Goal: Task Accomplishment & Management: Use online tool/utility

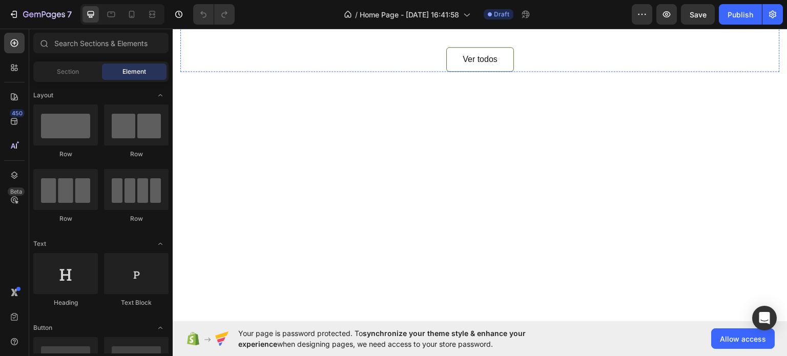
scroll to position [412, 0]
click at [134, 16] on icon at bounding box center [132, 14] width 6 height 7
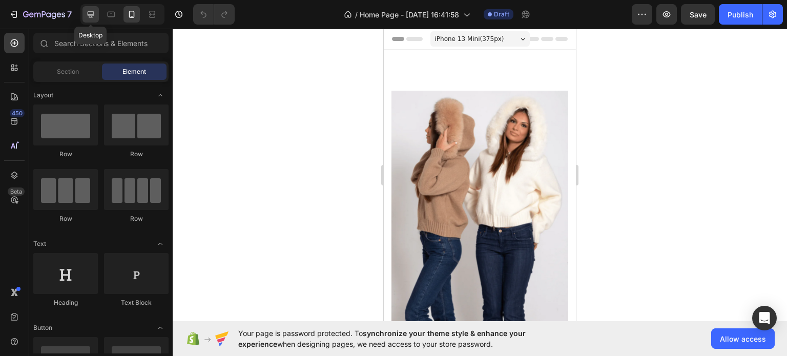
click at [90, 14] on icon at bounding box center [91, 14] width 7 height 7
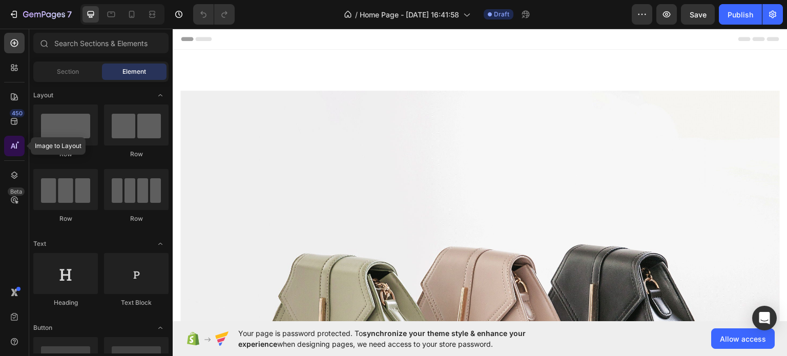
click at [17, 143] on icon at bounding box center [17, 142] width 3 height 3
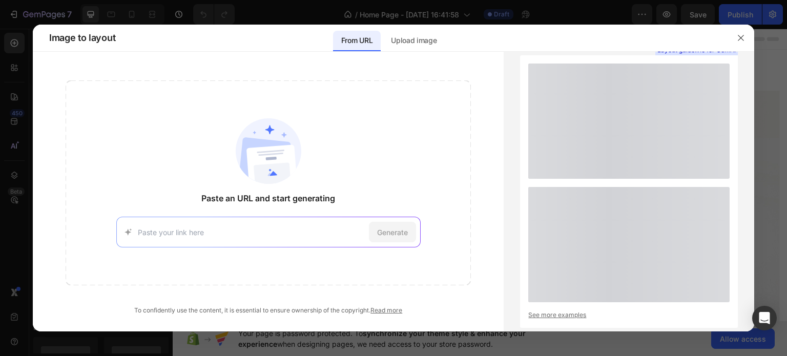
click at [203, 233] on input at bounding box center [251, 232] width 227 height 11
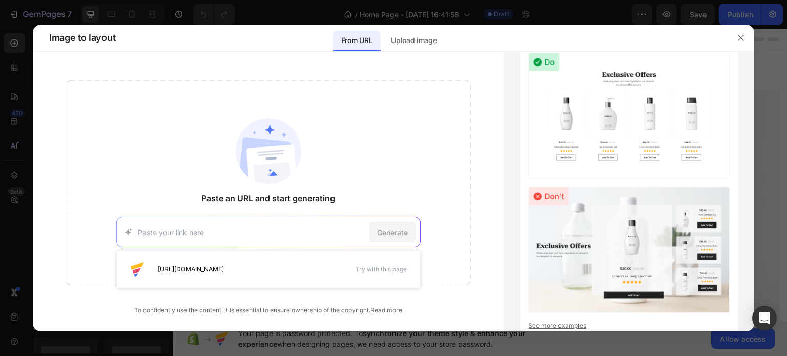
click at [198, 233] on input at bounding box center [251, 232] width 227 height 11
paste input "[URL][DOMAIN_NAME]"
type input "[URL][DOMAIN_NAME]"
click at [394, 233] on span "Generate" at bounding box center [392, 232] width 31 height 11
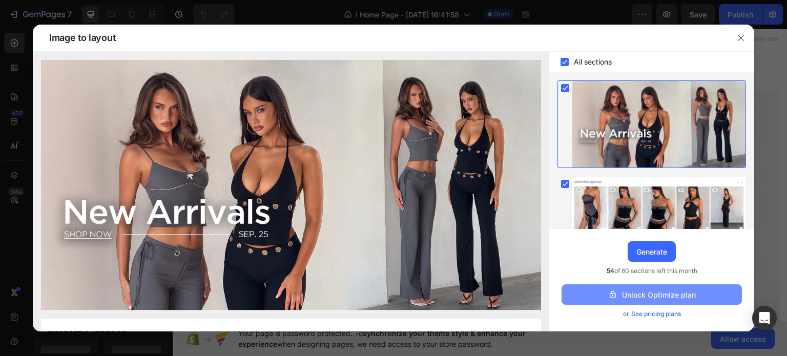
click at [662, 294] on div "Unlock Optimize plan" at bounding box center [652, 295] width 88 height 11
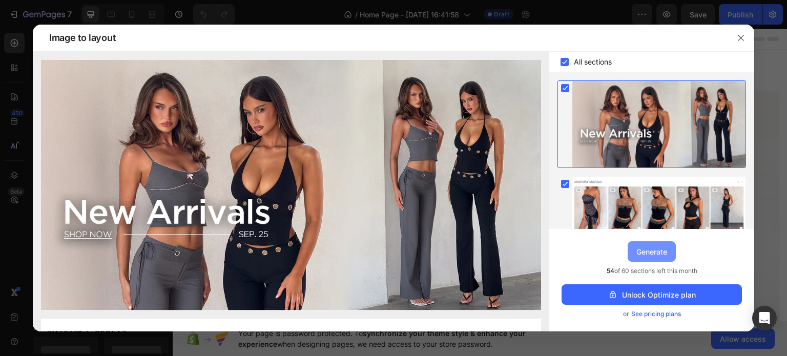
click at [653, 258] on button "Generate" at bounding box center [652, 251] width 48 height 21
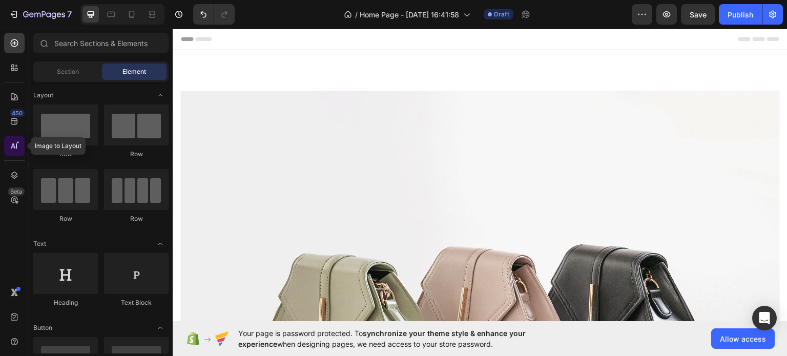
click at [14, 145] on icon at bounding box center [14, 146] width 10 height 10
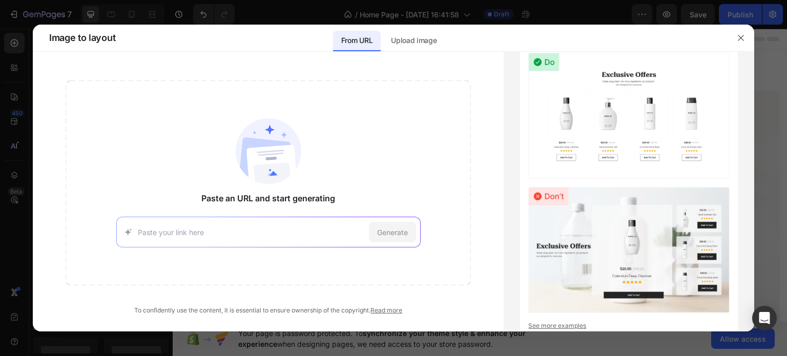
click at [241, 221] on div "Generate" at bounding box center [268, 232] width 304 height 31
click at [207, 232] on input at bounding box center [251, 232] width 227 height 11
paste input "[URL][DOMAIN_NAME]"
type input "[URL][DOMAIN_NAME]"
click at [387, 233] on span "Generate" at bounding box center [392, 232] width 31 height 11
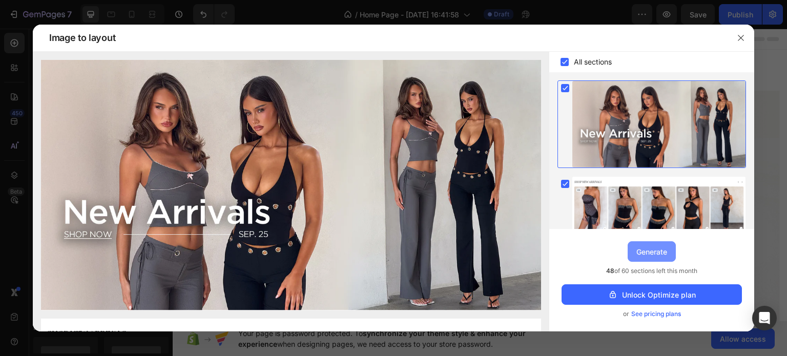
drag, startPoint x: 654, startPoint y: 250, endPoint x: 483, endPoint y: 221, distance: 173.5
click at [654, 250] on div "Generate" at bounding box center [652, 252] width 31 height 11
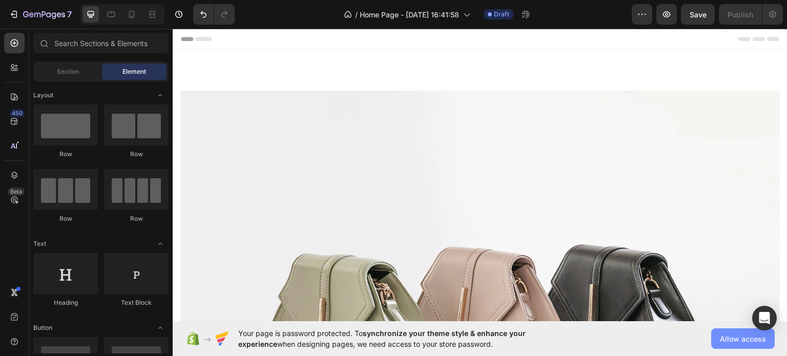
click at [743, 342] on span "Allow access" at bounding box center [743, 339] width 46 height 11
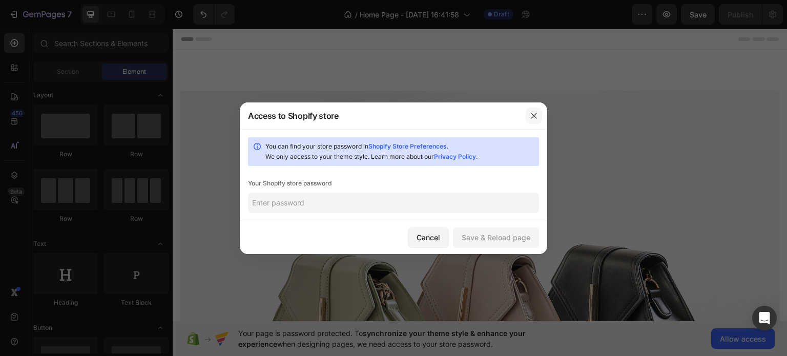
click at [537, 121] on button "button" at bounding box center [534, 116] width 16 height 16
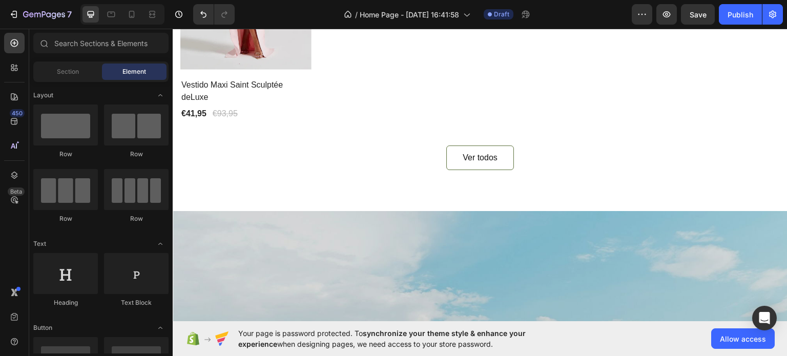
scroll to position [756, 0]
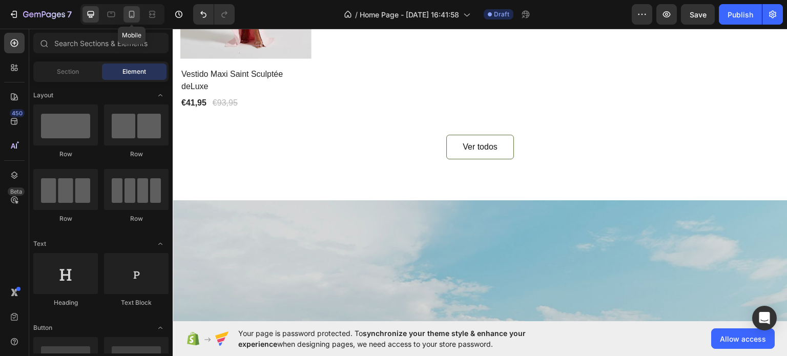
click at [138, 22] on div at bounding box center [132, 14] width 16 height 16
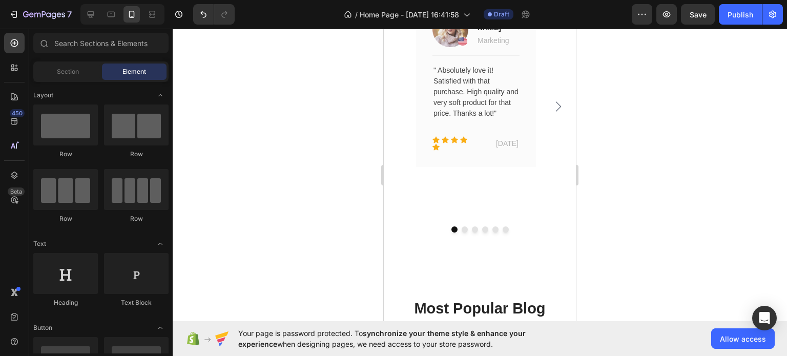
scroll to position [1983, 0]
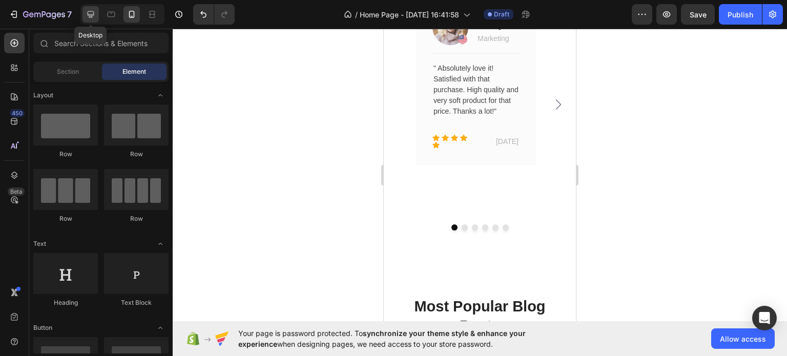
click at [92, 16] on icon at bounding box center [91, 14] width 10 height 10
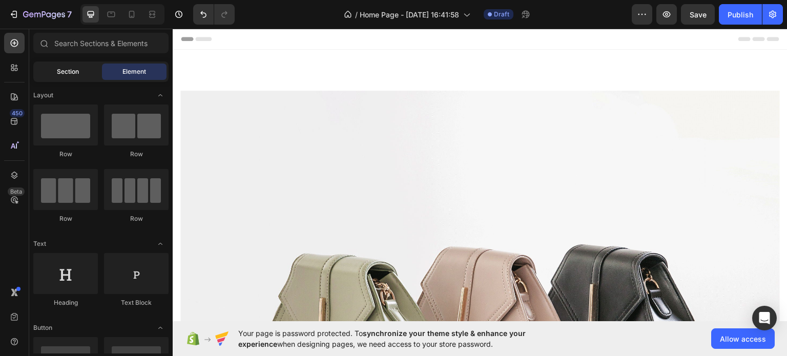
click at [49, 73] on div "Section" at bounding box center [67, 72] width 65 height 16
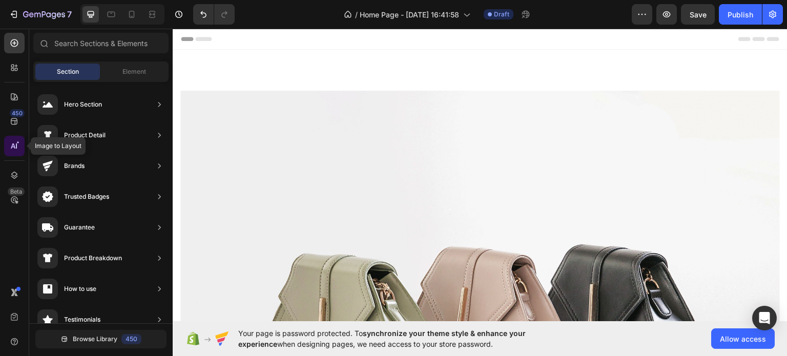
click at [16, 150] on icon at bounding box center [14, 146] width 10 height 10
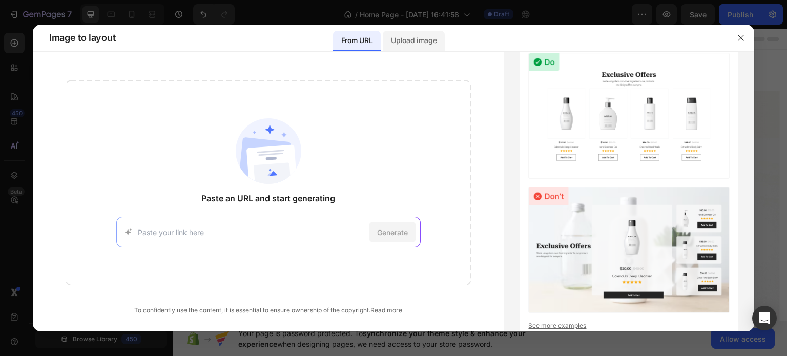
click at [424, 30] on div "Upload image" at bounding box center [414, 38] width 62 height 27
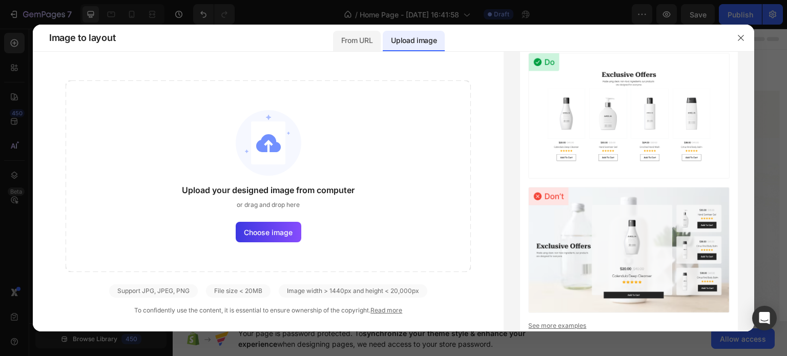
click at [359, 30] on div "From URL" at bounding box center [357, 38] width 48 height 27
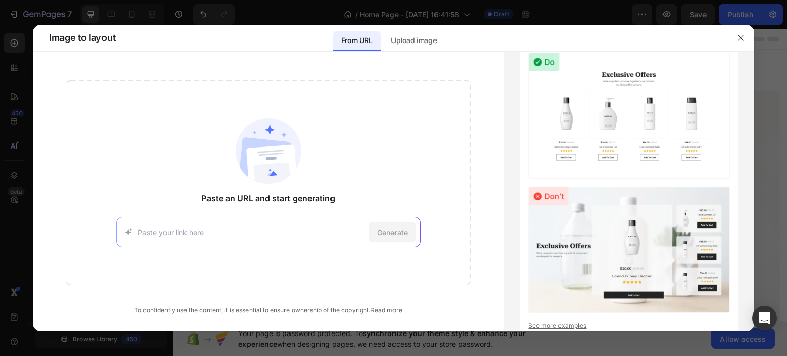
click at [322, 233] on input at bounding box center [251, 232] width 227 height 11
type input "[URL][DOMAIN_NAME]"
click at [398, 231] on span "Generate" at bounding box center [392, 232] width 31 height 11
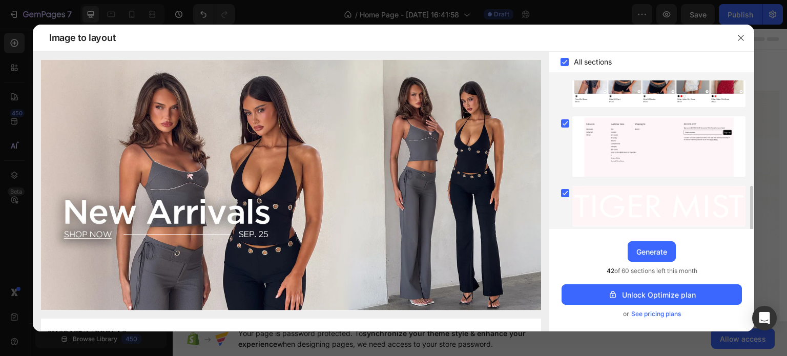
scroll to position [305, 0]
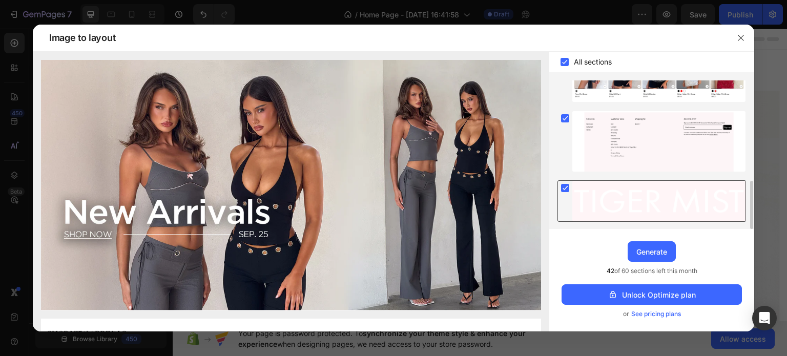
click at [567, 187] on rect at bounding box center [565, 188] width 8 height 8
click at [574, 141] on div at bounding box center [659, 141] width 173 height 60
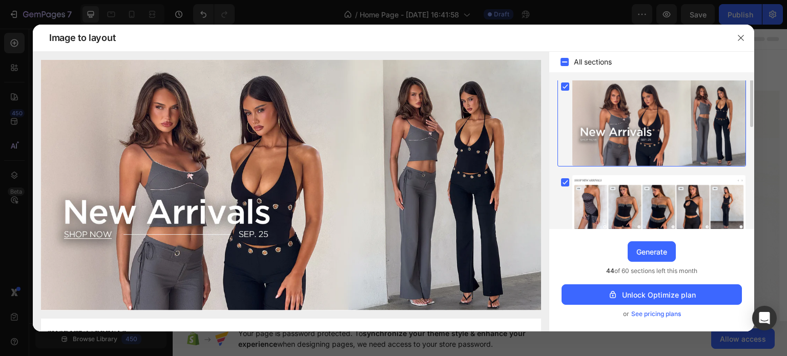
scroll to position [0, 0]
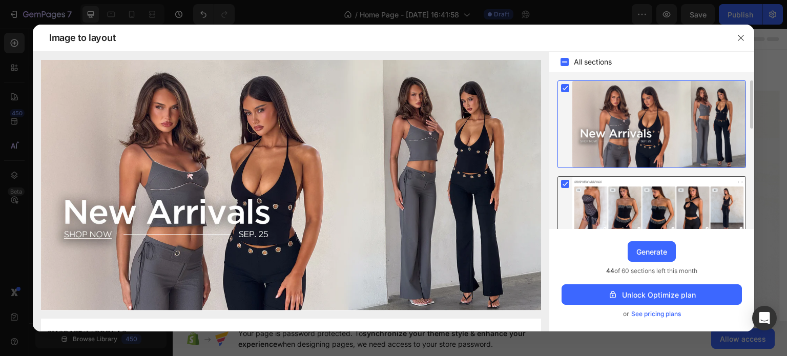
click at [584, 194] on div at bounding box center [659, 210] width 173 height 67
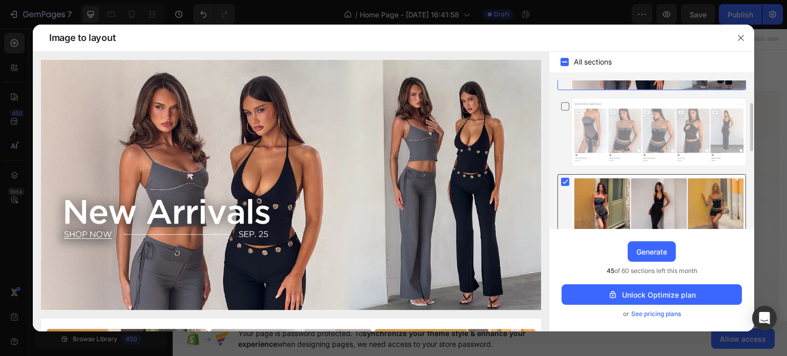
scroll to position [75, 0]
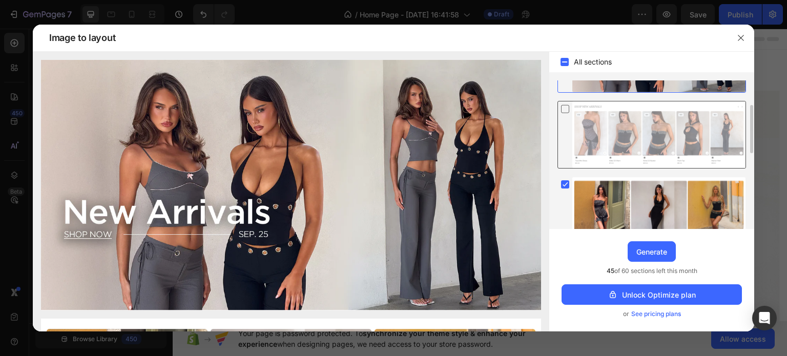
click at [602, 143] on div at bounding box center [659, 134] width 173 height 67
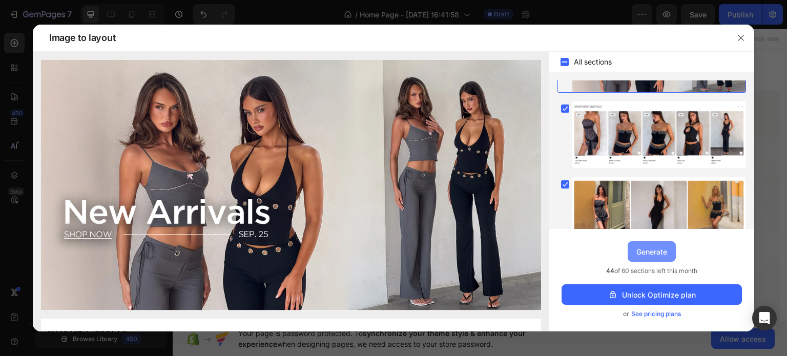
click at [656, 250] on div "Generate" at bounding box center [652, 252] width 31 height 11
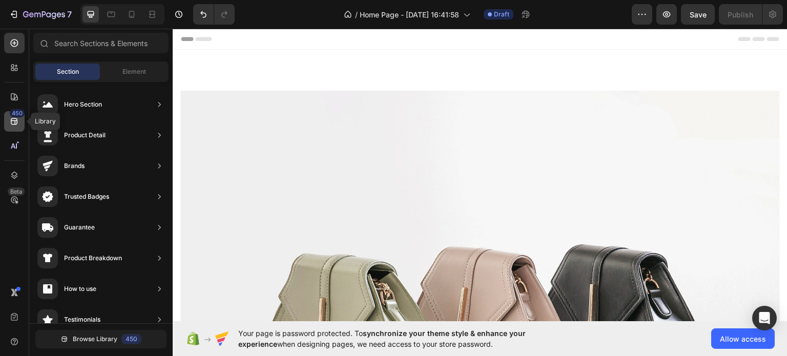
click at [18, 114] on div "450" at bounding box center [17, 113] width 15 height 8
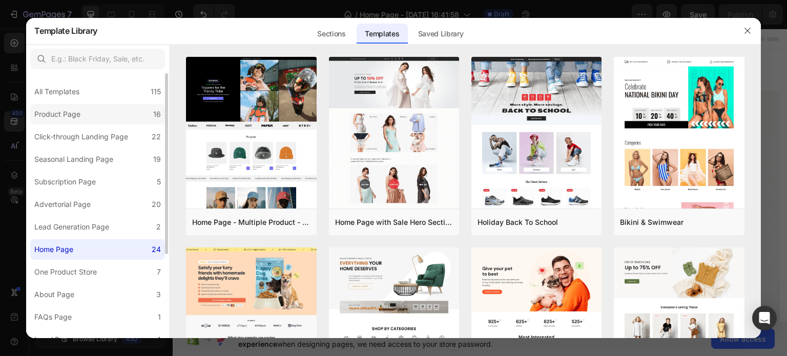
click at [103, 104] on label "Product Page 16" at bounding box center [97, 114] width 135 height 21
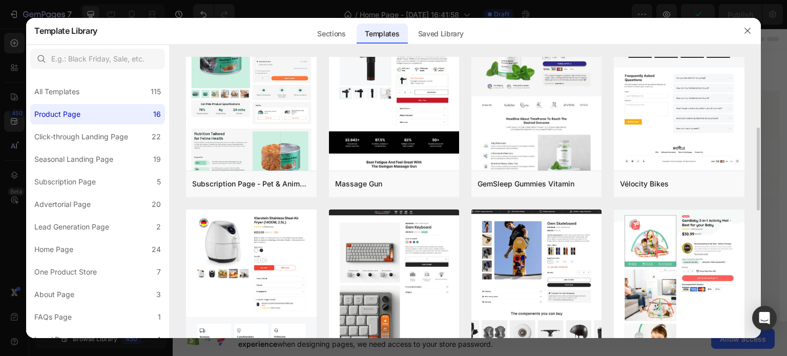
scroll to position [232, 0]
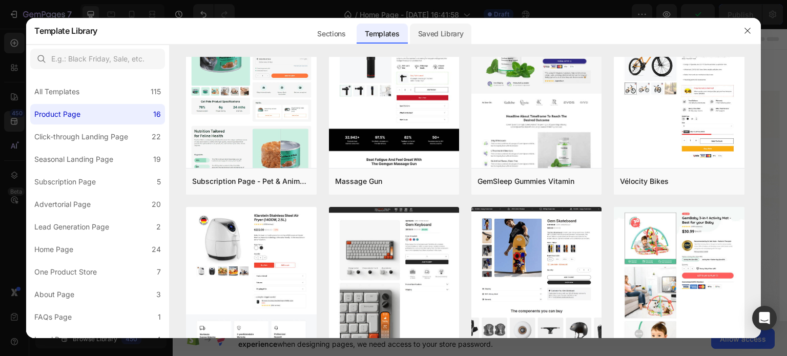
click at [443, 31] on div "Saved Library" at bounding box center [441, 34] width 62 height 21
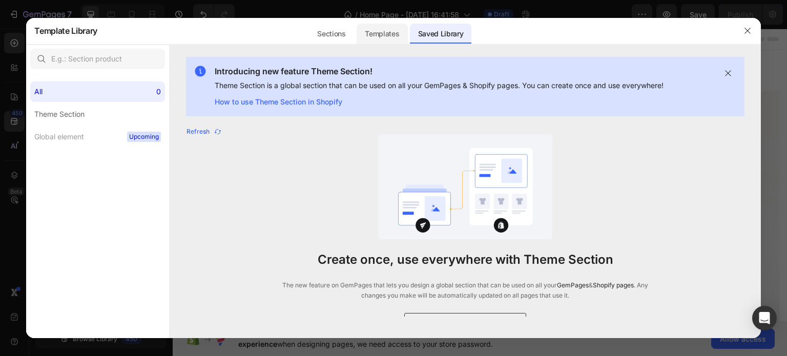
click at [388, 26] on div "Templates" at bounding box center [382, 34] width 51 height 21
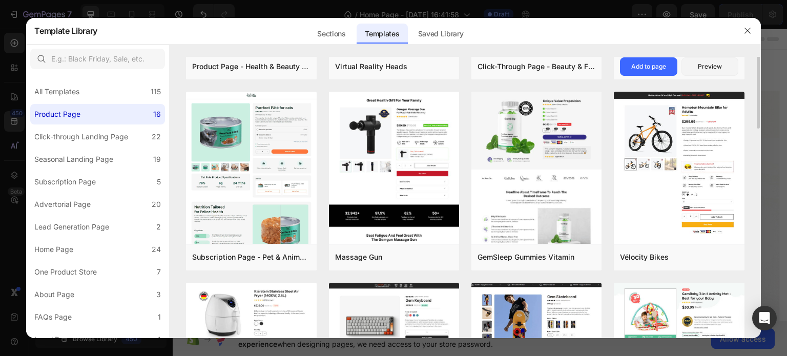
scroll to position [0, 0]
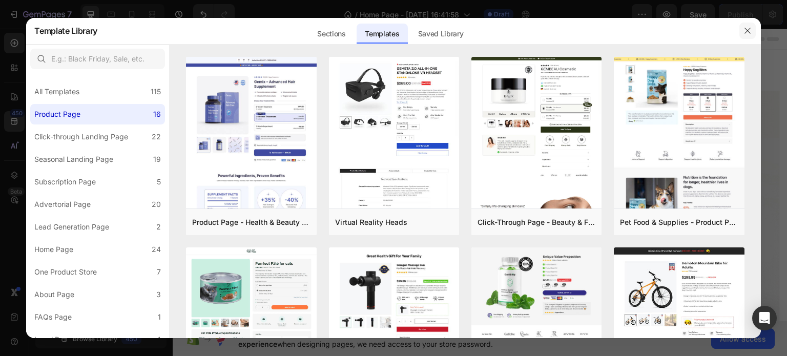
click at [749, 34] on icon "button" at bounding box center [748, 31] width 8 height 8
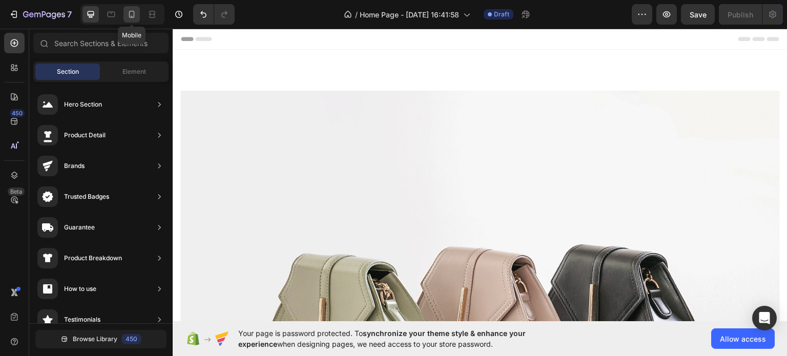
click at [132, 13] on icon at bounding box center [132, 14] width 10 height 10
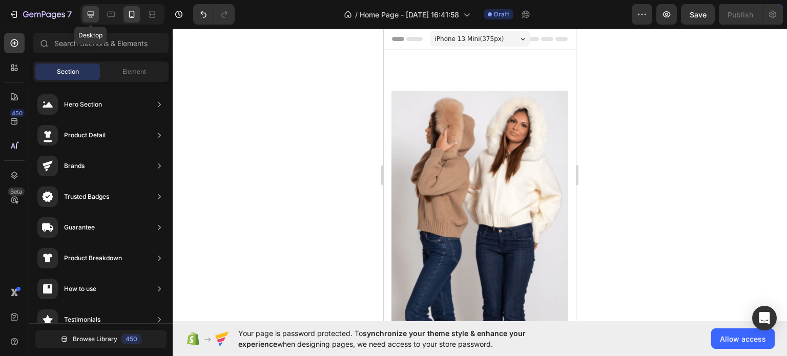
click at [92, 18] on icon at bounding box center [91, 14] width 10 height 10
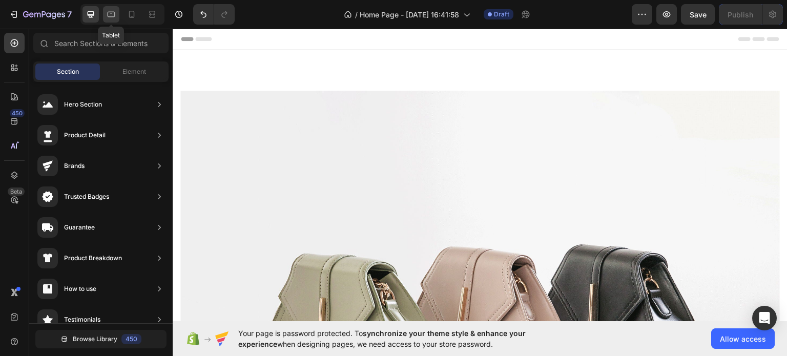
click at [111, 17] on icon at bounding box center [111, 14] width 10 height 10
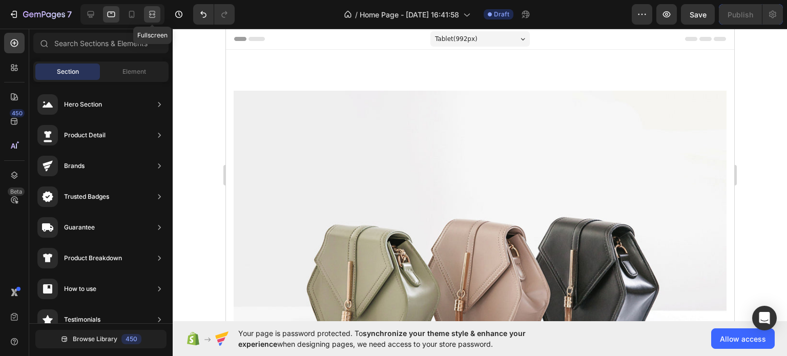
click at [148, 21] on div at bounding box center [152, 14] width 16 height 16
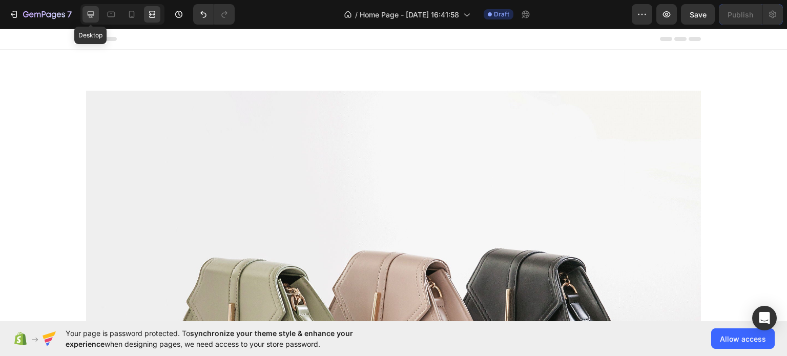
click at [83, 16] on div at bounding box center [91, 14] width 16 height 16
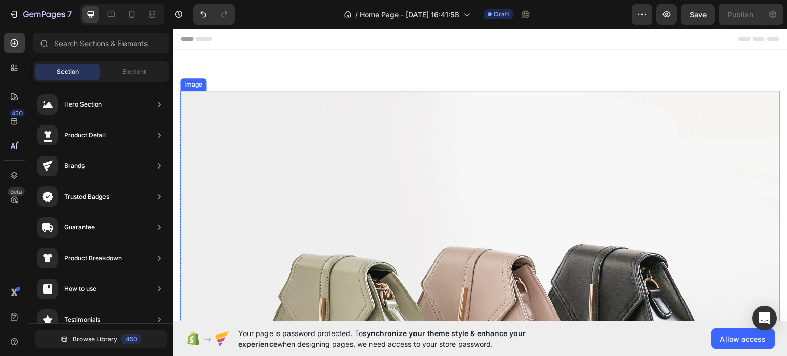
click at [382, 165] on img at bounding box center [480, 315] width 600 height 450
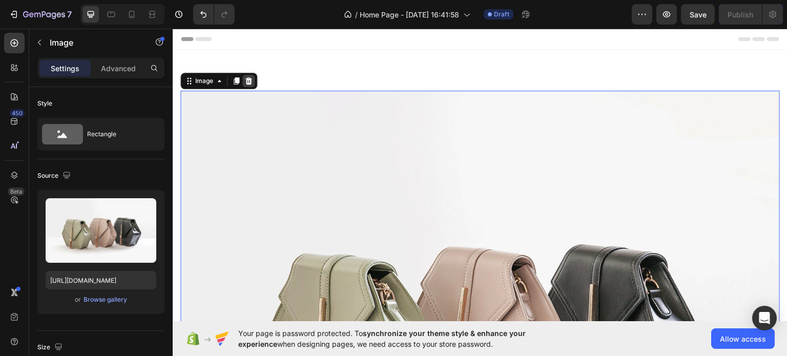
click at [248, 81] on icon at bounding box center [249, 80] width 7 height 7
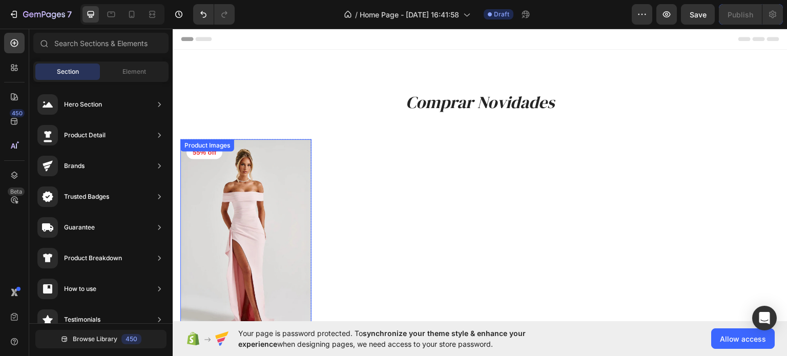
click at [298, 199] on img at bounding box center [245, 239] width 131 height 201
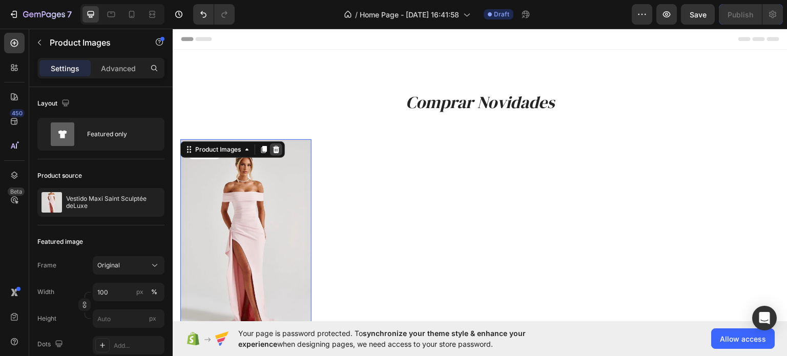
click at [280, 149] on icon at bounding box center [276, 149] width 8 height 8
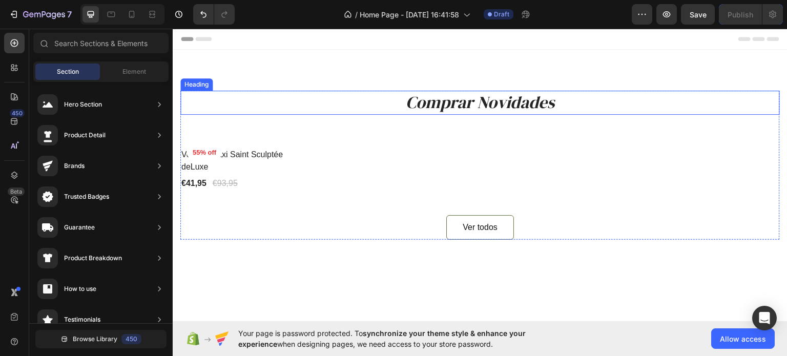
click at [461, 108] on icon "Comprar Novidades" at bounding box center [480, 101] width 149 height 23
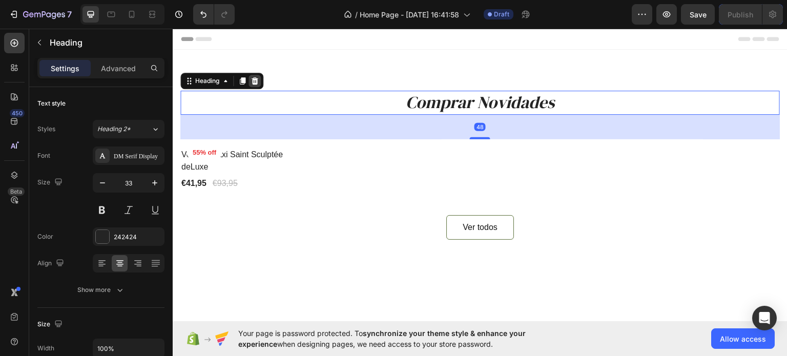
click at [254, 84] on icon at bounding box center [255, 80] width 7 height 7
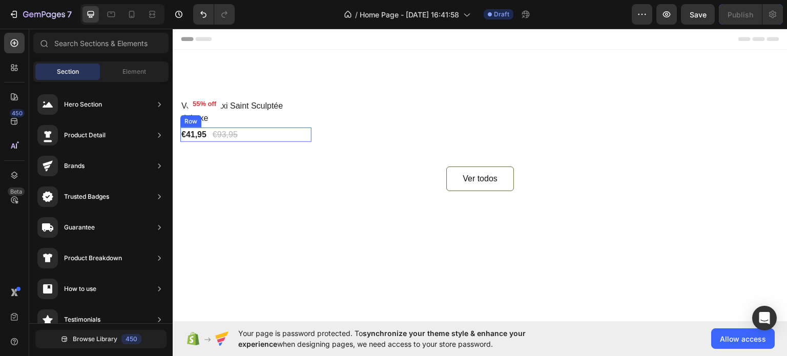
click at [260, 134] on div "€41,95 Product Price Product Price €93,95 Product Price Product Price Row" at bounding box center [245, 134] width 131 height 14
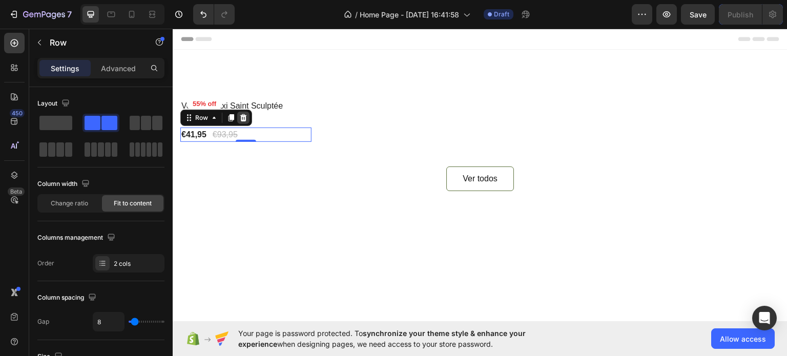
click at [242, 118] on icon at bounding box center [243, 117] width 7 height 7
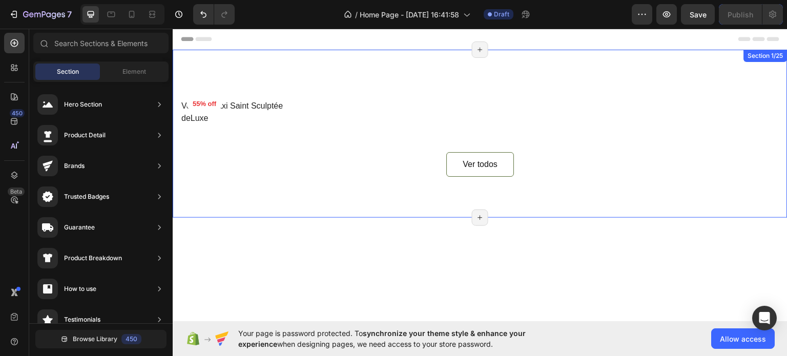
click at [327, 70] on div "55% off Product Badge Row Vestido Maxi Saint Sculptée deLuxe Product Title Row …" at bounding box center [480, 133] width 615 height 168
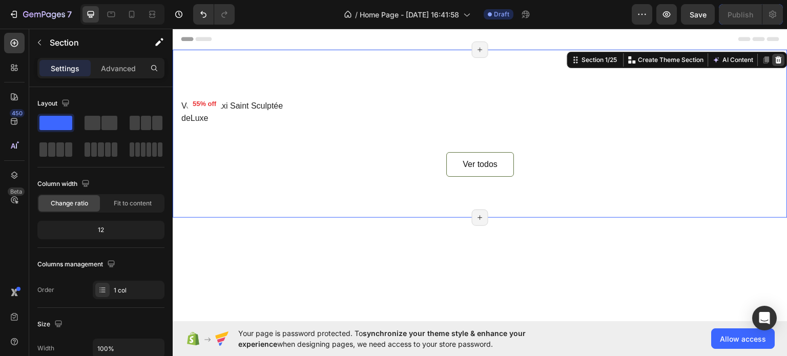
click at [776, 60] on icon at bounding box center [779, 59] width 7 height 7
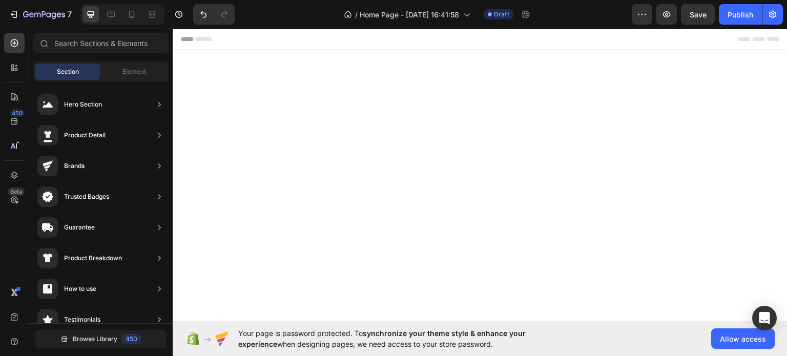
click at [711, 64] on div at bounding box center [480, 188] width 615 height 279
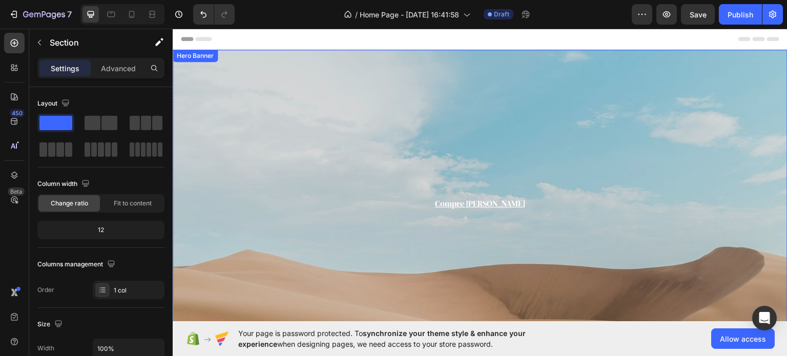
click at [590, 129] on div "Background Image" at bounding box center [480, 279] width 615 height 461
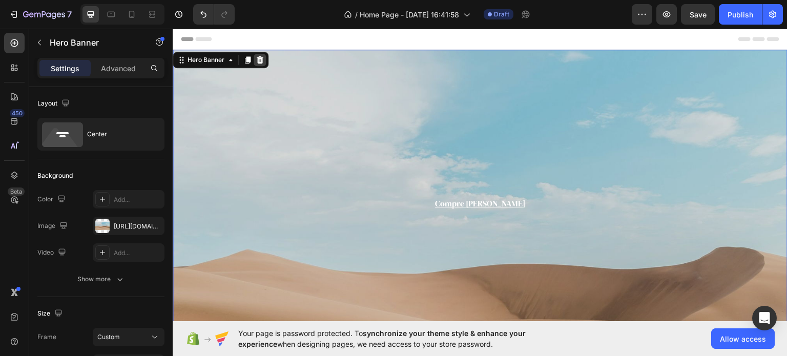
click at [261, 65] on div at bounding box center [260, 59] width 12 height 12
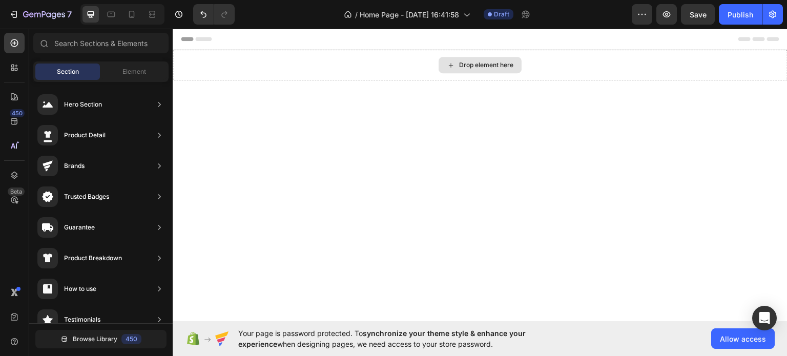
click at [302, 66] on div "Drop element here" at bounding box center [480, 64] width 615 height 31
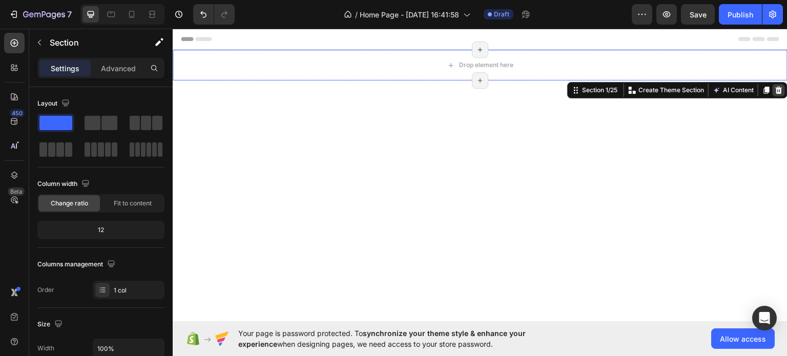
click at [775, 87] on icon at bounding box center [779, 90] width 8 height 8
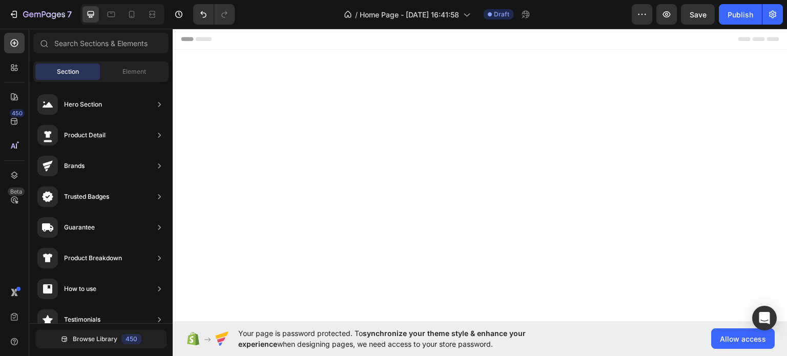
click at [681, 121] on div at bounding box center [480, 184] width 615 height 271
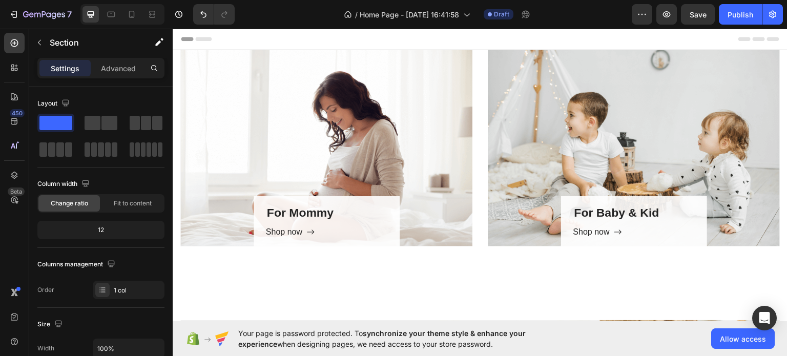
click at [401, 138] on div "For Mommy Heading Shop now Button Row" at bounding box center [326, 147] width 292 height 197
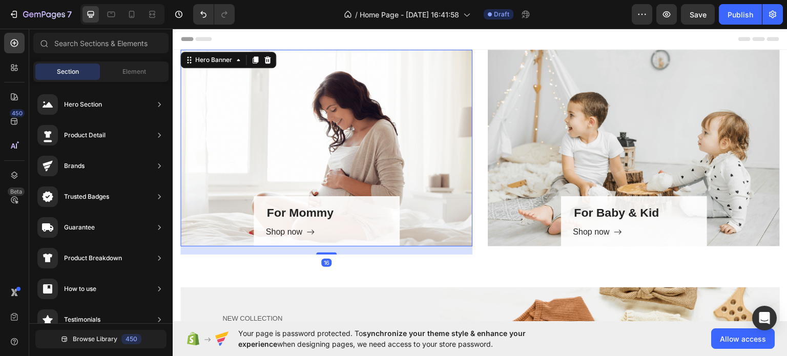
click at [305, 43] on div "Header" at bounding box center [480, 38] width 599 height 21
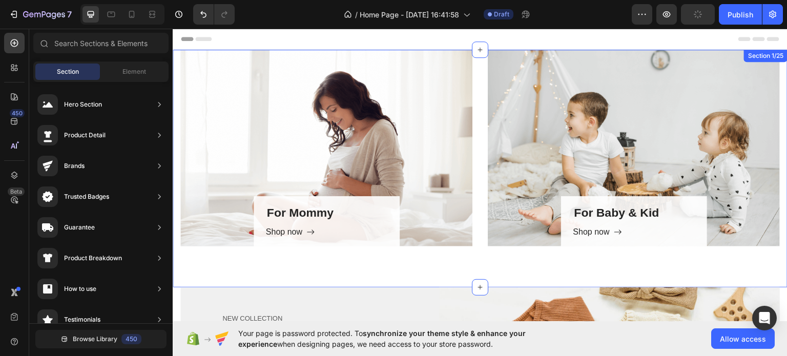
click at [424, 271] on div "For Mommy Heading Shop now Button Row Hero Banner For Baby & Kid Heading Shop n…" at bounding box center [480, 168] width 615 height 238
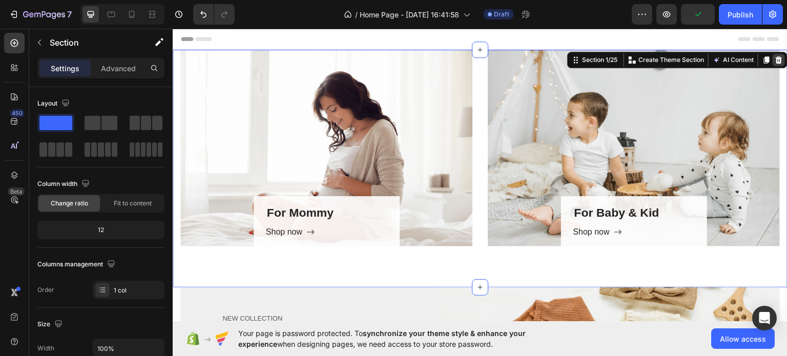
click at [776, 60] on icon at bounding box center [779, 59] width 7 height 7
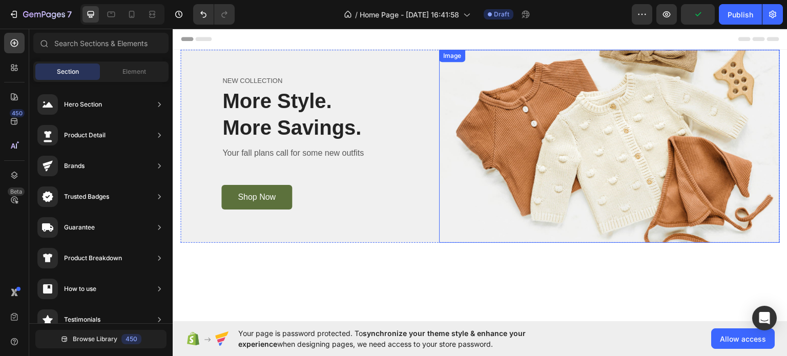
click at [647, 139] on img at bounding box center [609, 145] width 341 height 193
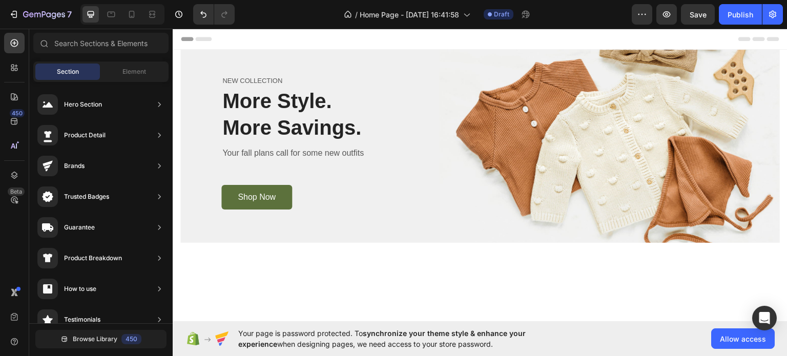
click at [627, 39] on div "Header" at bounding box center [480, 38] width 599 height 21
click at [571, 40] on div "Header" at bounding box center [480, 38] width 599 height 21
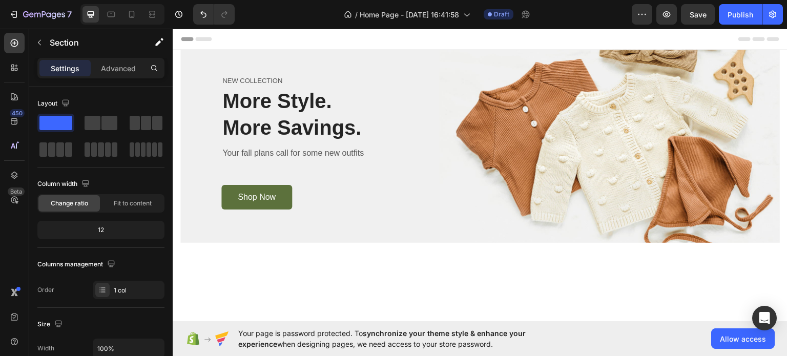
click at [615, 191] on img at bounding box center [609, 145] width 341 height 193
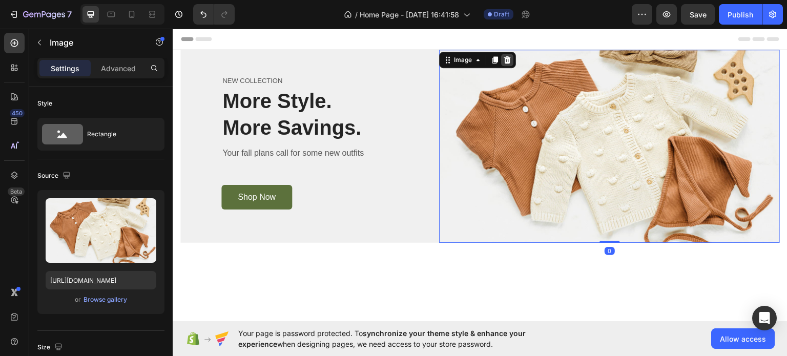
click at [505, 60] on icon at bounding box center [507, 59] width 8 height 8
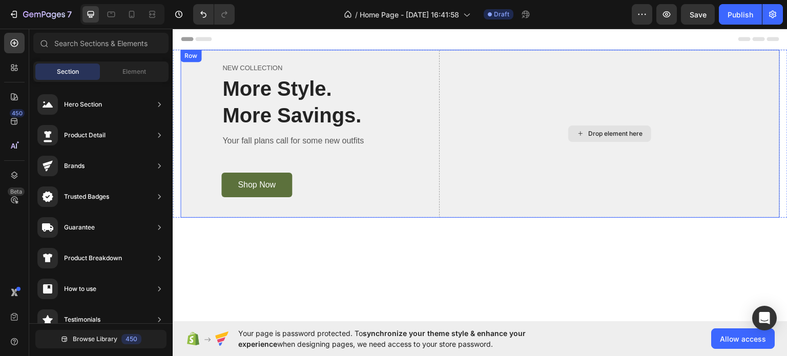
click at [419, 93] on p "More Style." at bounding box center [322, 88] width 200 height 27
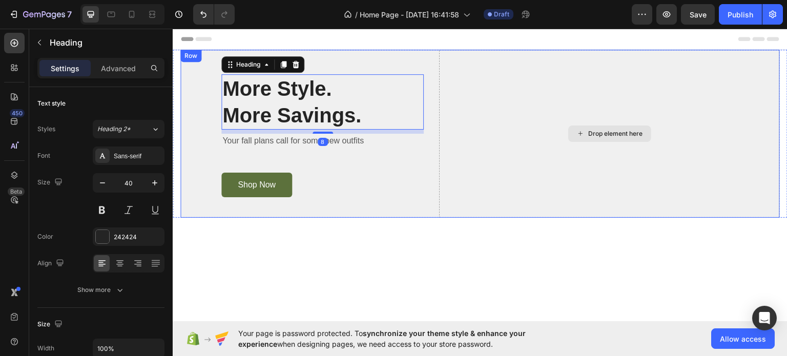
click at [466, 104] on div "Drop element here" at bounding box center [609, 133] width 341 height 168
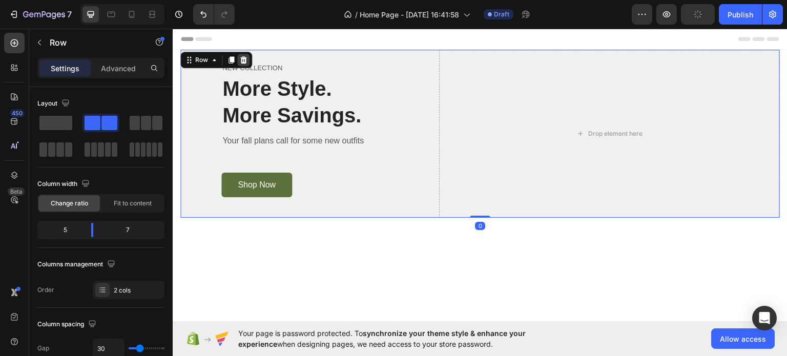
click at [244, 57] on icon at bounding box center [243, 59] width 7 height 7
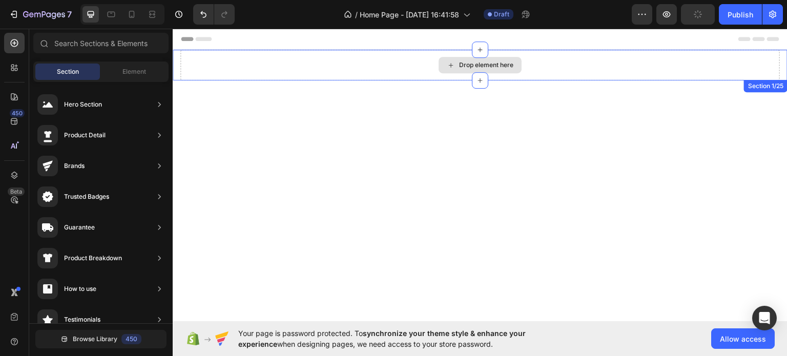
click at [256, 67] on div "Drop element here" at bounding box center [480, 64] width 600 height 31
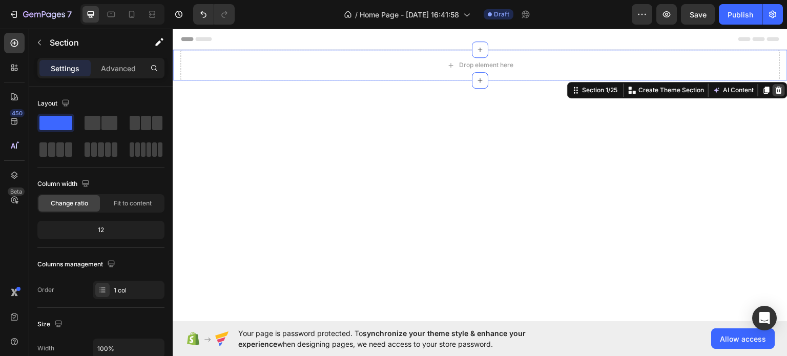
click at [776, 91] on icon at bounding box center [779, 89] width 7 height 7
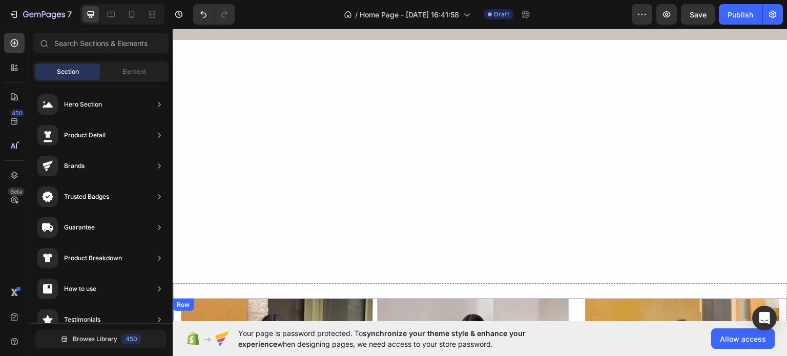
scroll to position [2256, 0]
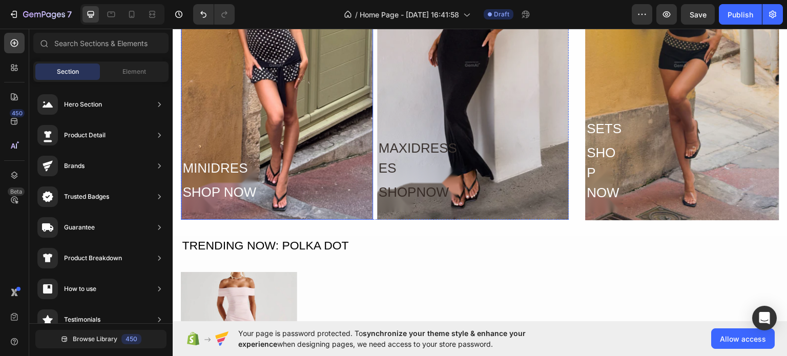
click at [299, 144] on div "Overlay" at bounding box center [277, 63] width 192 height 311
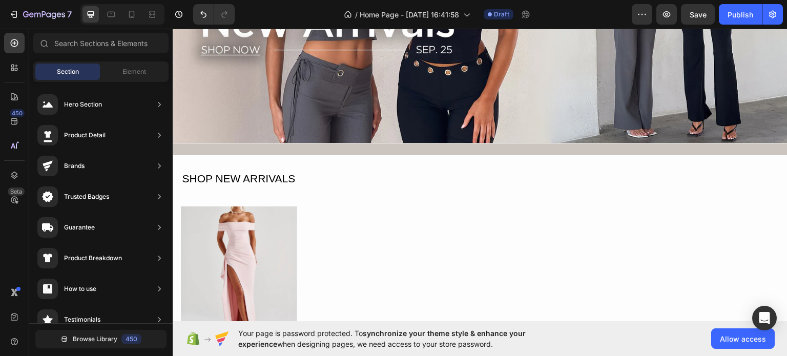
scroll to position [1734, 0]
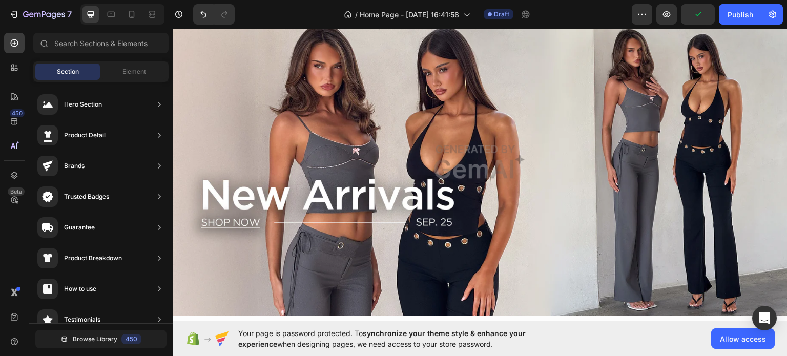
scroll to position [1616, 0]
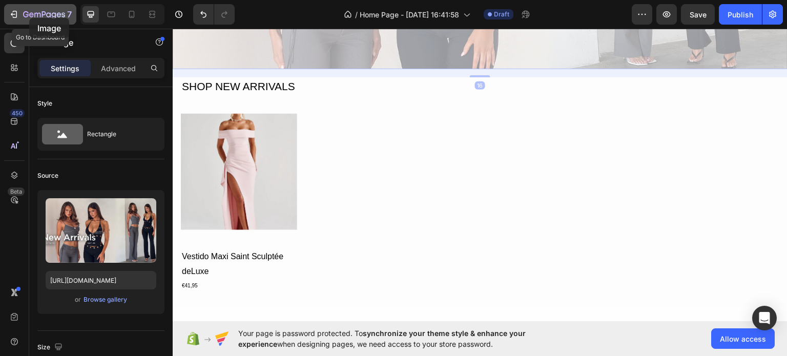
click at [21, 12] on div "7" at bounding box center [40, 14] width 63 height 12
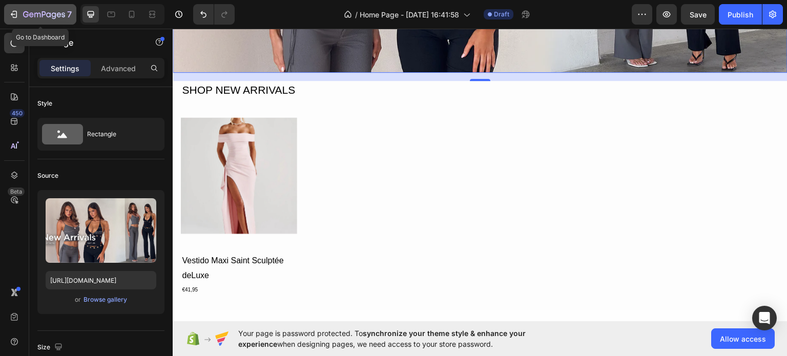
scroll to position [1833, 0]
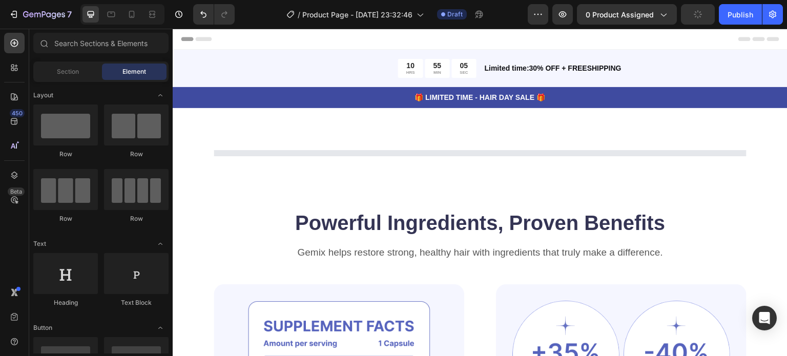
drag, startPoint x: 173, startPoint y: 29, endPoint x: 510, endPoint y: 230, distance: 393.0
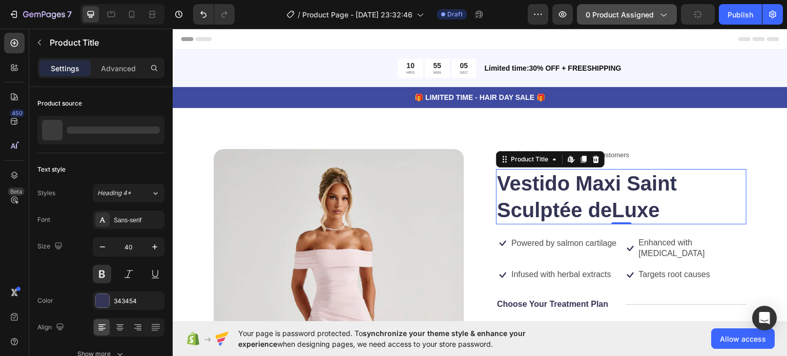
click at [634, 16] on span "0 product assigned" at bounding box center [620, 14] width 68 height 11
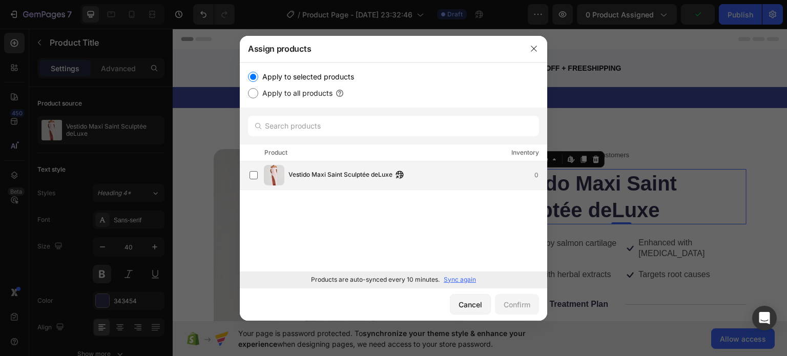
click at [295, 170] on span "Vestido Maxi Saint Sculptée deLuxe" at bounding box center [341, 175] width 104 height 11
click at [522, 305] on div "Confirm" at bounding box center [517, 304] width 27 height 11
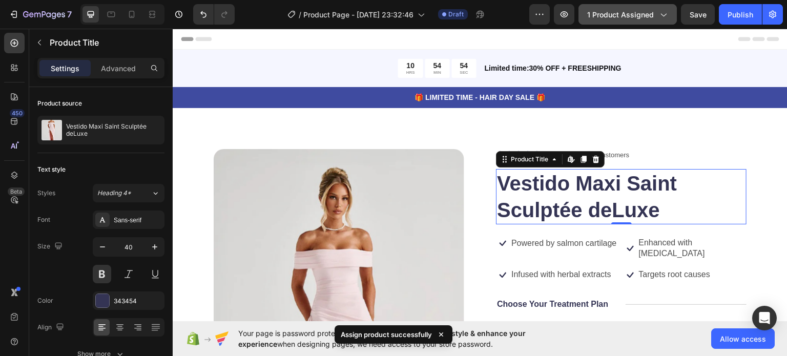
click at [655, 19] on div "1 product assigned" at bounding box center [627, 14] width 81 height 11
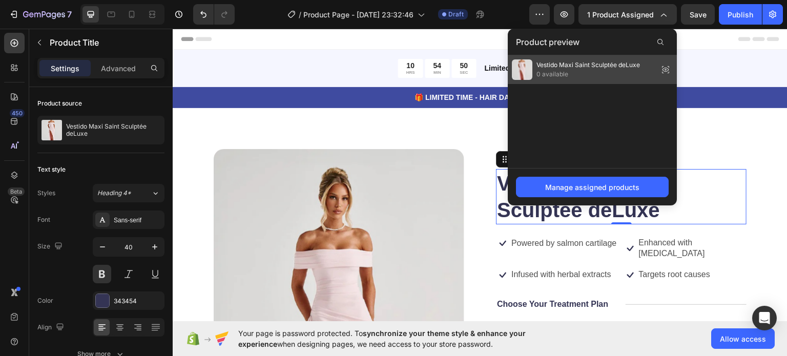
click at [670, 69] on icon at bounding box center [666, 70] width 14 height 14
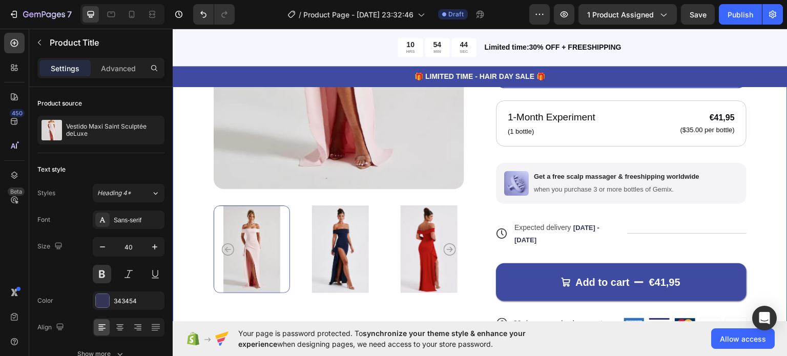
scroll to position [344, 0]
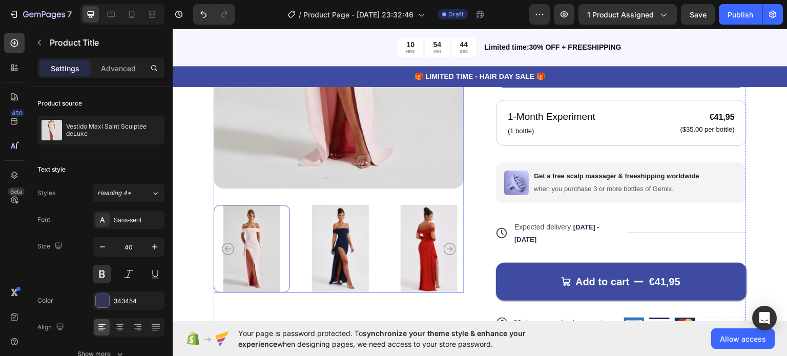
click at [350, 269] on img at bounding box center [340, 249] width 76 height 88
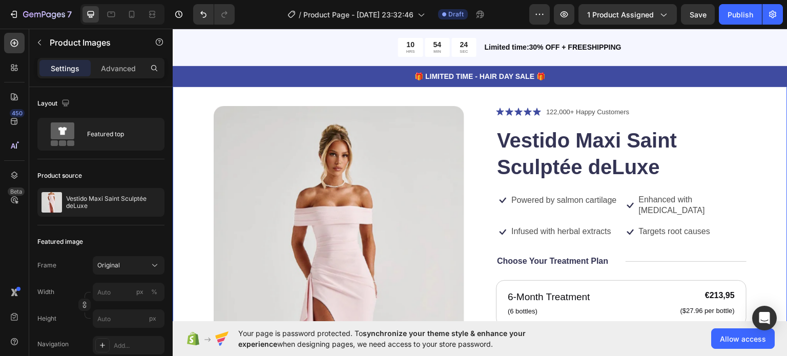
scroll to position [0, 0]
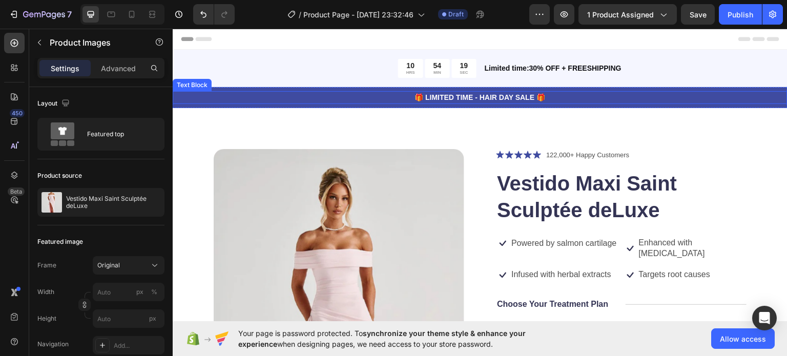
click at [600, 95] on p "🎁 LIMITED TIME - HAIR DAY SALE 🎁" at bounding box center [480, 97] width 613 height 11
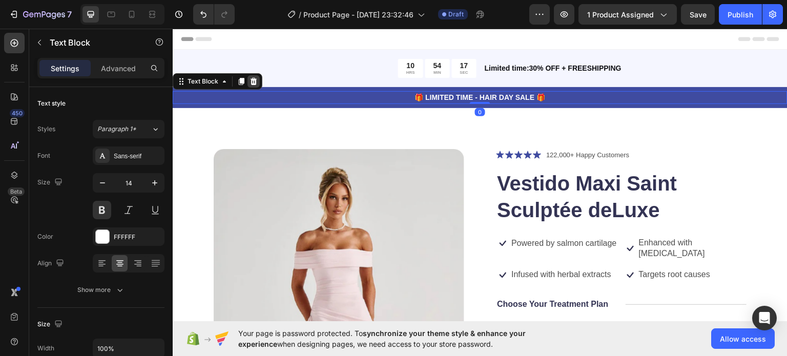
click at [256, 81] on icon at bounding box center [254, 81] width 8 height 8
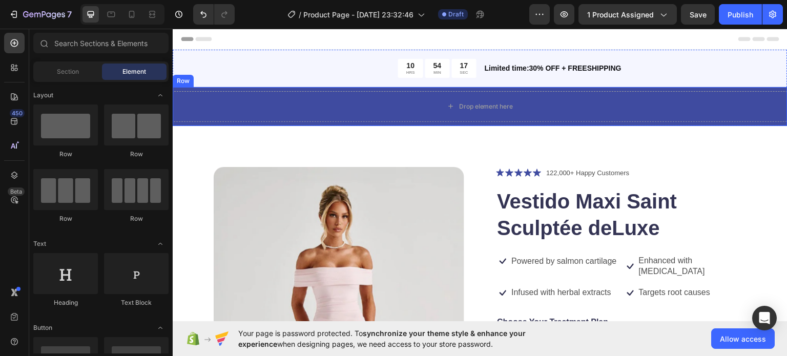
click at [281, 117] on div "Drop element here" at bounding box center [480, 106] width 615 height 31
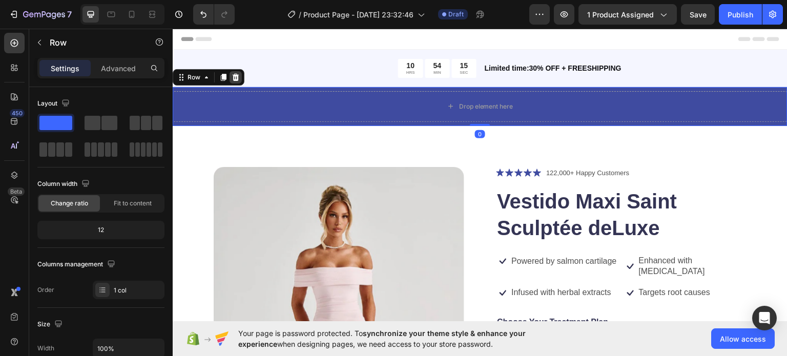
click at [232, 79] on icon at bounding box center [236, 77] width 8 height 8
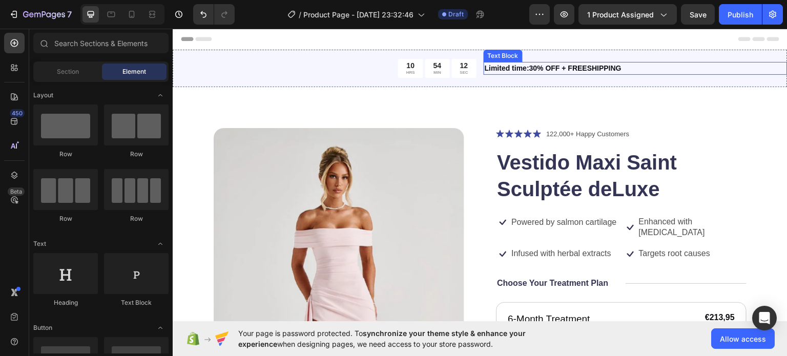
click at [629, 72] on p "Limited time:30% OFF + FREESHIPPING" at bounding box center [636, 68] width 302 height 11
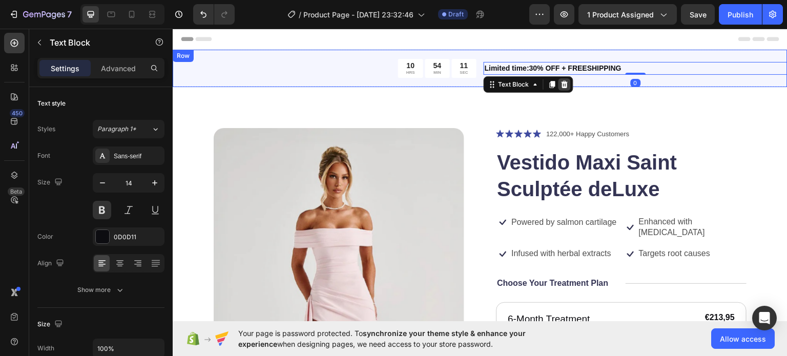
click at [562, 83] on icon at bounding box center [565, 83] width 7 height 7
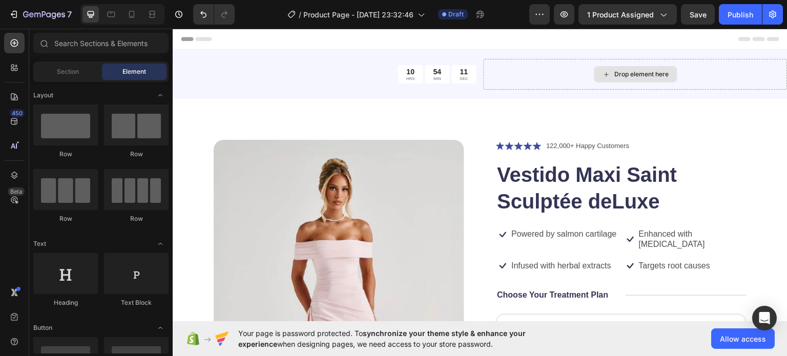
click at [532, 79] on div "Drop element here" at bounding box center [636, 73] width 304 height 31
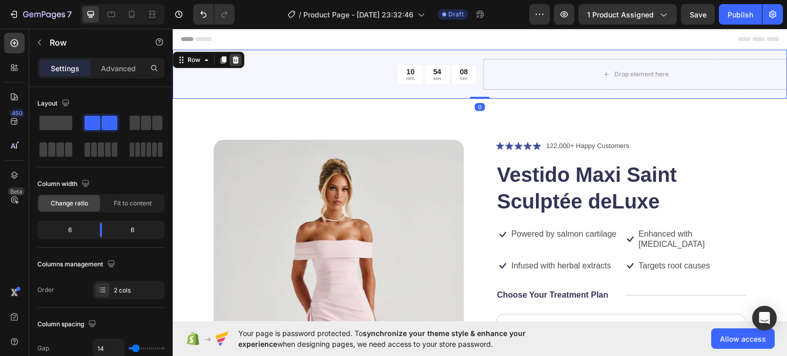
click at [234, 62] on icon at bounding box center [236, 59] width 7 height 7
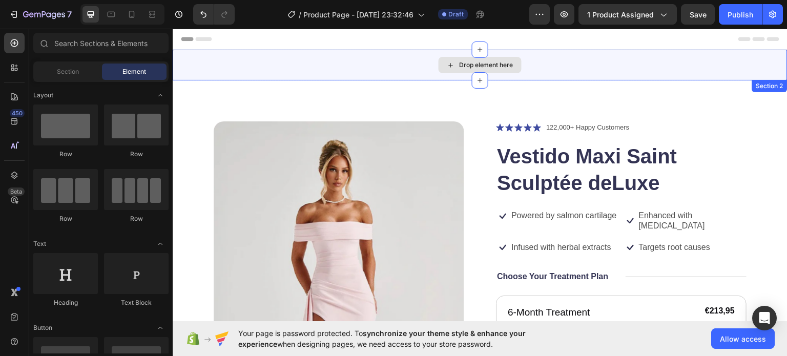
click at [282, 56] on div "Drop element here" at bounding box center [480, 64] width 615 height 31
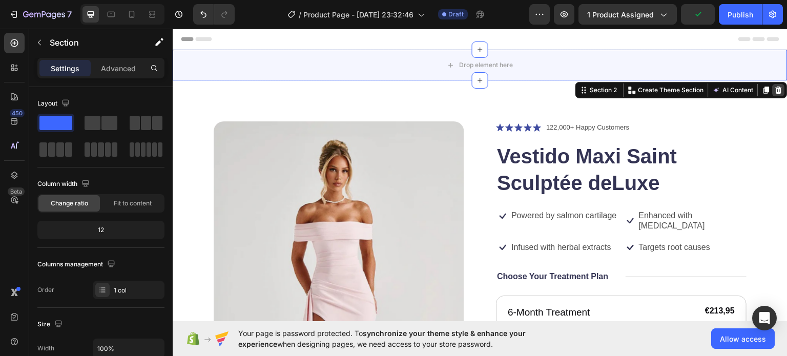
click at [773, 93] on div at bounding box center [779, 90] width 12 height 12
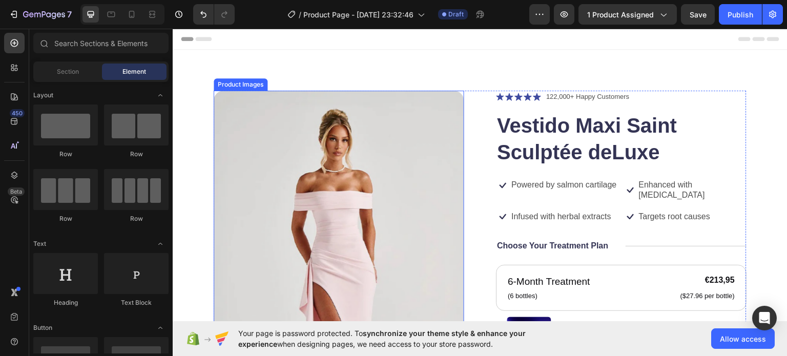
click at [395, 178] on img at bounding box center [339, 282] width 251 height 384
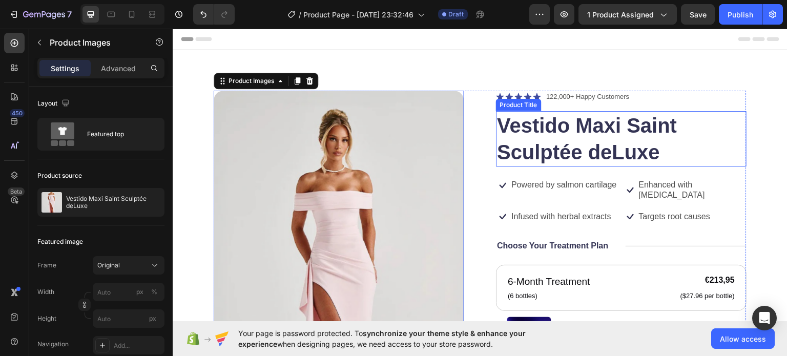
click at [607, 129] on h1 "Vestido Maxi Saint Sculptée deLuxe" at bounding box center [621, 138] width 251 height 55
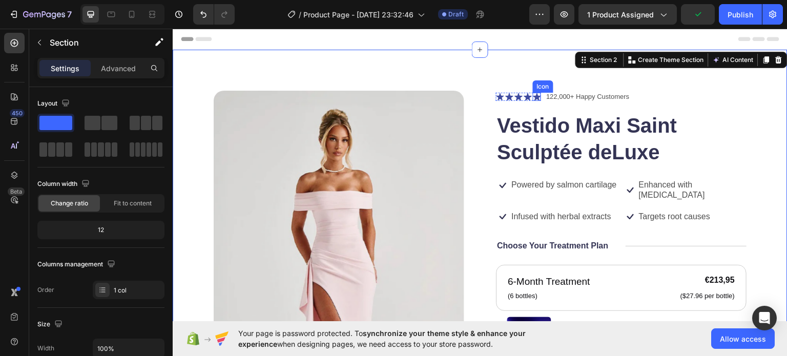
click at [533, 96] on icon at bounding box center [537, 96] width 8 height 8
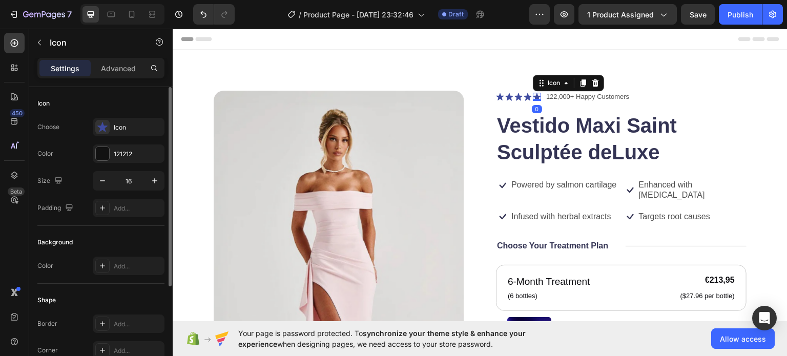
click at [128, 136] on div "Choose Icon Color 121212 Size 16 Padding Add..." at bounding box center [100, 167] width 127 height 99
click at [128, 132] on div "Icon" at bounding box center [129, 127] width 72 height 18
click at [131, 159] on div "121212" at bounding box center [129, 154] width 72 height 18
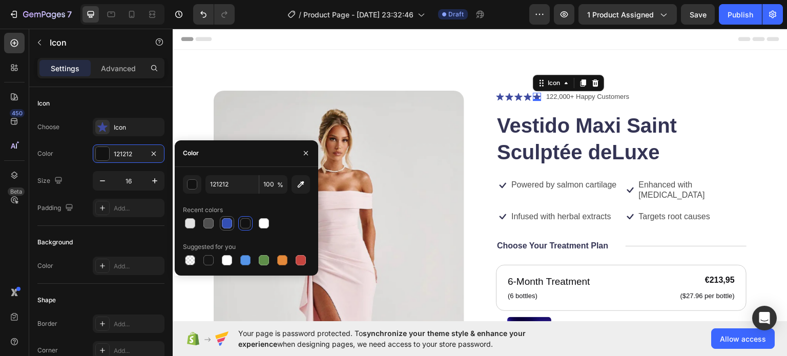
click at [224, 225] on div at bounding box center [227, 223] width 10 height 10
click at [243, 228] on div at bounding box center [245, 223] width 10 height 10
click at [188, 264] on div at bounding box center [190, 260] width 10 height 10
type input "000000"
type input "0"
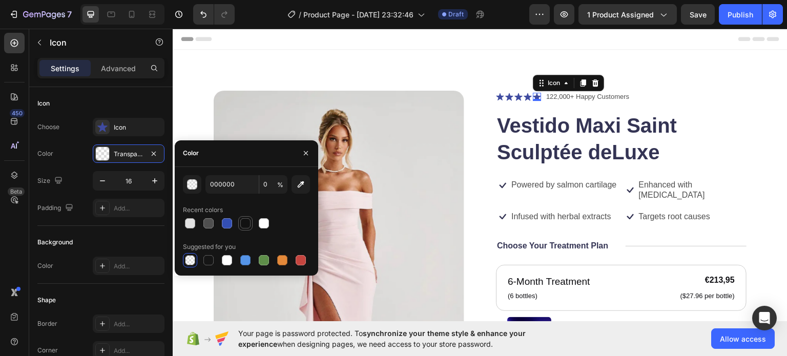
click at [242, 221] on div at bounding box center [245, 223] width 10 height 10
type input "121212"
type input "100"
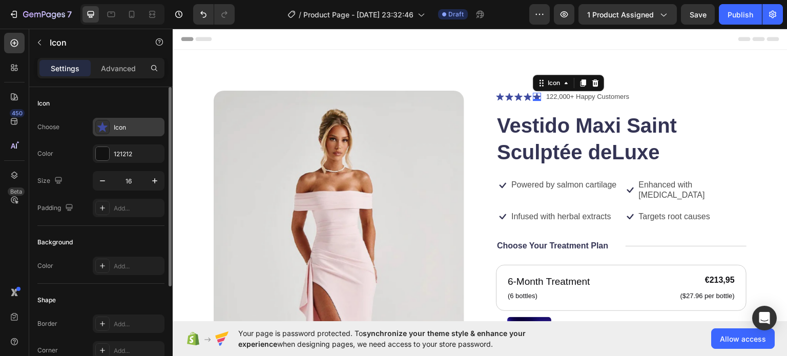
click at [132, 133] on div "Icon" at bounding box center [129, 127] width 72 height 18
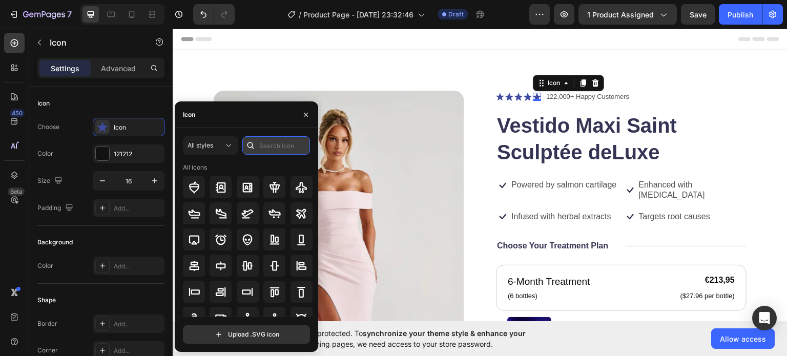
click at [279, 145] on input "text" at bounding box center [276, 145] width 68 height 18
type input "star"
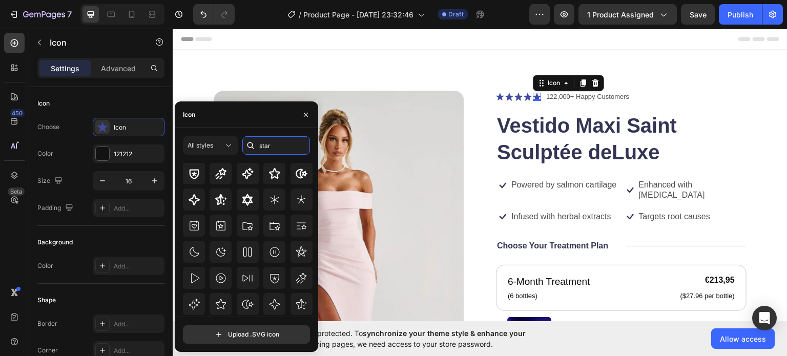
scroll to position [93, 0]
click at [216, 304] on icon at bounding box center [221, 304] width 12 height 12
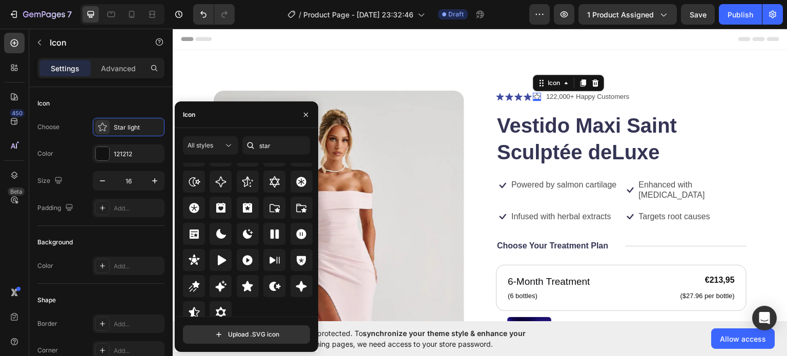
scroll to position [311, 0]
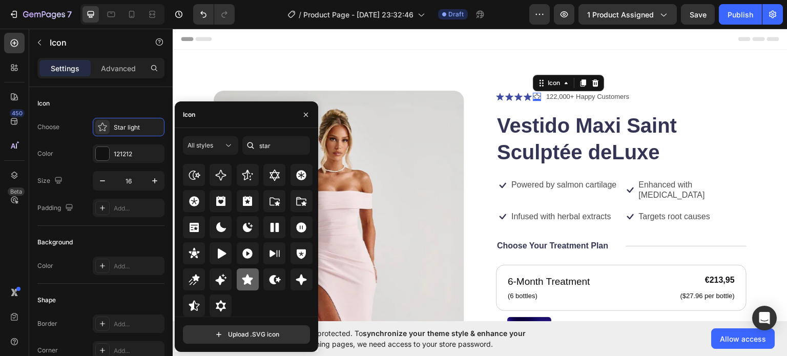
click at [247, 283] on icon at bounding box center [247, 280] width 12 height 12
click at [497, 97] on icon at bounding box center [500, 96] width 8 height 8
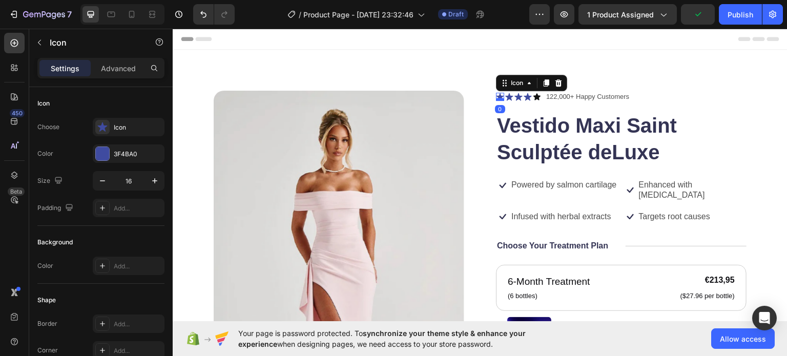
click at [497, 97] on div at bounding box center [500, 98] width 8 height 3
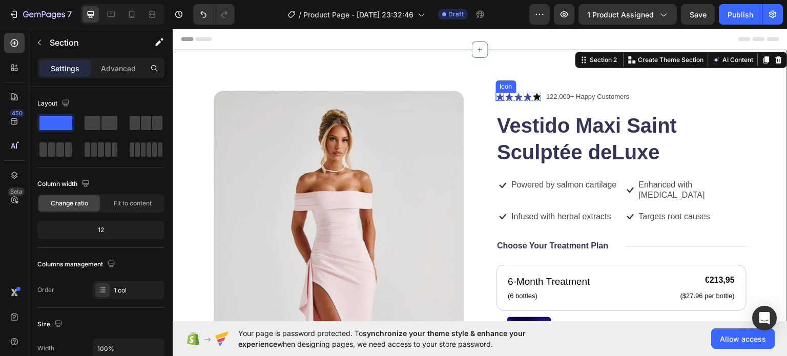
click at [496, 94] on icon at bounding box center [500, 96] width 8 height 8
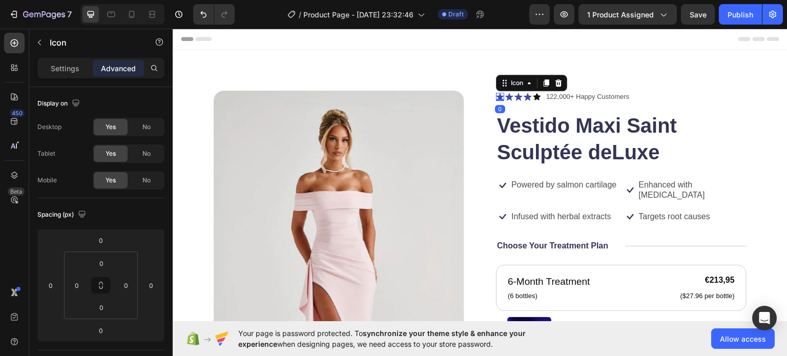
click at [498, 97] on icon at bounding box center [500, 96] width 8 height 8
click at [505, 95] on icon at bounding box center [509, 96] width 8 height 8
click at [496, 96] on icon at bounding box center [500, 96] width 8 height 8
click at [62, 68] on p "Settings" at bounding box center [65, 68] width 29 height 11
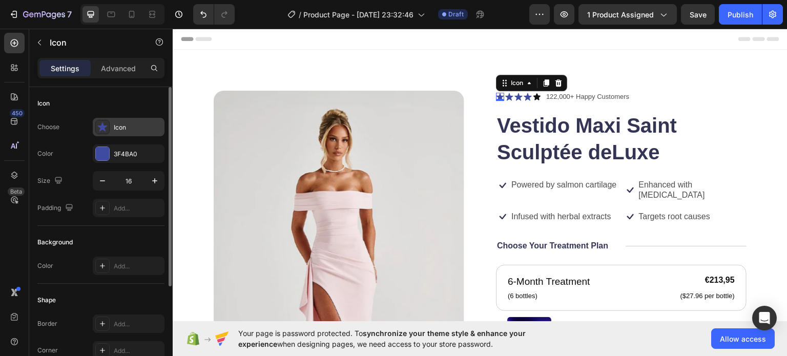
click at [130, 133] on div "Icon" at bounding box center [129, 127] width 72 height 18
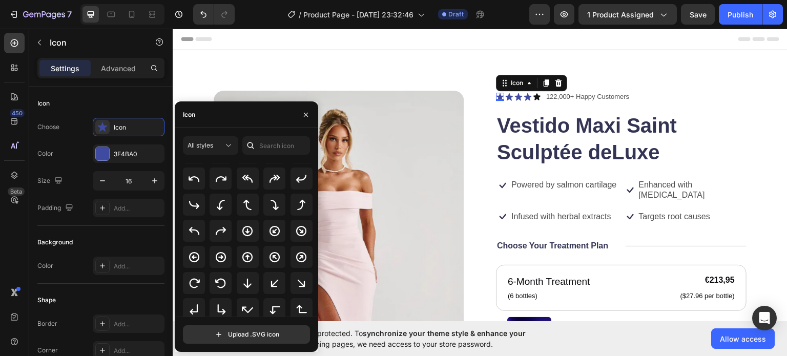
scroll to position [205, 0]
click at [272, 147] on input "text" at bounding box center [276, 145] width 68 height 18
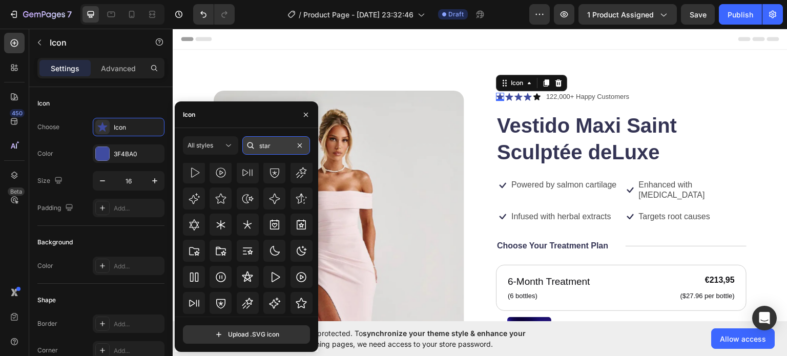
scroll to position [0, 0]
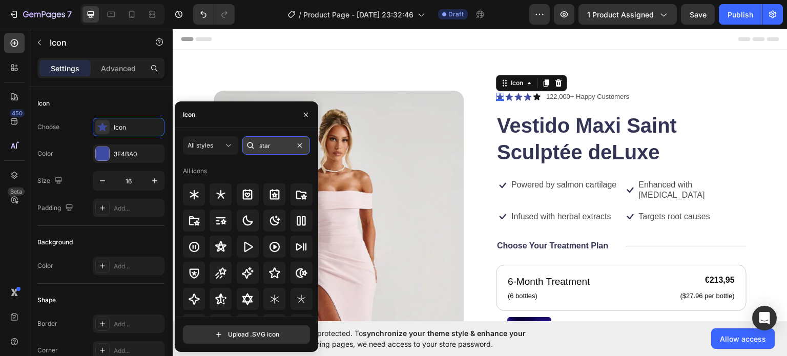
type input "star"
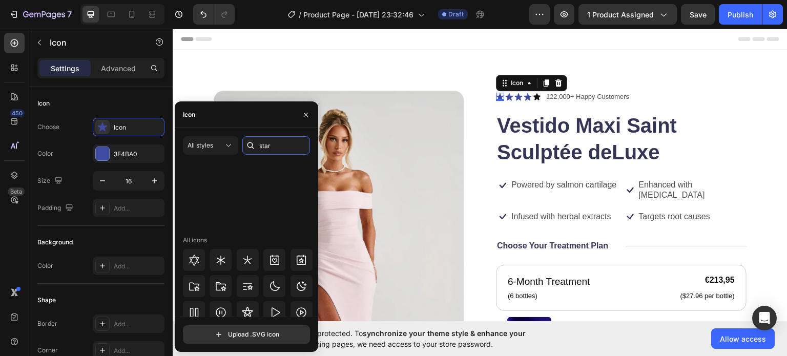
scroll to position [311, 0]
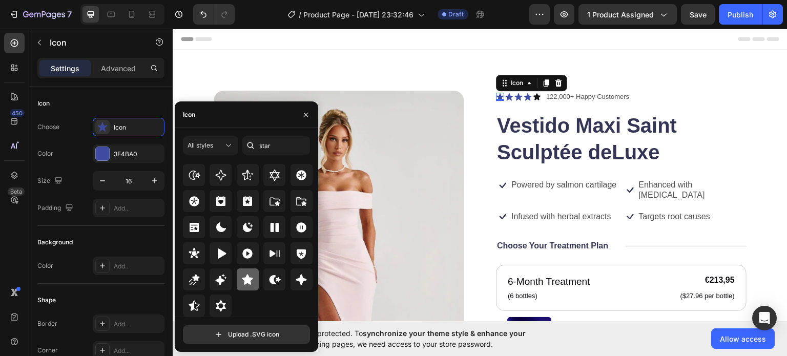
click at [250, 278] on icon at bounding box center [247, 279] width 11 height 10
click at [497, 95] on icon at bounding box center [500, 96] width 7 height 7
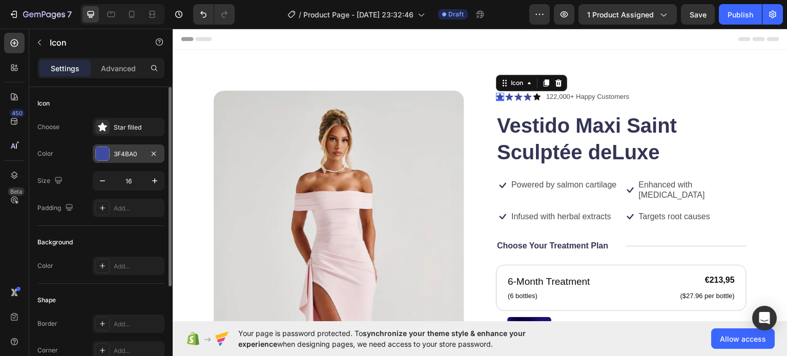
click at [136, 149] on div "3F4BA0" at bounding box center [129, 154] width 72 height 18
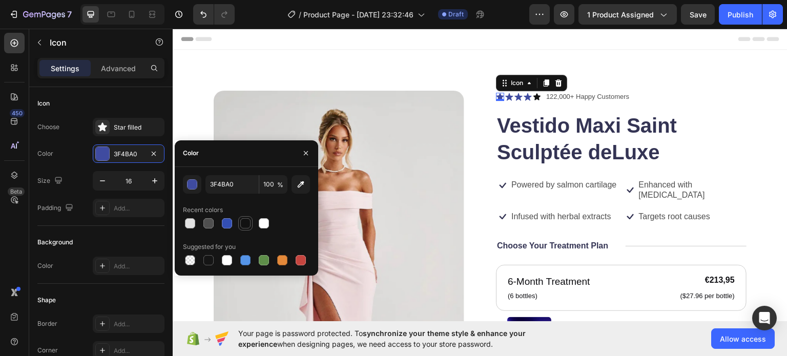
click at [248, 227] on div at bounding box center [245, 223] width 10 height 10
type input "121212"
click at [505, 96] on icon at bounding box center [509, 96] width 8 height 8
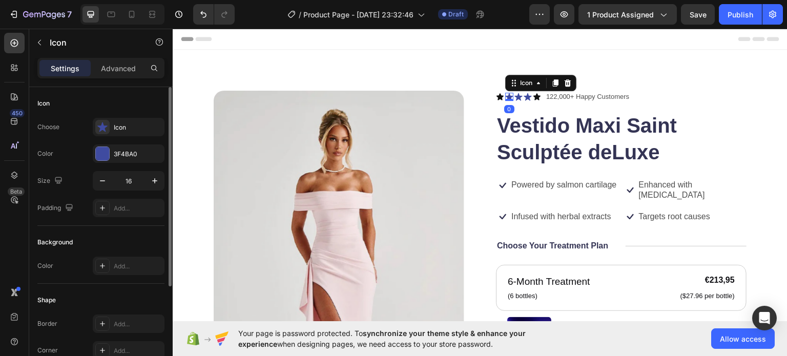
click at [118, 164] on div "Choose Icon Color 3F4BA0 Size 16 Padding Add..." at bounding box center [100, 167] width 127 height 99
click at [156, 160] on div "3F4BA0" at bounding box center [129, 154] width 72 height 18
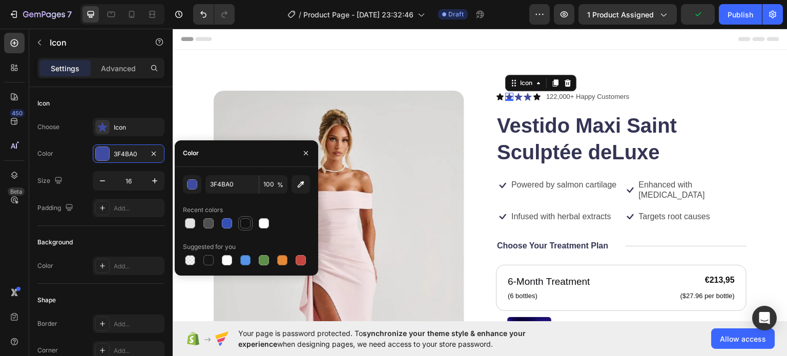
click at [243, 222] on div at bounding box center [245, 223] width 10 height 10
click at [212, 257] on div at bounding box center [208, 260] width 10 height 10
type input "151515"
click at [120, 116] on div "Icon Choose Icon Color 151515 Size 16 Padding Add..." at bounding box center [100, 156] width 127 height 139
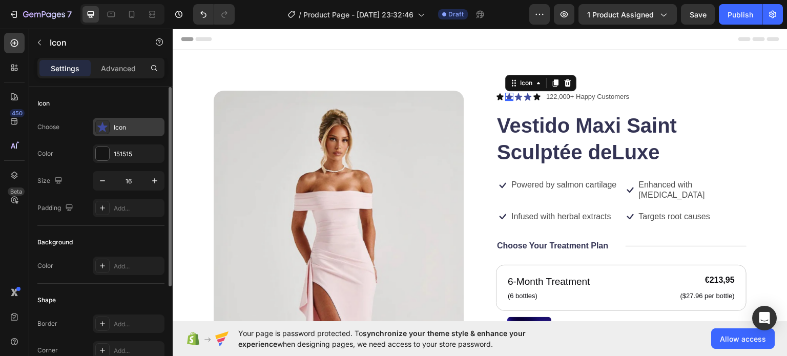
click at [124, 125] on div "Icon" at bounding box center [138, 127] width 48 height 9
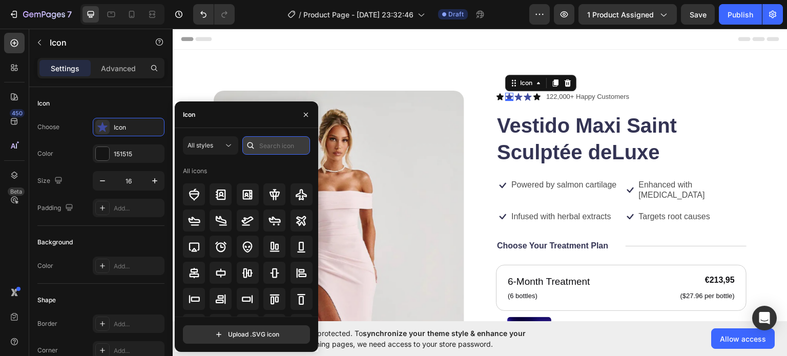
click at [274, 147] on input "text" at bounding box center [276, 145] width 68 height 18
type input "star"
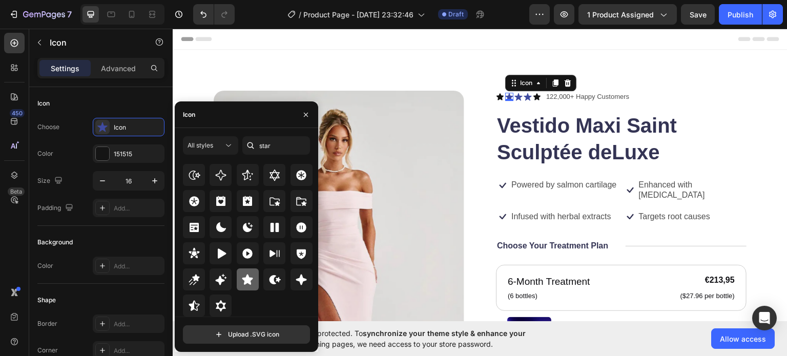
click at [244, 276] on icon at bounding box center [247, 280] width 12 height 12
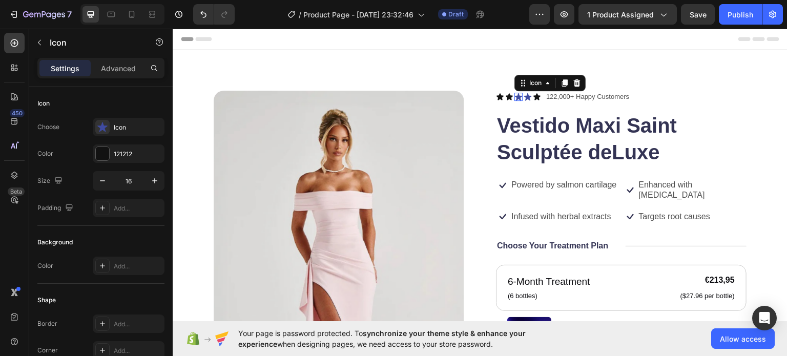
click at [516, 97] on icon at bounding box center [519, 96] width 8 height 8
click at [31, 16] on icon "button" at bounding box center [31, 14] width 5 height 5
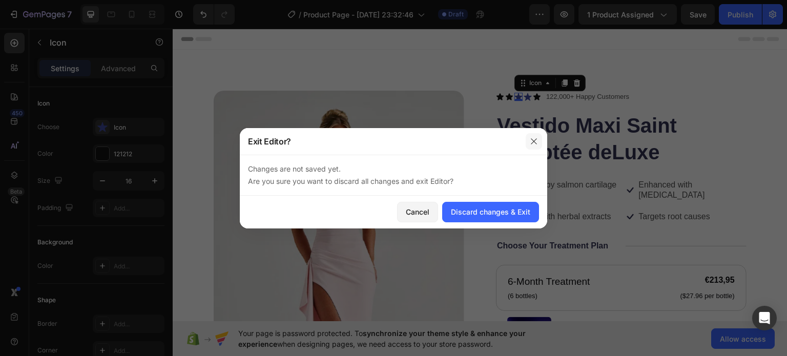
click at [535, 139] on icon "button" at bounding box center [534, 141] width 8 height 8
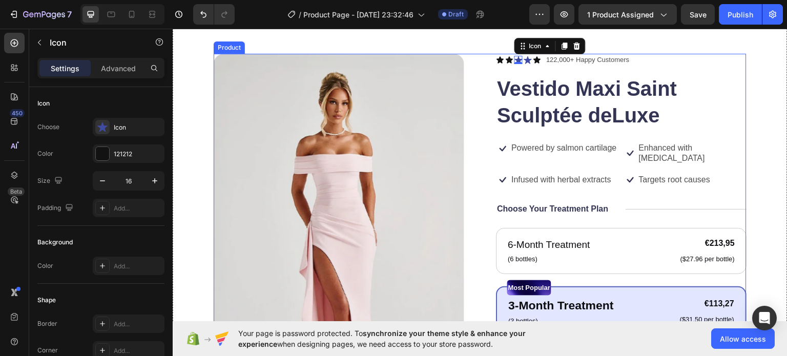
scroll to position [0, 0]
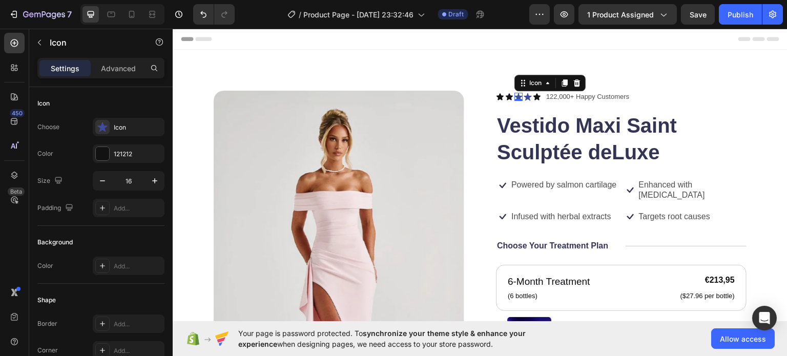
click at [516, 94] on icon at bounding box center [519, 96] width 8 height 8
click at [117, 126] on div "Icon" at bounding box center [138, 127] width 48 height 9
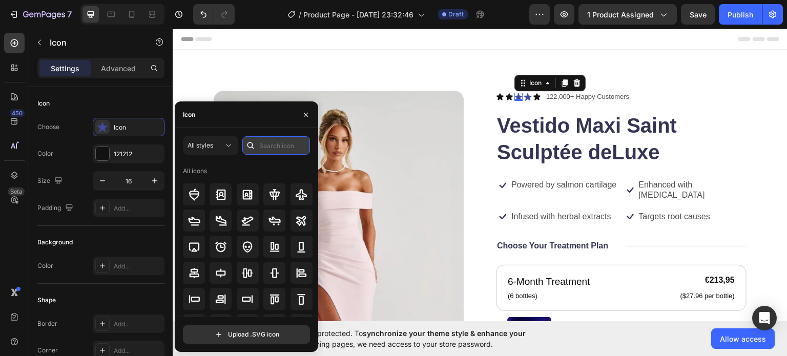
click at [270, 144] on input "text" at bounding box center [276, 145] width 68 height 18
type input "star"
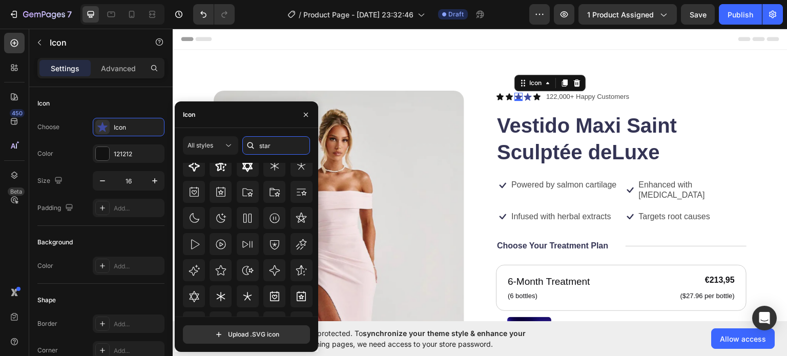
scroll to position [311, 0]
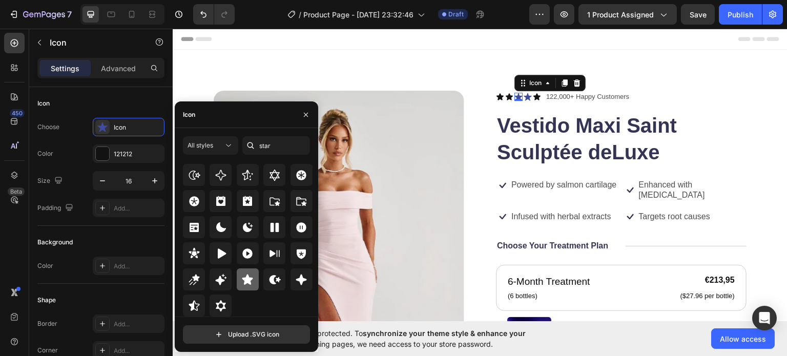
click at [246, 284] on icon at bounding box center [247, 280] width 12 height 12
click at [524, 95] on icon at bounding box center [528, 96] width 8 height 8
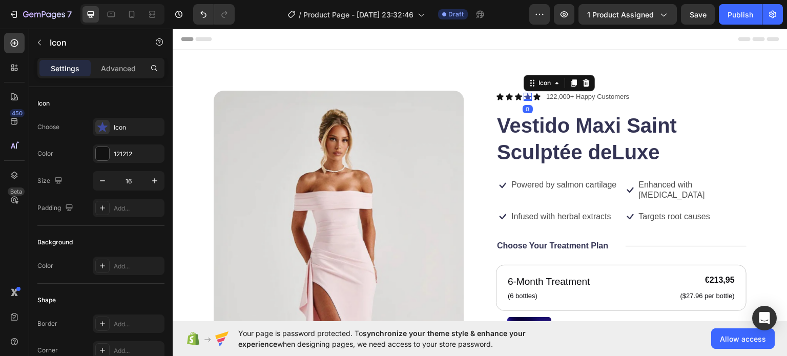
click at [524, 95] on icon at bounding box center [528, 96] width 8 height 8
click at [130, 123] on div "Icon" at bounding box center [138, 127] width 48 height 9
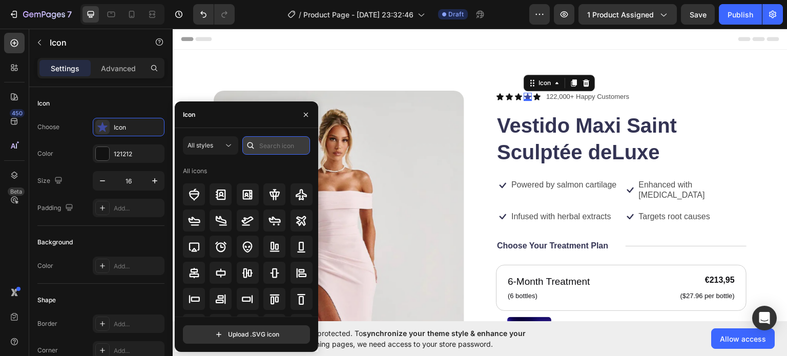
click at [263, 147] on input "text" at bounding box center [276, 145] width 68 height 18
type input "star"
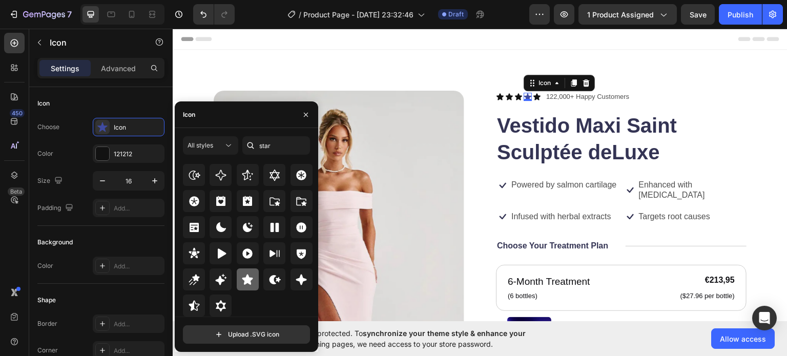
click at [248, 283] on icon at bounding box center [247, 279] width 11 height 10
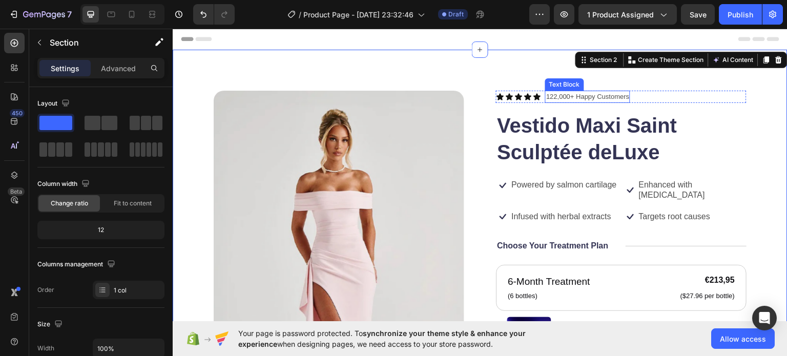
click at [623, 96] on p "122,000+ Happy Customers" at bounding box center [587, 96] width 83 height 10
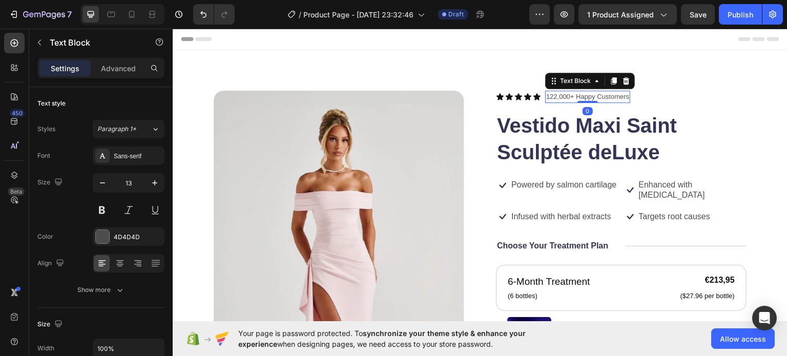
click at [623, 96] on p "122,000+ Happy Customers" at bounding box center [587, 96] width 83 height 10
click at [625, 96] on div "122,000+ Happy Customers" at bounding box center [587, 96] width 85 height 12
click at [566, 96] on p "122,000+ Happy Customers" at bounding box center [587, 96] width 83 height 10
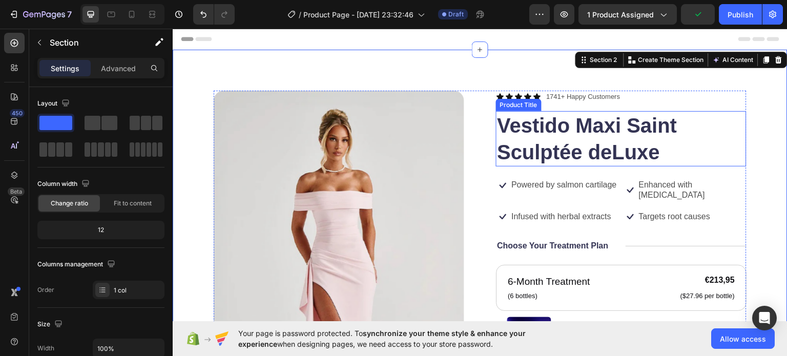
click at [665, 152] on h1 "Vestido Maxi Saint Sculptée deLuxe" at bounding box center [621, 138] width 251 height 55
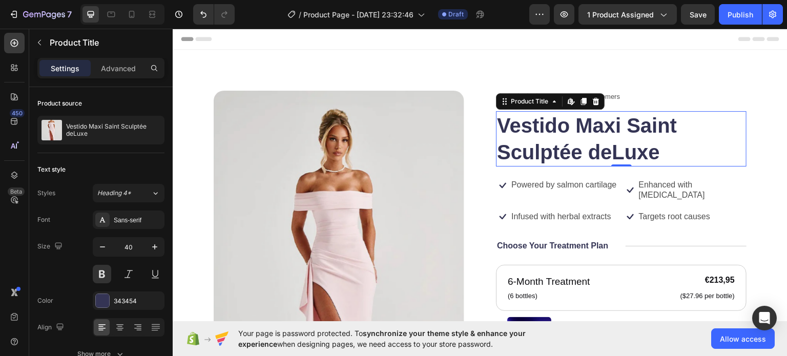
click at [655, 145] on h1 "Vestido Maxi Saint Sculptée deLuxe" at bounding box center [621, 138] width 251 height 55
click at [629, 157] on h1 "Vestido Maxi Saint Sculptée deLuxe" at bounding box center [621, 138] width 251 height 55
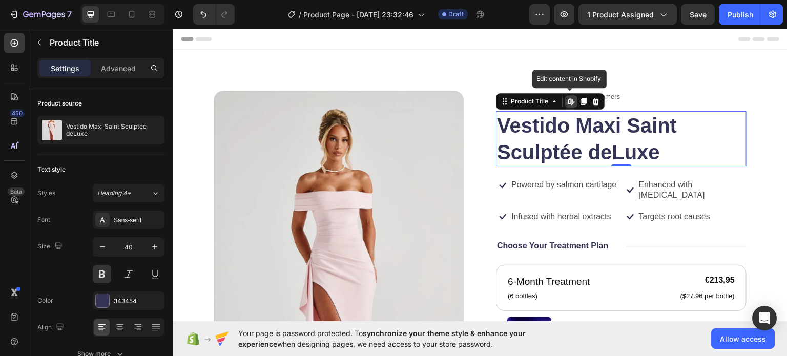
click at [629, 157] on h1 "Vestido Maxi Saint Sculptée deLuxe" at bounding box center [621, 138] width 251 height 55
click at [653, 148] on h1 "Vestido Maxi Saint Sculptée deLuxe" at bounding box center [621, 138] width 251 height 55
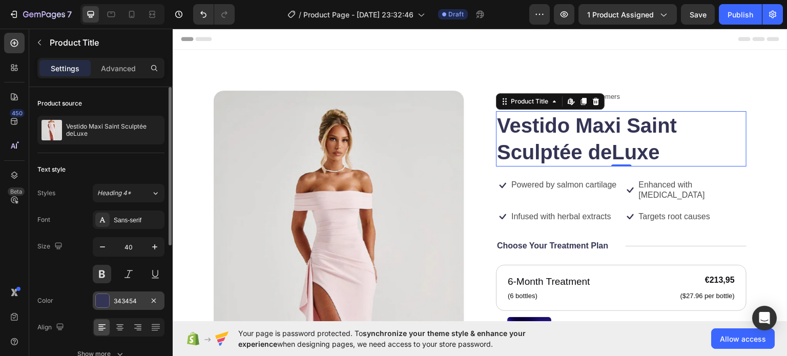
click at [129, 297] on div "343454" at bounding box center [129, 301] width 30 height 9
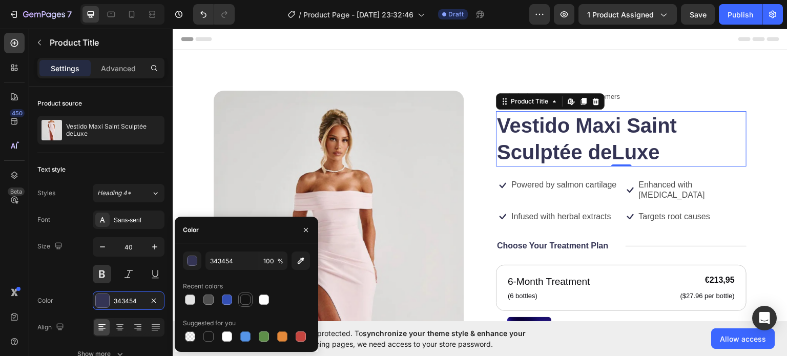
click at [246, 297] on div at bounding box center [245, 300] width 10 height 10
type input "121212"
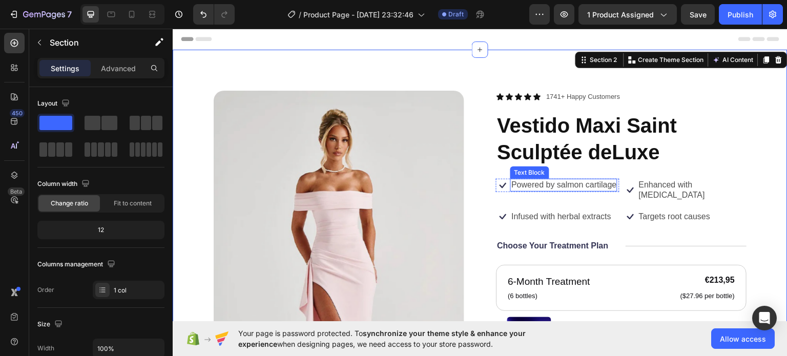
scroll to position [19, 0]
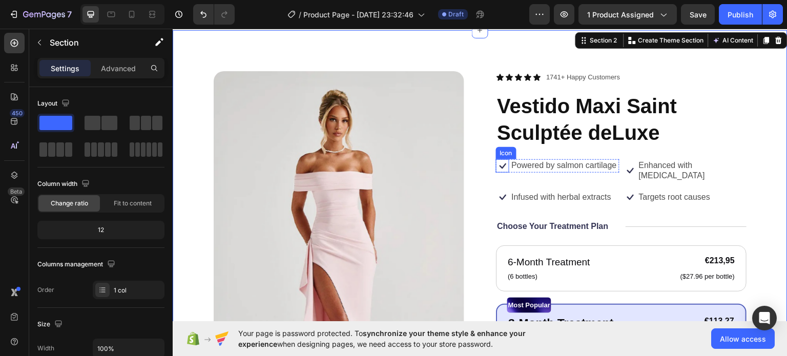
click at [500, 166] on icon at bounding box center [502, 165] width 13 height 13
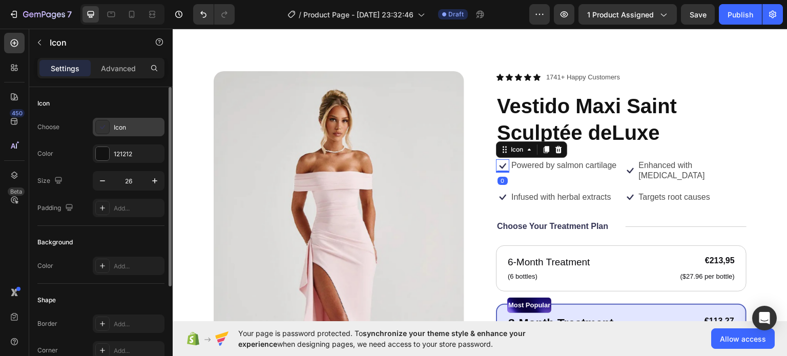
click at [131, 129] on div "Icon" at bounding box center [138, 127] width 48 height 9
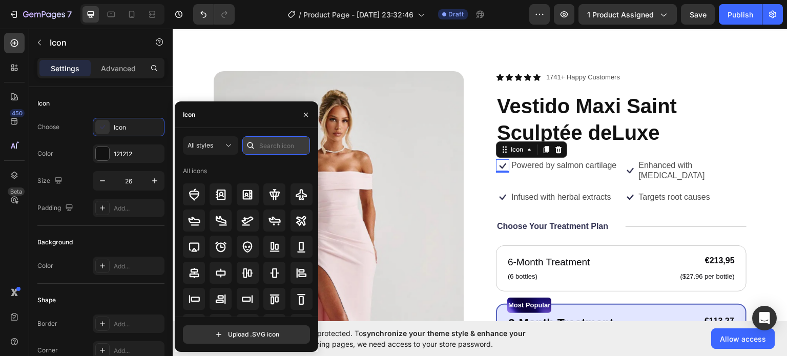
click at [273, 146] on input "text" at bounding box center [276, 145] width 68 height 18
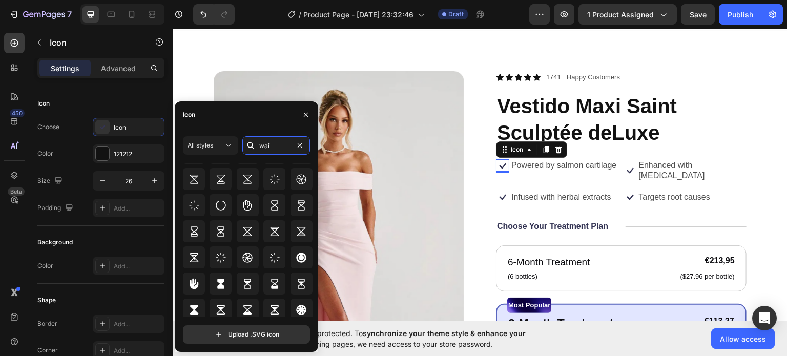
scroll to position [0, 0]
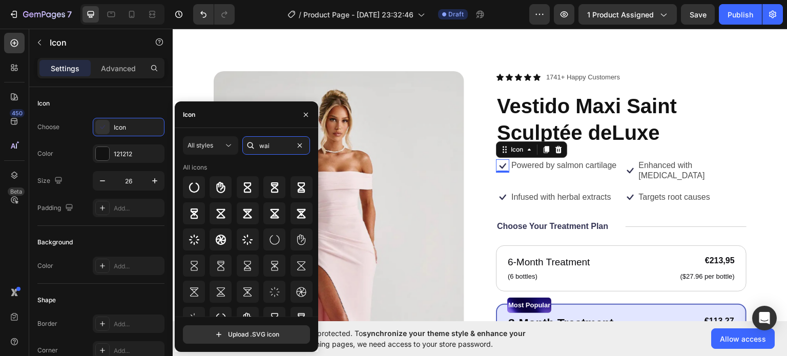
type input "wai"
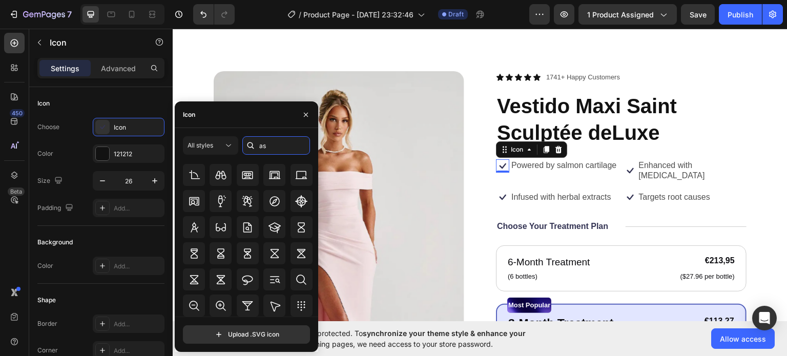
type input "a"
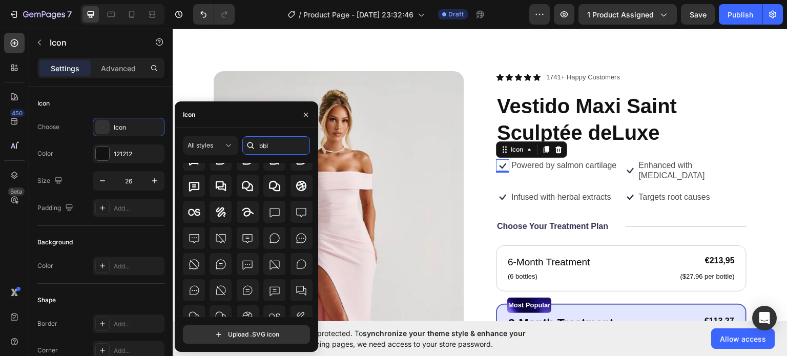
scroll to position [113, 0]
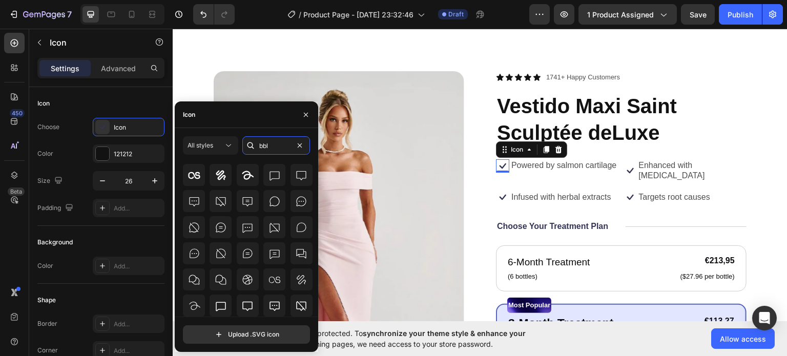
type input "bbl"
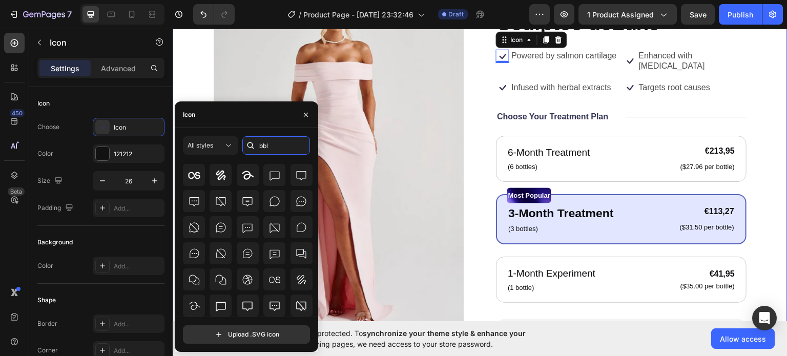
scroll to position [142, 0]
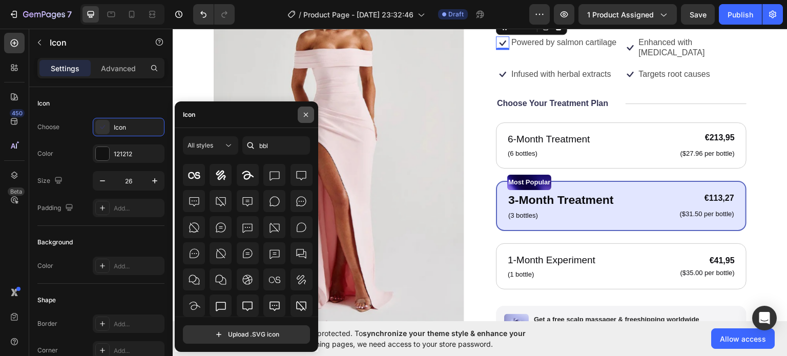
click at [310, 113] on icon "button" at bounding box center [306, 115] width 8 height 8
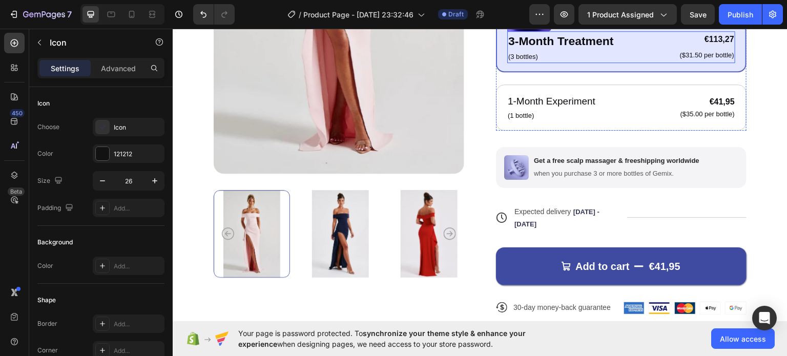
scroll to position [301, 0]
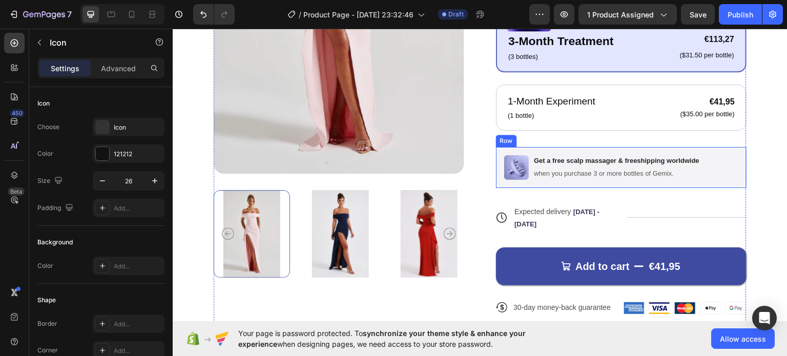
click at [704, 164] on div "Image Get a free scalp massager & freeshipping worldwide Text Block when you pu…" at bounding box center [621, 167] width 251 height 41
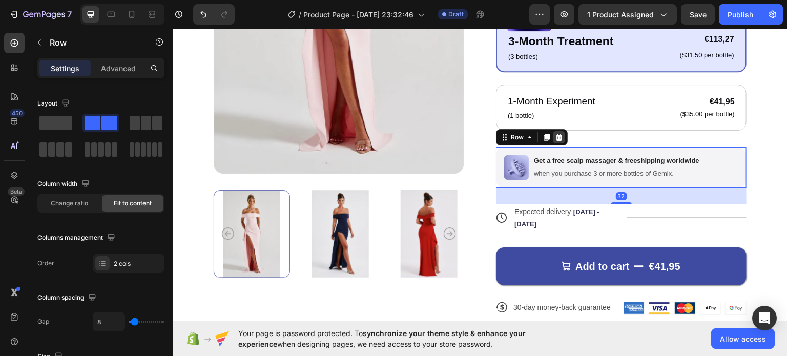
click at [556, 136] on icon at bounding box center [559, 136] width 7 height 7
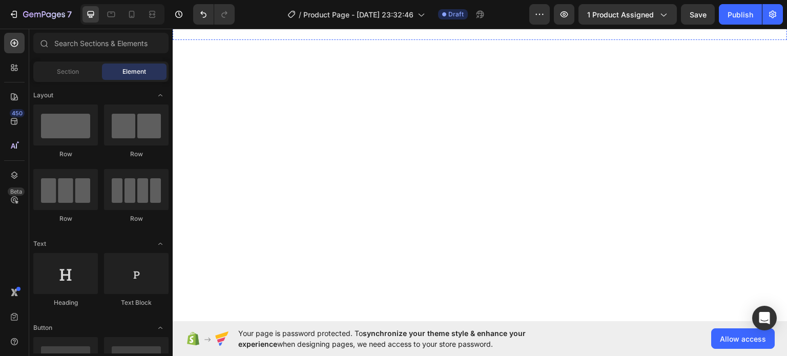
scroll to position [0, 0]
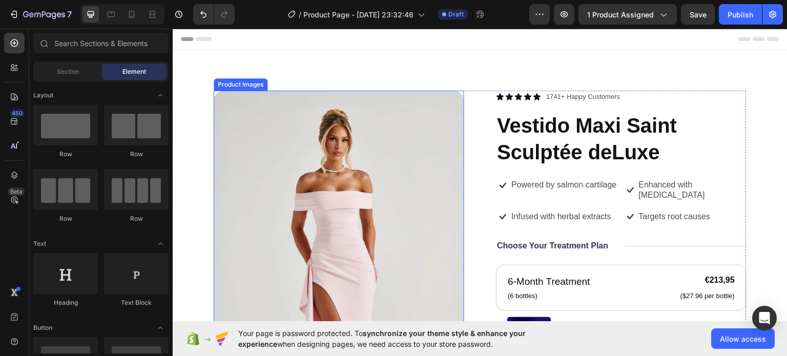
click at [431, 209] on img at bounding box center [339, 282] width 251 height 384
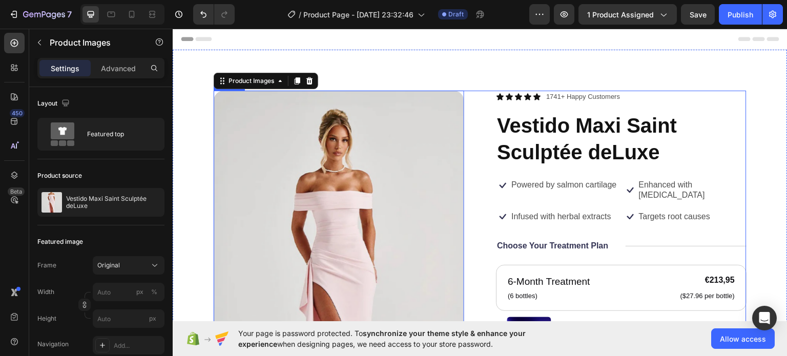
click at [530, 211] on p "Infused with herbal extracts" at bounding box center [562, 216] width 100 height 11
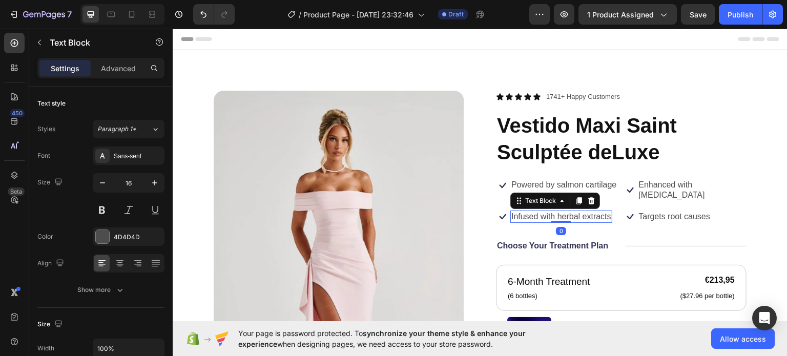
click at [402, 190] on img at bounding box center [339, 282] width 251 height 384
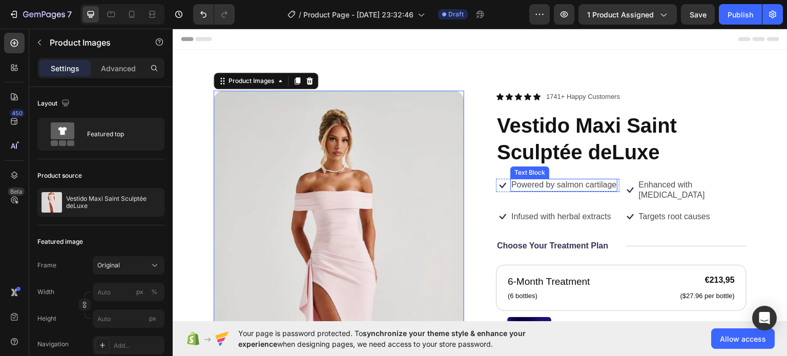
click at [544, 184] on p "Powered by salmon cartilage" at bounding box center [564, 184] width 105 height 11
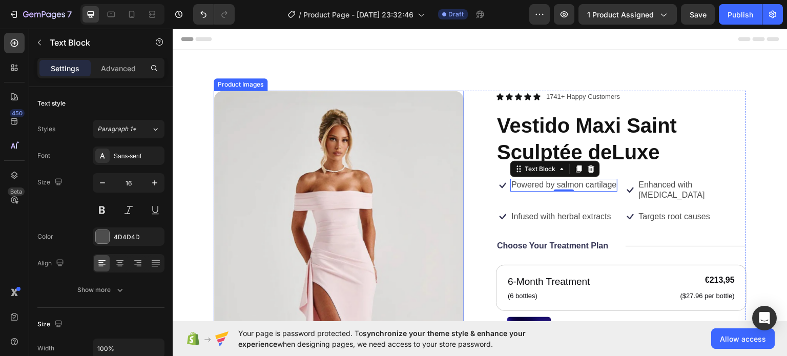
click at [282, 130] on img at bounding box center [339, 282] width 251 height 384
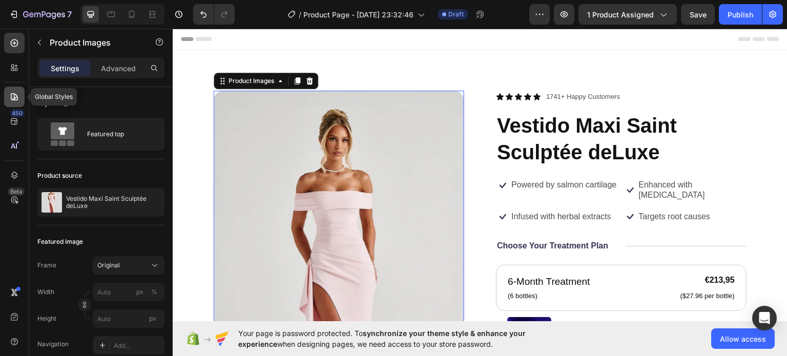
click at [6, 102] on div at bounding box center [14, 97] width 21 height 21
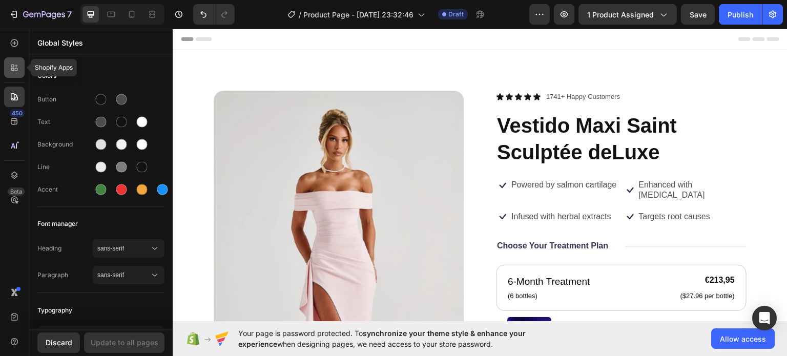
click at [7, 77] on div at bounding box center [14, 67] width 21 height 21
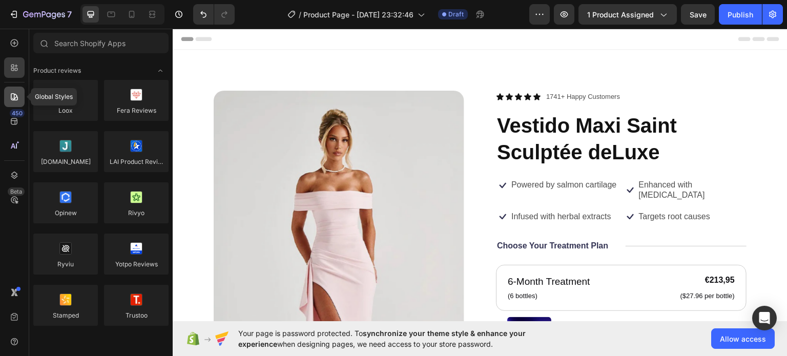
click at [15, 104] on div at bounding box center [14, 97] width 21 height 21
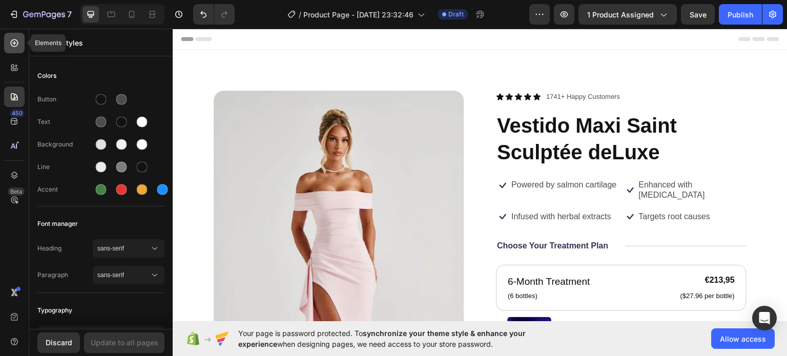
click at [21, 40] on div at bounding box center [14, 43] width 21 height 21
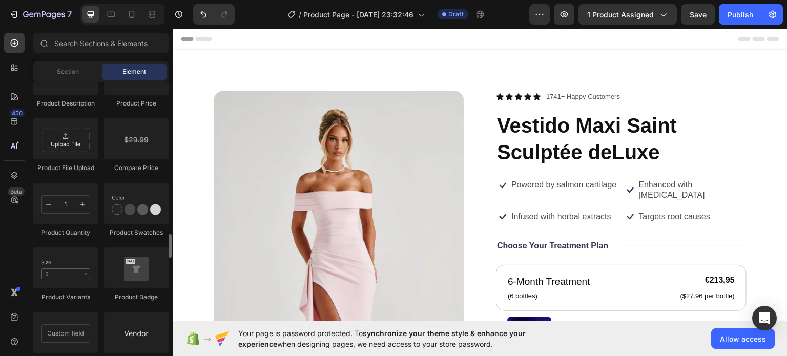
scroll to position [1746, 0]
click at [553, 190] on p "Powered by salmon cartilage" at bounding box center [564, 184] width 105 height 11
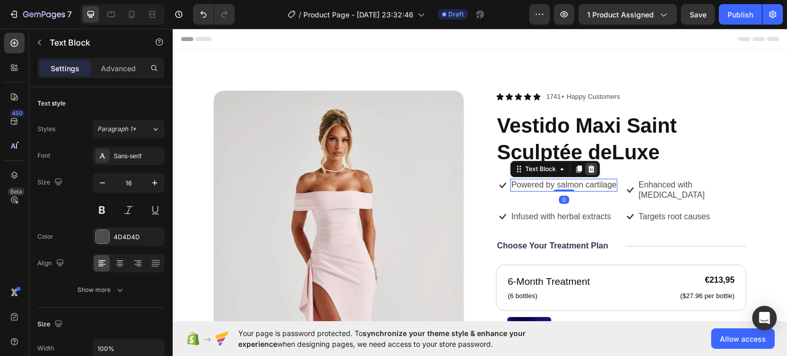
click at [588, 168] on icon at bounding box center [591, 169] width 8 height 8
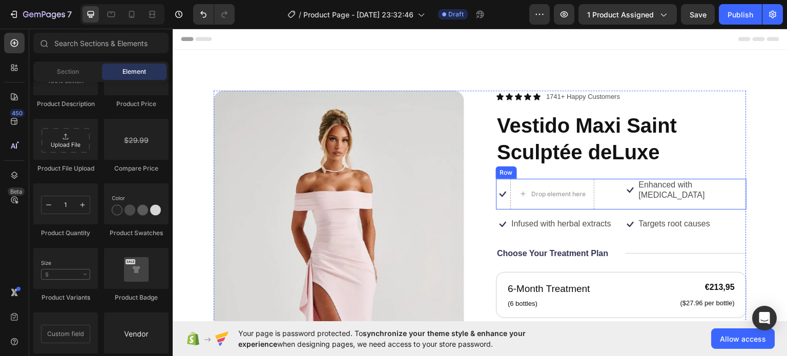
click at [625, 196] on div "Icon Enhanced with biotin Text Block Row" at bounding box center [686, 193] width 124 height 31
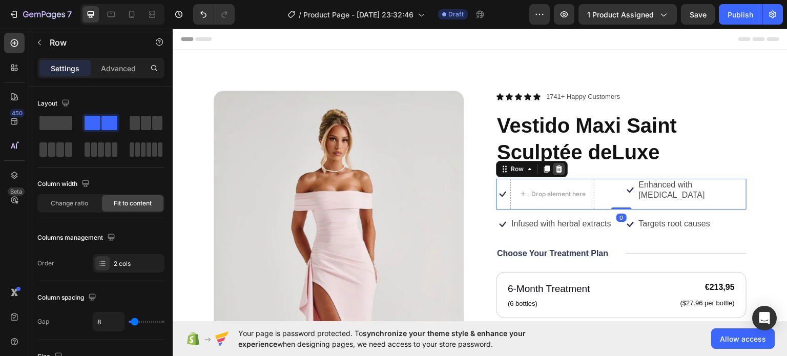
click at [556, 166] on icon at bounding box center [559, 168] width 7 height 7
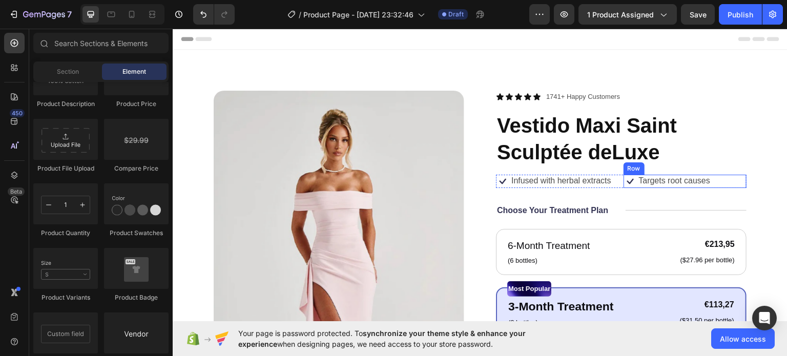
click at [722, 184] on div "Icon Targets root causes Text Block Row" at bounding box center [686, 180] width 124 height 13
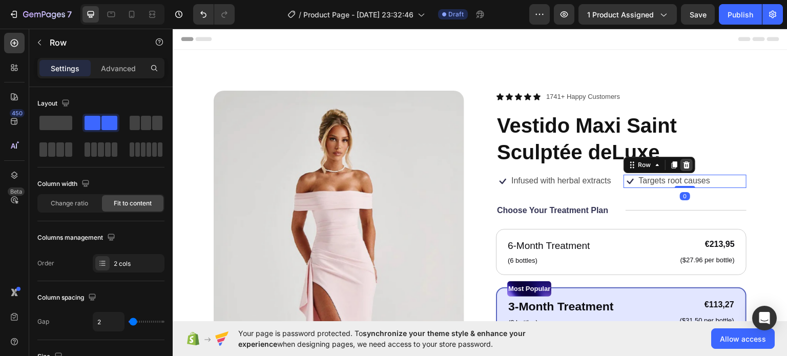
click at [683, 168] on div at bounding box center [687, 164] width 12 height 12
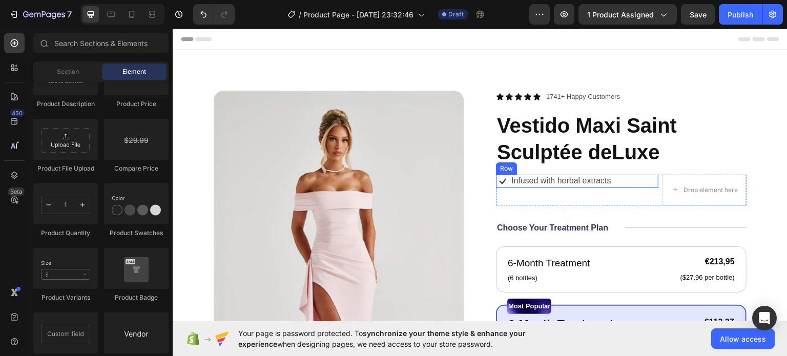
click at [635, 181] on div "Icon Infused with herbal extracts Text Block Row" at bounding box center [577, 180] width 162 height 13
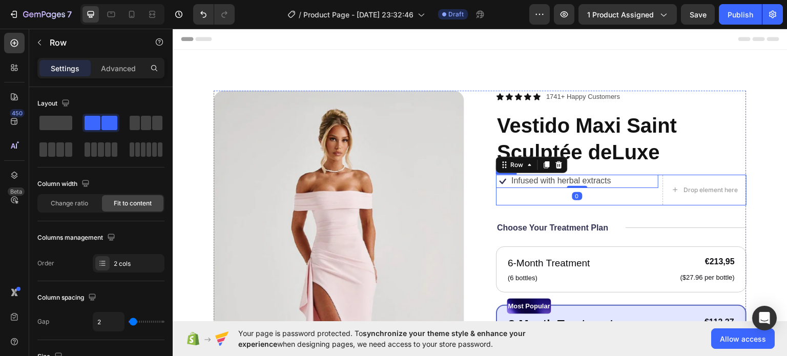
click at [624, 192] on div "Icon Infused with herbal extracts Text Block Row 0" at bounding box center [577, 189] width 162 height 31
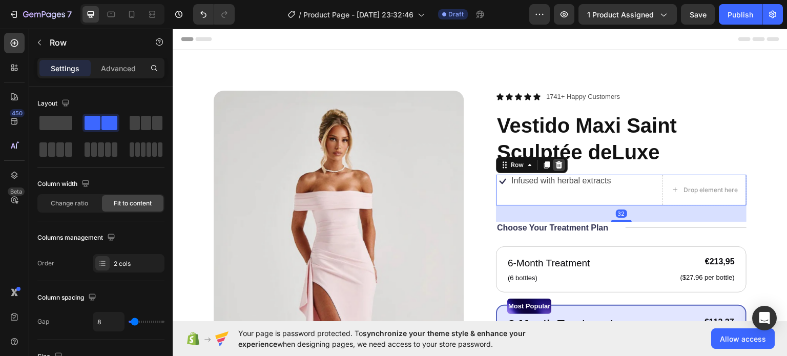
click at [557, 159] on div at bounding box center [559, 164] width 12 height 12
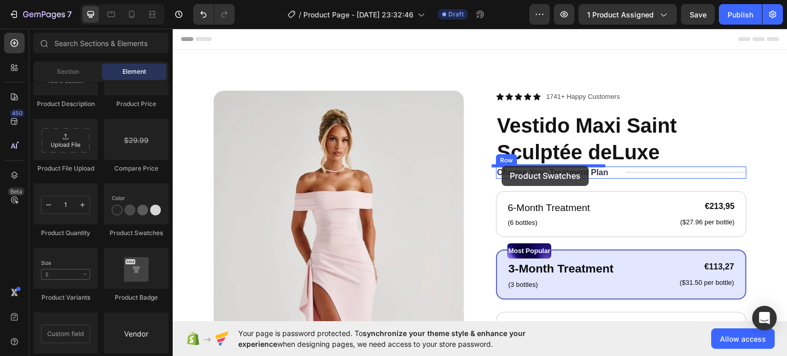
drag, startPoint x: 303, startPoint y: 236, endPoint x: 502, endPoint y: 166, distance: 210.9
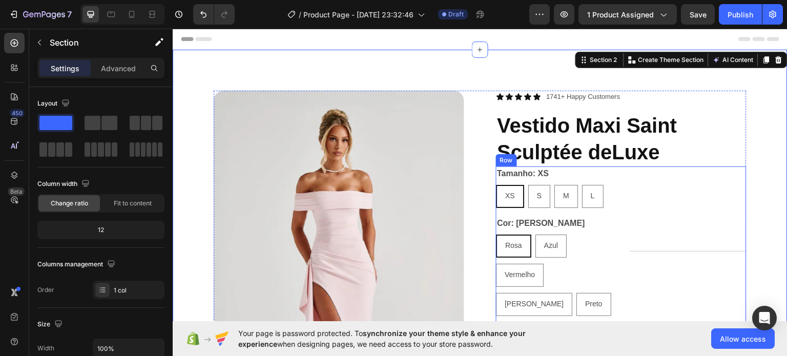
click at [606, 233] on div "Cor: Rosa Rosa Rosa Rosa Azul Azul Azul Vermelho Vermelho Vermelho Branco Branc…" at bounding box center [554, 266] width 117 height 100
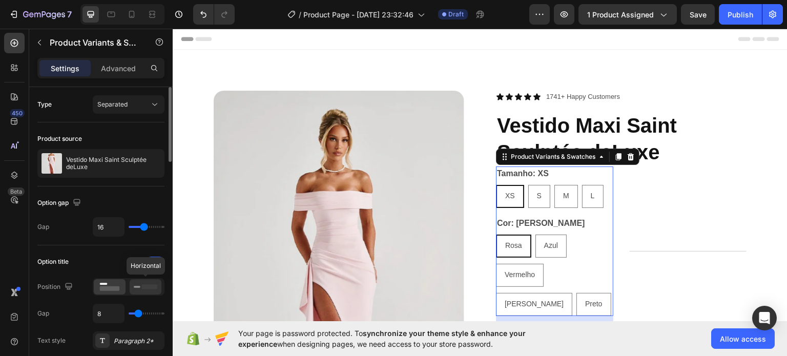
click at [149, 281] on icon at bounding box center [146, 286] width 24 height 11
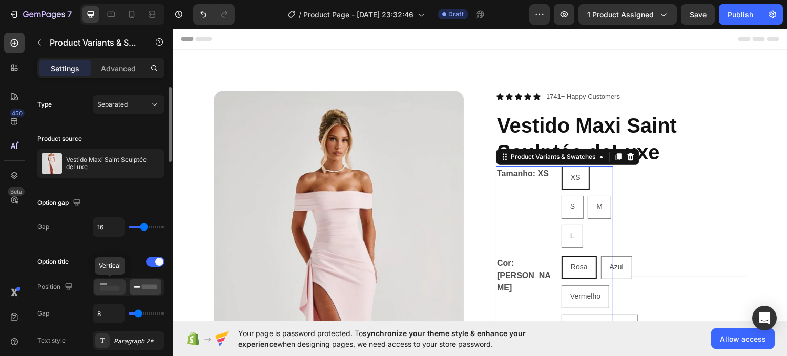
click at [111, 284] on icon at bounding box center [110, 286] width 24 height 11
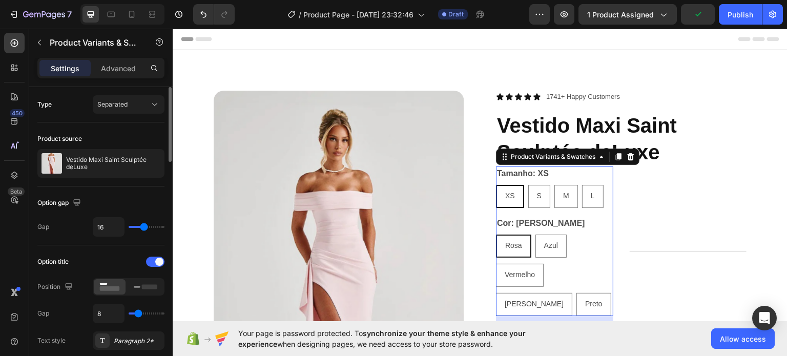
type input "29"
type input "40"
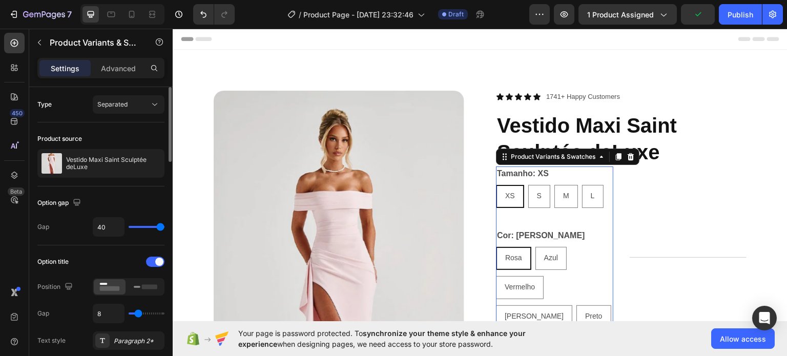
type input "39"
type input "19"
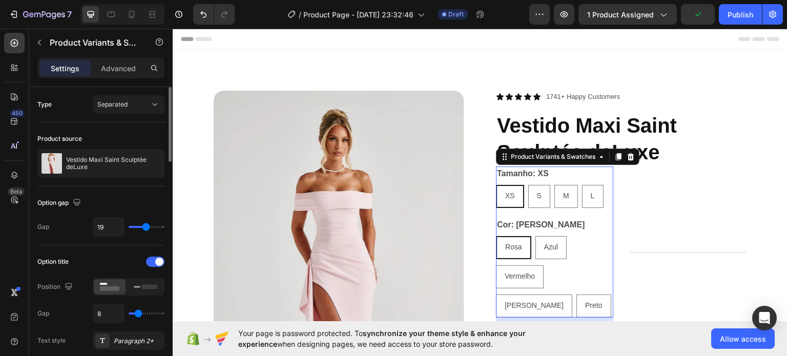
type input "17"
type input "16"
type input "17"
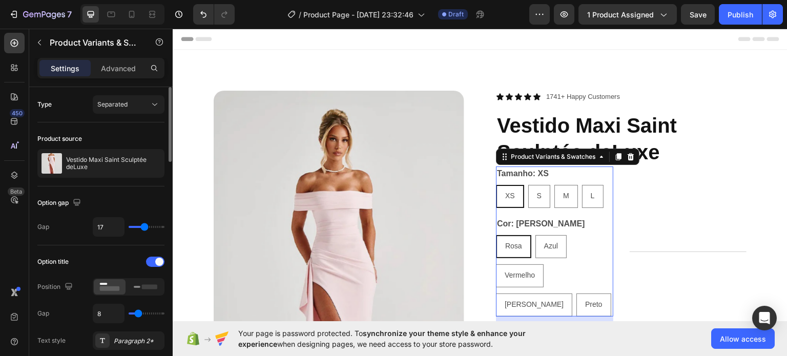
type input "17"
click at [144, 228] on input "range" at bounding box center [147, 227] width 36 height 2
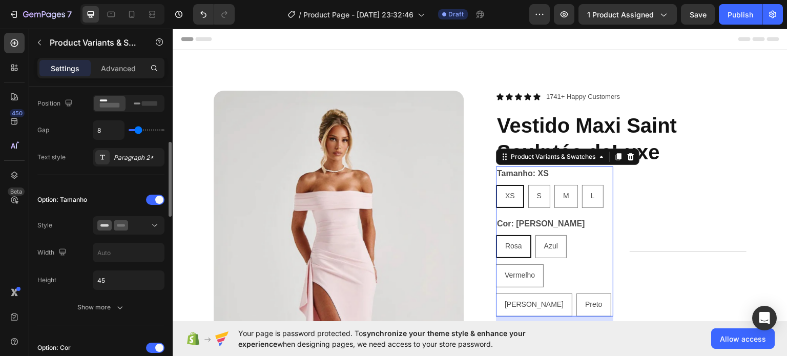
scroll to position [191, 0]
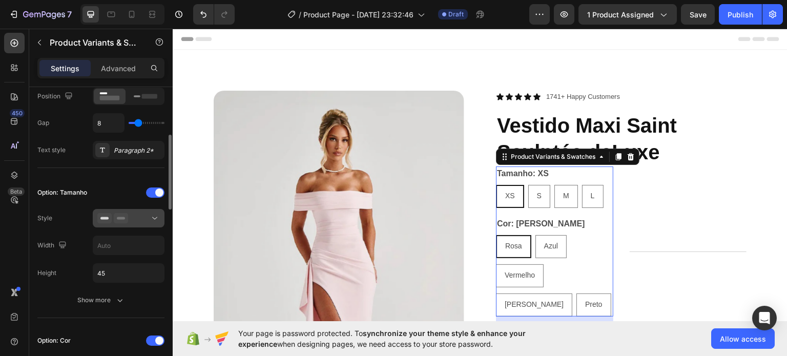
click at [125, 213] on icon at bounding box center [121, 218] width 14 height 10
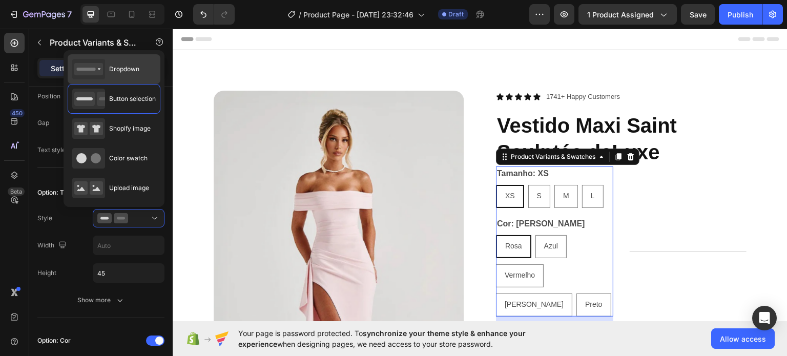
click at [126, 63] on div "Dropdown" at bounding box center [105, 69] width 67 height 21
type input "100%"
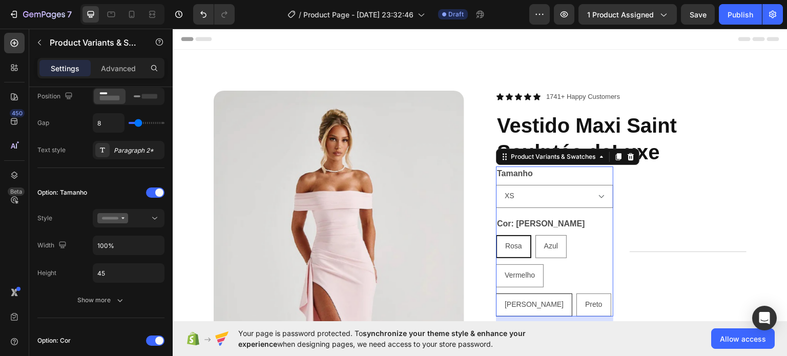
click at [573, 293] on div "[PERSON_NAME]" at bounding box center [534, 304] width 76 height 23
click at [496, 293] on input "Branco Branco Branco" at bounding box center [496, 293] width 1 height 1
radio input "true"
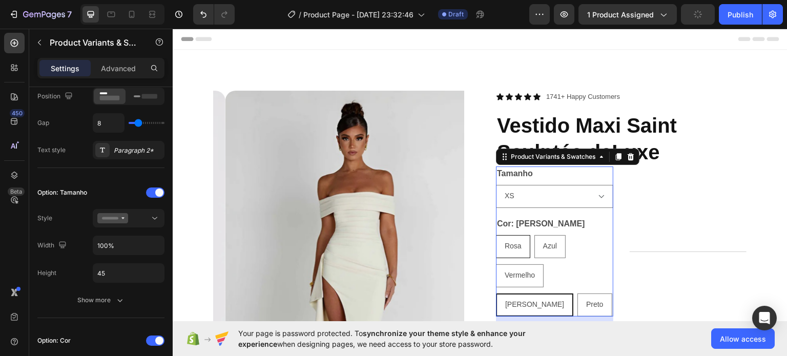
click at [511, 250] on span "Rosa" at bounding box center [513, 245] width 17 height 8
click at [496, 235] on input "Rosa Rosa Rosa" at bounding box center [496, 234] width 1 height 1
radio input "true"
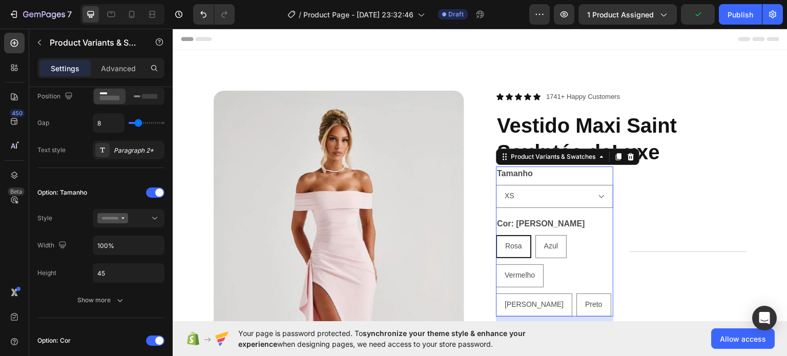
click at [564, 238] on div "Rosa Rosa Rosa Azul Azul Azul Vermelho Vermelho Vermelho Branco Branco Branco P…" at bounding box center [554, 275] width 117 height 81
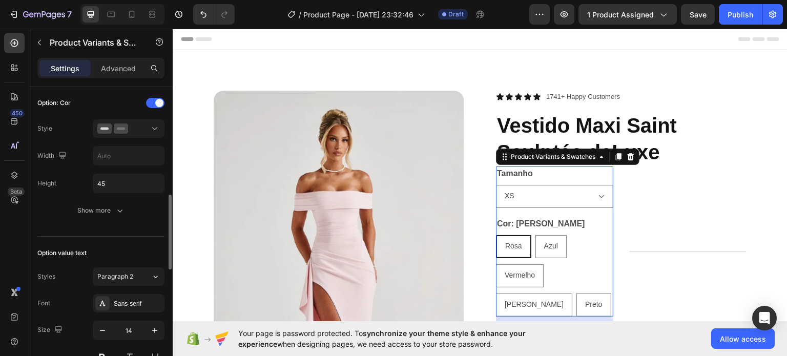
scroll to position [428, 0]
click at [139, 131] on div at bounding box center [128, 129] width 63 height 10
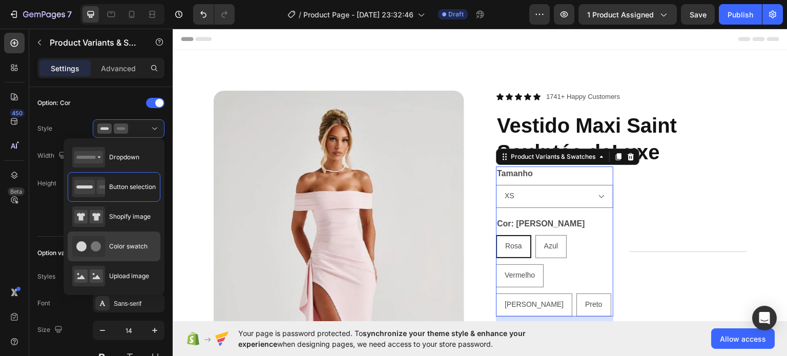
click at [137, 251] on div "Color swatch" at bounding box center [109, 246] width 75 height 21
type input "45"
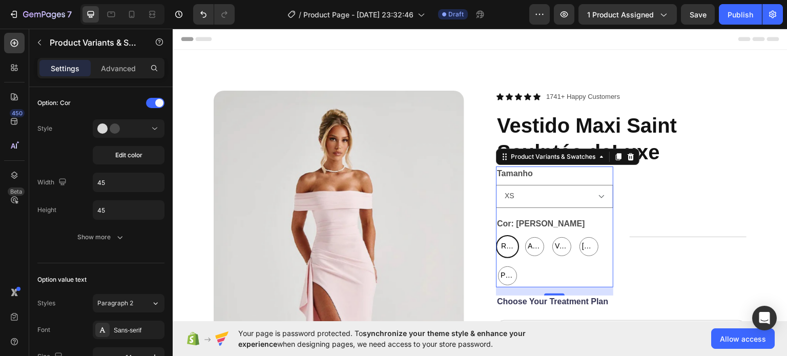
click at [507, 248] on span "Rosa" at bounding box center [507, 245] width 17 height 13
click at [496, 235] on input "Rosa Rosa Rosa" at bounding box center [496, 234] width 1 height 1
click at [121, 153] on span "Edit color" at bounding box center [128, 155] width 27 height 9
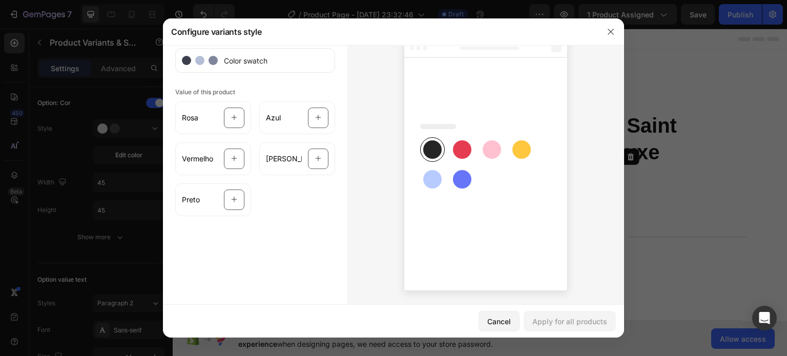
scroll to position [0, 0]
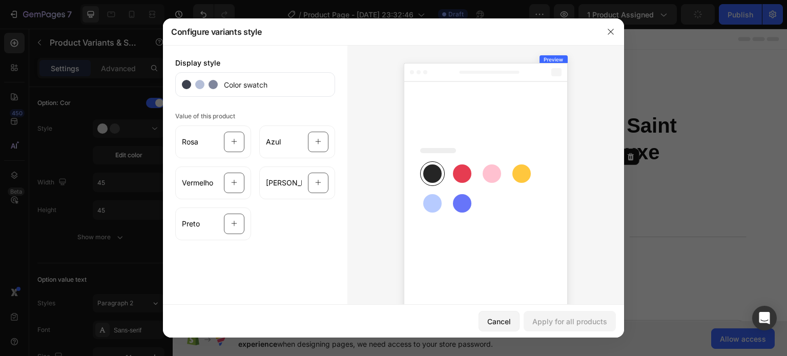
click at [249, 79] on span "Color swatch" at bounding box center [243, 84] width 50 height 11
click at [233, 147] on icon at bounding box center [234, 141] width 7 height 19
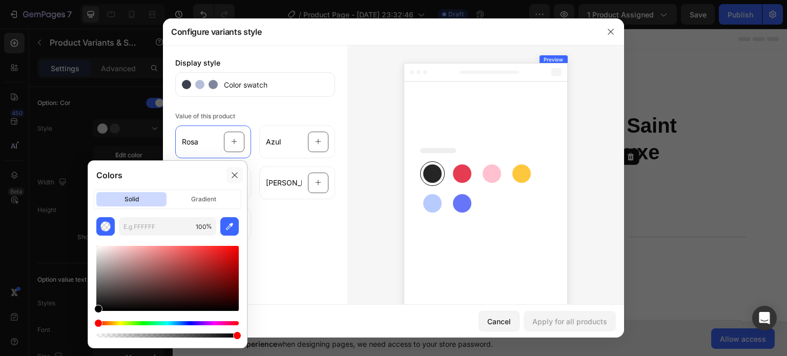
click at [236, 176] on icon at bounding box center [235, 175] width 6 height 6
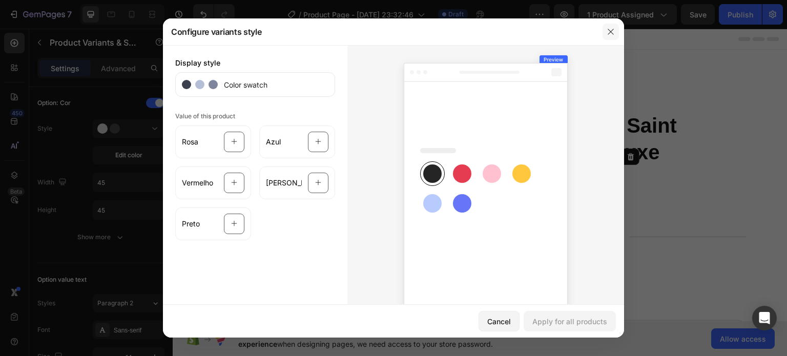
click at [612, 32] on icon "button" at bounding box center [611, 32] width 8 height 8
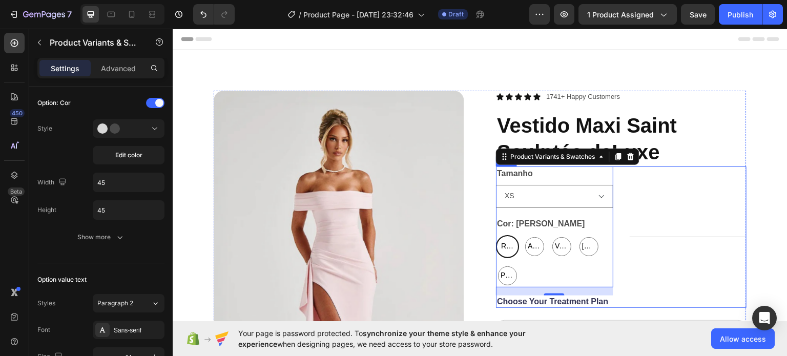
click at [691, 182] on div "Title Line" at bounding box center [688, 237] width 117 height 142
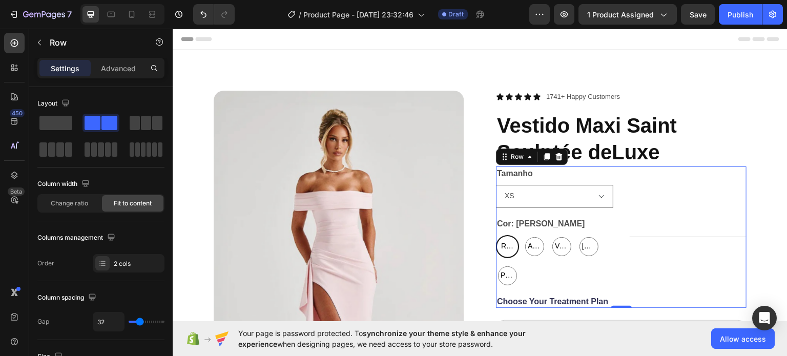
click at [714, 48] on div "Header" at bounding box center [480, 38] width 599 height 21
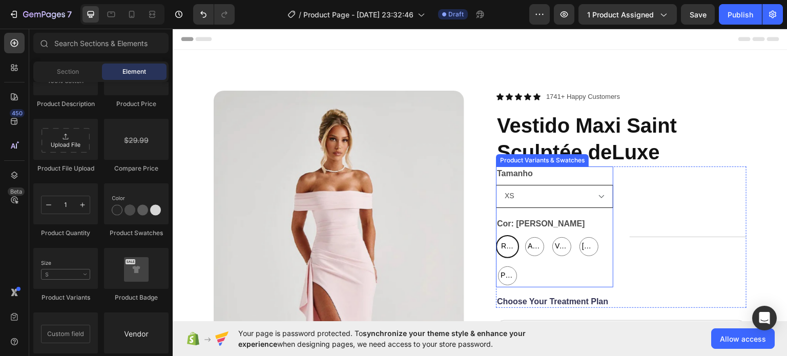
click at [574, 205] on select "XS S M L" at bounding box center [554, 196] width 117 height 23
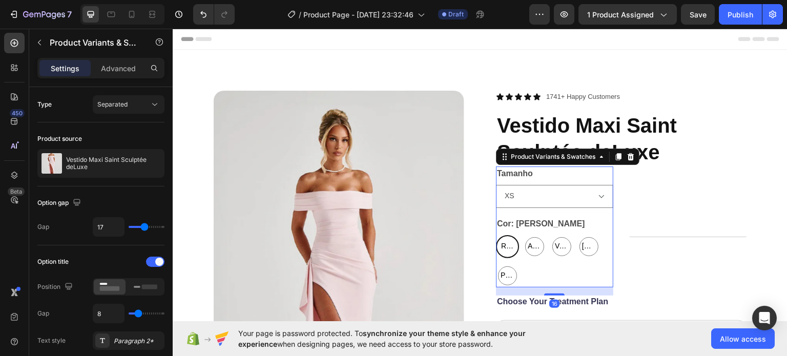
click at [538, 175] on div "Tamanho XS S M L" at bounding box center [554, 187] width 117 height 42
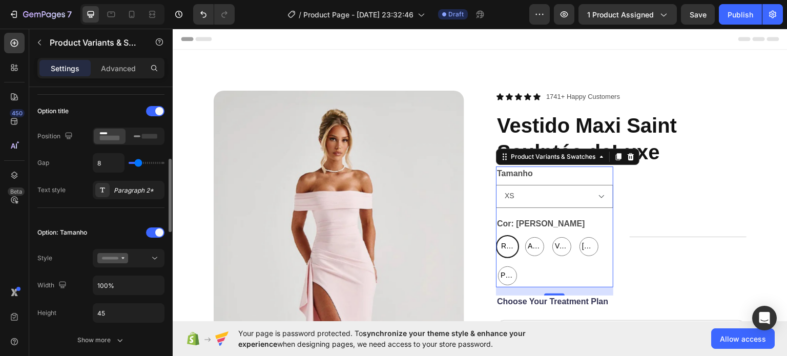
scroll to position [211, 0]
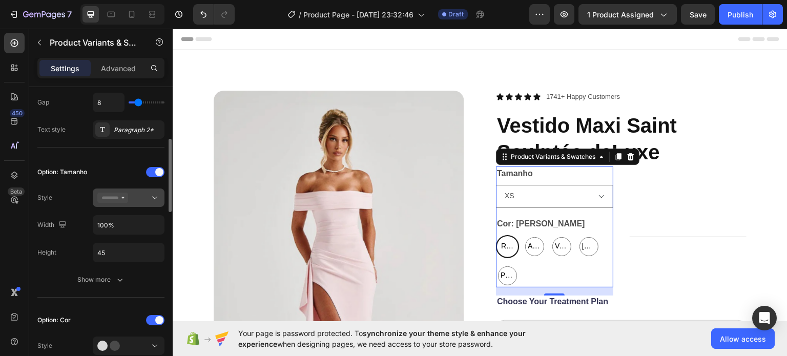
click at [125, 200] on icon at bounding box center [112, 198] width 31 height 10
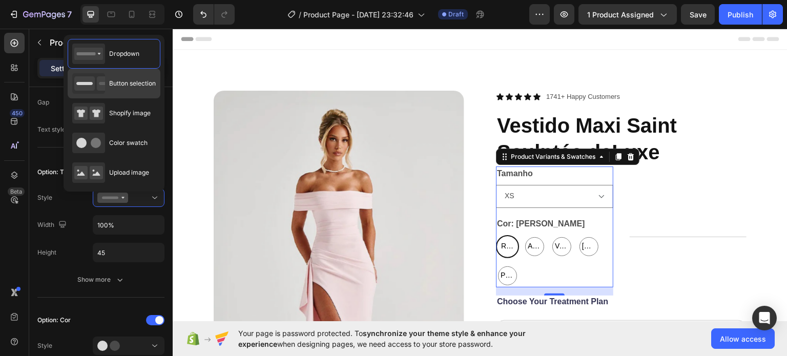
click at [115, 85] on span "Button selection" at bounding box center [132, 83] width 47 height 9
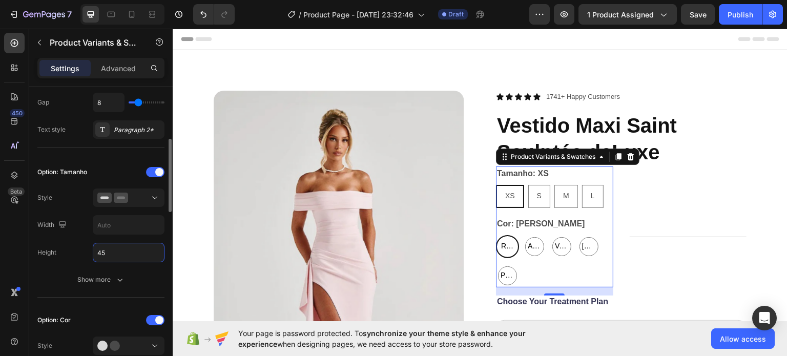
click at [123, 256] on input "45" at bounding box center [128, 252] width 71 height 18
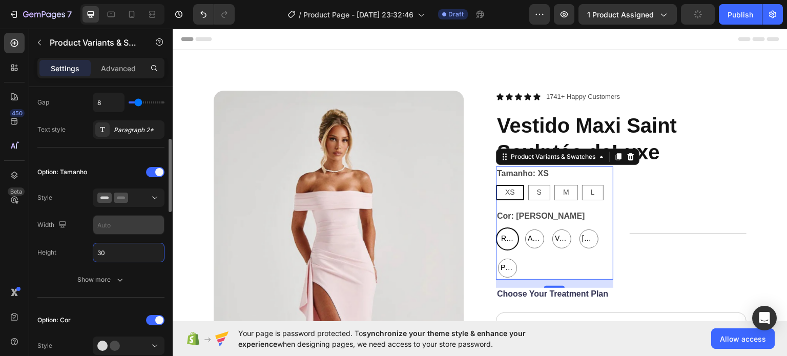
type input "30"
click at [125, 225] on input "text" at bounding box center [128, 225] width 71 height 18
type input "4"
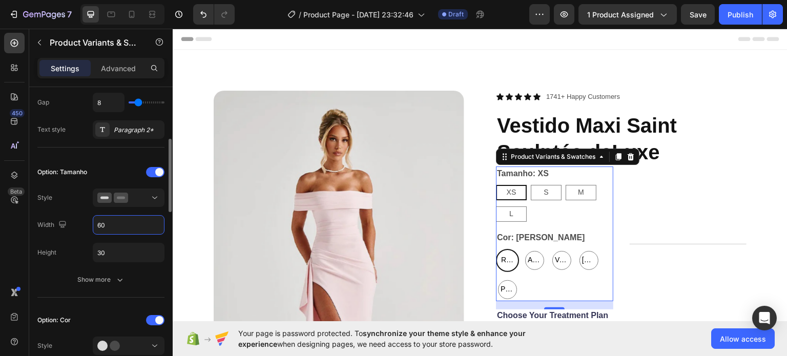
type input "6"
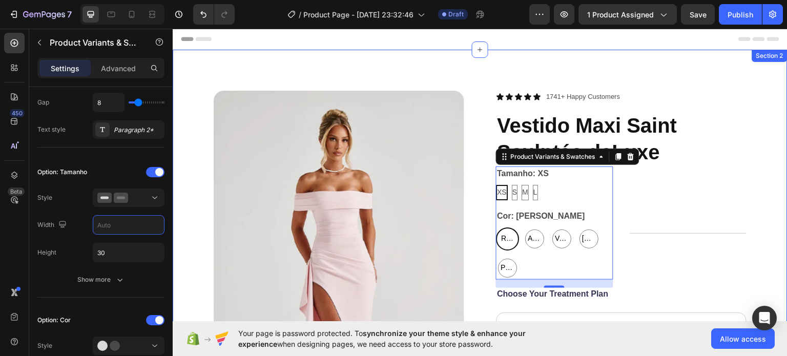
click at [264, 65] on div "Product Images Icon Icon Icon Icon Icon Icon List 1741+ Happy Customers Text Bl…" at bounding box center [480, 361] width 615 height 624
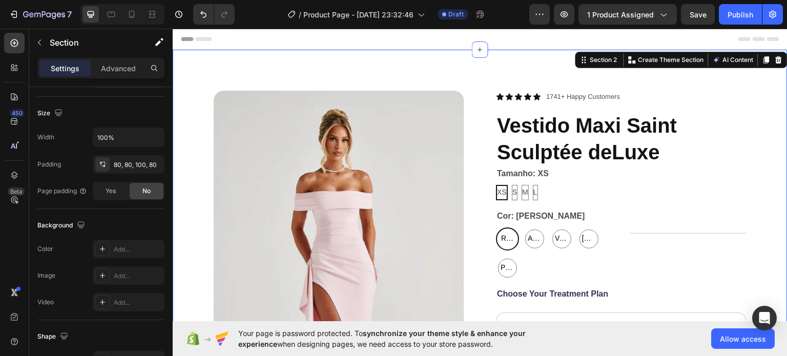
scroll to position [0, 0]
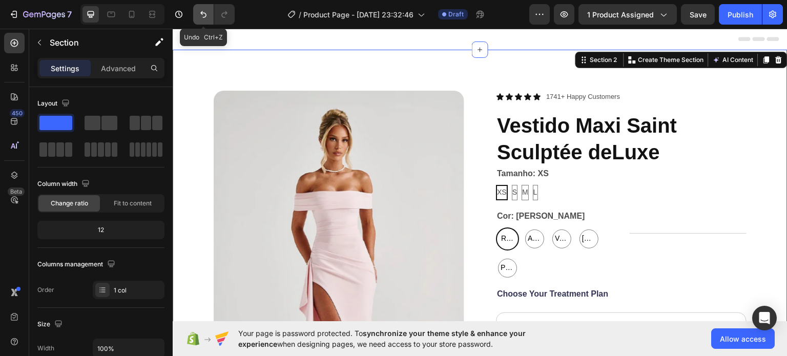
click at [205, 16] on icon "Undo/Redo" at bounding box center [203, 14] width 6 height 7
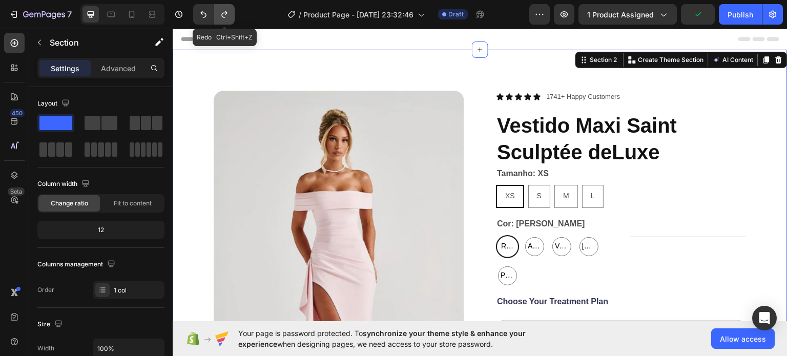
click at [229, 17] on icon "Undo/Redo" at bounding box center [224, 14] width 10 height 10
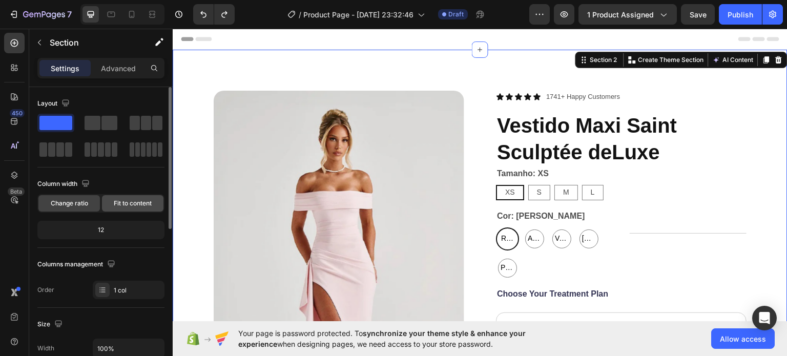
click at [137, 202] on span "Fit to content" at bounding box center [133, 203] width 38 height 9
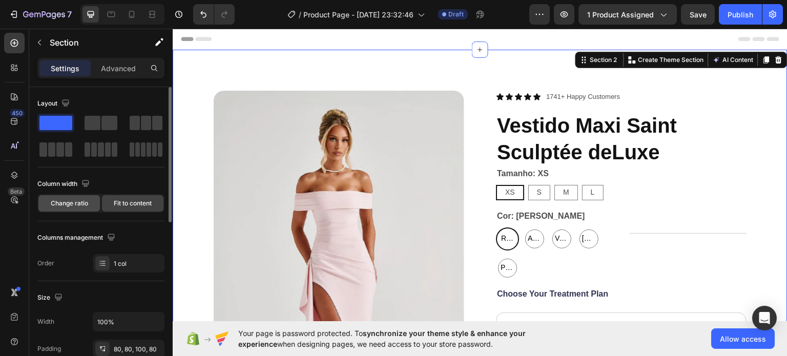
click at [81, 202] on span "Change ratio" at bounding box center [69, 203] width 37 height 9
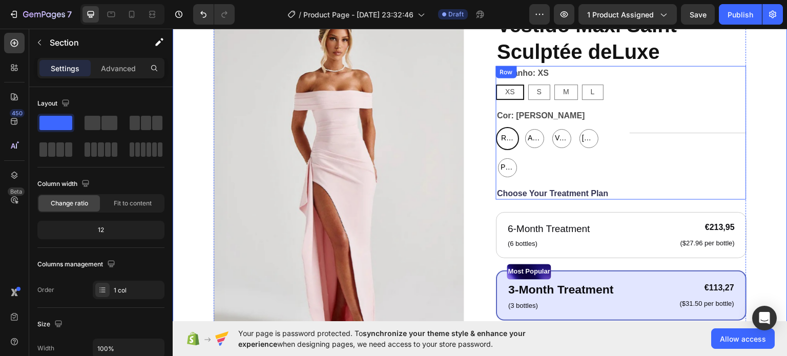
scroll to position [98, 0]
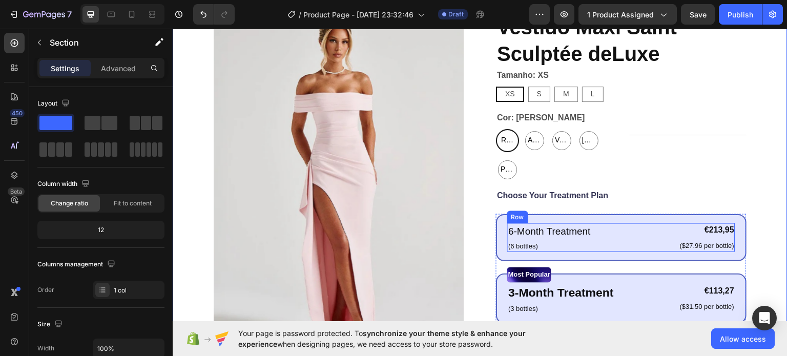
click at [635, 223] on div "6-Month Treatment Text Block (6 bottles) Text Block €213,95 Product Price Produ…" at bounding box center [621, 237] width 228 height 29
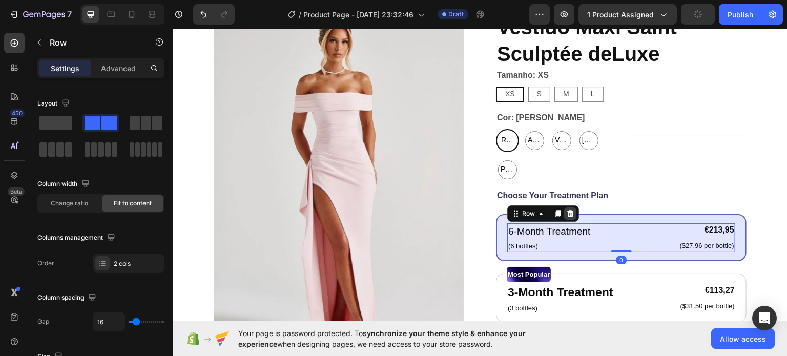
click at [569, 209] on icon at bounding box center [570, 213] width 8 height 8
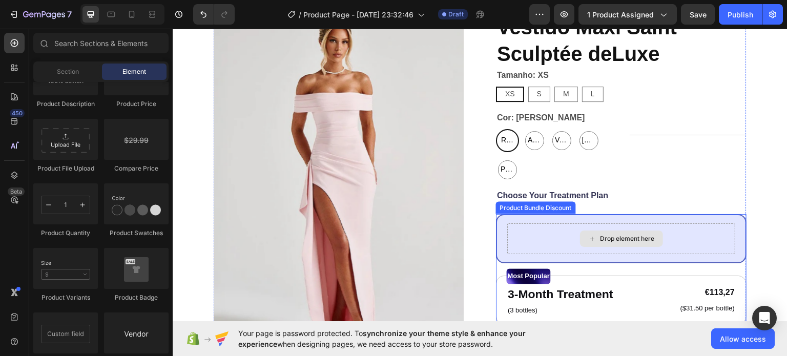
click at [537, 221] on div "Drop element here" at bounding box center [621, 238] width 251 height 49
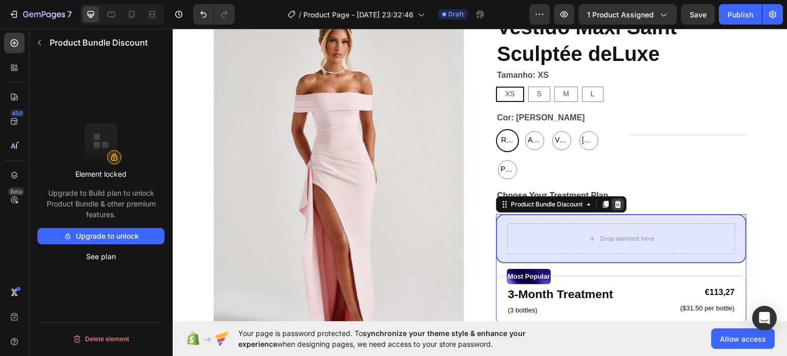
click at [614, 200] on icon at bounding box center [618, 204] width 8 height 8
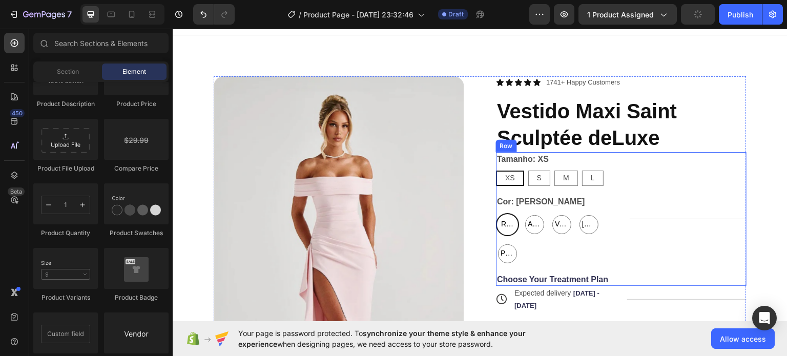
scroll to position [15, 0]
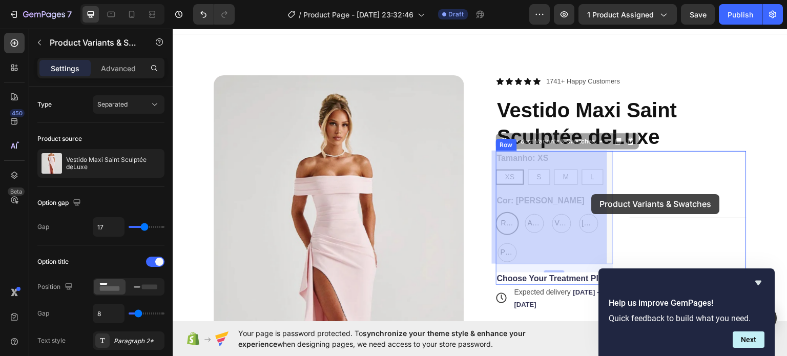
drag, startPoint x: 600, startPoint y: 173, endPoint x: 592, endPoint y: 194, distance: 23.0
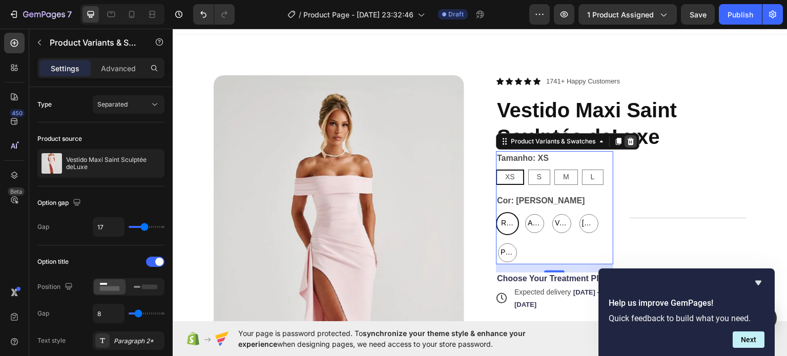
click at [628, 144] on icon at bounding box center [631, 140] width 7 height 7
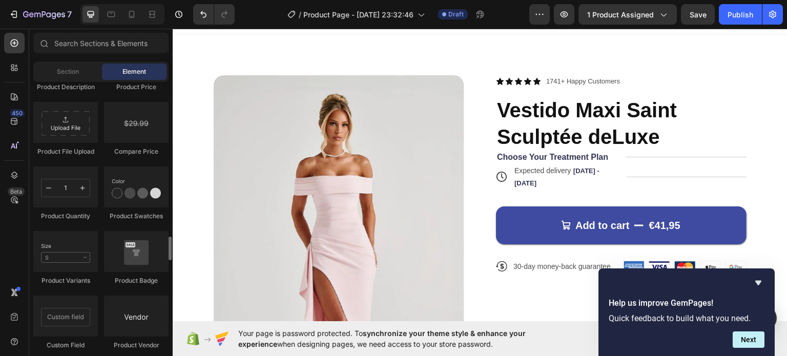
scroll to position [1763, 0]
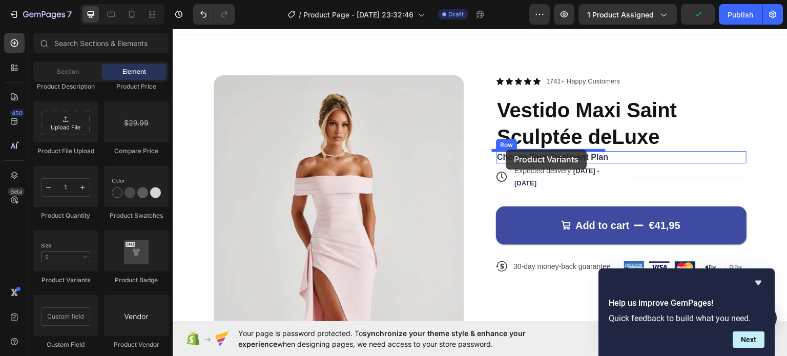
drag, startPoint x: 250, startPoint y: 282, endPoint x: 507, endPoint y: 148, distance: 290.0
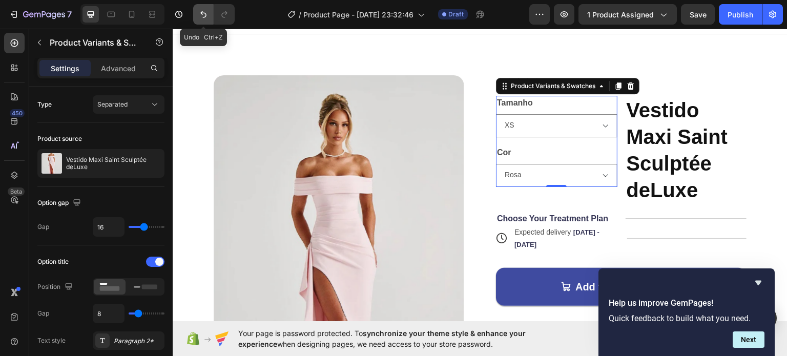
click at [208, 20] on button "Undo/Redo" at bounding box center [203, 14] width 21 height 21
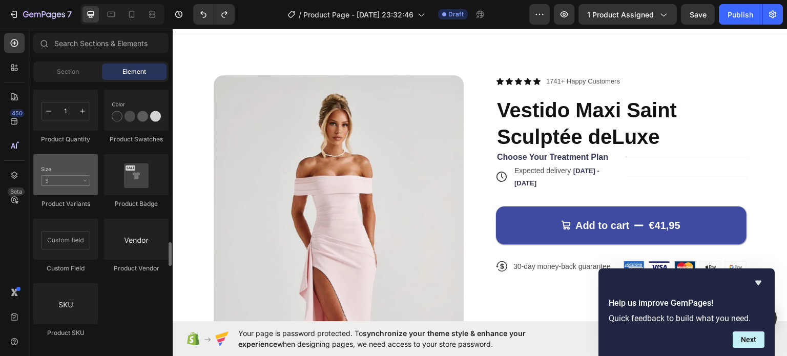
scroll to position [1839, 0]
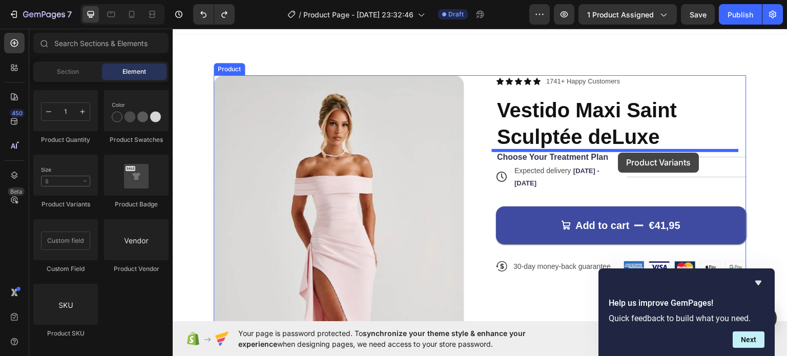
drag, startPoint x: 247, startPoint y: 211, endPoint x: 619, endPoint y: 152, distance: 376.2
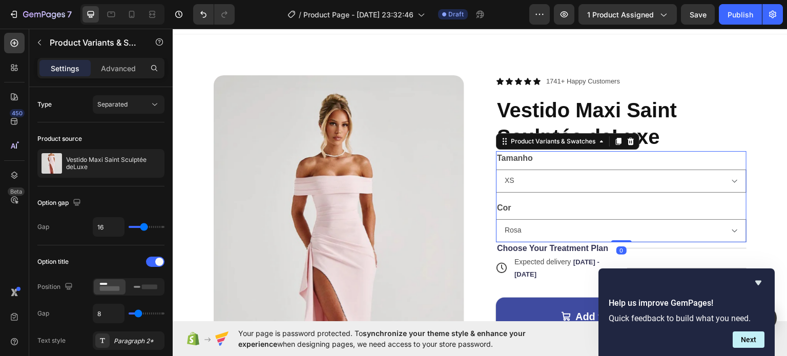
click at [651, 209] on div "Cor Rosa Azul Vermelho Branco Preto" at bounding box center [621, 221] width 251 height 42
click at [578, 139] on div "Product Variants & Swatches" at bounding box center [553, 140] width 89 height 9
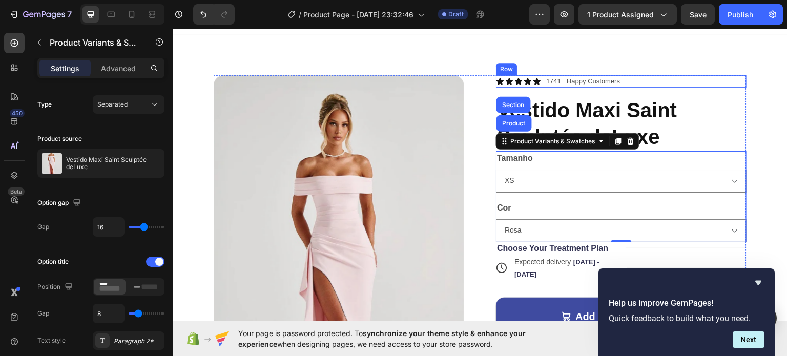
click at [671, 76] on div "Icon Icon Icon Icon Icon Icon List 1741+ Happy Customers Text Block Row" at bounding box center [621, 81] width 251 height 12
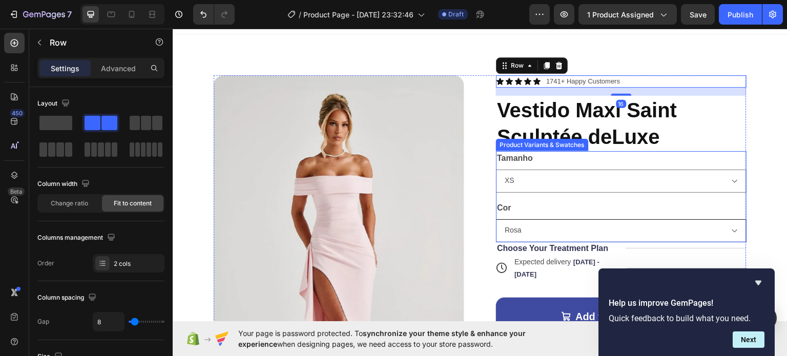
click at [570, 229] on select "Rosa Azul Vermelho Branco Preto" at bounding box center [621, 230] width 251 height 23
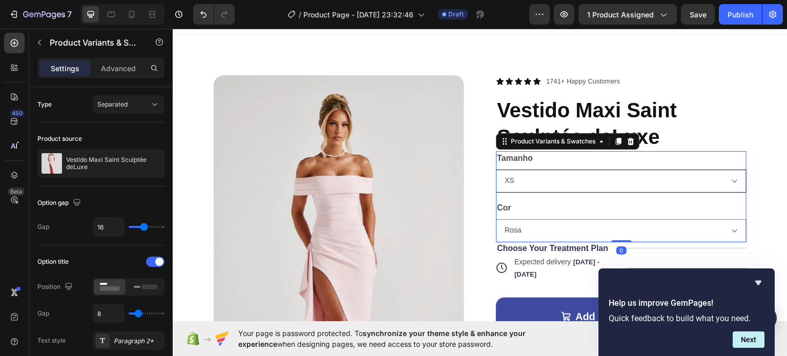
click at [538, 186] on select "XS S M L" at bounding box center [621, 180] width 251 height 23
click at [700, 140] on h1 "Vestido Maxi Saint Sculptée deLuxe" at bounding box center [621, 122] width 251 height 55
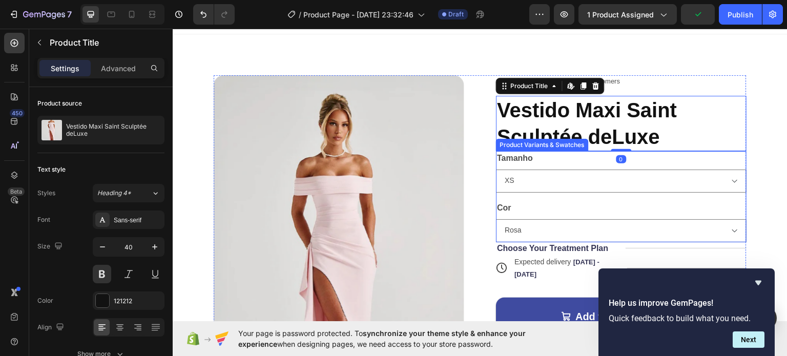
click at [543, 205] on div "Cor Rosa Azul Vermelho Branco Preto" at bounding box center [621, 221] width 251 height 42
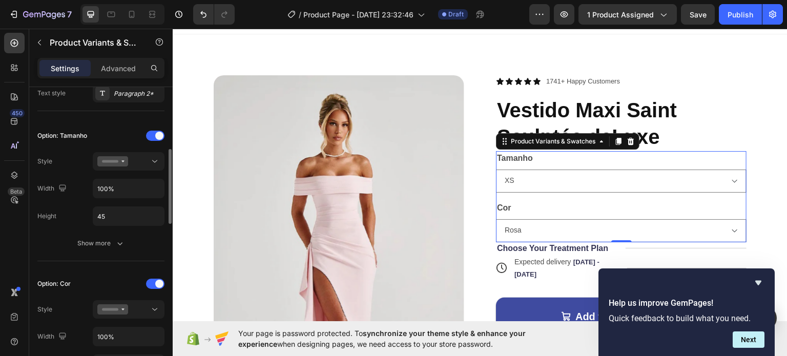
scroll to position [248, 0]
click at [164, 279] on div at bounding box center [155, 283] width 18 height 8
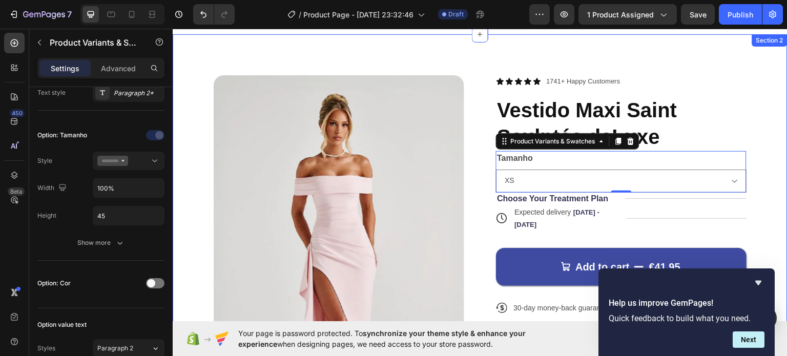
click at [757, 81] on div "Product Images Icon Icon Icon Icon Icon Icon List 1741+ Happy Customers Text Bl…" at bounding box center [480, 324] width 615 height 581
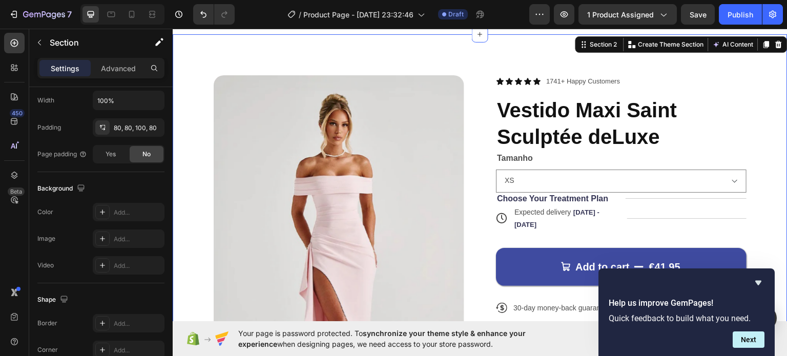
scroll to position [0, 0]
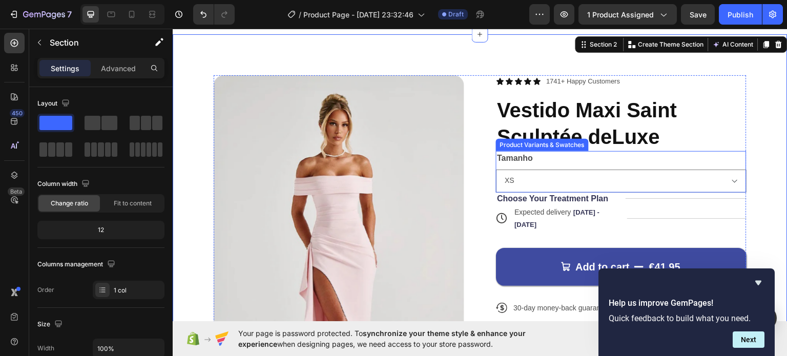
click at [574, 158] on div "Tamanho XS S M L" at bounding box center [621, 172] width 251 height 42
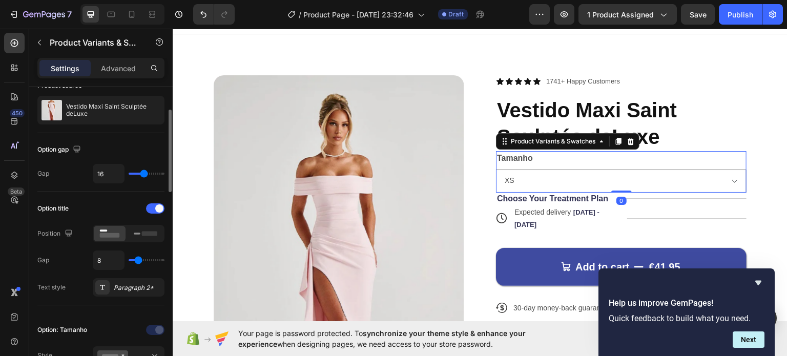
scroll to position [59, 0]
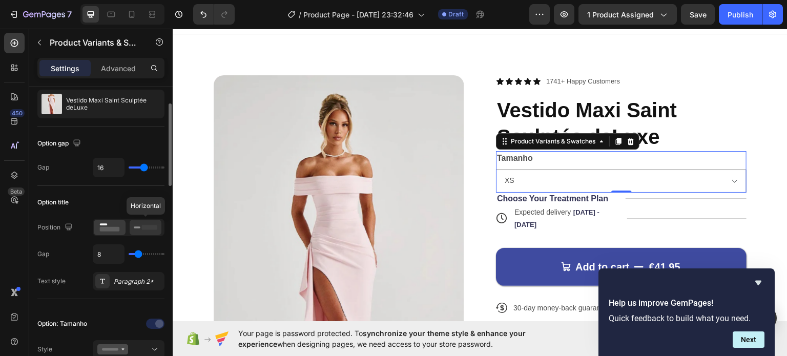
click at [137, 232] on div at bounding box center [146, 227] width 32 height 15
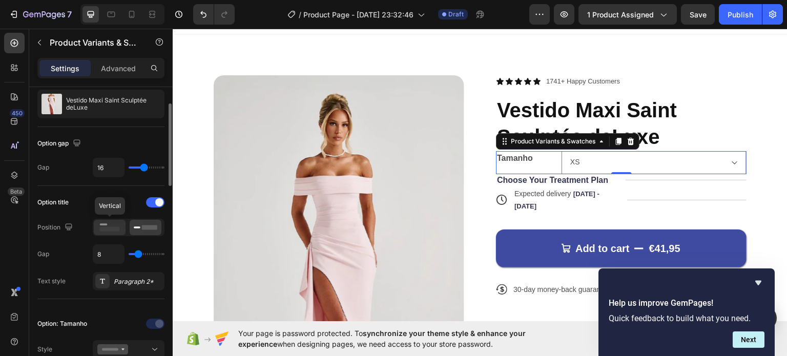
click at [124, 232] on div at bounding box center [110, 227] width 32 height 15
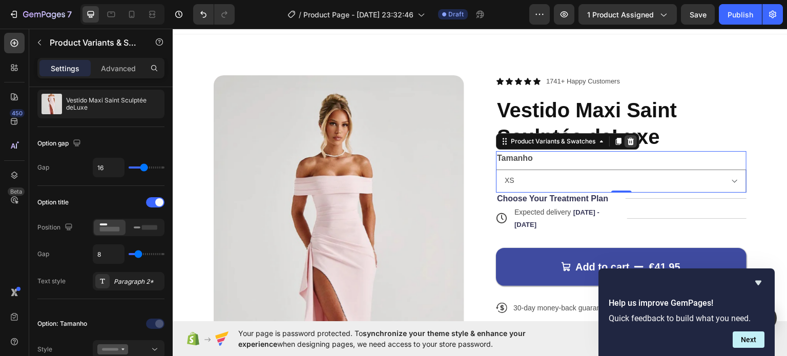
click at [628, 143] on icon at bounding box center [631, 140] width 7 height 7
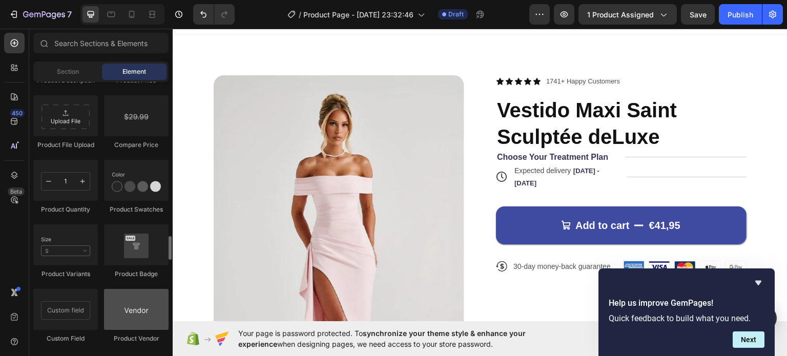
scroll to position [1769, 0]
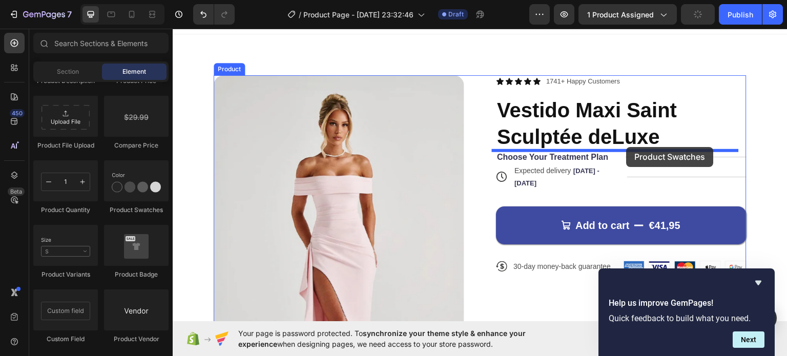
drag, startPoint x: 307, startPoint y: 215, endPoint x: 627, endPoint y: 147, distance: 326.9
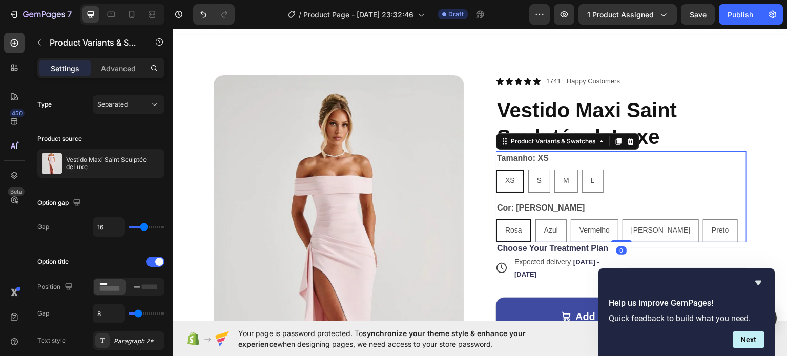
click at [623, 170] on div "XS XS XS S S S M M M L L L" at bounding box center [621, 180] width 251 height 23
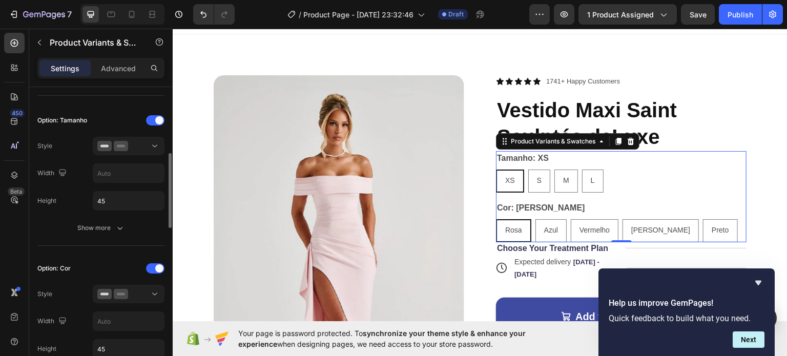
scroll to position [269, 0]
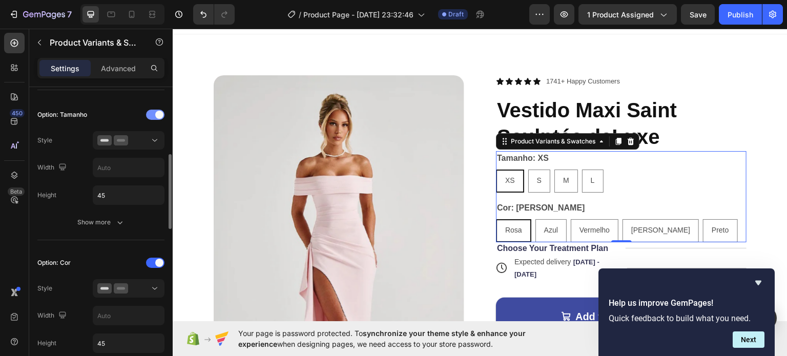
click at [154, 115] on div at bounding box center [155, 115] width 18 height 10
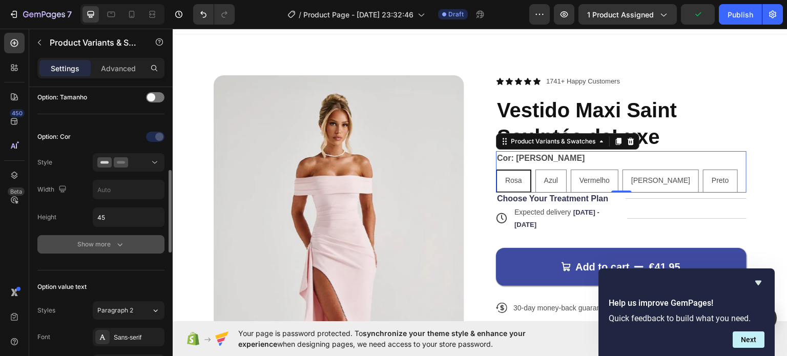
scroll to position [289, 0]
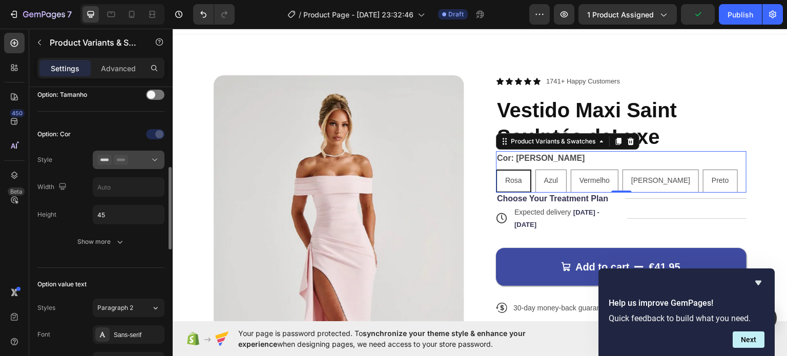
click at [130, 162] on div at bounding box center [128, 160] width 63 height 10
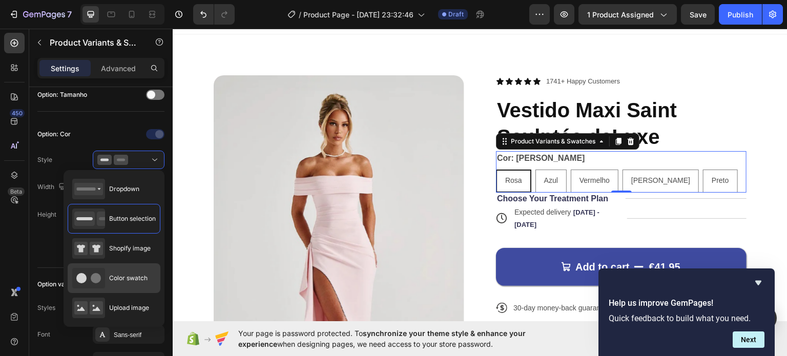
click at [131, 274] on span "Color swatch" at bounding box center [128, 278] width 38 height 9
type input "45"
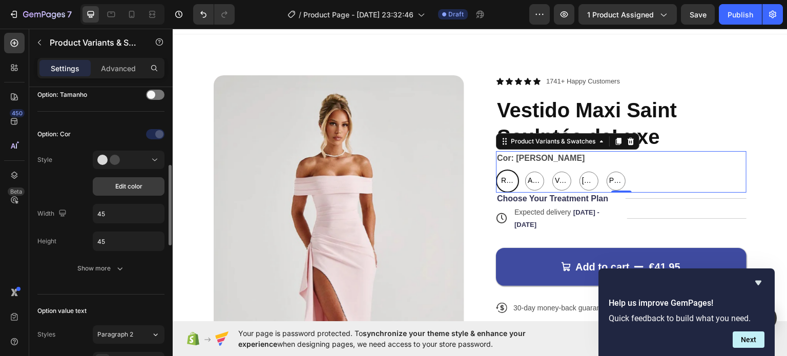
click at [139, 189] on span "Edit color" at bounding box center [128, 186] width 27 height 9
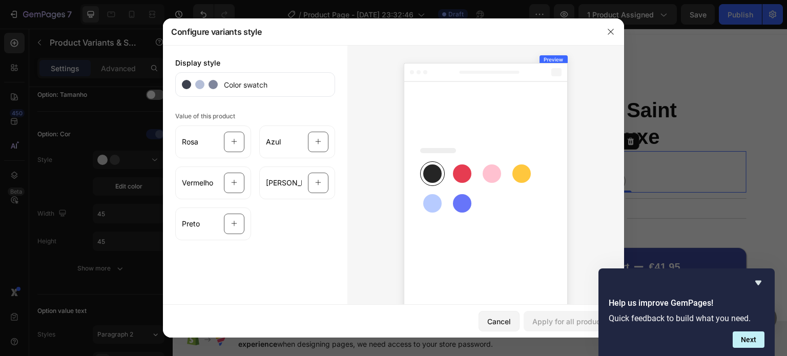
click at [257, 88] on span "Color swatch" at bounding box center [243, 84] width 50 height 11
click at [453, 193] on icon at bounding box center [486, 189] width 164 height 252
click at [462, 174] on rect at bounding box center [462, 174] width 18 height 18
click at [506, 176] on icon at bounding box center [486, 189] width 164 height 252
click at [235, 230] on div at bounding box center [234, 224] width 21 height 21
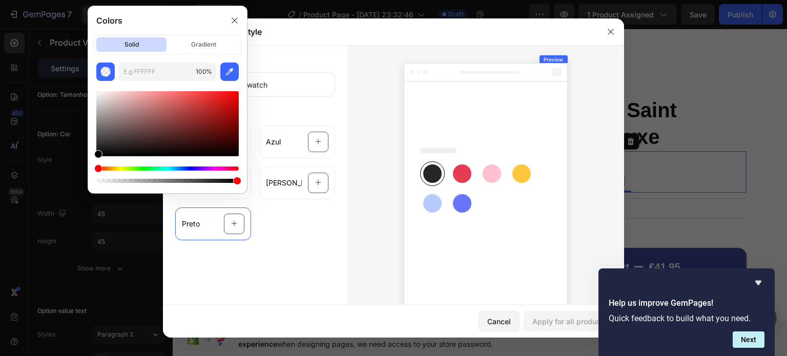
click at [97, 155] on div at bounding box center [98, 154] width 8 height 8
type input "020202"
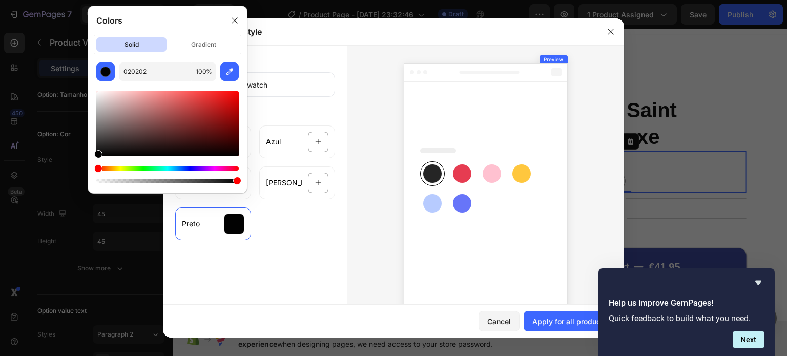
click at [340, 264] on div "Display style Color swatch Value of this product Rosa Azul Vermelho Branco Preto" at bounding box center [255, 187] width 185 height 284
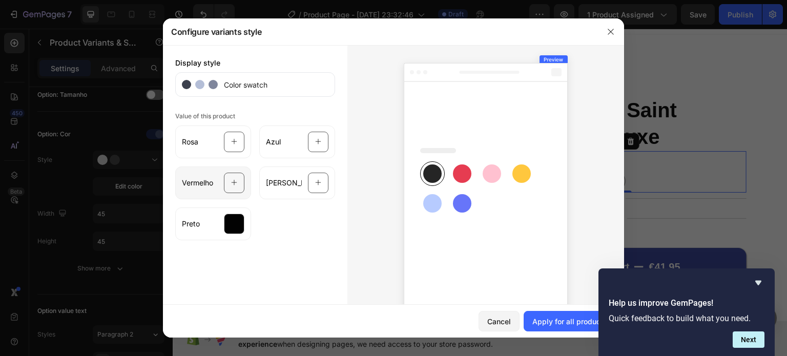
click at [231, 183] on icon at bounding box center [234, 182] width 7 height 19
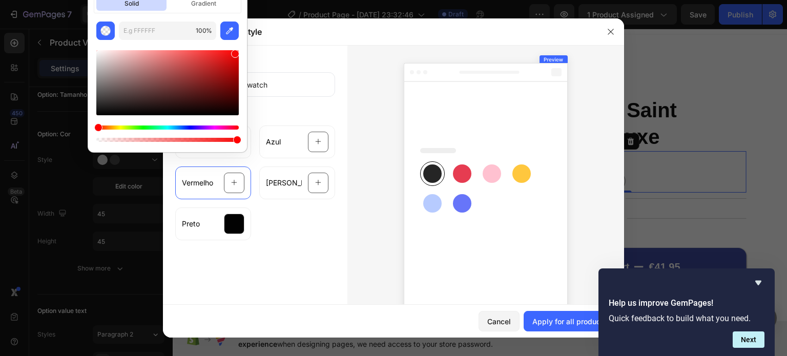
click at [234, 51] on div at bounding box center [167, 82] width 142 height 65
type input "F70909"
click at [305, 243] on div "Display style Color swatch Value of this product Rosa Azul Vermelho Branco Preto" at bounding box center [255, 187] width 185 height 284
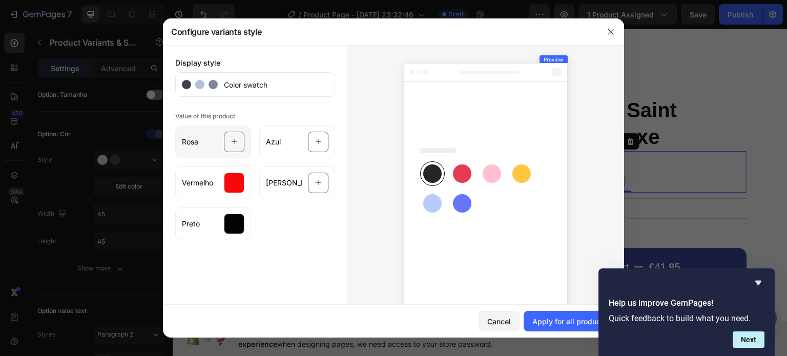
click at [231, 141] on icon at bounding box center [234, 141] width 7 height 19
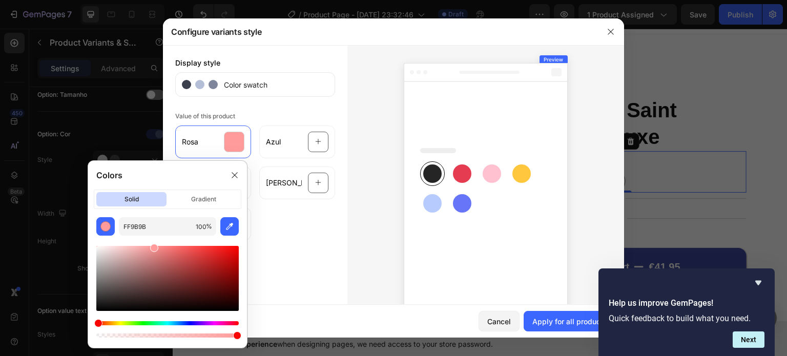
drag, startPoint x: 238, startPoint y: 252, endPoint x: 153, endPoint y: 241, distance: 85.2
click at [153, 241] on div at bounding box center [167, 288] width 142 height 104
drag, startPoint x: 152, startPoint y: 246, endPoint x: 142, endPoint y: 250, distance: 10.1
click at [142, 250] on div at bounding box center [144, 252] width 8 height 8
drag, startPoint x: 141, startPoint y: 254, endPoint x: 135, endPoint y: 250, distance: 7.1
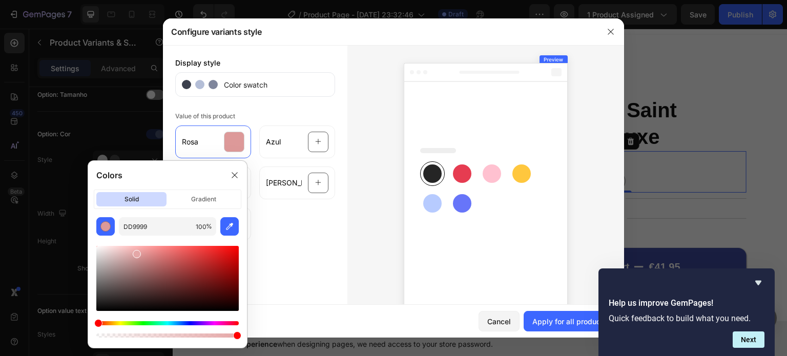
click at [135, 250] on div at bounding box center [137, 254] width 8 height 8
type input "EDADAD"
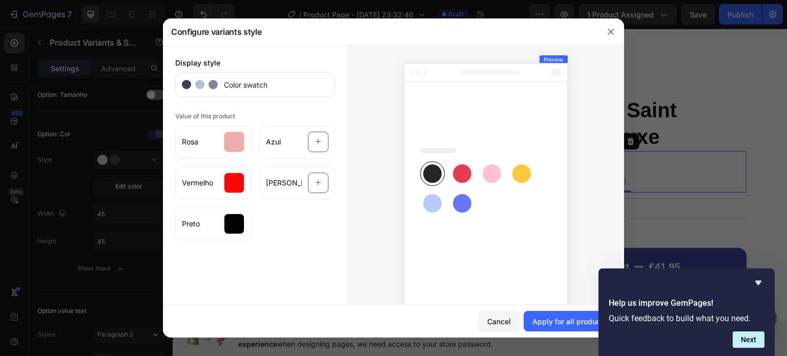
click at [320, 200] on div "Rosa Azul Vermelho Branco Preto" at bounding box center [255, 180] width 160 height 119
click at [316, 187] on icon at bounding box center [318, 182] width 7 height 19
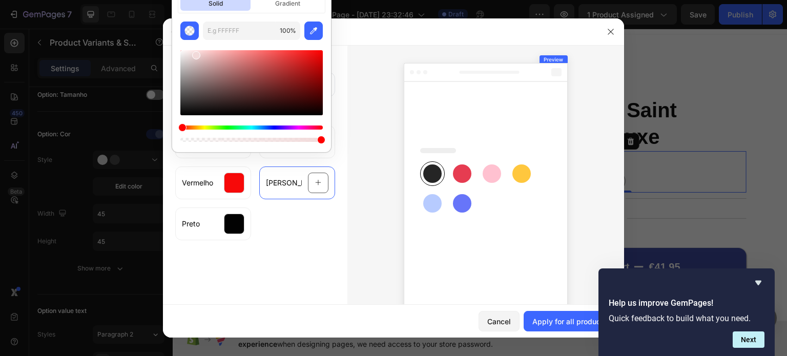
drag, startPoint x: 237, startPoint y: 54, endPoint x: 194, endPoint y: 49, distance: 43.9
click at [194, 51] on div at bounding box center [196, 55] width 8 height 8
type input "FFE8E8"
click at [304, 239] on div "Rosa Azul Vermelho Branco Preto" at bounding box center [255, 180] width 160 height 119
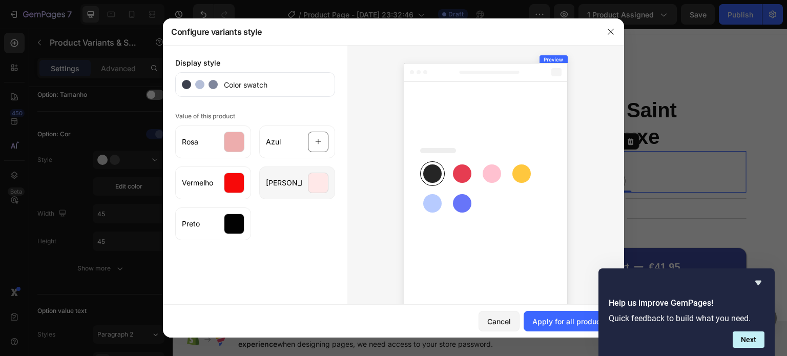
click at [320, 190] on div at bounding box center [318, 183] width 21 height 21
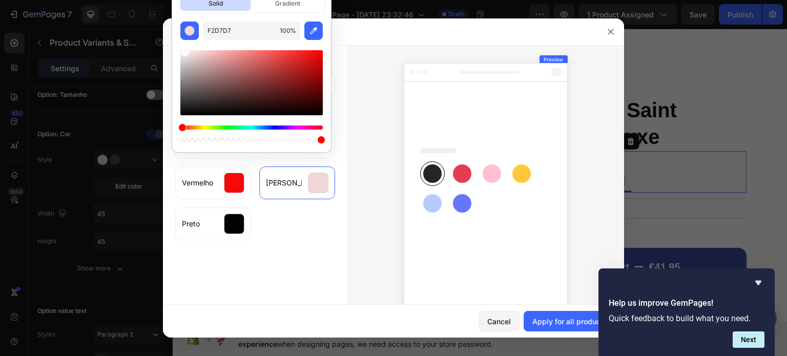
drag, startPoint x: 197, startPoint y: 53, endPoint x: 185, endPoint y: 46, distance: 14.4
click at [185, 46] on div at bounding box center [251, 92] width 142 height 104
type input "FFF9F9"
click at [188, 50] on div at bounding box center [251, 92] width 142 height 104
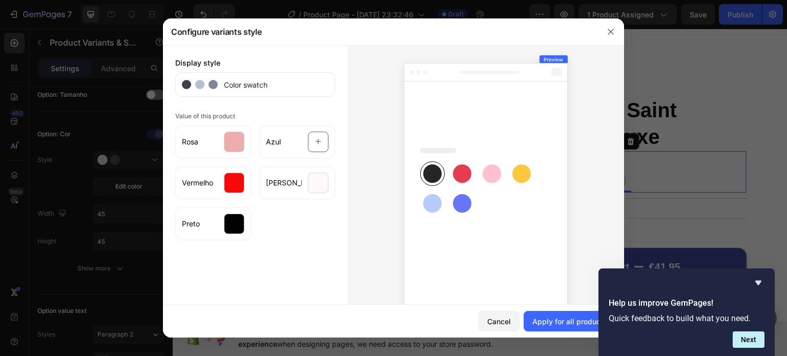
click at [334, 274] on div "Display style Color swatch Value of this product Rosa Azul Vermelho Branco Preto" at bounding box center [255, 187] width 185 height 284
click at [574, 324] on div "Apply for all products" at bounding box center [570, 321] width 75 height 11
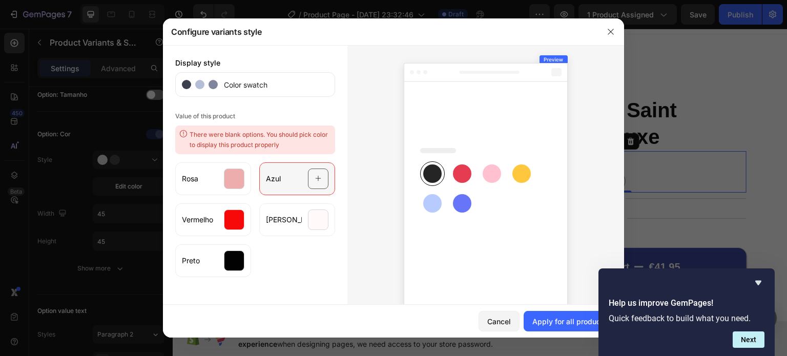
click at [322, 181] on div at bounding box center [318, 179] width 21 height 21
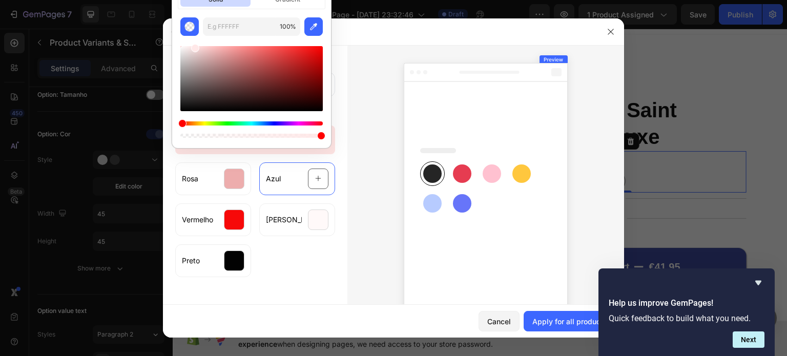
click at [275, 121] on div "Hue" at bounding box center [251, 123] width 142 height 4
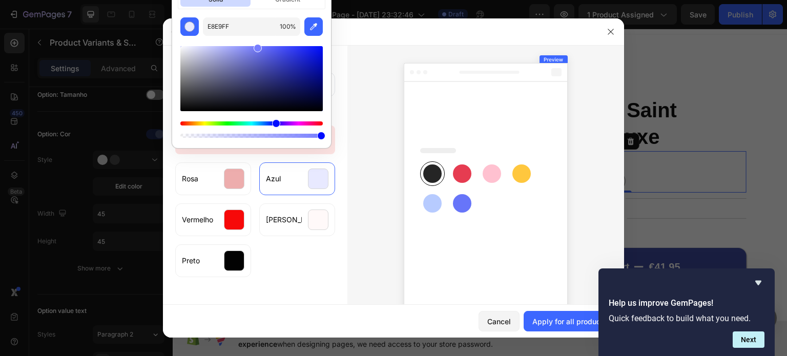
drag, startPoint x: 277, startPoint y: 65, endPoint x: 257, endPoint y: 38, distance: 33.7
click at [257, 38] on div at bounding box center [251, 88] width 142 height 104
type input "3A44FF"
drag, startPoint x: 271, startPoint y: 54, endPoint x: 291, endPoint y: 45, distance: 22.2
click at [291, 46] on div at bounding box center [251, 78] width 142 height 65
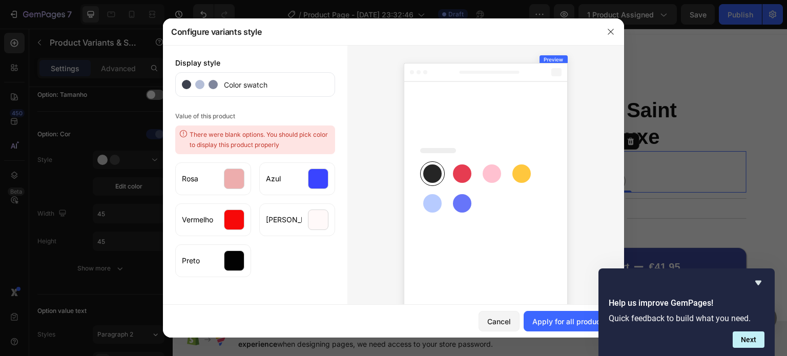
click at [330, 244] on div "Rosa Azul Vermelho Branco Preto" at bounding box center [255, 217] width 160 height 119
click at [279, 180] on div "Azul" at bounding box center [297, 178] width 76 height 33
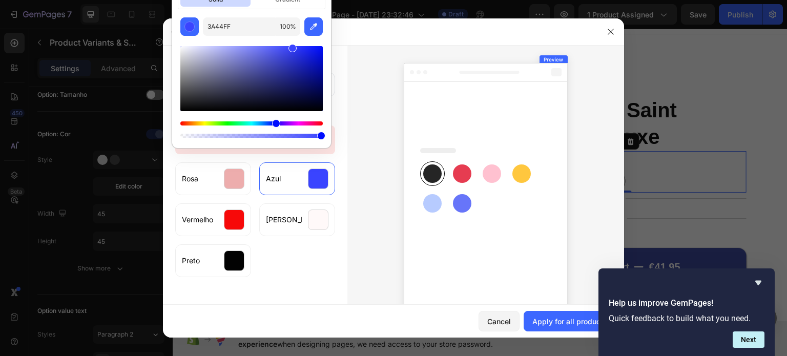
click at [442, 139] on icon at bounding box center [486, 189] width 164 height 252
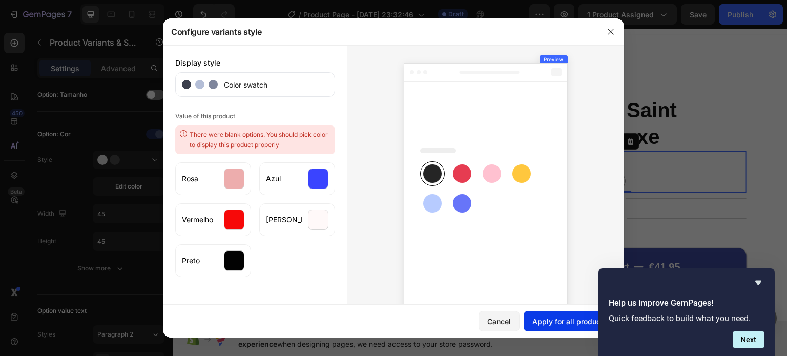
click at [560, 319] on div "Apply for all products" at bounding box center [570, 321] width 75 height 11
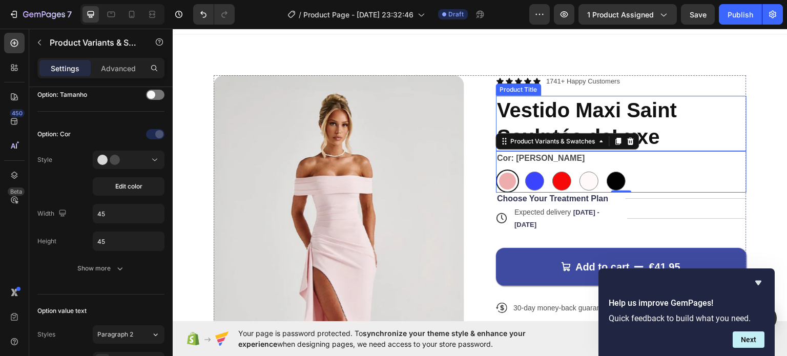
click at [714, 79] on div "Icon Icon Icon Icon Icon Icon List 1741+ Happy Customers Text Block Row" at bounding box center [621, 81] width 251 height 12
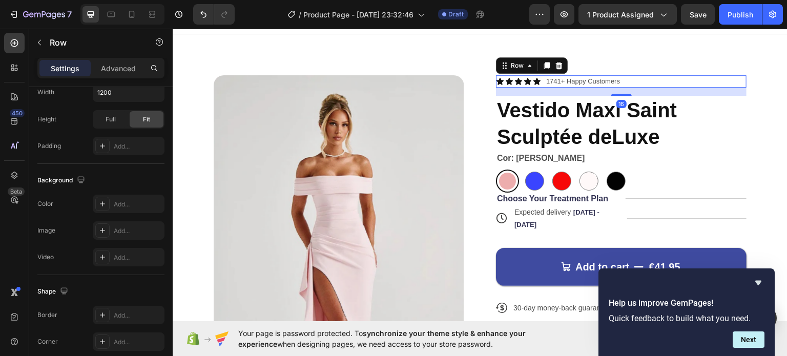
scroll to position [0, 0]
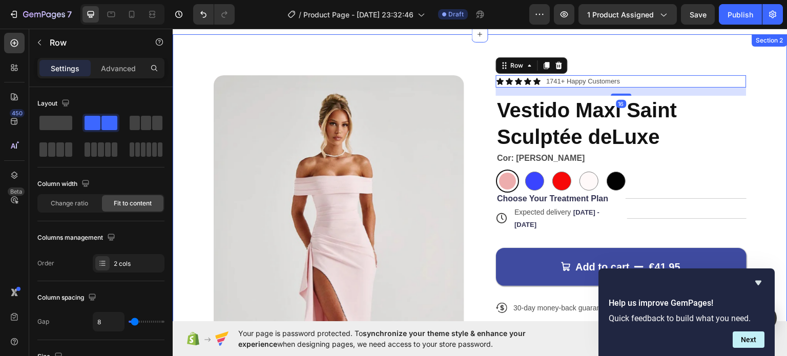
click at [434, 46] on div "Product Images Icon Icon Icon Icon Icon Icon List 1741+ Happy Customers Text Bl…" at bounding box center [480, 324] width 615 height 581
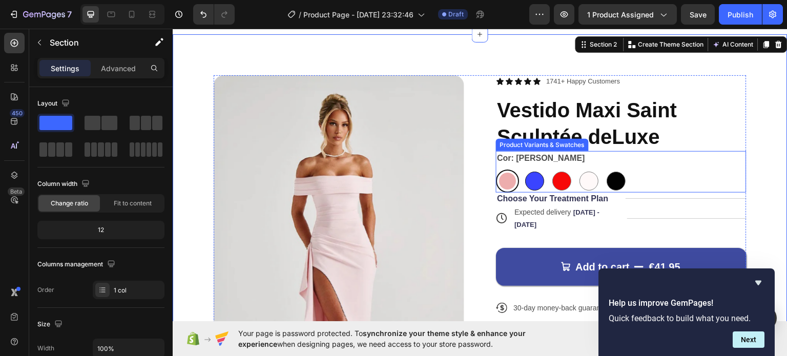
click at [534, 175] on div at bounding box center [534, 180] width 19 height 19
click at [523, 169] on input "Azul Azul" at bounding box center [523, 169] width 1 height 1
radio input "true"
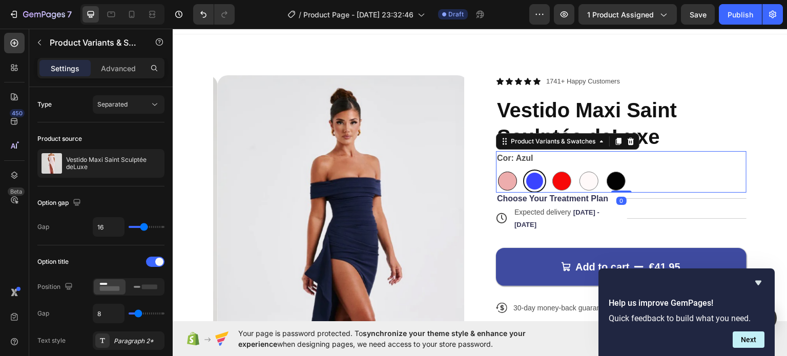
click at [501, 181] on div at bounding box center [507, 180] width 19 height 19
click at [496, 169] on input "Rosa Rosa" at bounding box center [496, 169] width 1 height 1
radio input "true"
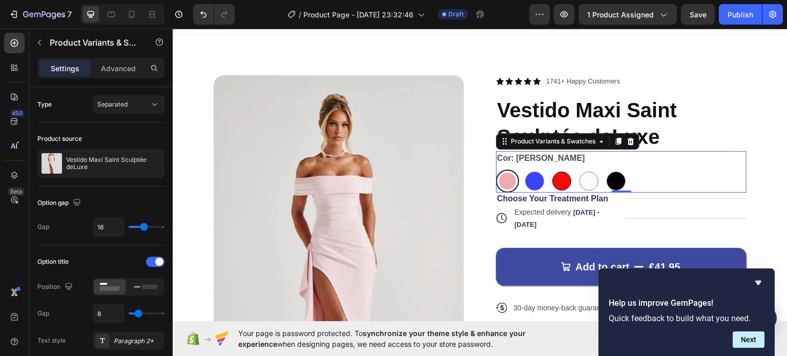
click at [561, 180] on div at bounding box center [562, 180] width 19 height 19
click at [550, 169] on input "Vermelho Vermelho" at bounding box center [550, 169] width 1 height 1
radio input "true"
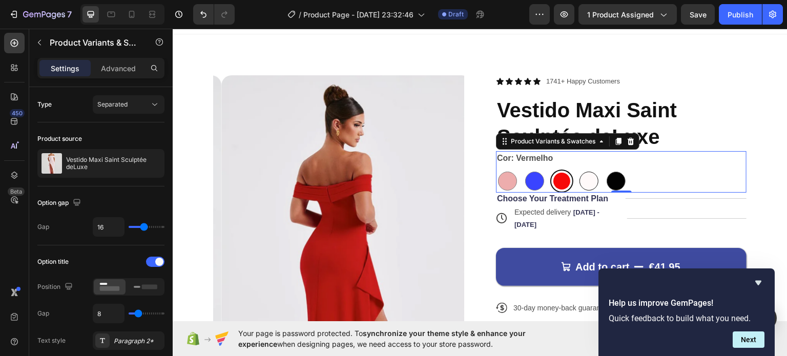
click at [588, 180] on div at bounding box center [589, 180] width 19 height 19
click at [578, 169] on input "Branco Branco" at bounding box center [577, 169] width 1 height 1
radio input "true"
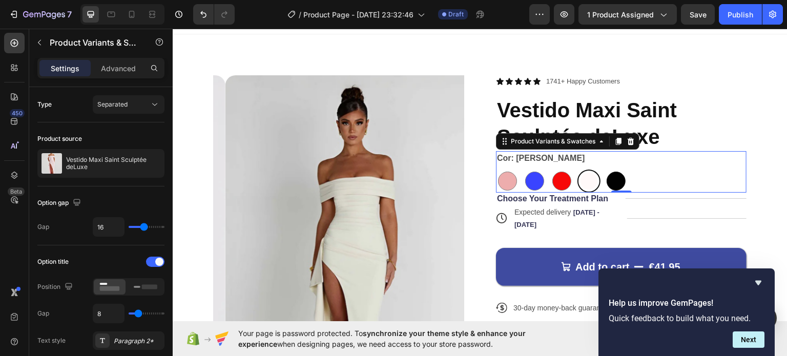
click at [615, 179] on div at bounding box center [616, 180] width 19 height 19
click at [605, 169] on input "Preto Preto" at bounding box center [604, 169] width 1 height 1
radio input "true"
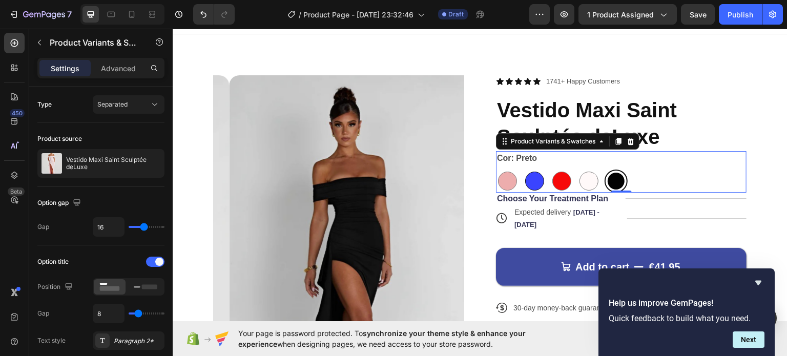
click at [538, 181] on div at bounding box center [534, 180] width 19 height 19
click at [523, 169] on input "Azul Azul" at bounding box center [523, 169] width 1 height 1
radio input "true"
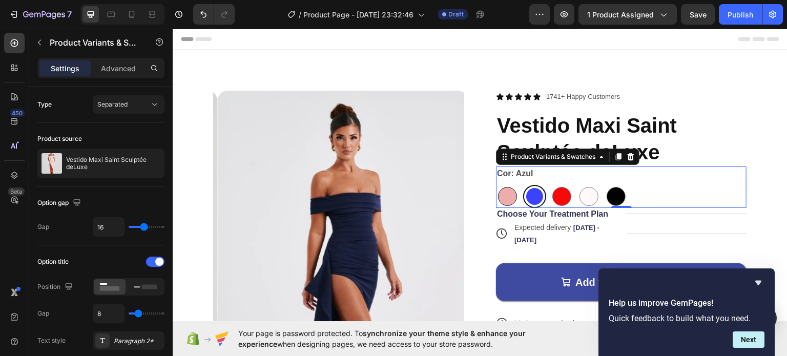
scroll to position [15, 0]
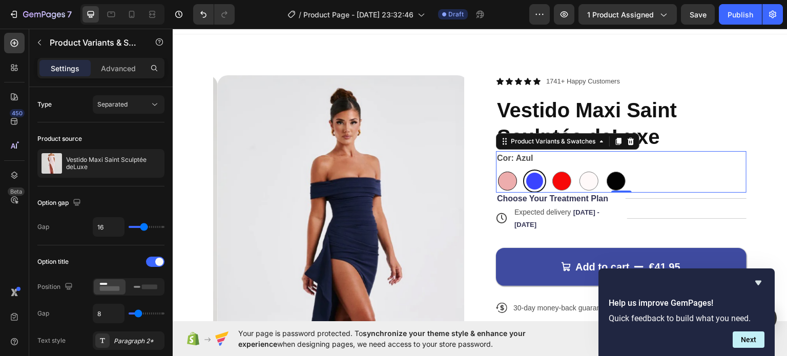
click at [500, 183] on div at bounding box center [507, 180] width 19 height 19
click at [496, 169] on input "[PERSON_NAME]" at bounding box center [496, 169] width 1 height 1
radio input "true"
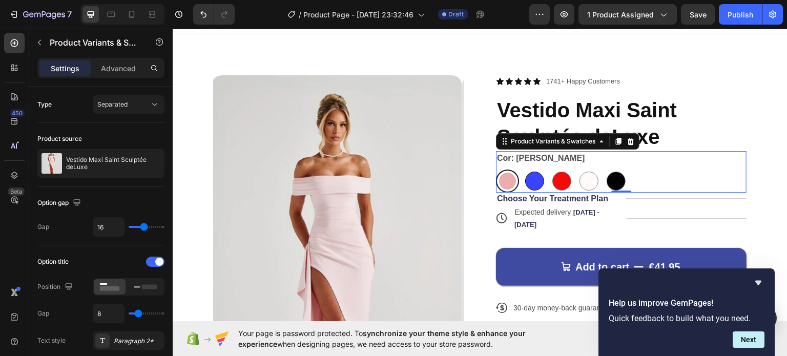
click at [528, 180] on div at bounding box center [534, 180] width 19 height 19
click at [523, 169] on input "[PERSON_NAME]" at bounding box center [523, 169] width 1 height 1
radio input "true"
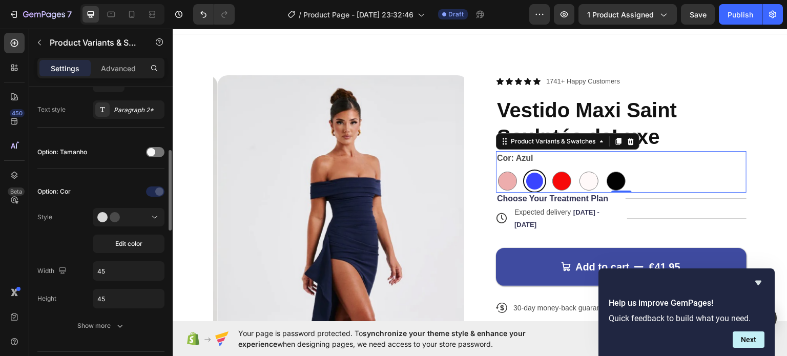
scroll to position [232, 0]
click at [119, 216] on circle at bounding box center [115, 217] width 10 height 10
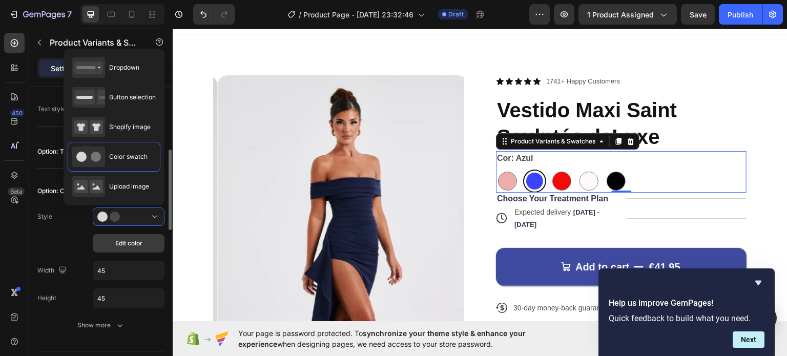
click at [147, 249] on button "Edit color" at bounding box center [129, 243] width 72 height 18
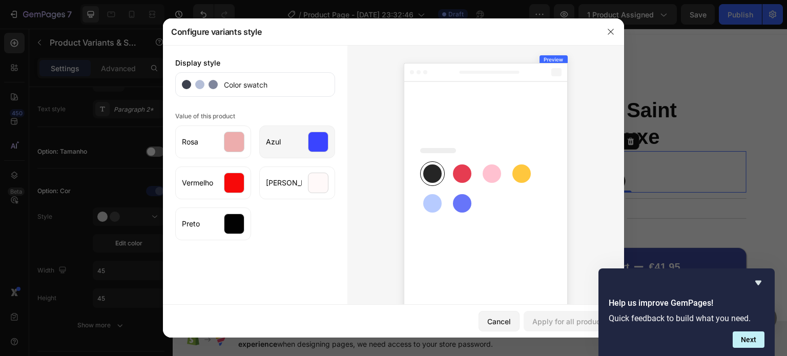
click at [299, 150] on div "Azul" at bounding box center [297, 142] width 76 height 33
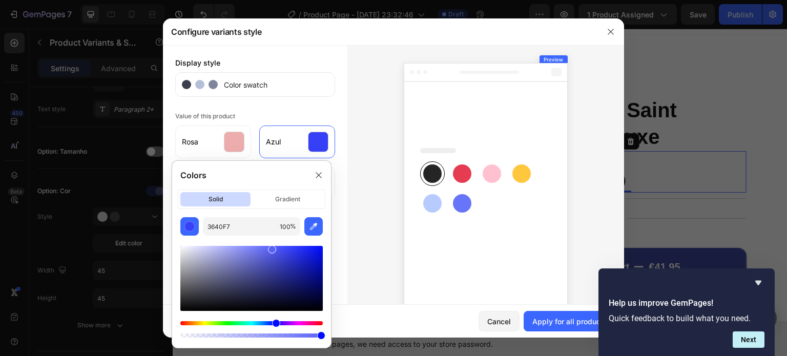
drag, startPoint x: 293, startPoint y: 248, endPoint x: 269, endPoint y: 244, distance: 24.3
click at [269, 246] on div at bounding box center [272, 250] width 8 height 8
type input "636BFF"
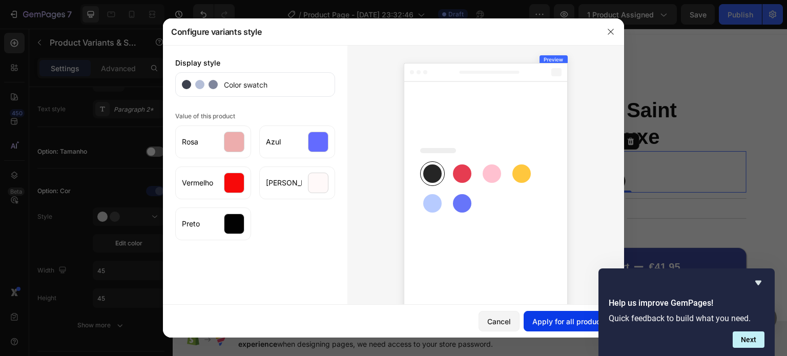
click at [572, 320] on div "Apply for all products" at bounding box center [570, 321] width 75 height 11
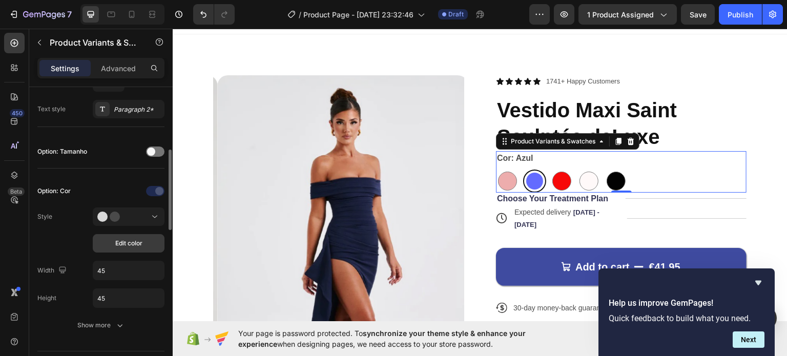
click at [124, 243] on span "Edit color" at bounding box center [128, 243] width 27 height 9
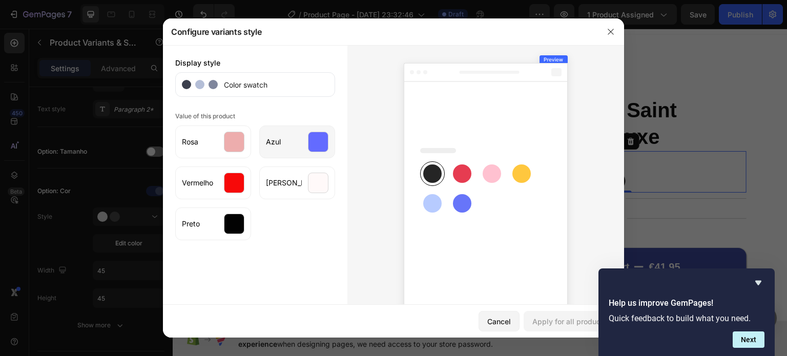
click at [312, 155] on div "Azul" at bounding box center [297, 142] width 76 height 33
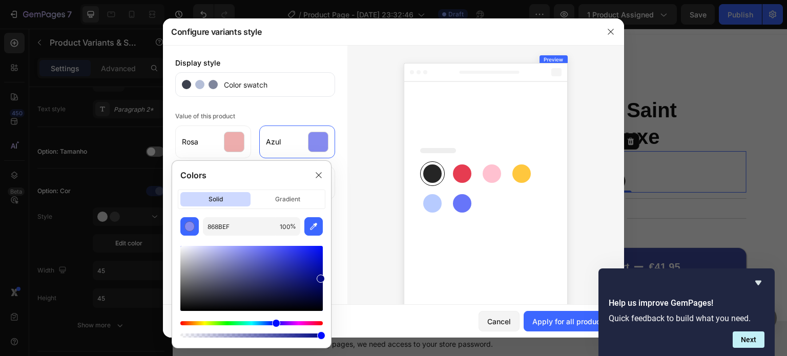
drag, startPoint x: 269, startPoint y: 252, endPoint x: 319, endPoint y: 278, distance: 56.9
click at [319, 278] on div at bounding box center [321, 279] width 8 height 8
drag, startPoint x: 320, startPoint y: 280, endPoint x: 313, endPoint y: 273, distance: 9.8
click at [313, 273] on div at bounding box center [314, 276] width 8 height 8
click at [316, 228] on icon "button" at bounding box center [314, 226] width 10 height 10
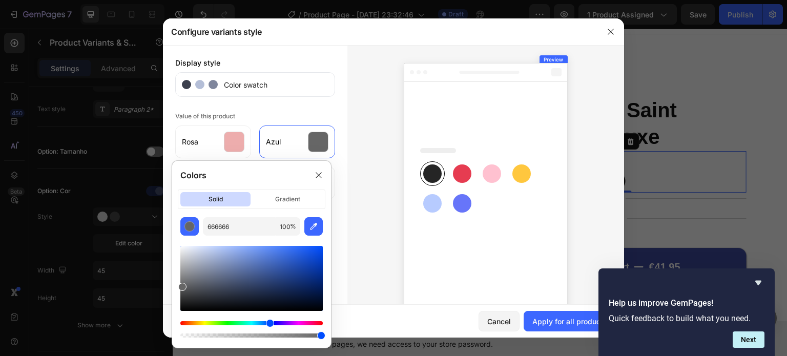
click at [269, 322] on div "Hue" at bounding box center [251, 323] width 142 height 4
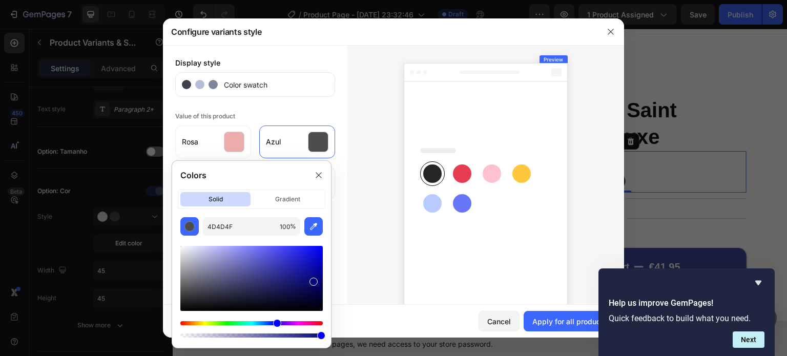
drag, startPoint x: 185, startPoint y: 290, endPoint x: 314, endPoint y: 276, distance: 130.0
click at [314, 276] on div at bounding box center [251, 278] width 142 height 65
drag, startPoint x: 320, startPoint y: 278, endPoint x: 288, endPoint y: 272, distance: 32.9
click at [288, 272] on div at bounding box center [251, 278] width 142 height 65
drag, startPoint x: 289, startPoint y: 273, endPoint x: 281, endPoint y: 279, distance: 9.5
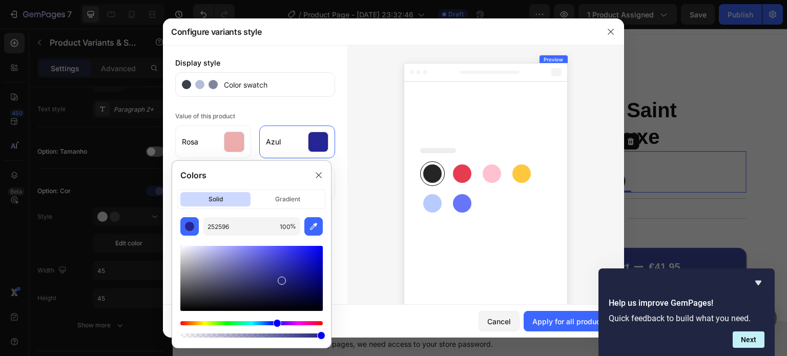
click at [281, 279] on div at bounding box center [282, 281] width 8 height 8
click at [277, 281] on div at bounding box center [278, 283] width 8 height 8
drag, startPoint x: 277, startPoint y: 281, endPoint x: 281, endPoint y: 284, distance: 5.5
click at [281, 284] on div at bounding box center [282, 287] width 8 height 8
click at [288, 289] on div at bounding box center [288, 291] width 8 height 8
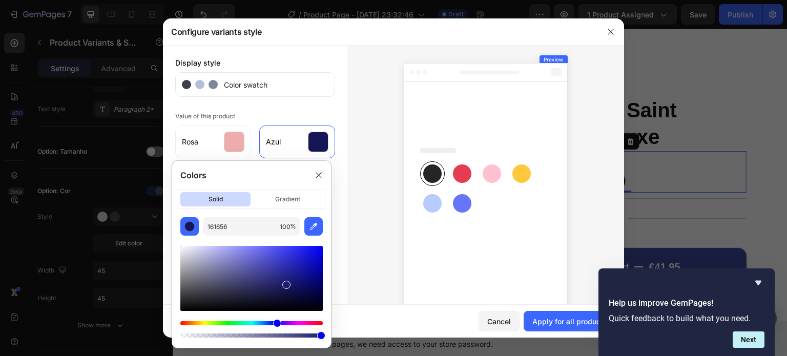
drag, startPoint x: 288, startPoint y: 289, endPoint x: 281, endPoint y: 273, distance: 16.8
click at [282, 281] on div at bounding box center [286, 285] width 8 height 8
drag, startPoint x: 282, startPoint y: 276, endPoint x: 273, endPoint y: 288, distance: 15.1
click at [273, 288] on div at bounding box center [275, 289] width 8 height 8
type input "1D1D56"
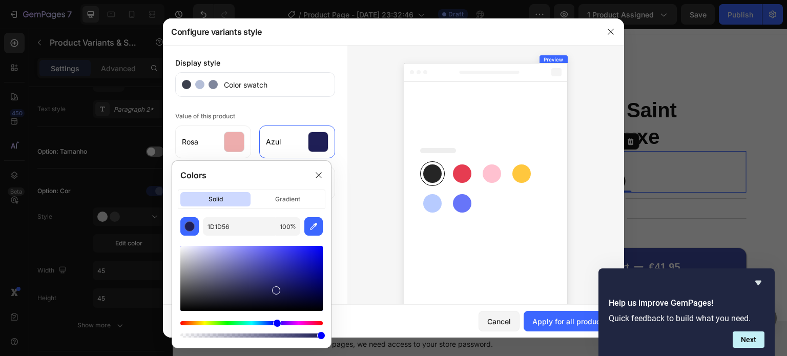
click at [275, 289] on div at bounding box center [276, 291] width 8 height 8
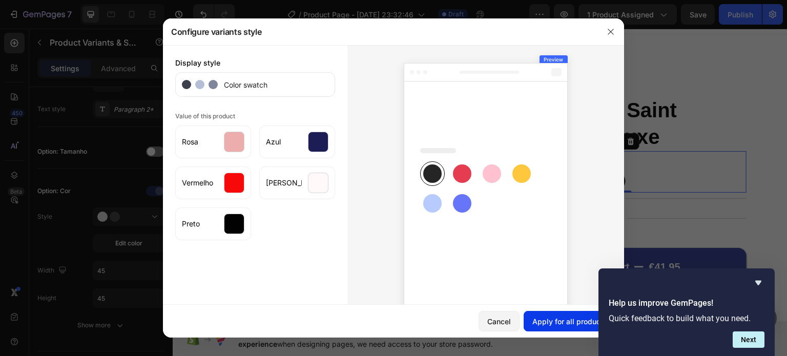
click at [562, 317] on div "Apply for all products" at bounding box center [570, 321] width 75 height 11
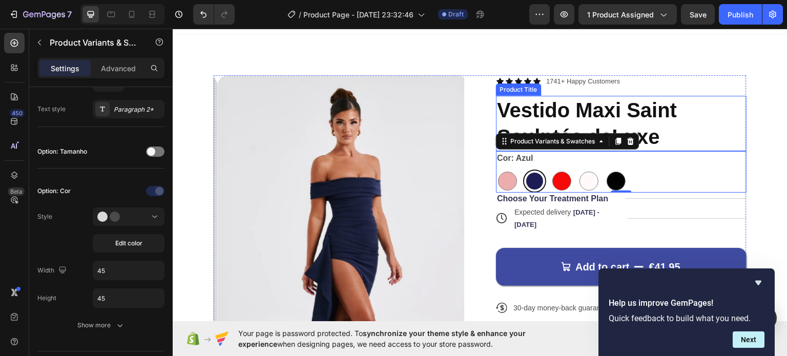
click at [731, 116] on h1 "Vestido Maxi Saint Sculptée deLuxe" at bounding box center [621, 122] width 251 height 55
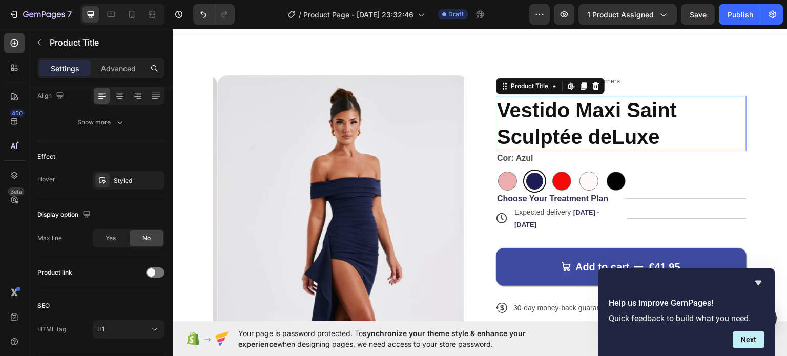
scroll to position [0, 0]
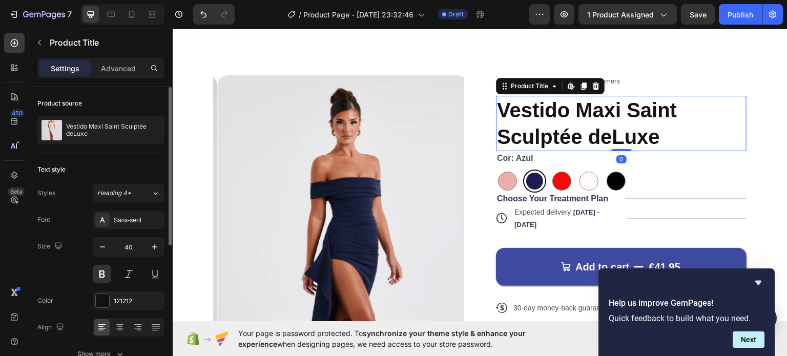
click at [695, 55] on div "Product Images Icon Icon Icon Icon Icon Icon List 1741+ Happy Customers Text Bl…" at bounding box center [480, 324] width 615 height 581
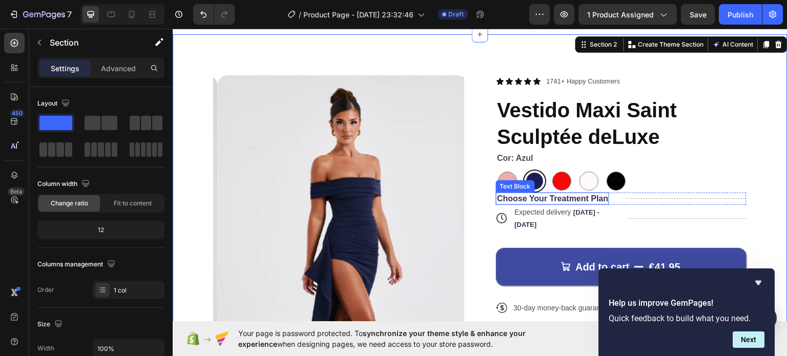
click at [501, 190] on div "Icon Icon Icon Icon Icon Icon List 1741+ Happy Customers Text Block Row Vestido…" at bounding box center [621, 319] width 251 height 488
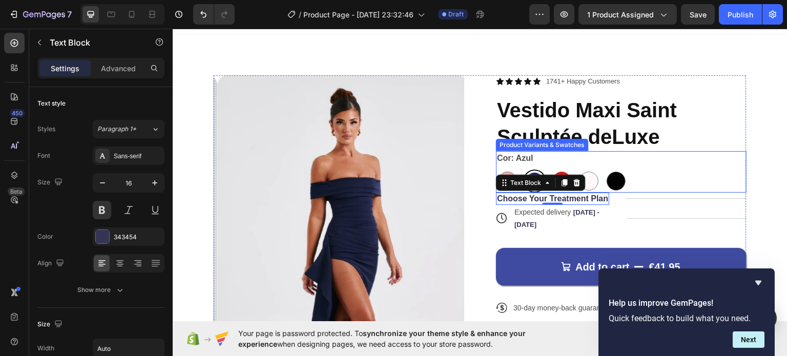
click at [490, 150] on div "Product Images Icon Icon Icon Icon Icon Icon List 1741+ Happy Customers Text Bl…" at bounding box center [480, 319] width 533 height 488
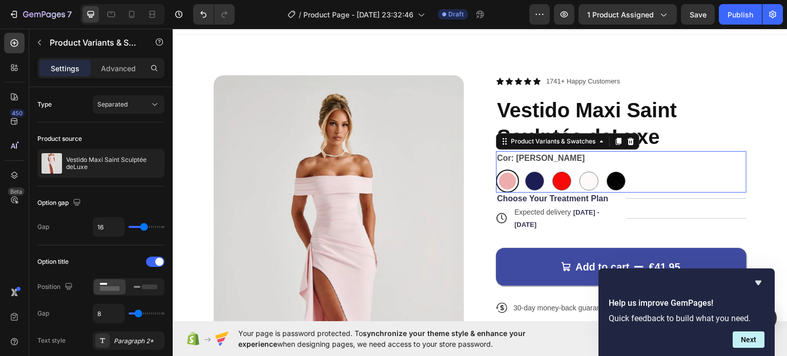
click at [502, 178] on div at bounding box center [507, 180] width 17 height 17
click at [496, 169] on input "Rosa Rosa" at bounding box center [496, 169] width 1 height 1
click at [506, 160] on legend "Cor: [PERSON_NAME]" at bounding box center [541, 158] width 90 height 14
click at [501, 157] on legend "Cor: [PERSON_NAME]" at bounding box center [541, 158] width 90 height 14
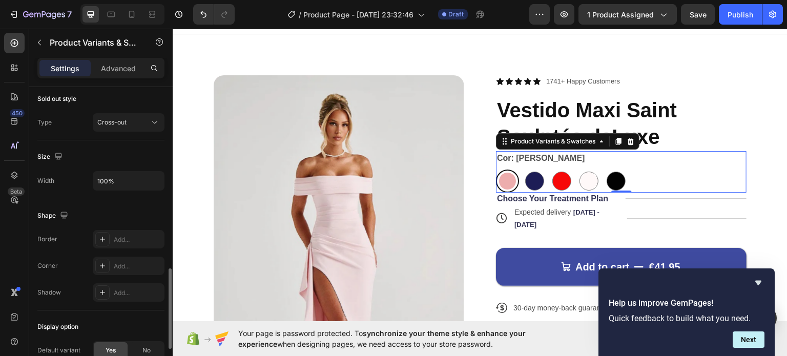
scroll to position [667, 0]
click at [659, 174] on div "Rosa Rosa Azul Azul Vermelho Vermelho Branco Branco Preto Preto" at bounding box center [621, 180] width 251 height 23
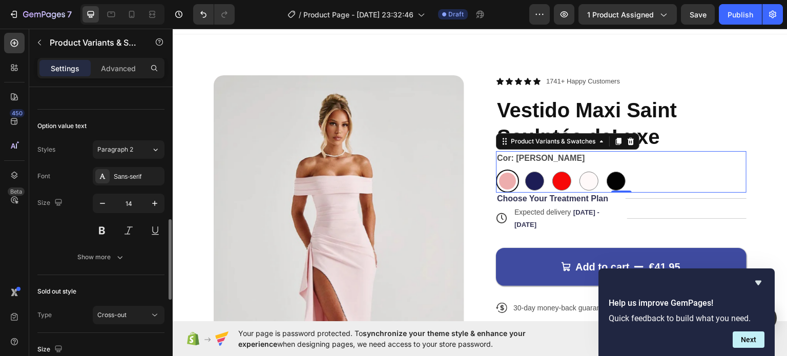
scroll to position [463, 0]
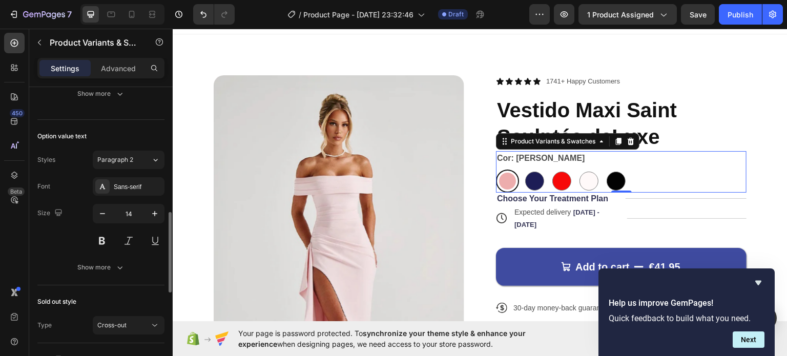
click at [99, 275] on div "Option value text Styles Paragraph 2 Font Sans-serif Size 14 Show more" at bounding box center [100, 203] width 127 height 166
click at [109, 267] on div "Show more" at bounding box center [101, 267] width 48 height 10
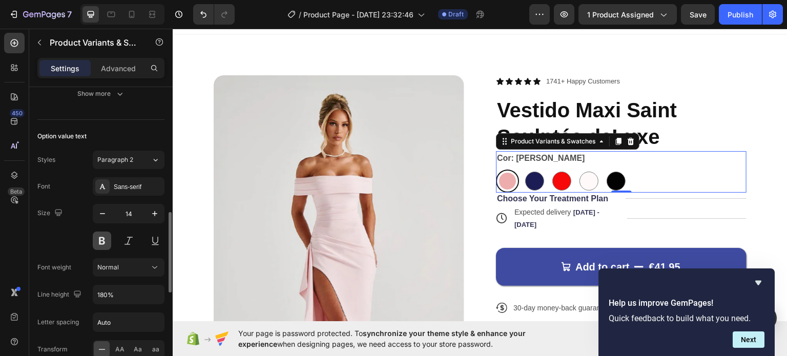
click at [100, 238] on button at bounding box center [102, 241] width 18 height 18
click at [103, 238] on button at bounding box center [102, 241] width 18 height 18
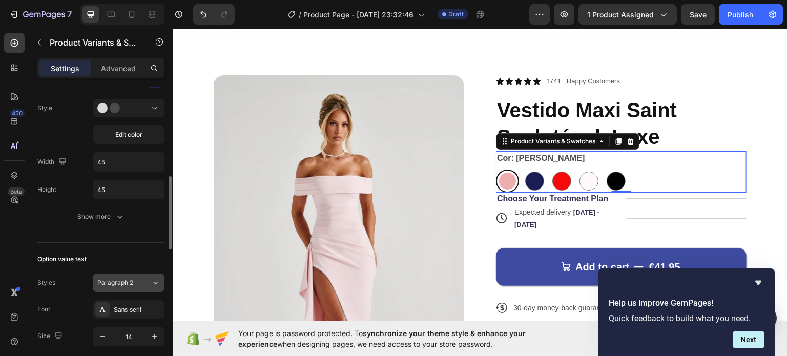
scroll to position [339, 0]
drag, startPoint x: 286, startPoint y: 270, endPoint x: 418, endPoint y: 52, distance: 254.4
click at [418, 52] on div "Product Images Icon Icon Icon Icon Icon Icon List 1741+ Happy Customers Text Bl…" at bounding box center [480, 324] width 615 height 581
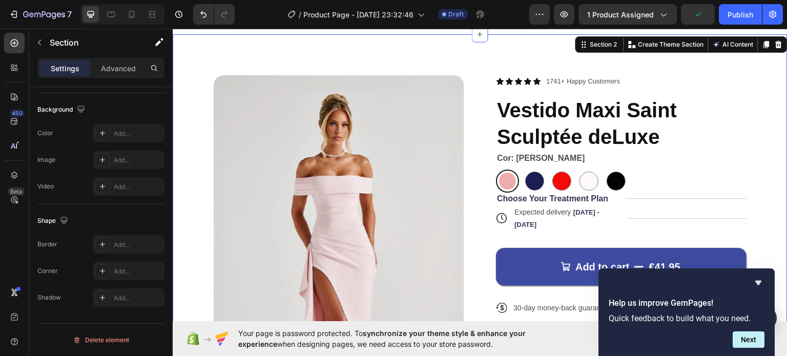
scroll to position [0, 0]
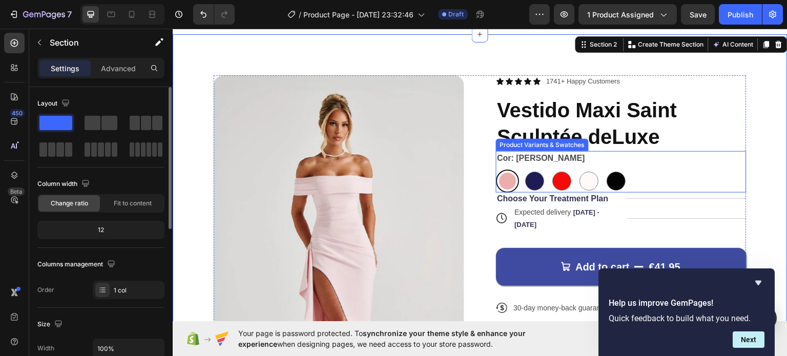
click at [565, 171] on div at bounding box center [561, 180] width 23 height 23
click at [550, 169] on input "Vermelho Vermelho" at bounding box center [550, 169] width 1 height 1
radio input "true"
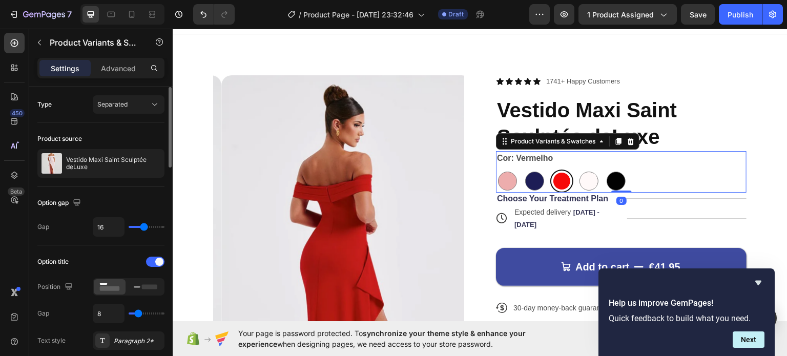
click at [598, 159] on div "Cor: Vermelho Rosa Rosa Azul Azul Vermelho Vermelho Branco Branco Preto Preto" at bounding box center [621, 172] width 251 height 42
drag, startPoint x: 116, startPoint y: 233, endPoint x: 117, endPoint y: 247, distance: 14.4
click at [117, 247] on div "Option title Position Gap 8 Text style Paragraph 2*" at bounding box center [100, 302] width 127 height 113
type input "12"
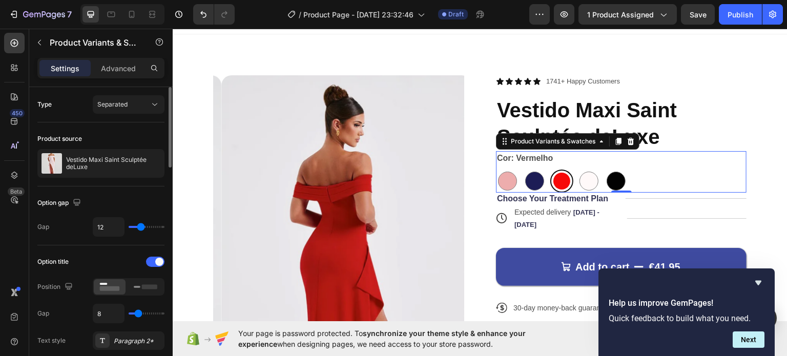
type input "11"
type input "10"
type input "9"
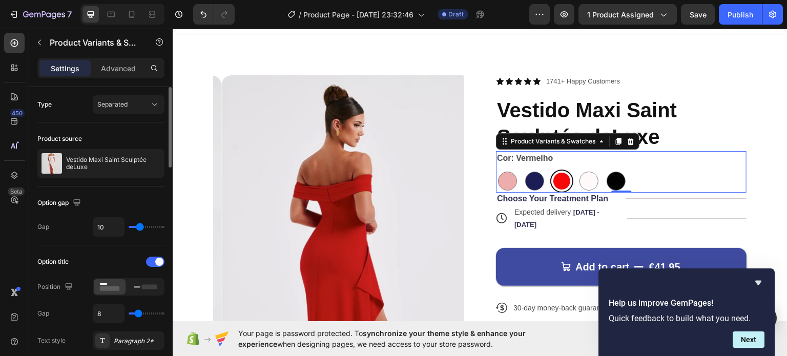
type input "9"
type input "8"
type input "7"
drag, startPoint x: 142, startPoint y: 229, endPoint x: 137, endPoint y: 228, distance: 5.2
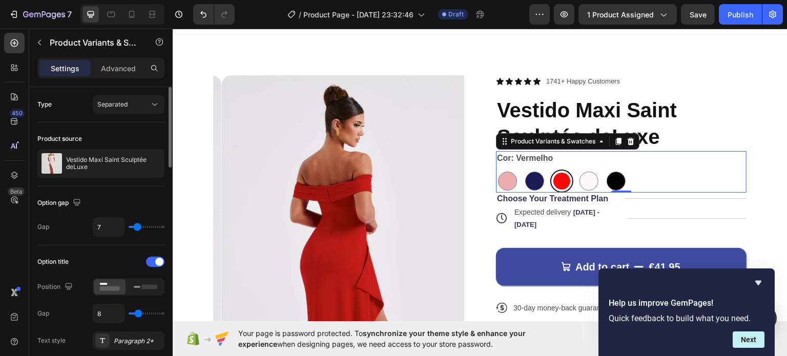
type input "7"
click at [137, 228] on input "range" at bounding box center [147, 227] width 36 height 2
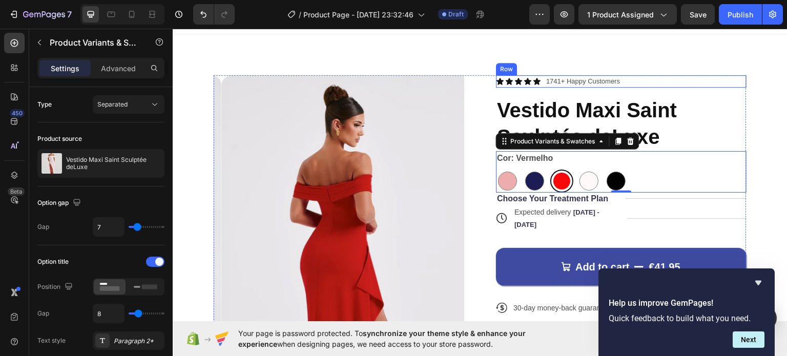
click at [718, 76] on div "Icon Icon Icon Icon Icon Icon List 1741+ Happy Customers Text Block Row" at bounding box center [621, 81] width 251 height 12
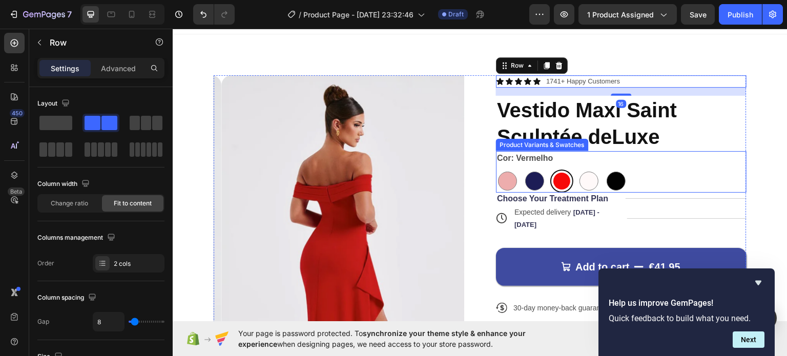
click at [662, 176] on div "Rosa Rosa Azul Azul Vermelho Vermelho Branco Branco Preto Preto" at bounding box center [621, 180] width 251 height 23
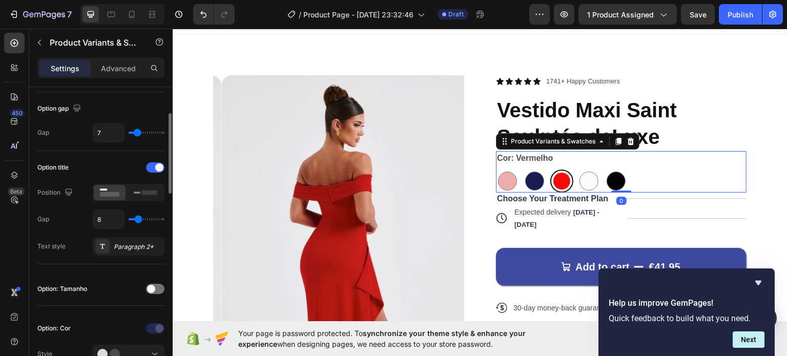
scroll to position [95, 0]
type input "14"
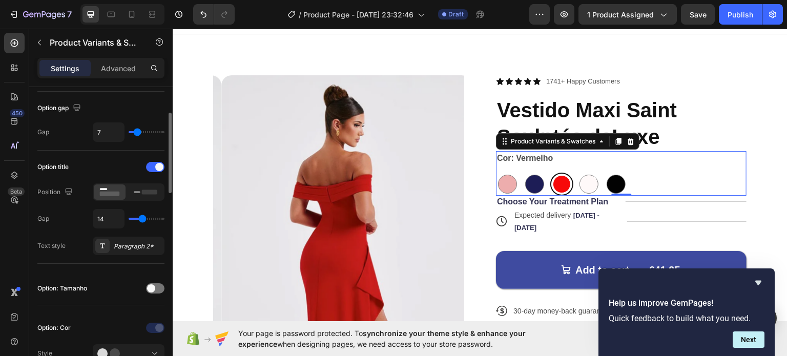
type input "13"
type input "10"
type input "8"
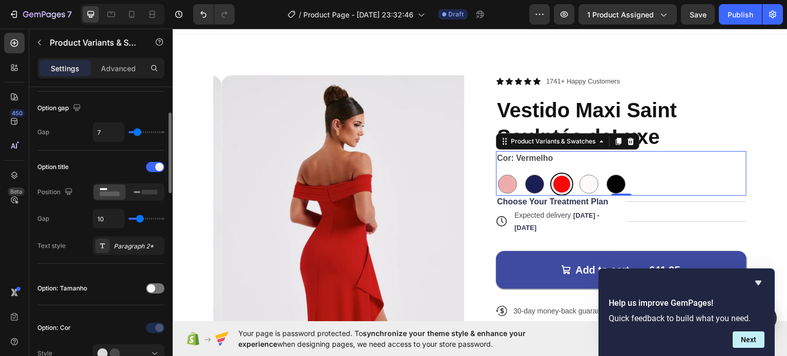
type input "8"
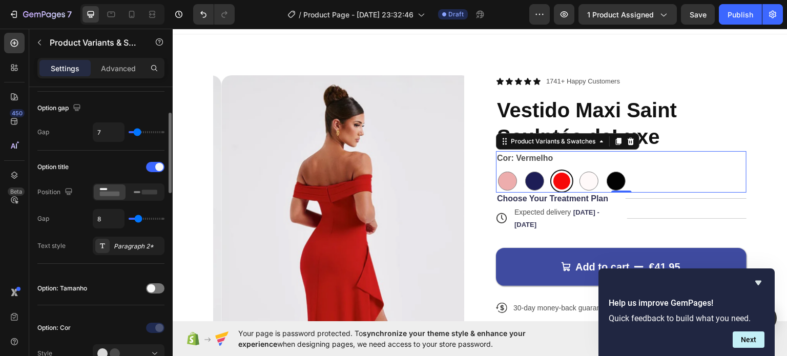
type input "7"
type input "5"
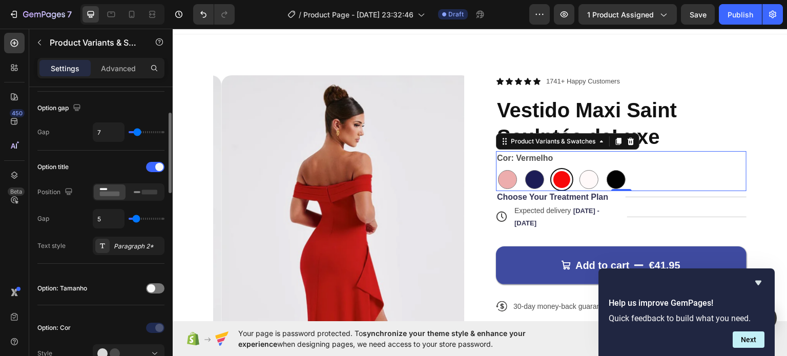
type input "4"
type input "1"
type input "0"
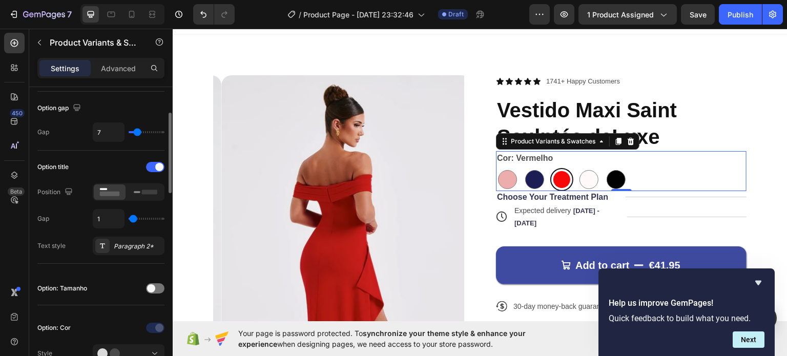
type input "0"
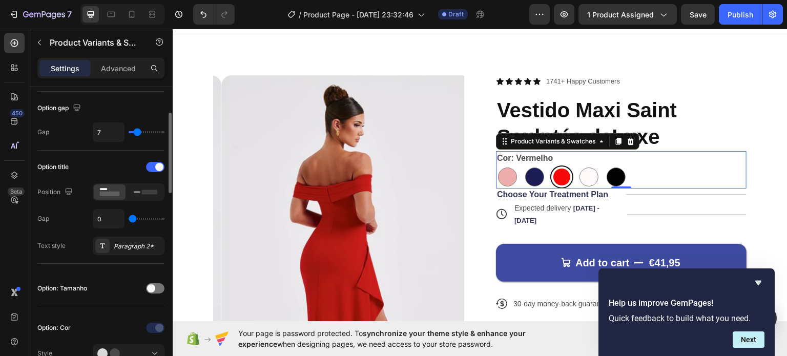
type input "2"
type input "11"
type input "12"
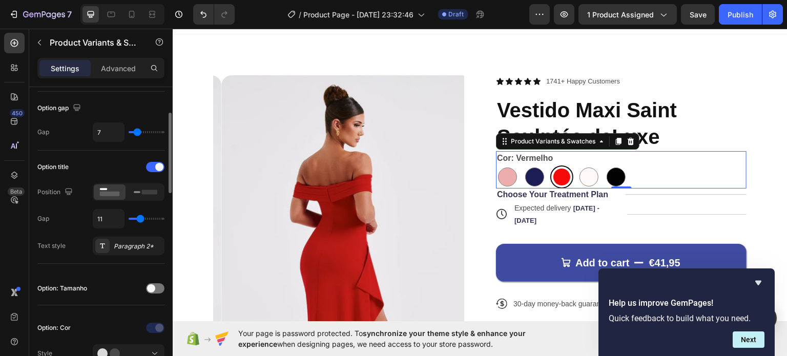
type input "12"
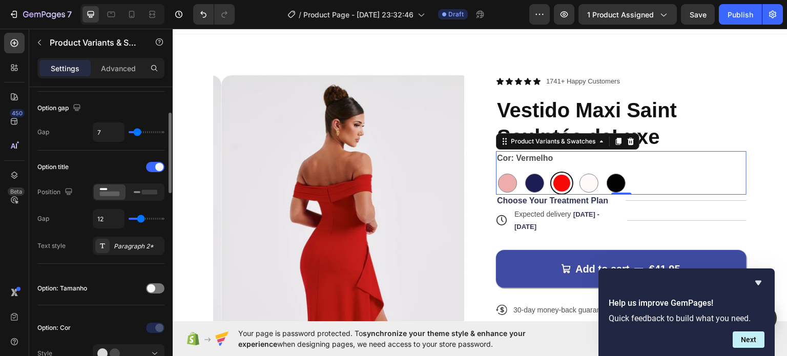
type input "11"
type input "10"
type input "9"
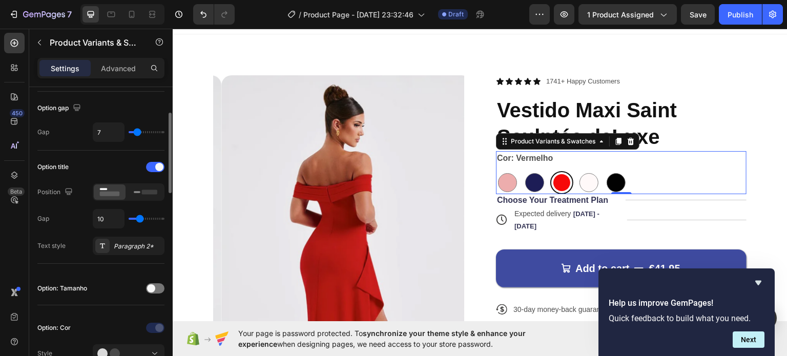
type input "9"
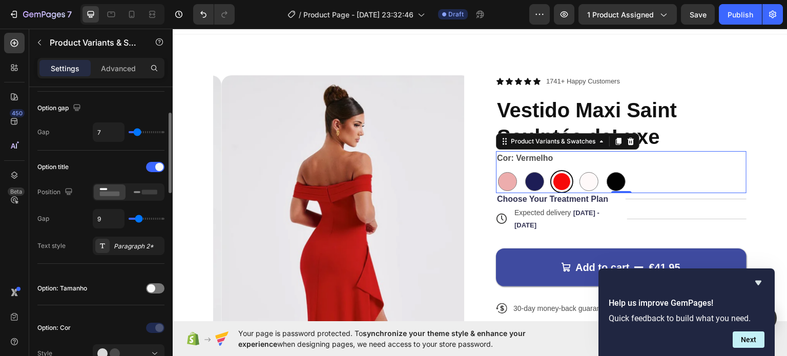
type input "8"
click at [138, 218] on input "range" at bounding box center [147, 219] width 36 height 2
type input "14"
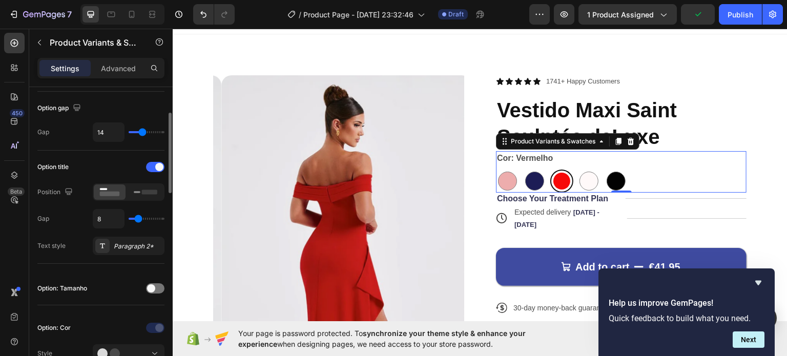
type input "17"
type input "21"
type input "23"
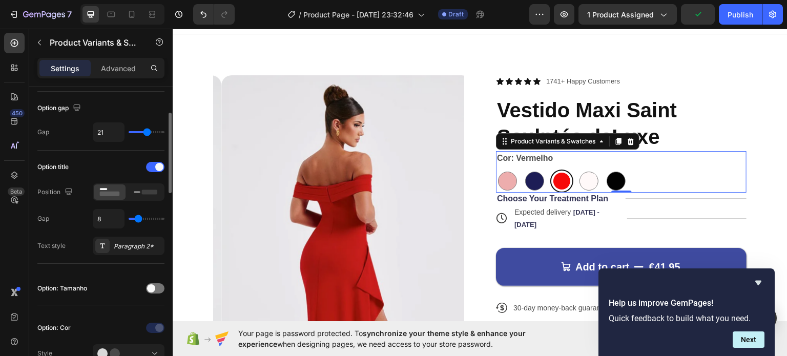
type input "23"
type input "24"
type input "27"
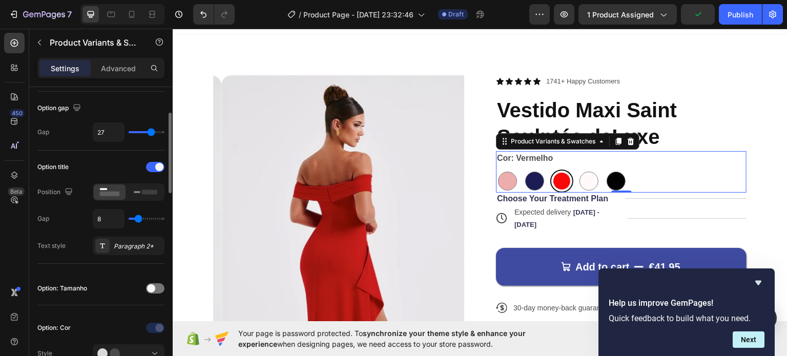
type input "30"
type input "27"
type input "26"
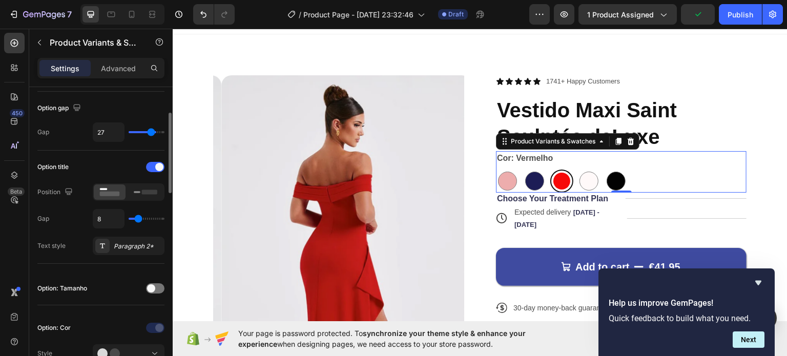
type input "26"
type input "24"
type input "23"
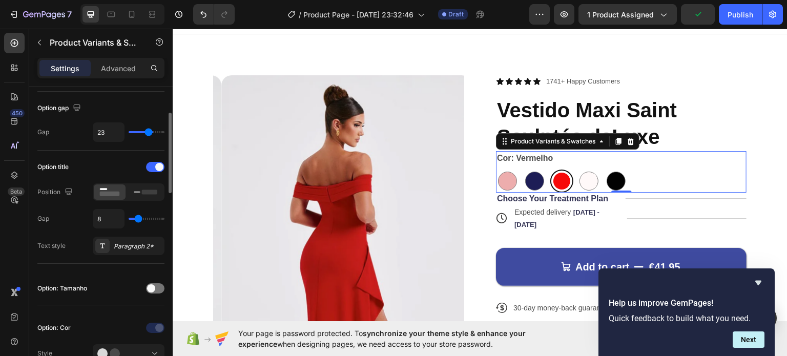
type input "21"
type input "19"
type input "17"
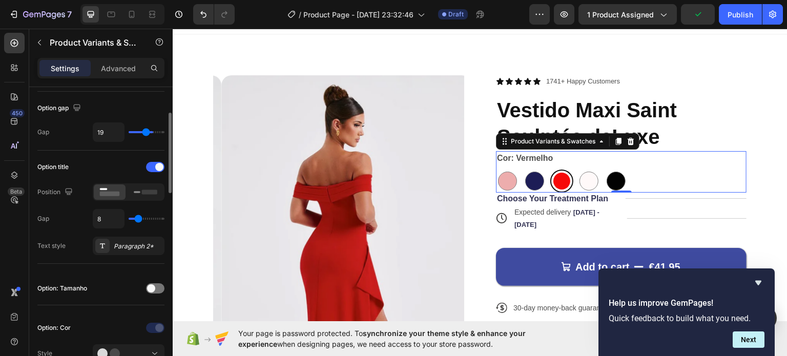
type input "17"
type input "16"
drag, startPoint x: 138, startPoint y: 134, endPoint x: 144, endPoint y: 134, distance: 5.6
type input "16"
click at [144, 133] on input "range" at bounding box center [147, 132] width 36 height 2
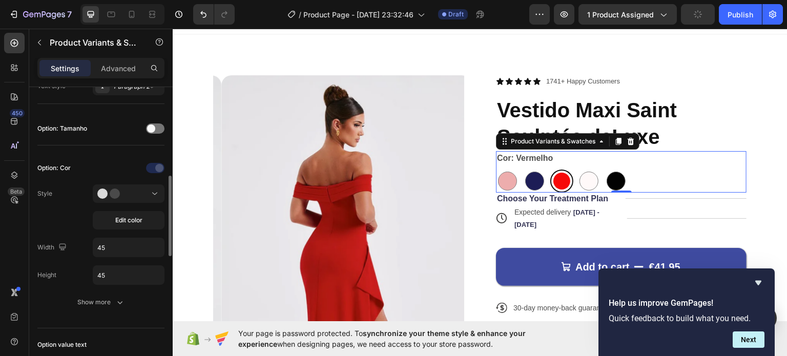
scroll to position [273, 0]
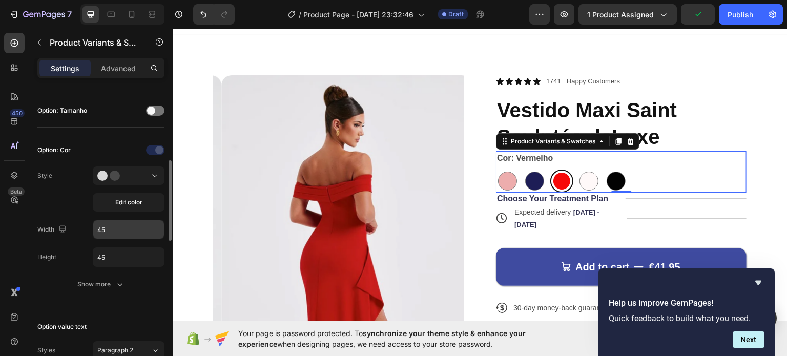
click at [122, 234] on input "45" at bounding box center [128, 229] width 71 height 18
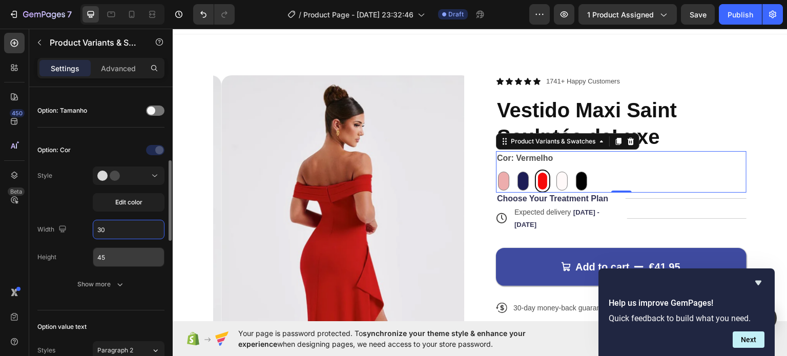
type input "30"
click at [142, 257] on input "45" at bounding box center [128, 257] width 71 height 18
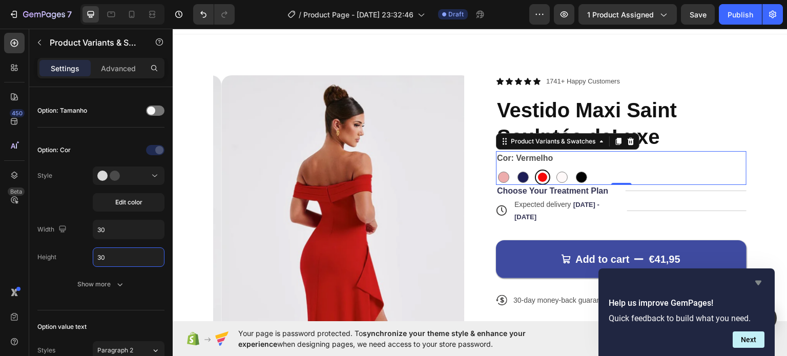
type input "30"
click at [757, 279] on icon "Hide survey" at bounding box center [758, 283] width 12 height 12
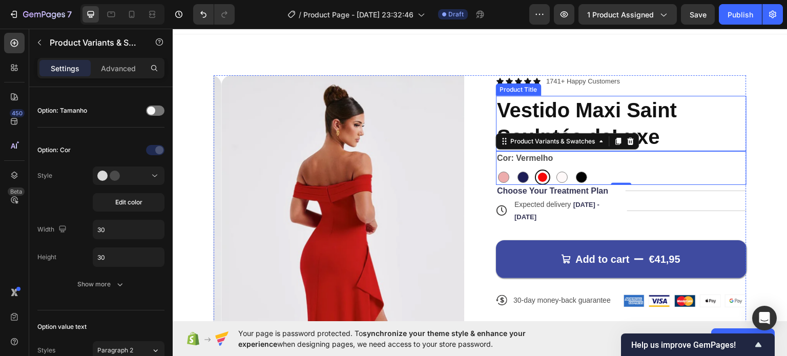
click at [715, 69] on div "Product Images Icon Icon Icon Icon Icon Icon List 1741+ Happy Customers Text Bl…" at bounding box center [480, 324] width 615 height 581
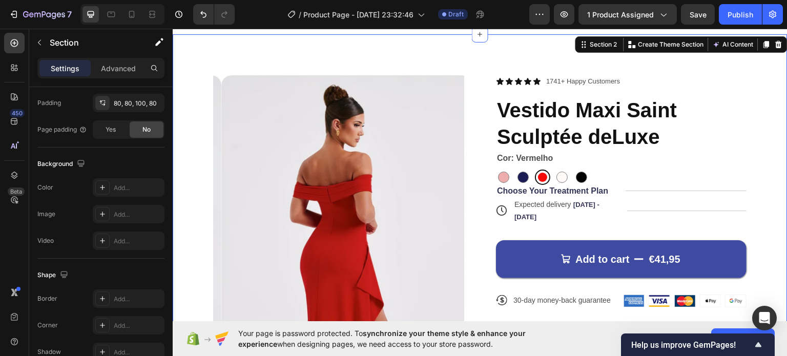
scroll to position [0, 0]
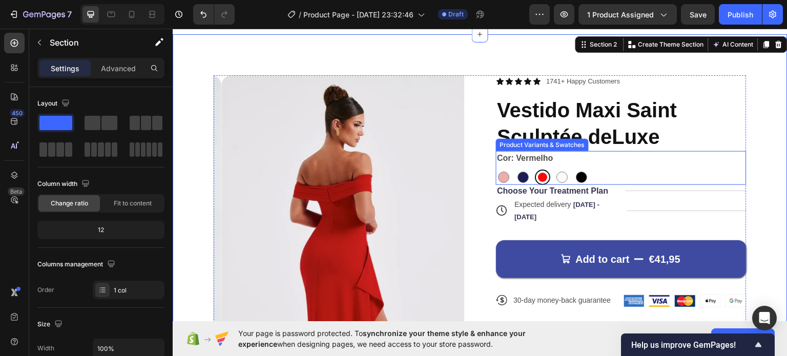
click at [612, 178] on div "Rosa Rosa Azul Azul Vermelho Vermelho Branco Branco Preto Preto" at bounding box center [621, 176] width 251 height 15
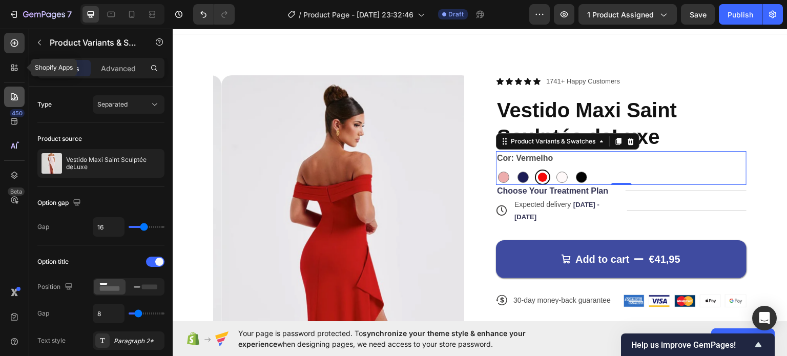
click at [9, 65] on icon at bounding box center [14, 68] width 10 height 10
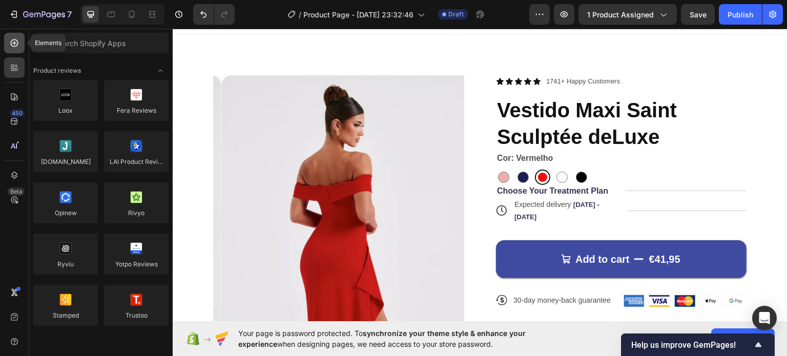
click at [12, 38] on icon at bounding box center [14, 43] width 10 height 10
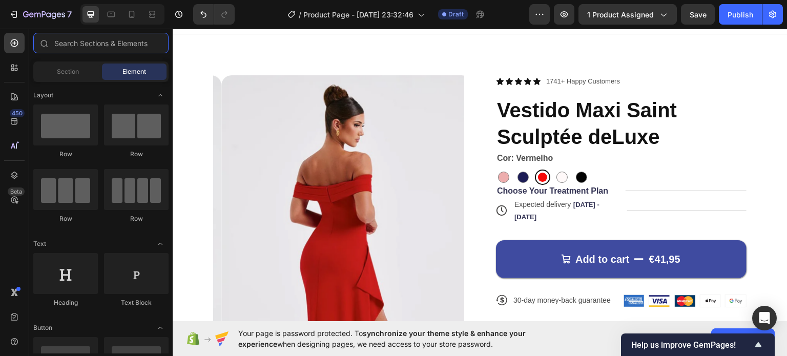
scroll to position [1805, 0]
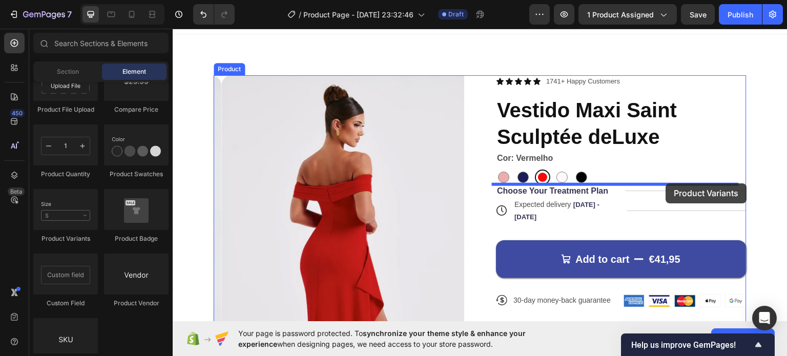
drag, startPoint x: 232, startPoint y: 236, endPoint x: 685, endPoint y: 183, distance: 456.2
select select "Vermelho"
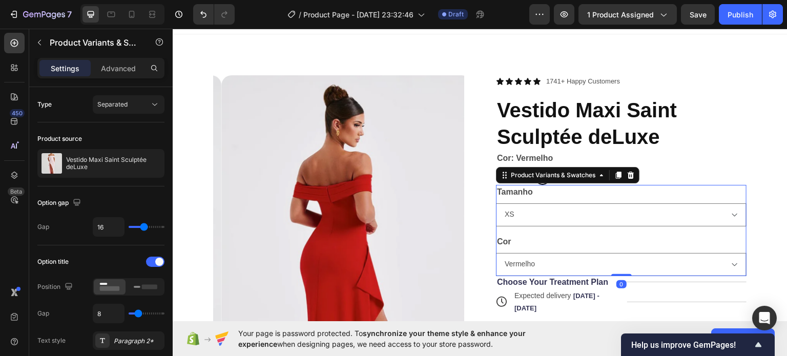
click at [639, 196] on div "Tamanho XS S M L" at bounding box center [621, 206] width 251 height 42
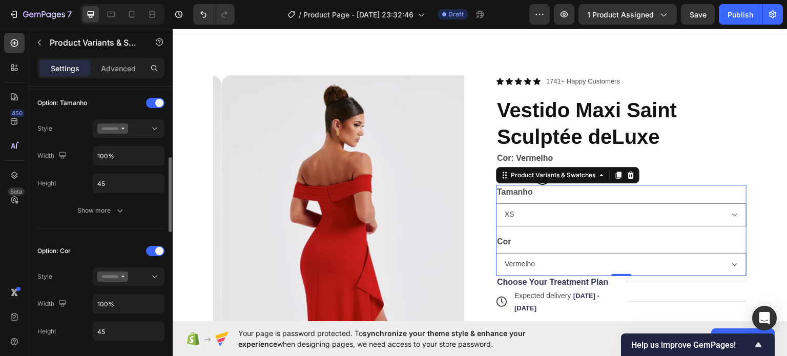
scroll to position [280, 0]
click at [161, 248] on span at bounding box center [159, 252] width 8 height 8
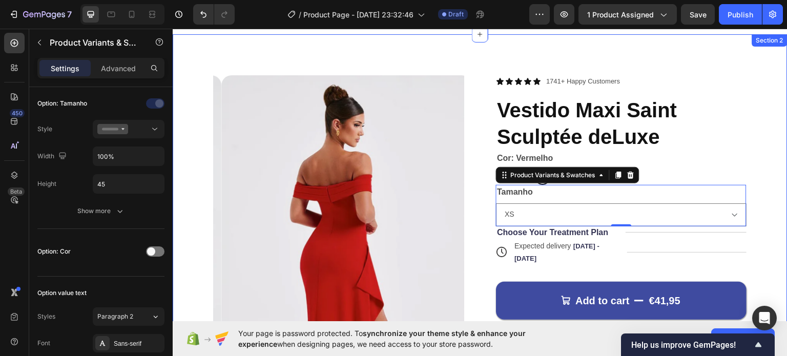
click at [612, 44] on div "Product Images Icon Icon Icon Icon Icon Icon List 1741+ Happy Customers Text Bl…" at bounding box center [480, 324] width 615 height 581
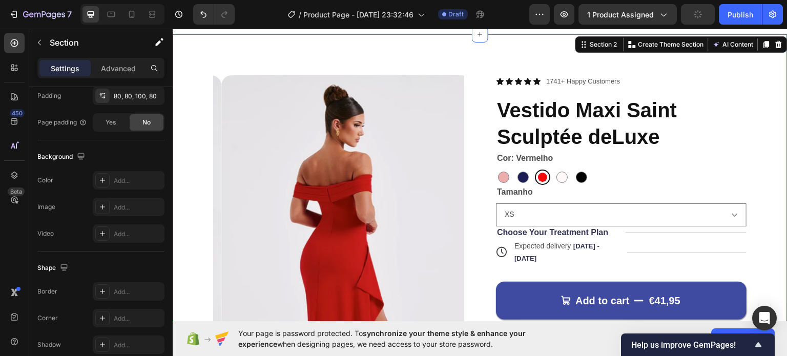
scroll to position [0, 0]
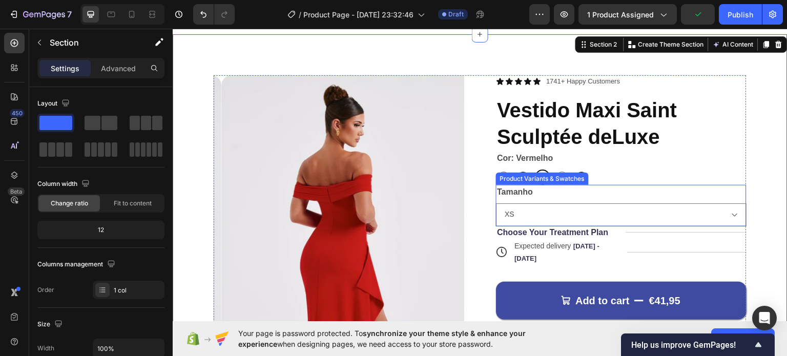
click at [651, 187] on div "Tamanho XS S M L" at bounding box center [621, 206] width 251 height 42
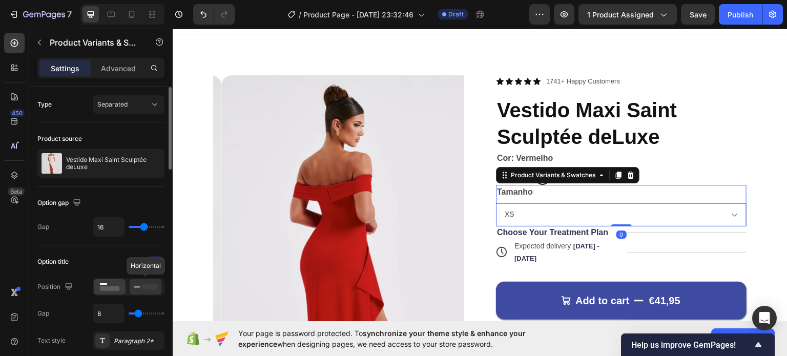
click at [146, 285] on rect at bounding box center [149, 286] width 15 height 5
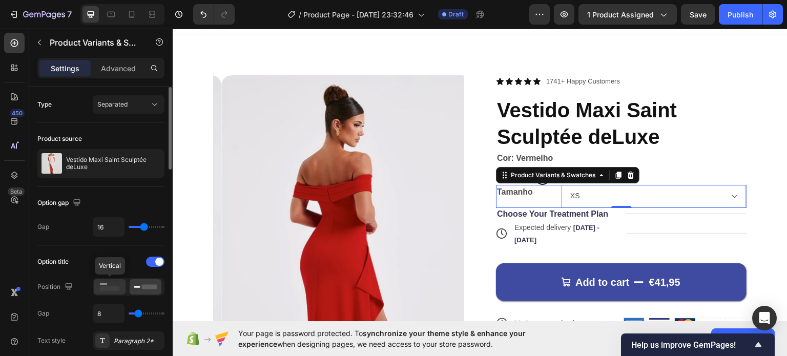
click at [124, 286] on div at bounding box center [110, 286] width 32 height 15
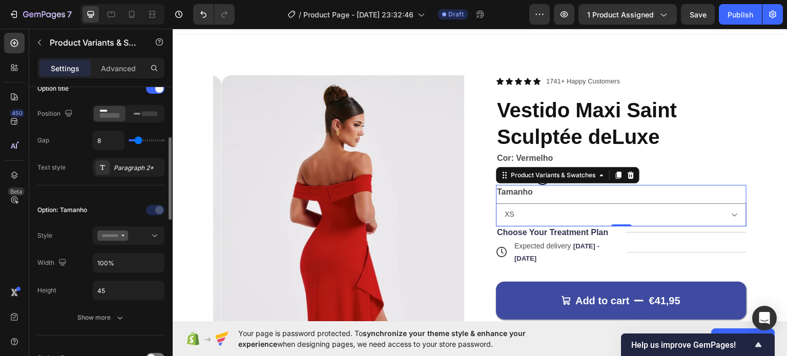
scroll to position [175, 0]
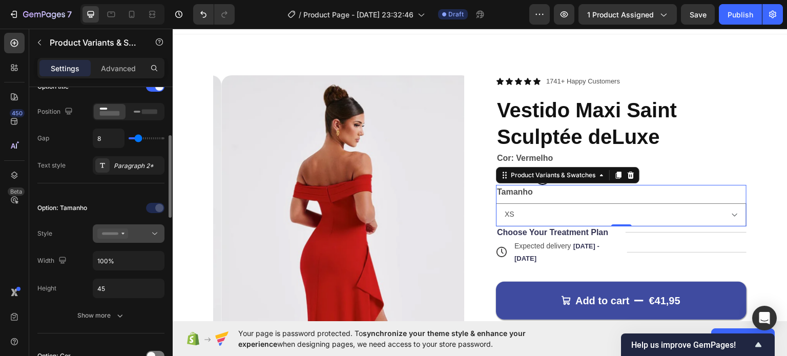
click at [132, 237] on div at bounding box center [128, 234] width 63 height 10
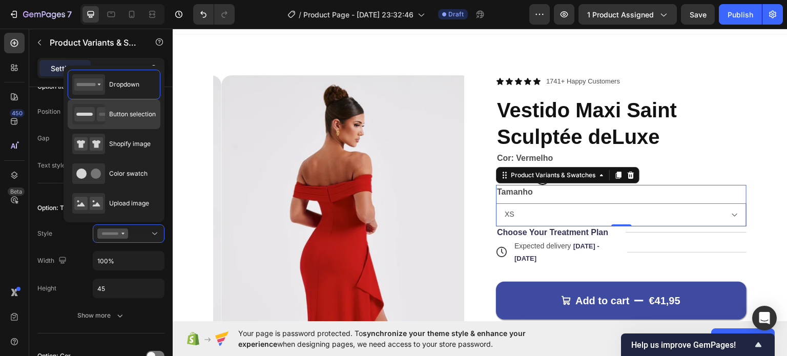
click at [127, 122] on div "Button selection" at bounding box center [114, 114] width 84 height 21
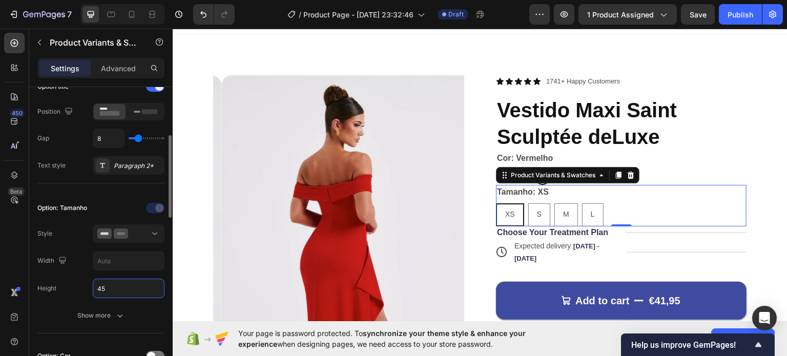
click at [116, 290] on input "45" at bounding box center [128, 288] width 71 height 18
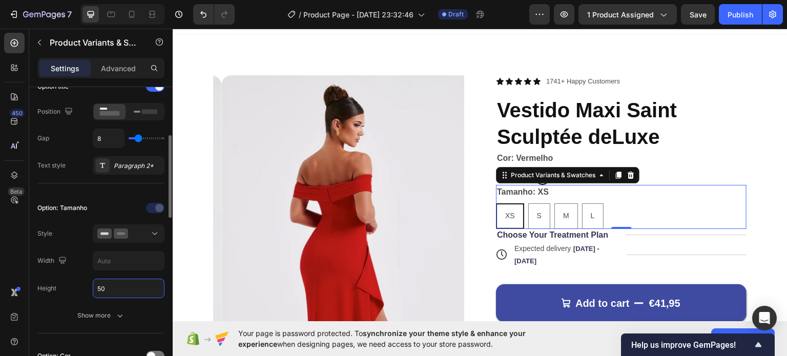
type input "5"
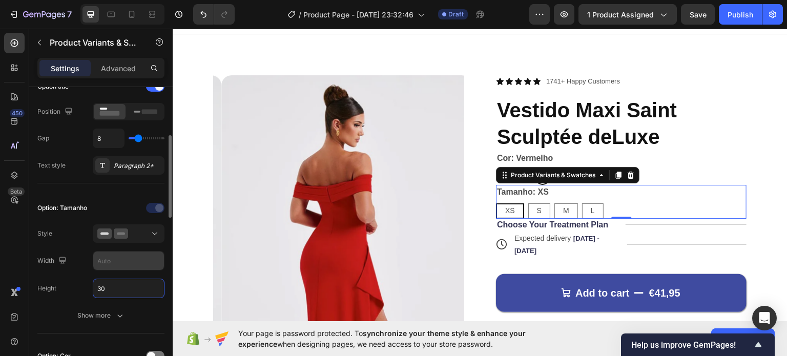
type input "30"
click at [114, 262] on input "text" at bounding box center [128, 261] width 71 height 18
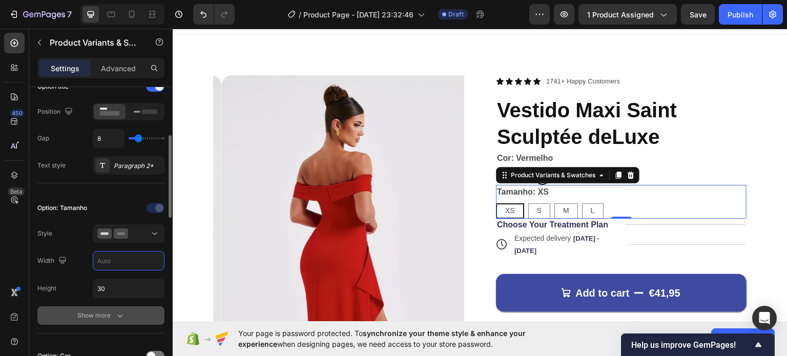
click at [116, 315] on icon "button" at bounding box center [120, 316] width 10 height 10
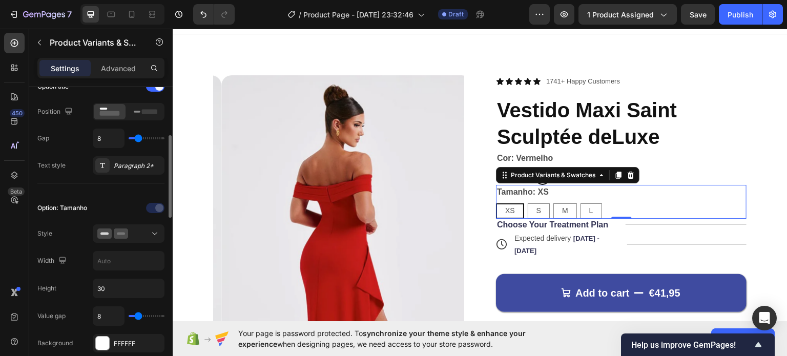
type input "10"
type input "11"
type input "13"
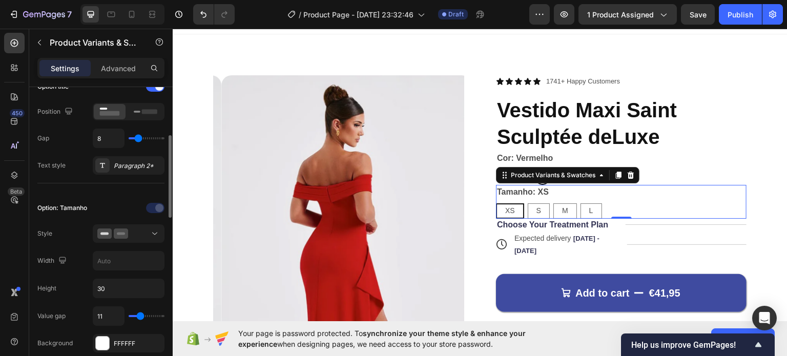
type input "13"
type input "14"
type input "16"
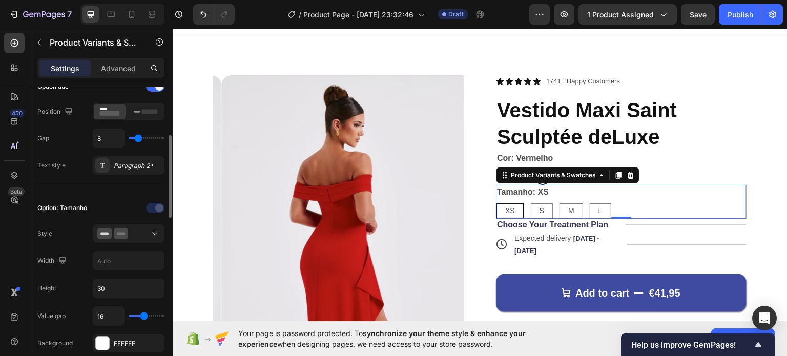
type input "17"
type input "19"
type input "39"
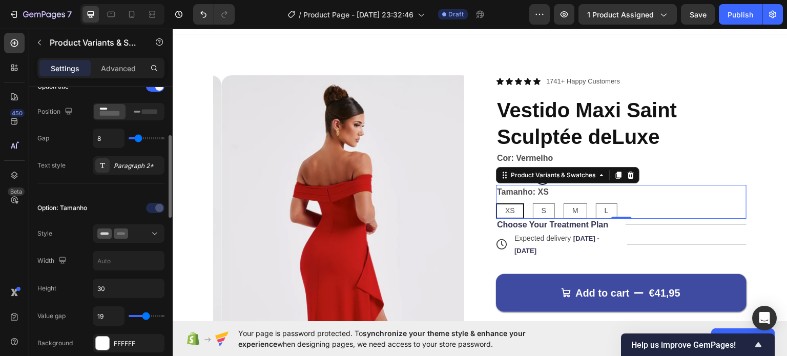
type input "39"
type input "40"
type input "39"
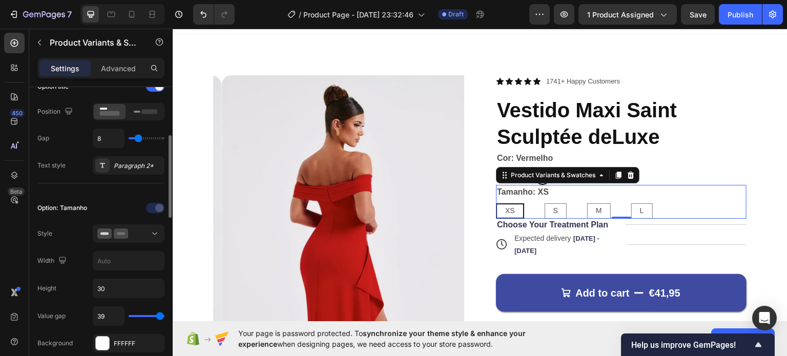
type input "37"
type input "36"
type input "33"
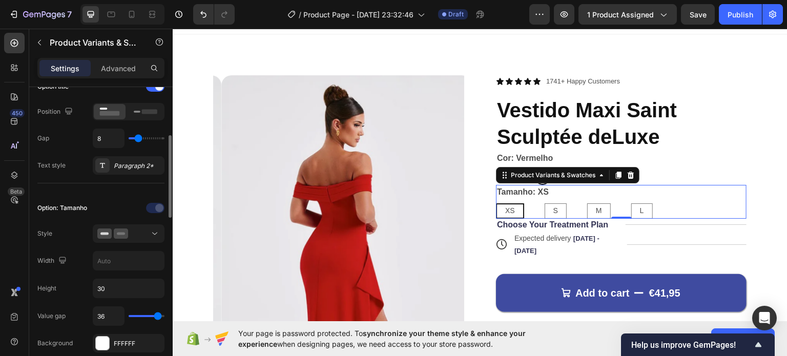
type input "33"
type input "26"
type input "24"
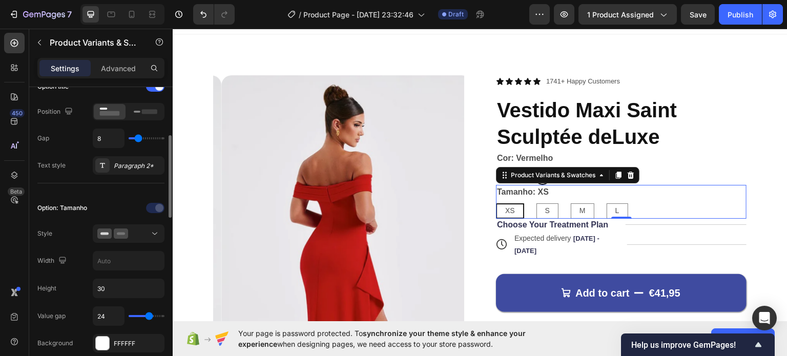
type input "23"
type input "24"
type input "26"
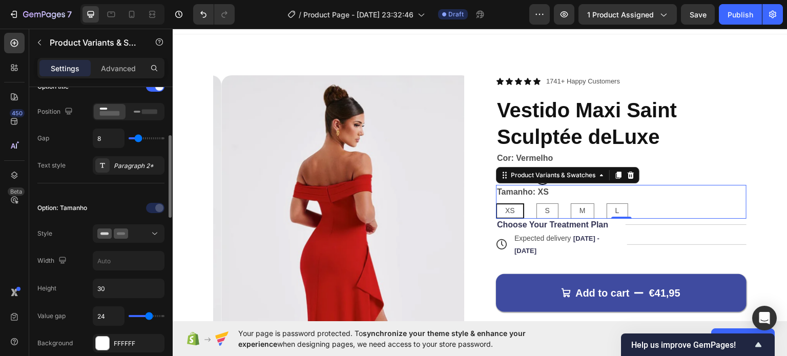
type input "26"
type input "36"
type input "39"
drag, startPoint x: 136, startPoint y: 313, endPoint x: 162, endPoint y: 313, distance: 26.1
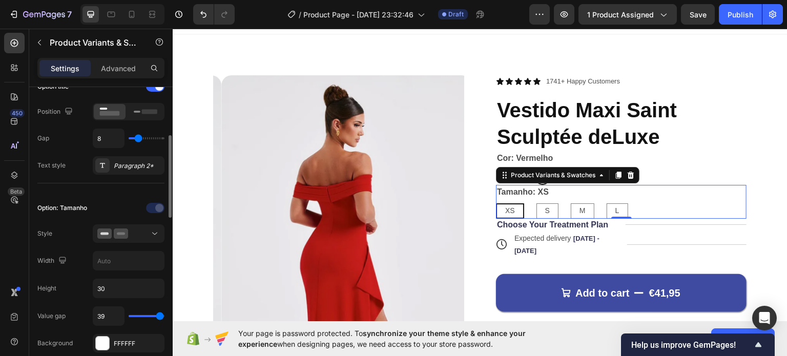
type input "40"
click at [162, 315] on input "range" at bounding box center [147, 316] width 36 height 2
type input "40"
click at [117, 257] on input "text" at bounding box center [128, 261] width 71 height 18
type input "3"
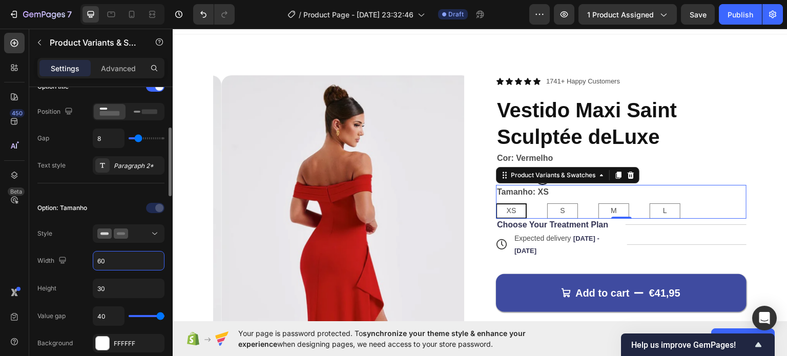
type input "6"
type input "80"
type input "39"
type input "36"
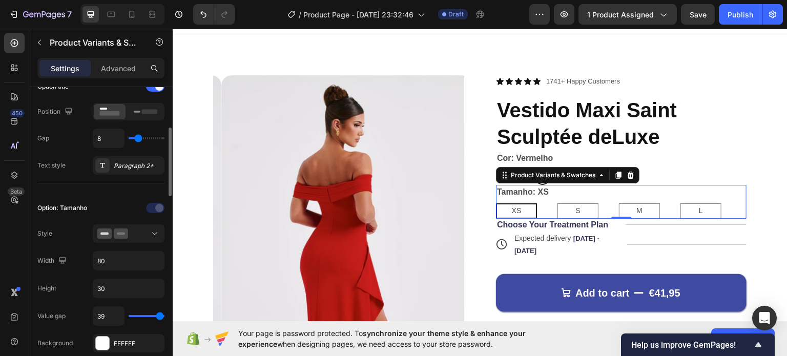
type input "36"
type input "33"
type input "32"
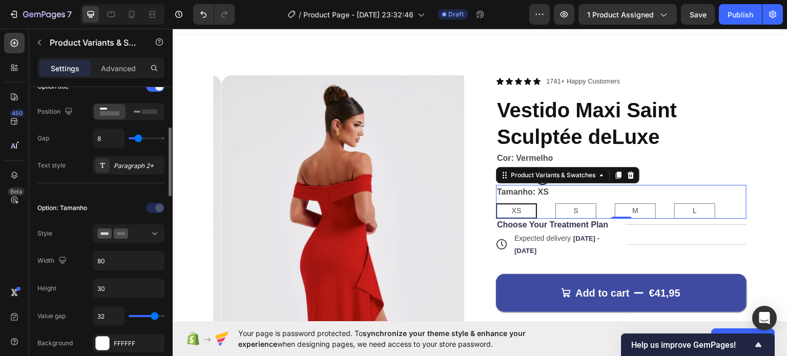
type input "31"
type input "24"
type input "16"
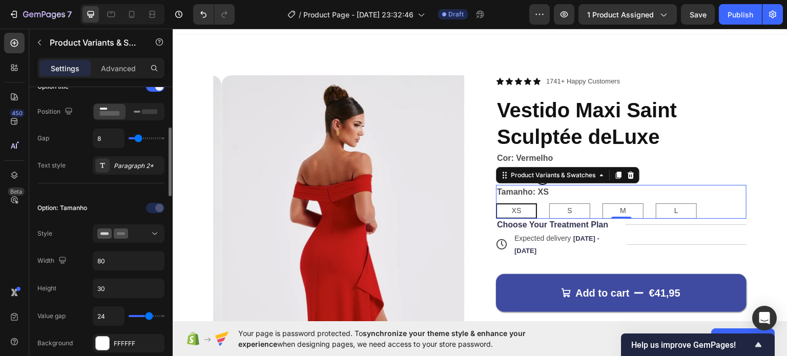
type input "16"
type input "14"
type input "11"
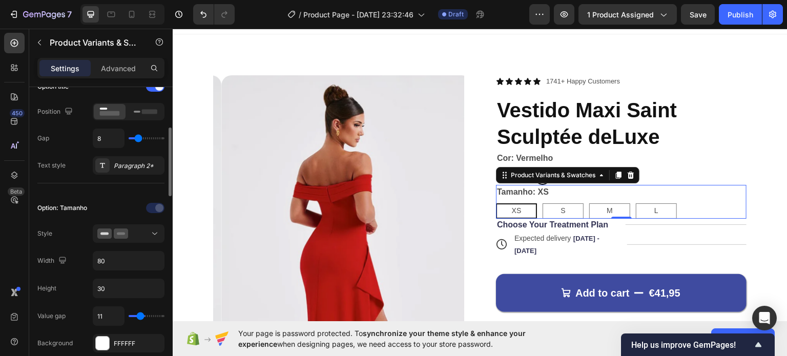
type input "9"
type input "8"
type input "7"
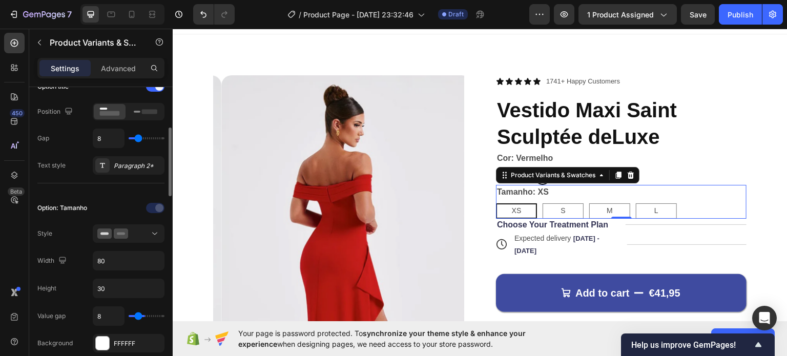
type input "7"
type input "6"
type input "5"
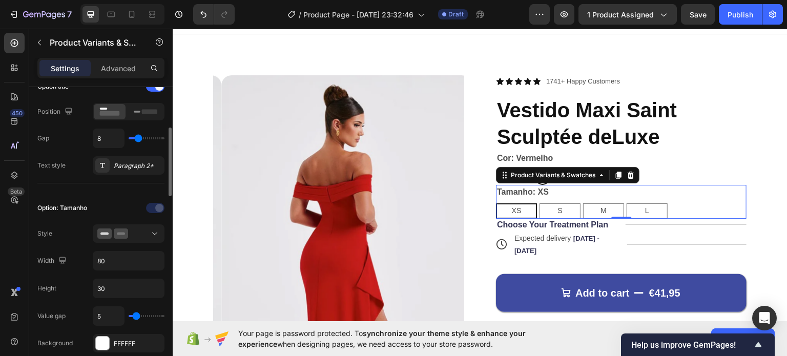
type input "6"
type input "7"
drag, startPoint x: 162, startPoint y: 314, endPoint x: 137, endPoint y: 309, distance: 25.1
type input "7"
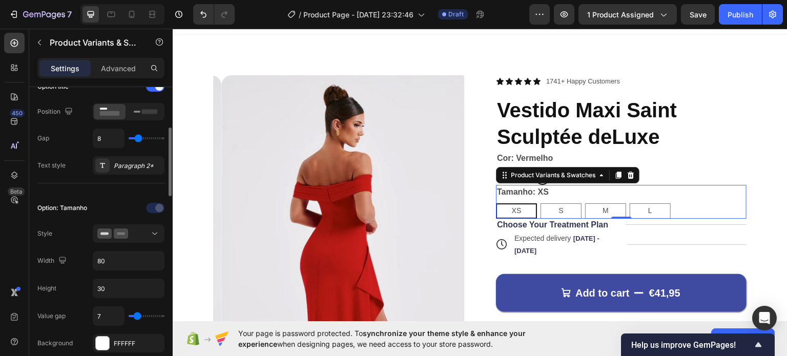
click at [137, 315] on input "range" at bounding box center [147, 316] width 36 height 2
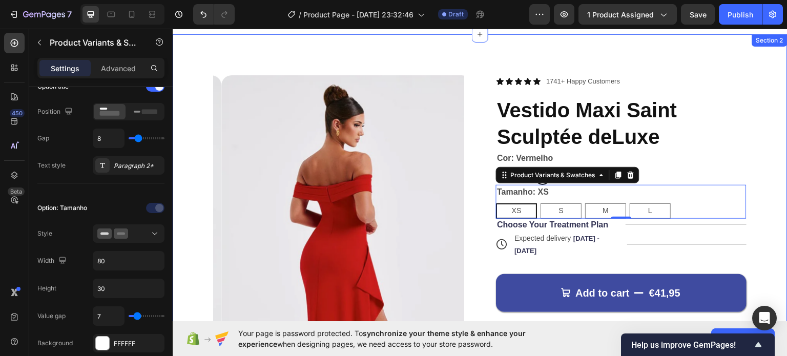
click at [714, 34] on div "Product Images Icon Icon Icon Icon Icon Icon List 1741+ Happy Customers Text Bl…" at bounding box center [480, 324] width 615 height 581
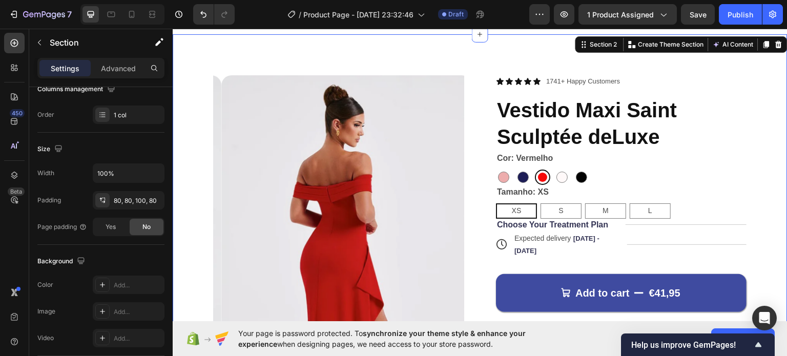
scroll to position [0, 0]
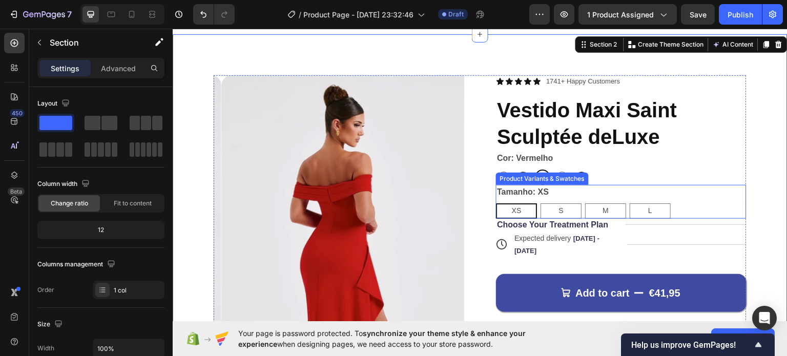
click at [520, 209] on div "XS" at bounding box center [516, 210] width 41 height 15
click at [496, 203] on input "XS XS XS" at bounding box center [496, 202] width 1 height 1
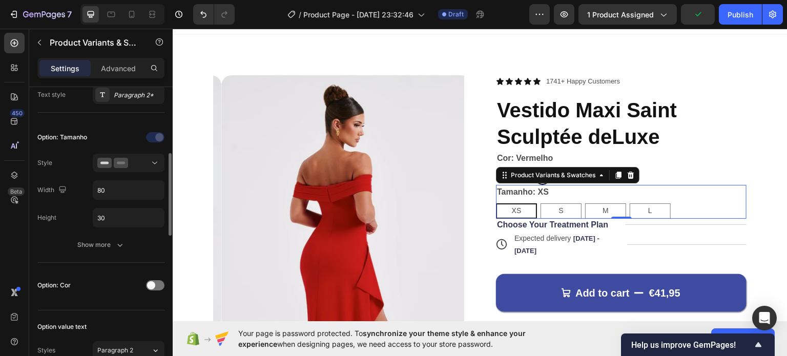
scroll to position [246, 0]
click at [112, 241] on div "Show more" at bounding box center [101, 245] width 48 height 10
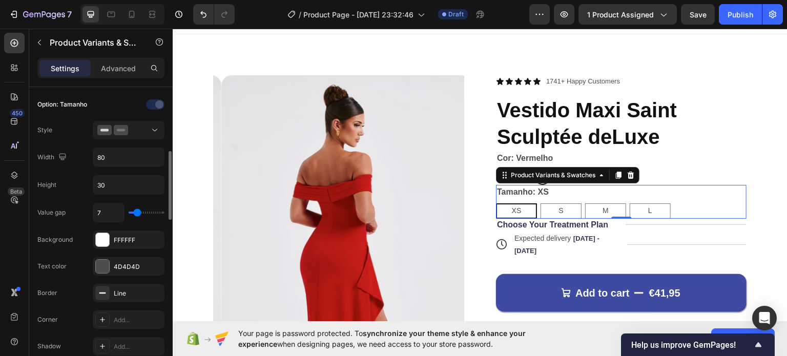
scroll to position [285, 0]
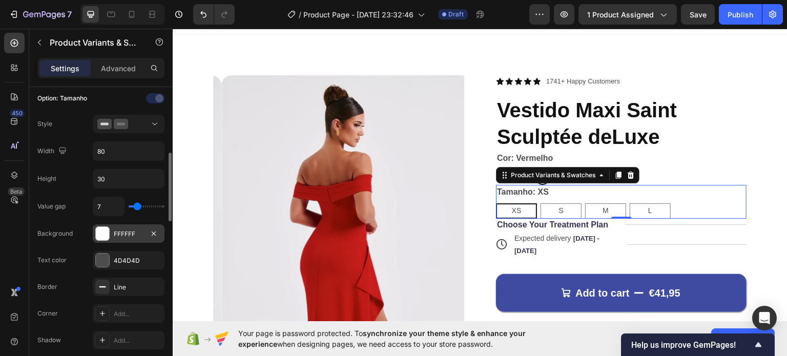
click at [129, 236] on div "FFFFFF" at bounding box center [129, 234] width 30 height 9
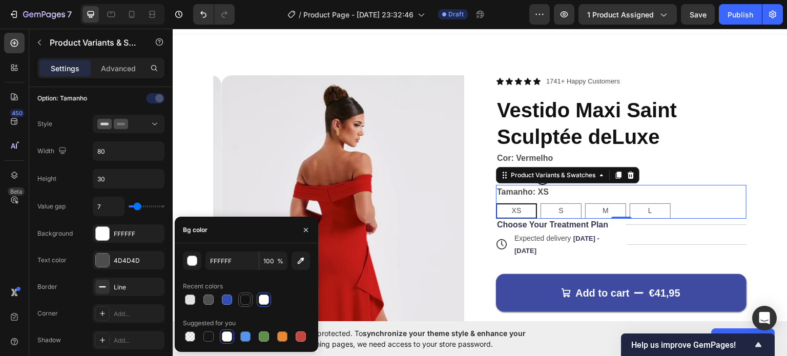
click at [242, 299] on div at bounding box center [245, 300] width 10 height 10
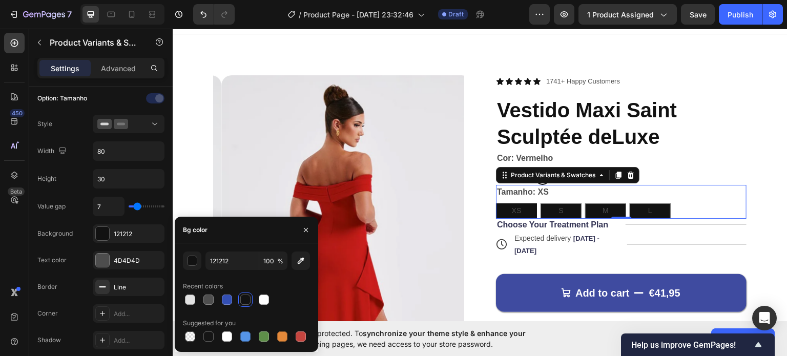
click at [242, 299] on div at bounding box center [245, 300] width 10 height 10
click at [190, 333] on div at bounding box center [190, 337] width 10 height 10
type input "000000"
type input "0"
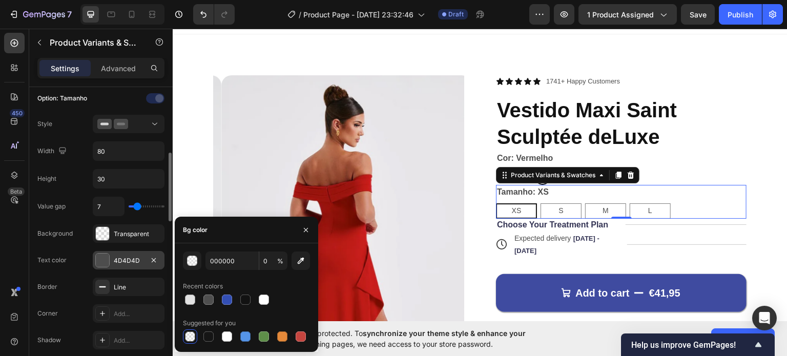
click at [125, 260] on div "4D4D4D" at bounding box center [129, 260] width 30 height 9
click at [210, 337] on div at bounding box center [208, 337] width 10 height 10
type input "151515"
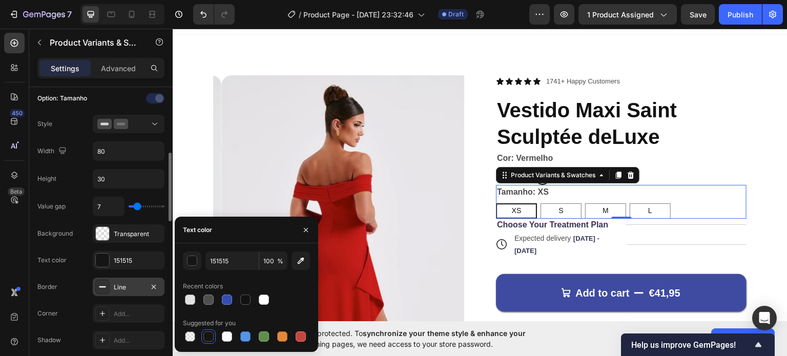
click at [134, 279] on div "Line" at bounding box center [129, 287] width 72 height 18
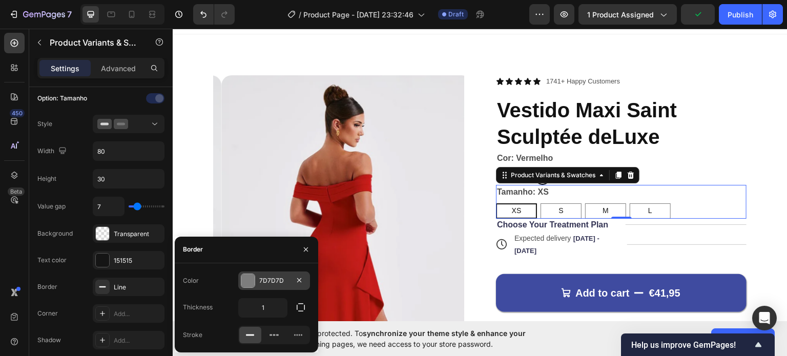
click at [262, 283] on div "7D7D7D" at bounding box center [274, 280] width 30 height 9
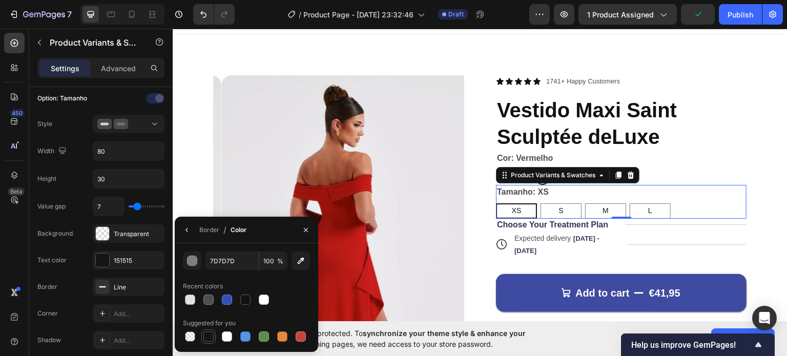
click at [206, 338] on div at bounding box center [208, 337] width 10 height 10
type input "151515"
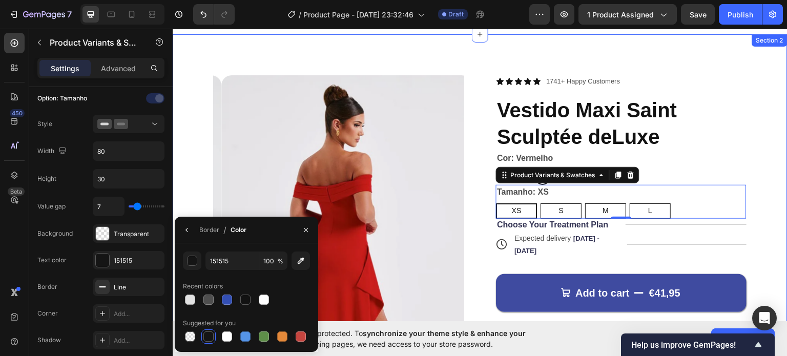
click at [295, 58] on div "Product Images Icon Icon Icon Icon Icon Icon List 1741+ Happy Customers Text Bl…" at bounding box center [480, 324] width 615 height 581
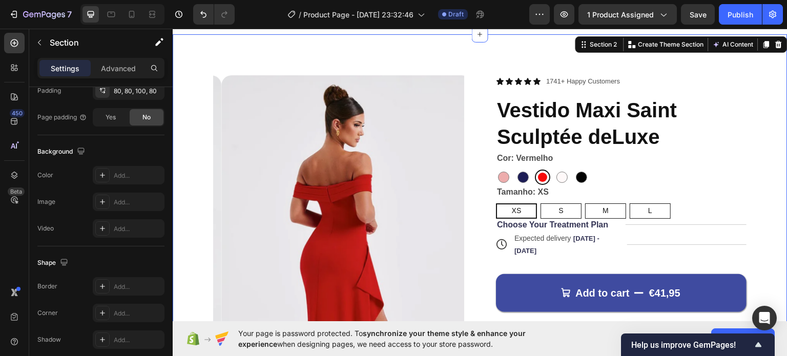
scroll to position [0, 0]
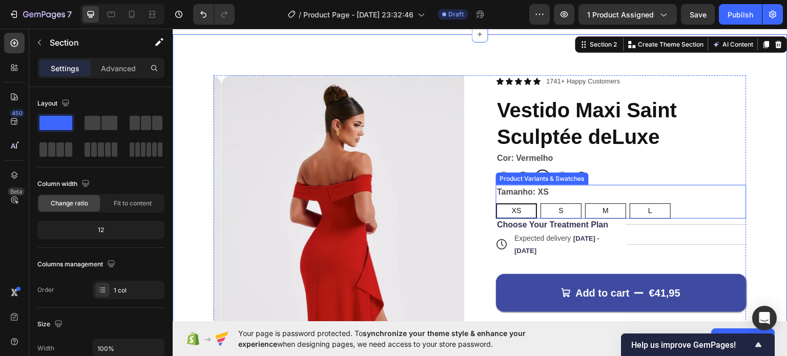
click at [702, 195] on div "Tamanho: XS XS XS XS S S S M M M L L L" at bounding box center [621, 202] width 251 height 34
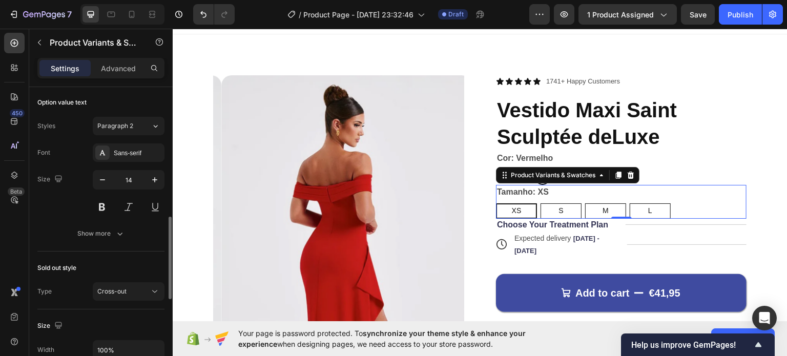
scroll to position [469, 0]
click at [111, 240] on button "Show more" at bounding box center [100, 235] width 127 height 18
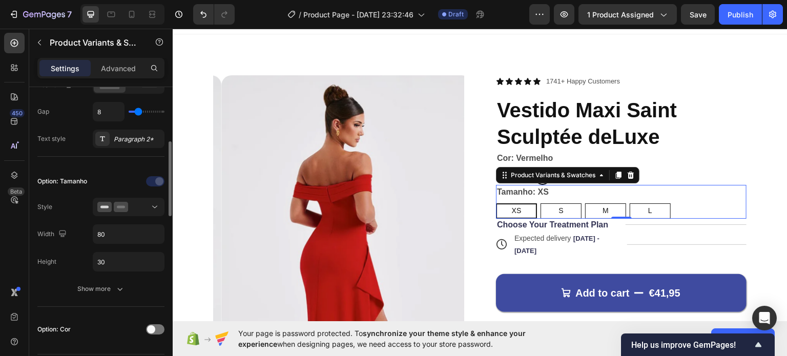
scroll to position [205, 0]
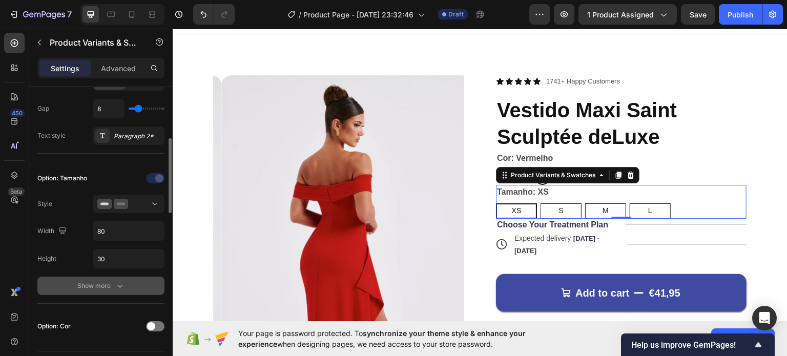
click at [104, 288] on div "Show more" at bounding box center [101, 286] width 48 height 10
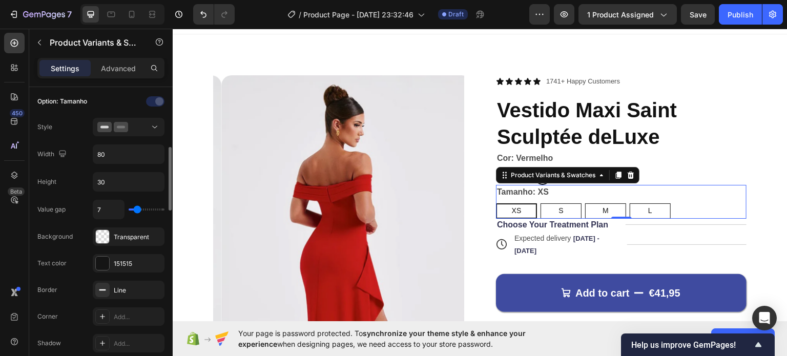
scroll to position [281, 0]
click at [133, 233] on div "Transparent" at bounding box center [129, 237] width 30 height 9
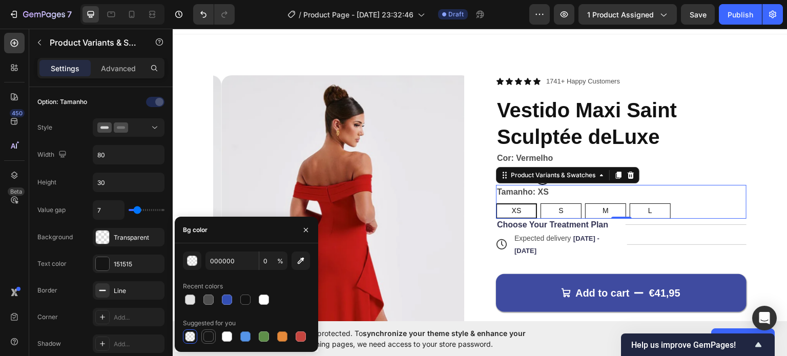
click at [211, 338] on div at bounding box center [208, 337] width 10 height 10
type input "151515"
type input "100"
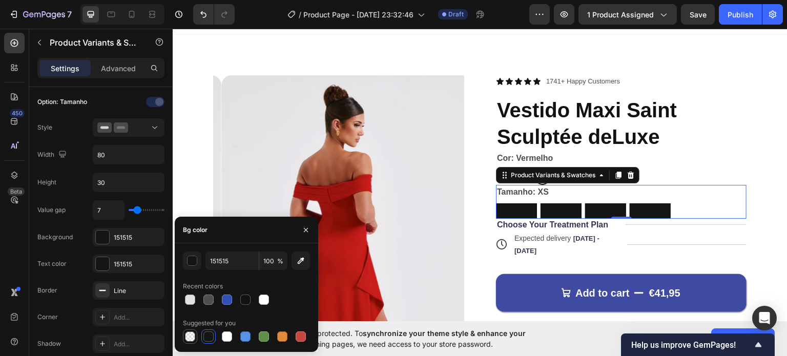
click at [191, 336] on div at bounding box center [190, 337] width 10 height 10
type input "000000"
type input "0"
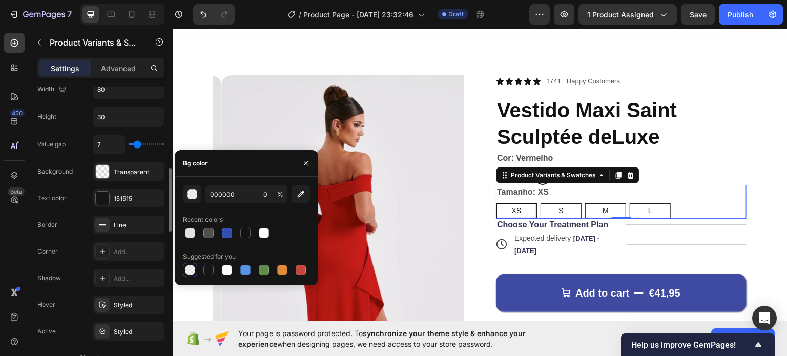
scroll to position [354, 0]
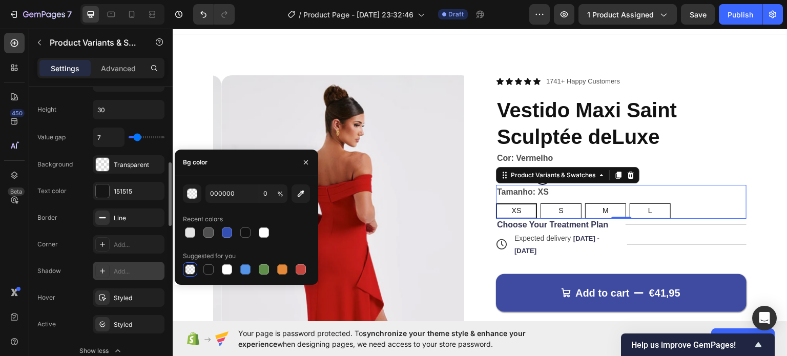
click at [135, 275] on div "Add..." at bounding box center [129, 271] width 72 height 18
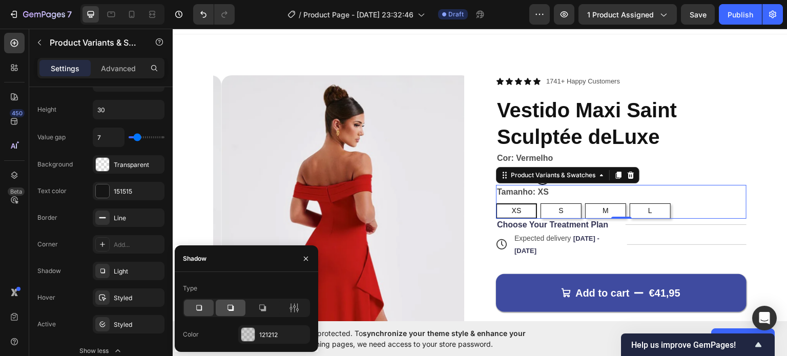
click at [227, 311] on icon at bounding box center [231, 308] width 10 height 10
click at [267, 309] on icon at bounding box center [262, 308] width 10 height 10
click at [228, 309] on icon at bounding box center [231, 308] width 10 height 10
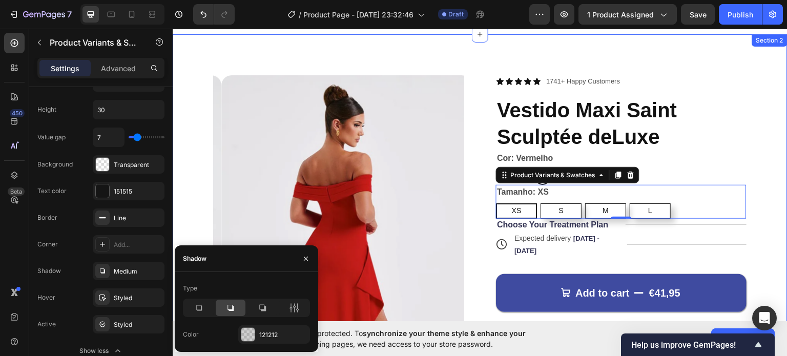
click at [384, 45] on div "Product Images Icon Icon Icon Icon Icon Icon List 1741+ Happy Customers Text Bl…" at bounding box center [480, 324] width 615 height 581
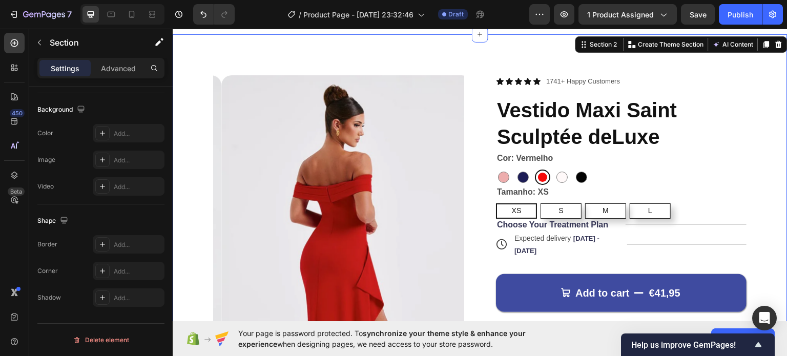
scroll to position [0, 0]
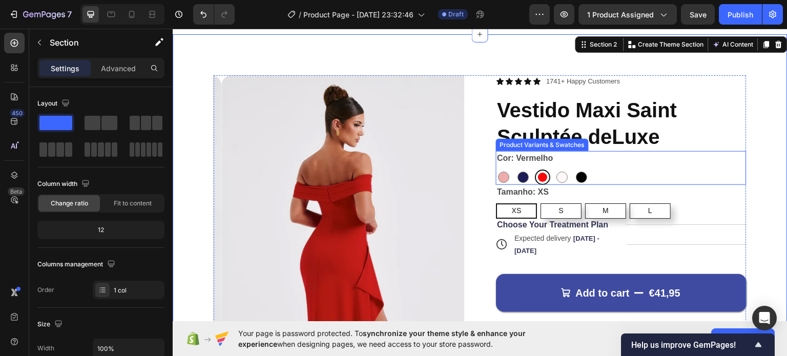
click at [612, 177] on div "Rosa Rosa Azul Azul Vermelho Vermelho Branco Branco Preto Preto" at bounding box center [621, 176] width 251 height 15
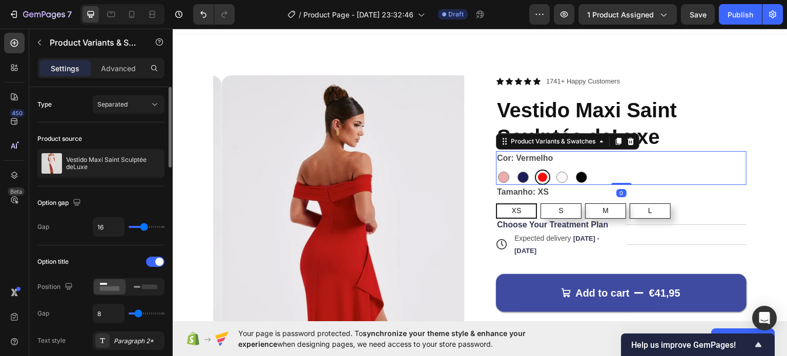
scroll to position [34, 0]
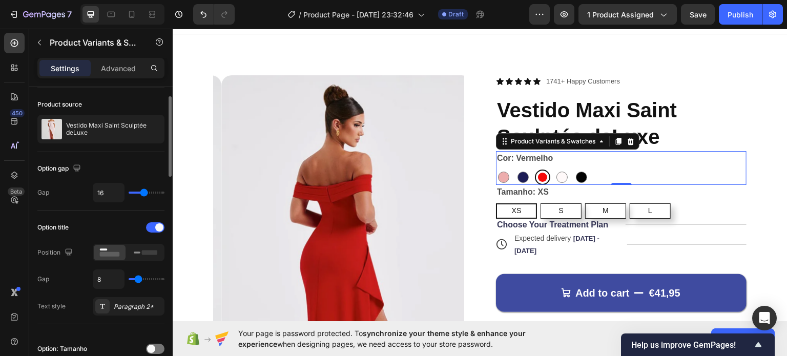
type input "12"
type input "35"
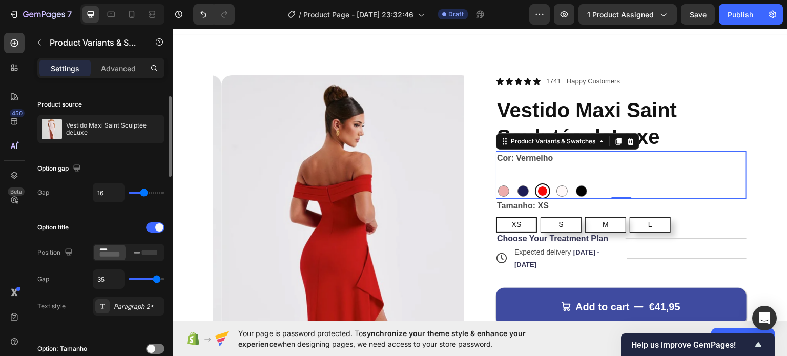
type input "36"
type input "37"
type input "30"
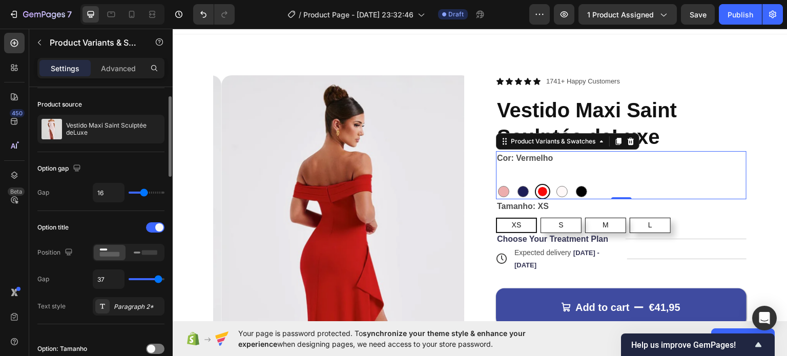
type input "30"
type input "27"
type input "26"
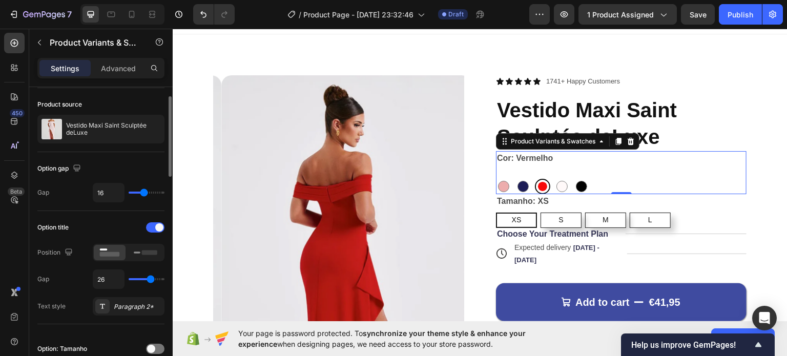
type input "24"
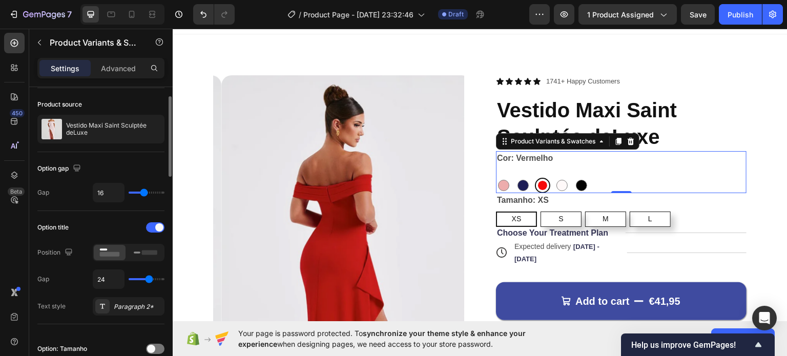
type input "23"
type input "24"
type input "25"
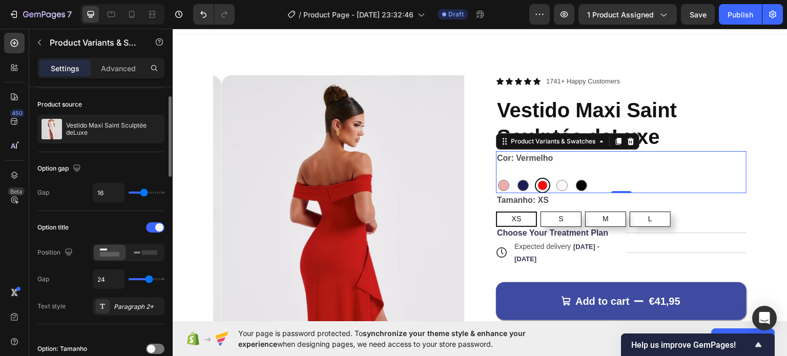
type input "25"
type input "27"
type input "28"
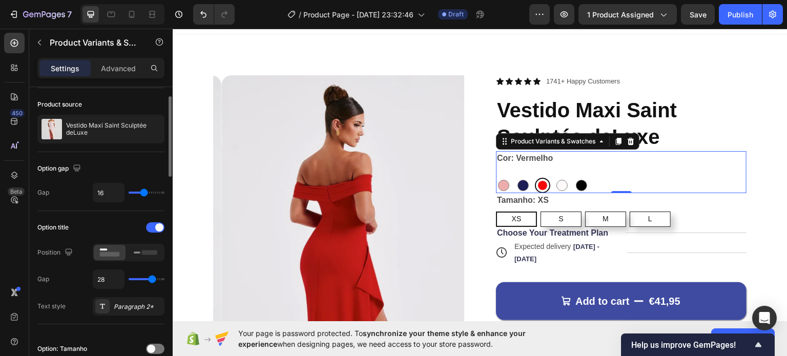
type input "29"
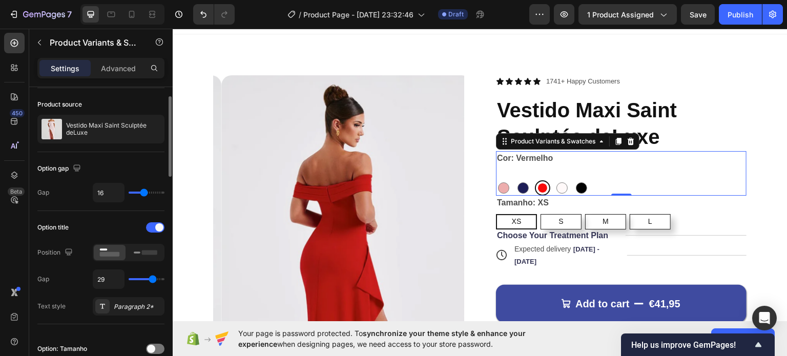
type input "26"
type input "19"
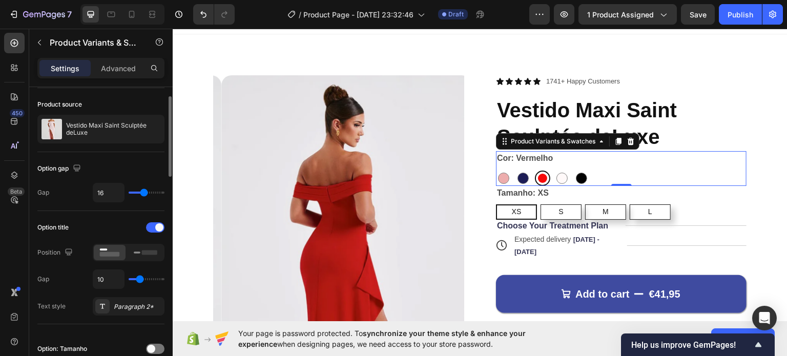
click at [139, 280] on input "range" at bounding box center [147, 279] width 36 height 2
click at [142, 193] on input "range" at bounding box center [147, 193] width 36 height 2
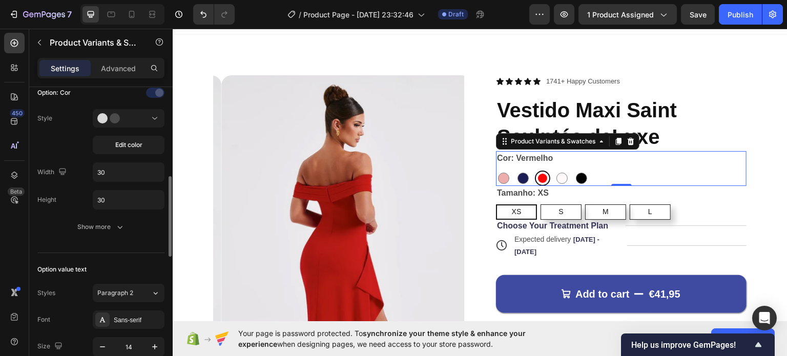
scroll to position [333, 0]
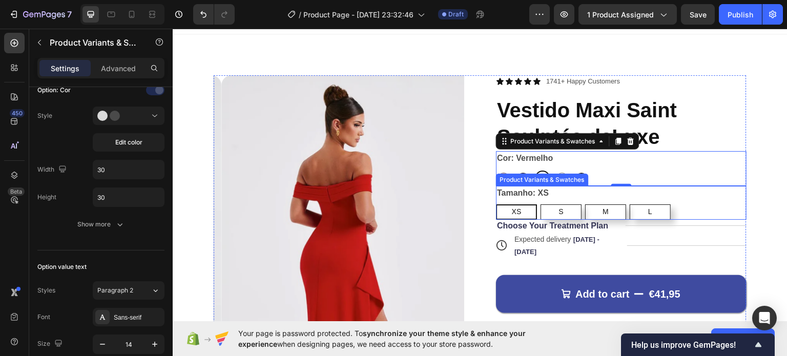
click at [496, 189] on legend "Tamanho: XS" at bounding box center [523, 193] width 54 height 14
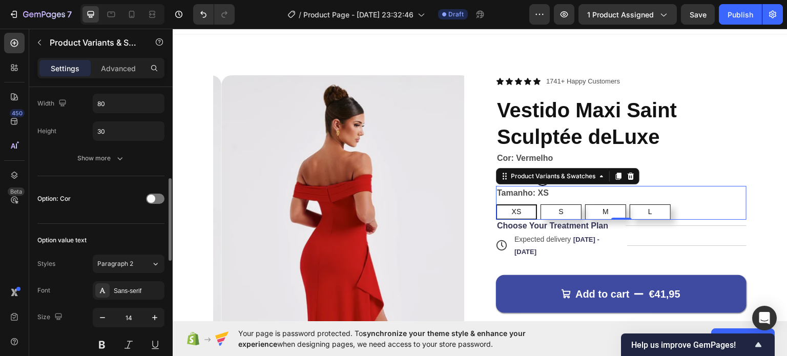
scroll to position [332, 0]
click at [496, 189] on legend "Tamanho: XS" at bounding box center [523, 193] width 54 height 14
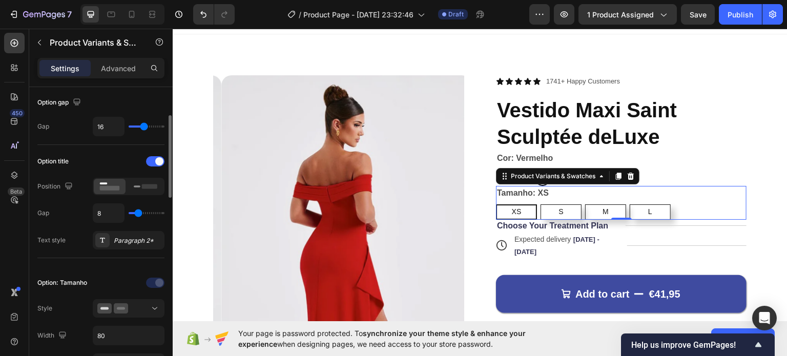
scroll to position [95, 0]
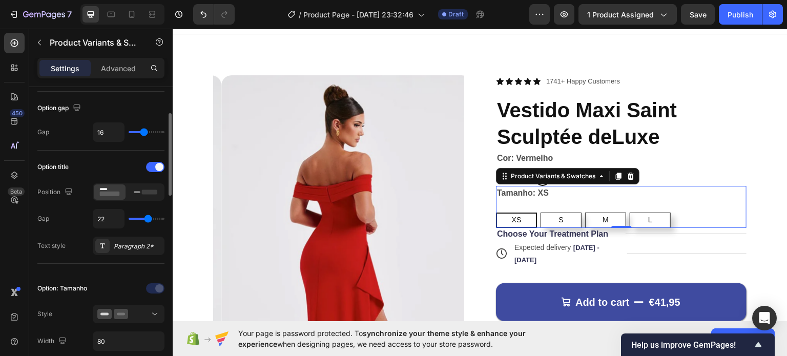
drag, startPoint x: 141, startPoint y: 215, endPoint x: 148, endPoint y: 215, distance: 6.7
click at [148, 218] on input "range" at bounding box center [147, 219] width 36 height 2
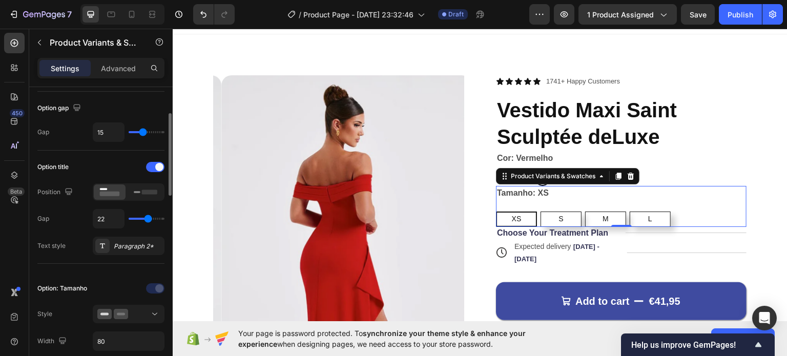
click at [143, 133] on input "range" at bounding box center [147, 132] width 36 height 2
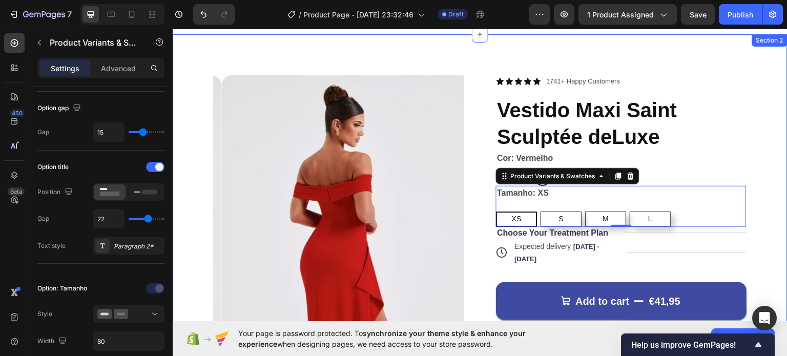
click at [385, 60] on div "Product Images Icon Icon Icon Icon Icon Icon List 1741+ Happy Customers Text Bl…" at bounding box center [480, 324] width 615 height 581
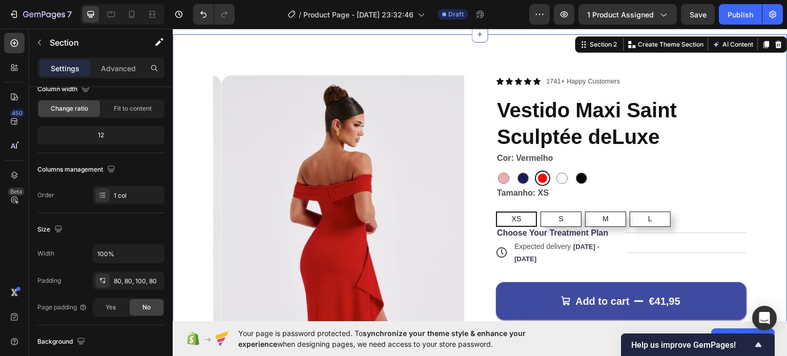
scroll to position [0, 0]
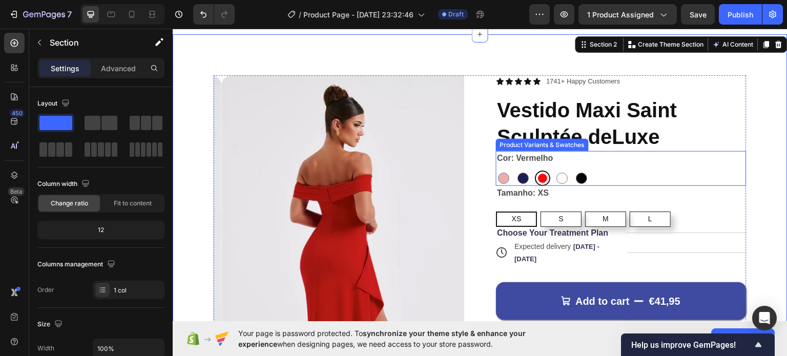
click at [624, 165] on div "Cor: Vermelho Rosa Rosa Azul Azul Vermelho Vermelho Branco Branco Preto Preto" at bounding box center [621, 168] width 251 height 35
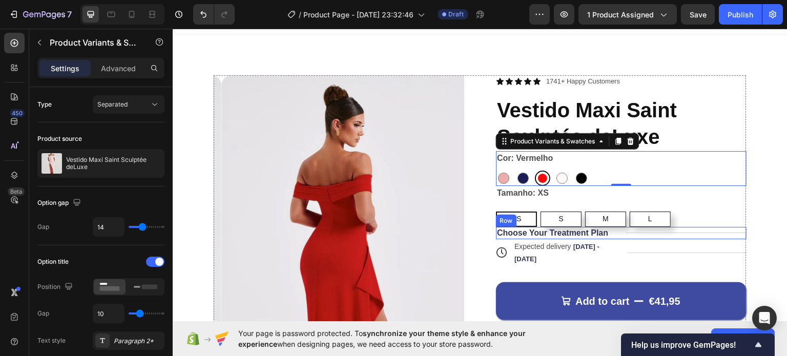
click at [617, 234] on div "Choose Your Treatment Plan Text Block Title Line Row" at bounding box center [621, 233] width 251 height 13
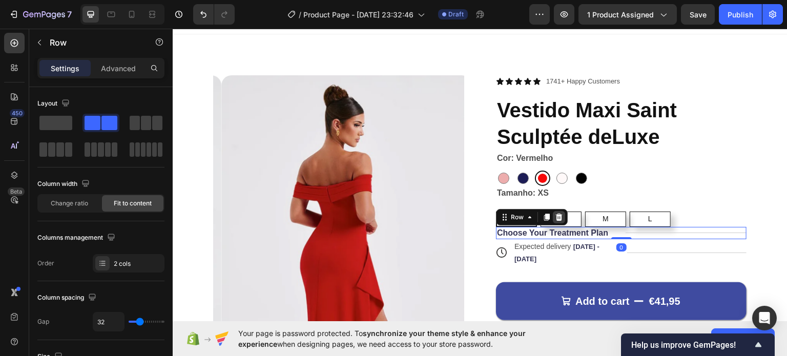
click at [559, 217] on icon at bounding box center [559, 217] width 8 height 8
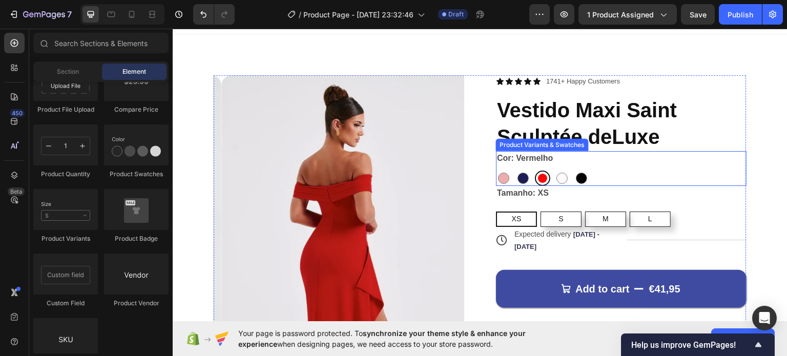
click at [571, 157] on div "Cor: Vermelho Rosa Rosa Azul Azul Vermelho Vermelho Branco Branco Preto Preto" at bounding box center [621, 168] width 251 height 35
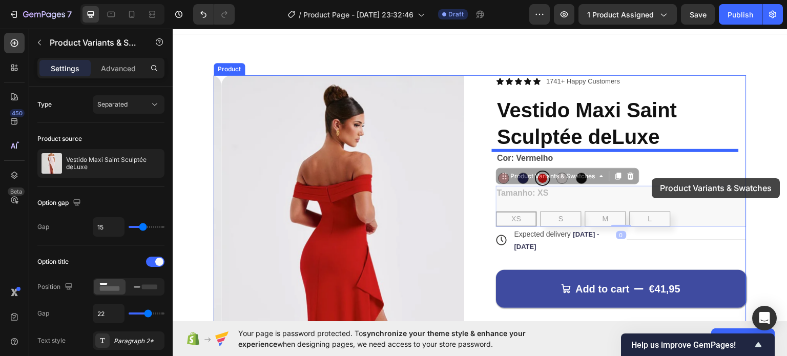
drag, startPoint x: 617, startPoint y: 186, endPoint x: 642, endPoint y: 179, distance: 25.9
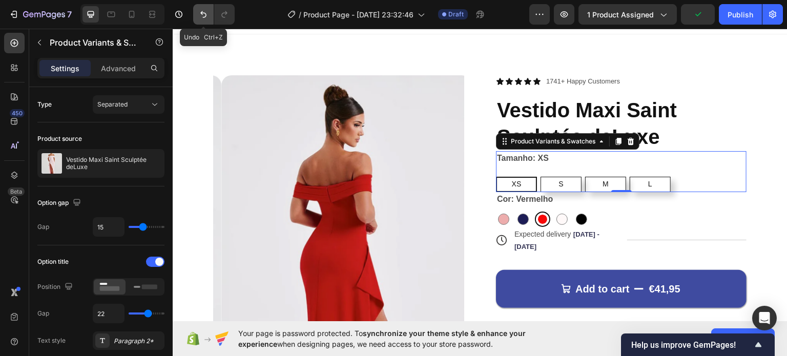
click at [205, 13] on icon "Undo/Redo" at bounding box center [203, 14] width 6 height 7
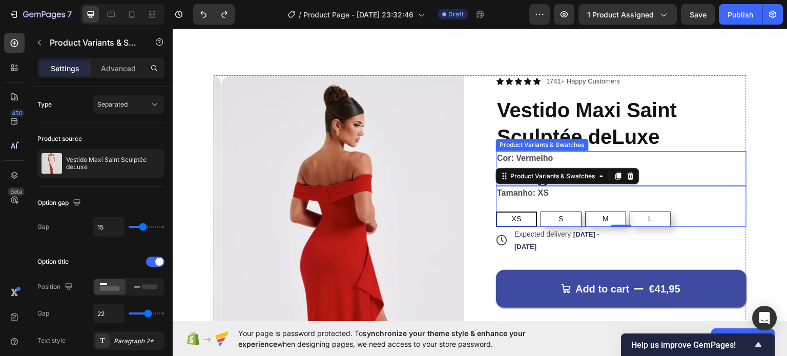
click at [695, 175] on div "Rosa Rosa Azul Azul Vermelho Vermelho Branco Branco Preto Preto" at bounding box center [621, 177] width 251 height 15
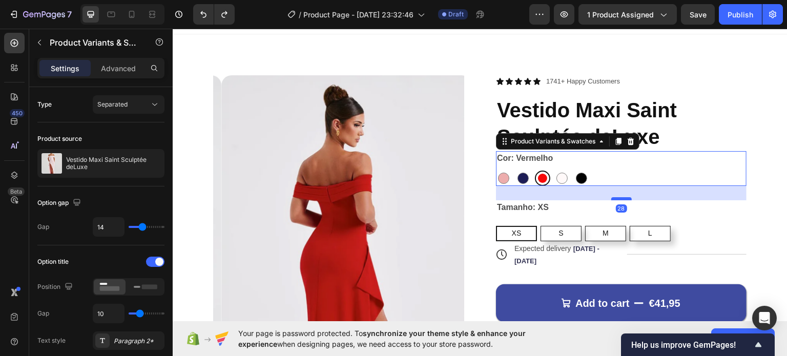
drag, startPoint x: 619, startPoint y: 185, endPoint x: 618, endPoint y: 198, distance: 13.9
click at [618, 198] on div at bounding box center [621, 198] width 21 height 3
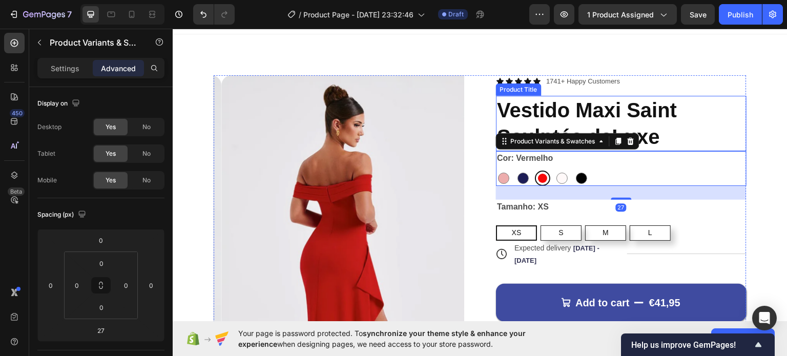
click at [711, 116] on h1 "Vestido Maxi Saint Sculptée deLuxe" at bounding box center [621, 122] width 251 height 55
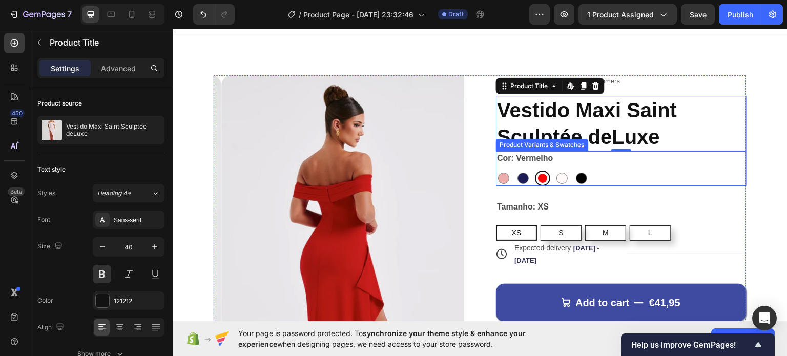
click at [580, 160] on div "Cor: Vermelho Rosa Rosa Azul Azul Vermelho Vermelho Branco Branco Preto Preto" at bounding box center [621, 168] width 251 height 35
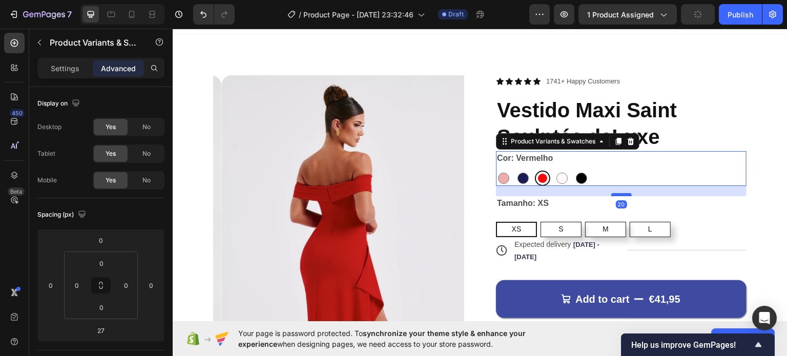
click at [616, 194] on div at bounding box center [621, 194] width 21 height 3
click at [723, 119] on h1 "Vestido Maxi Saint Sculptée deLuxe" at bounding box center [621, 122] width 251 height 55
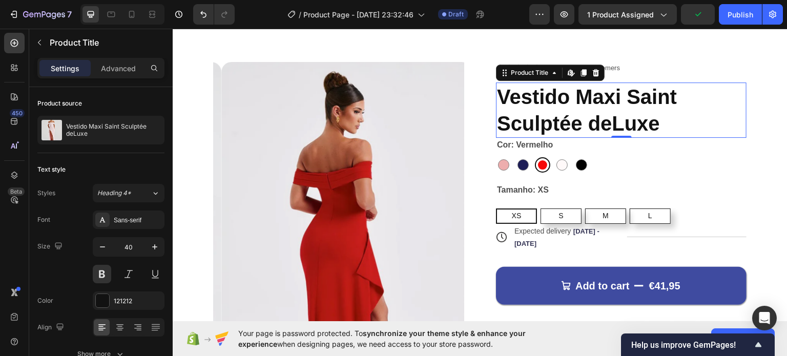
scroll to position [29, 0]
click at [634, 124] on h1 "Vestido Maxi Saint Sculptée deLuxe" at bounding box center [621, 109] width 251 height 55
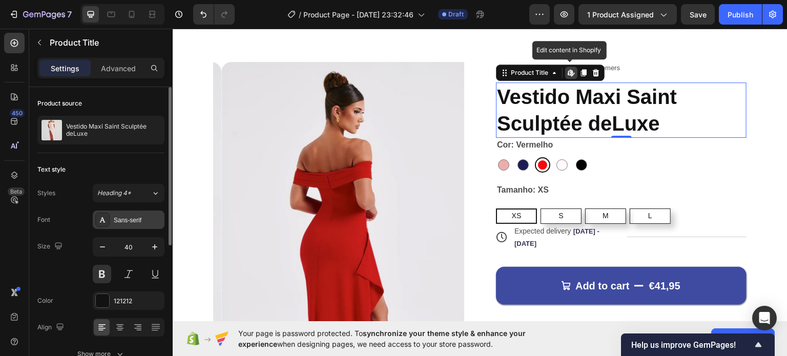
click at [134, 220] on div "Sans-serif" at bounding box center [138, 220] width 48 height 9
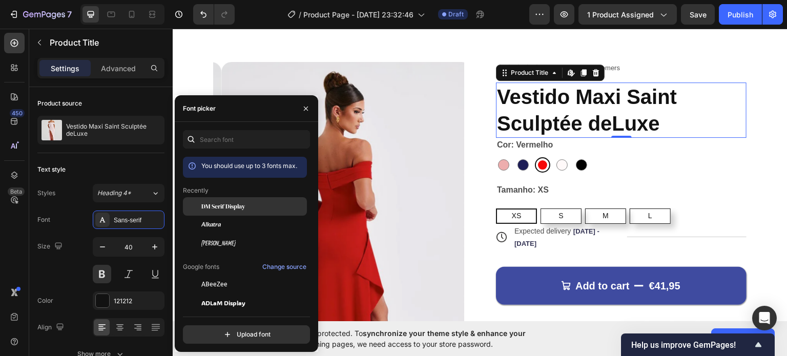
click at [236, 208] on span "DM Serif Display" at bounding box center [223, 206] width 44 height 9
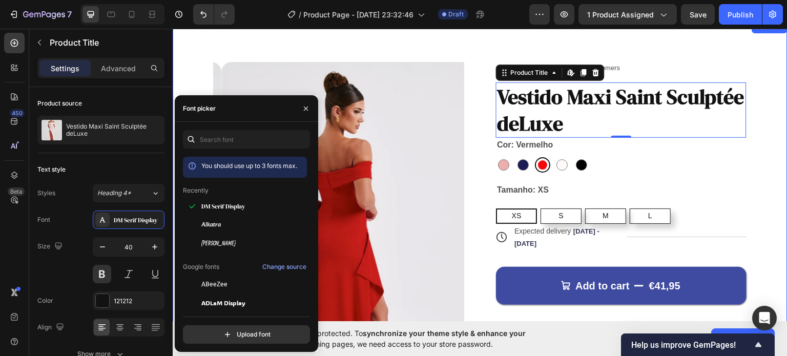
click at [464, 46] on div "Product Images Icon Icon Icon Icon Icon Icon List 1741+ Happy Customers Text Bl…" at bounding box center [480, 311] width 615 height 581
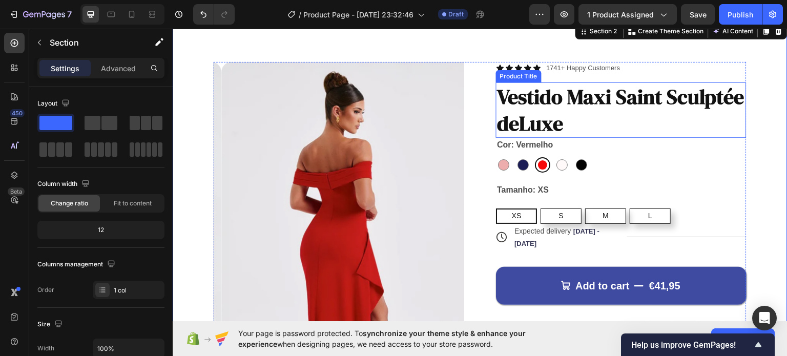
click at [584, 120] on h1 "Vestido Maxi Saint Sculptée deLuxe" at bounding box center [621, 109] width 251 height 55
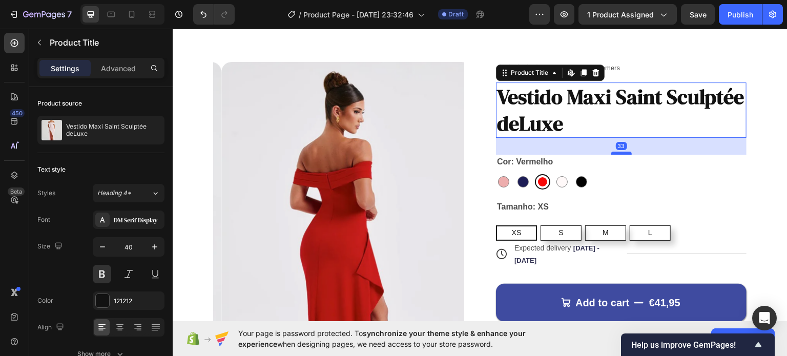
drag, startPoint x: 616, startPoint y: 134, endPoint x: 616, endPoint y: 151, distance: 16.9
click at [616, 151] on div at bounding box center [621, 152] width 21 height 3
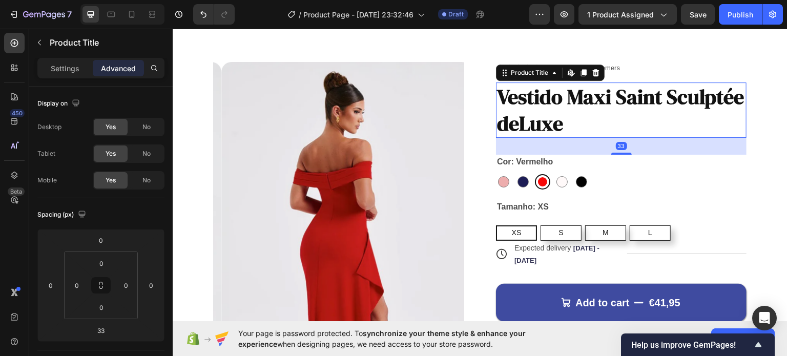
click at [683, 70] on div "Icon Icon Icon Icon Icon Icon List 1741+ Happy Customers Text Block Row" at bounding box center [621, 68] width 251 height 12
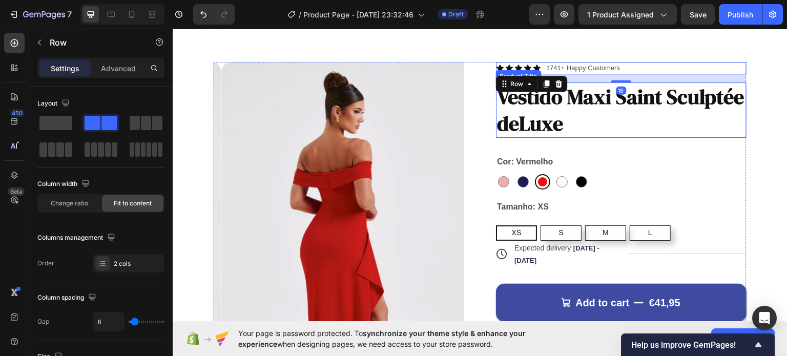
click at [685, 109] on h1 "Vestido Maxi Saint Sculptée deLuxe" at bounding box center [621, 109] width 251 height 55
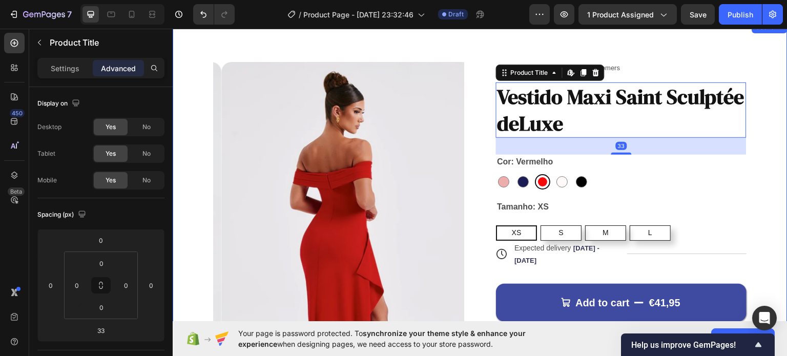
click at [454, 47] on div "Product Images Icon Icon Icon Icon Icon Icon List 1741+ Happy Customers Text Bl…" at bounding box center [480, 311] width 615 height 581
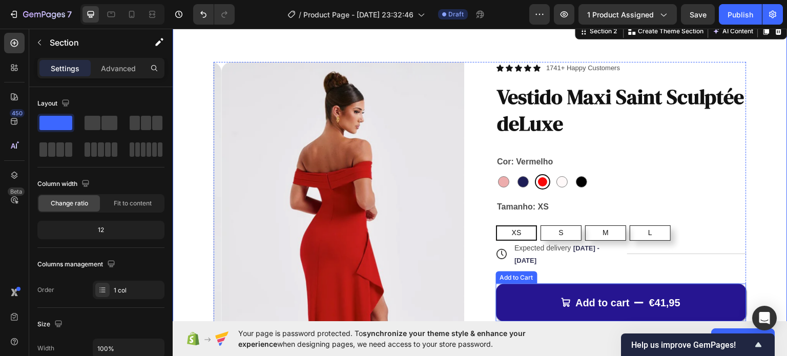
click at [667, 289] on button "Add to cart €41,95" at bounding box center [621, 302] width 251 height 38
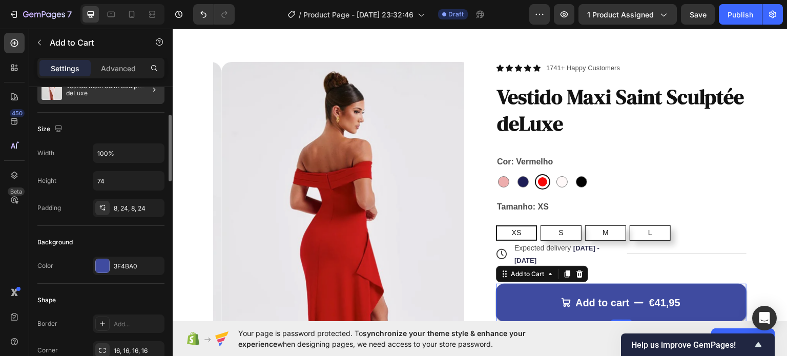
scroll to position [115, 0]
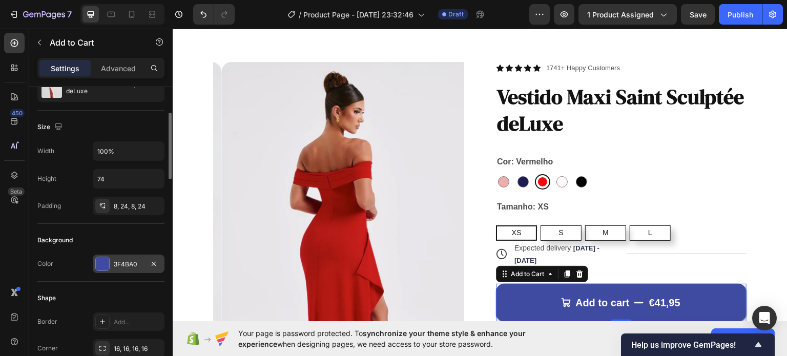
click at [119, 268] on div "3F4BA0" at bounding box center [129, 264] width 72 height 18
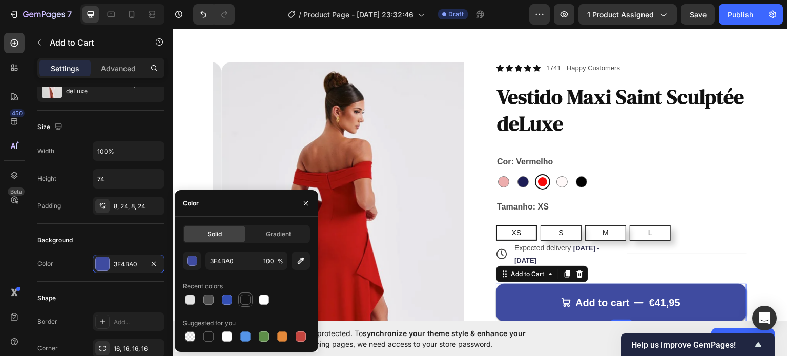
click at [245, 299] on div at bounding box center [245, 300] width 10 height 10
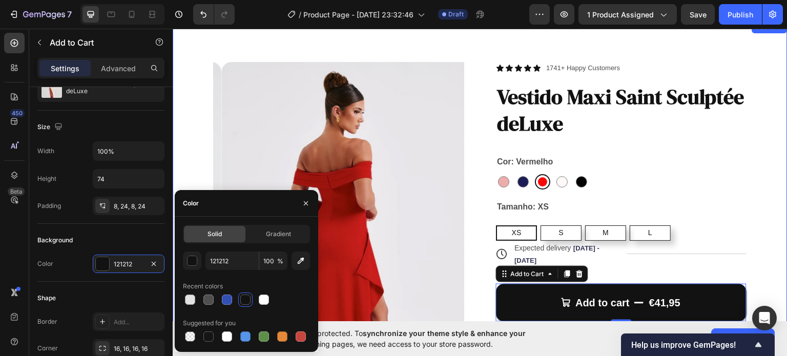
click at [666, 46] on div "Product Images Icon Icon Icon Icon Icon Icon List 1741+ Happy Customers Text Bl…" at bounding box center [480, 311] width 615 height 581
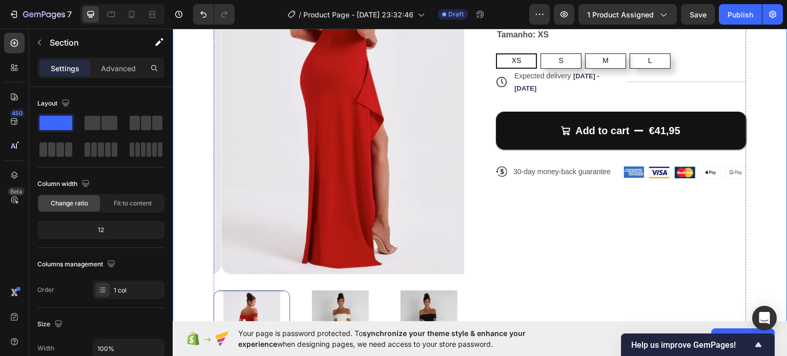
scroll to position [203, 0]
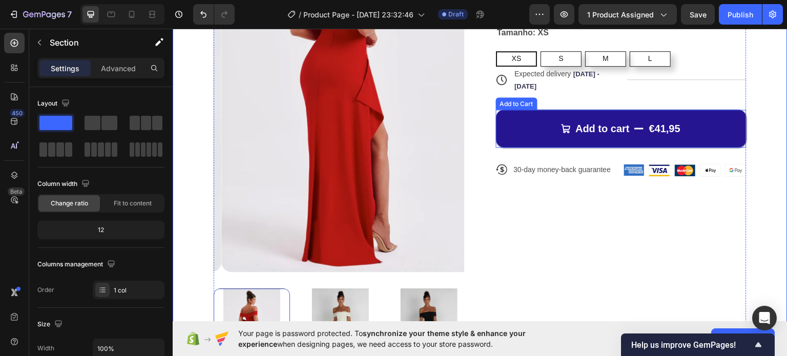
click at [685, 129] on button "Add to cart €41,95" at bounding box center [621, 128] width 251 height 38
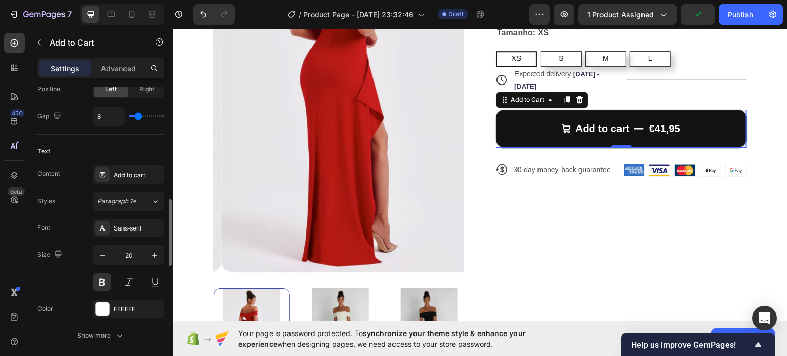
scroll to position [490, 0]
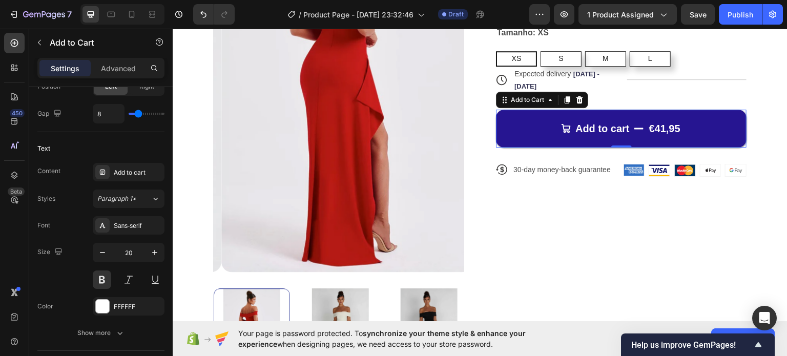
click at [677, 130] on button "Add to cart €41,95" at bounding box center [621, 128] width 251 height 38
click at [668, 128] on div "€41,95" at bounding box center [664, 127] width 33 height 15
click at [621, 125] on p "Add to cart" at bounding box center [603, 127] width 54 height 13
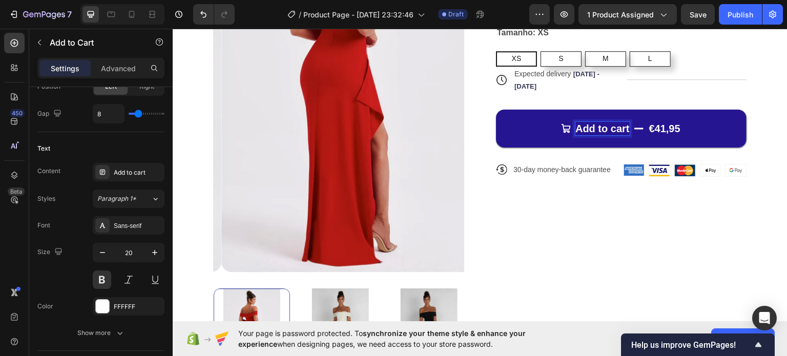
click at [648, 127] on div "€41,95" at bounding box center [664, 127] width 33 height 15
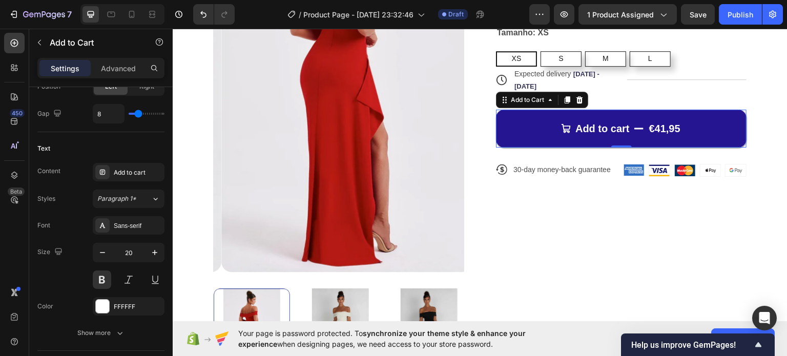
click at [657, 128] on div "€41,95" at bounding box center [664, 127] width 33 height 15
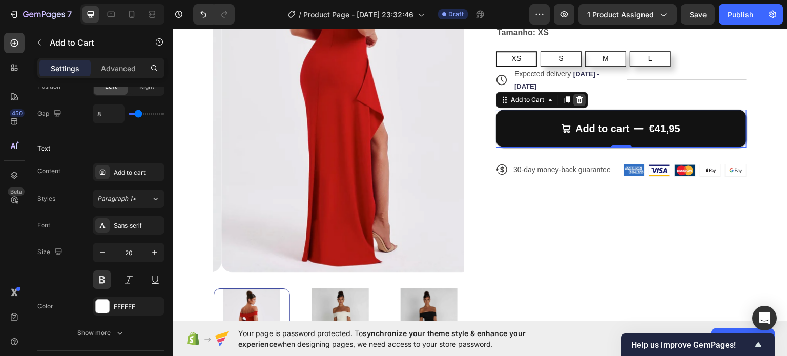
click at [579, 97] on icon at bounding box center [580, 99] width 8 height 8
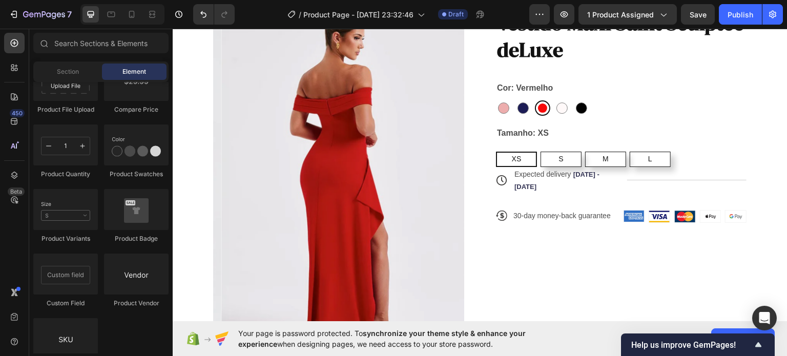
scroll to position [94, 0]
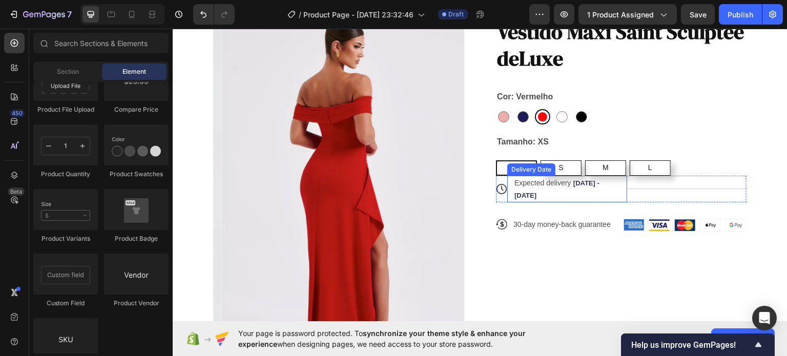
click at [601, 196] on div "Expected delivery Sep 29 - Oct 02" at bounding box center [562, 188] width 97 height 27
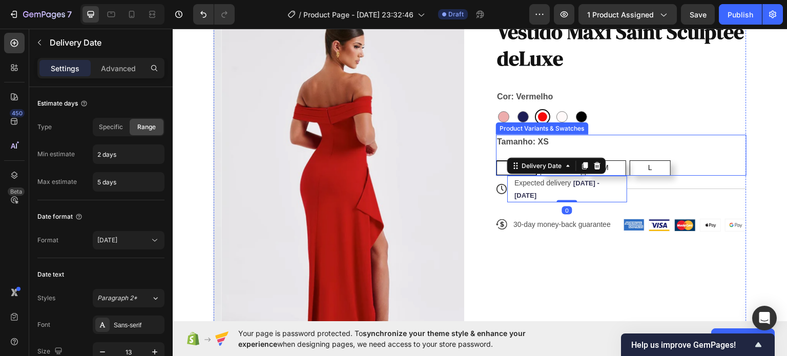
click at [697, 166] on div "XS XS XS S S S M M M L L L" at bounding box center [621, 167] width 251 height 15
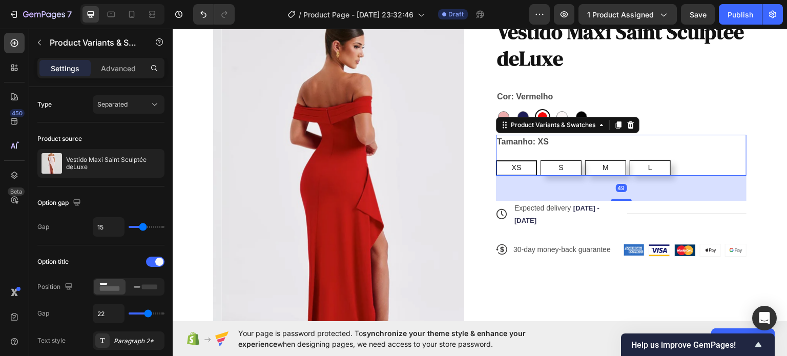
drag, startPoint x: 619, startPoint y: 173, endPoint x: 484, endPoint y: 45, distance: 185.6
click at [621, 200] on div at bounding box center [621, 199] width 21 height 2
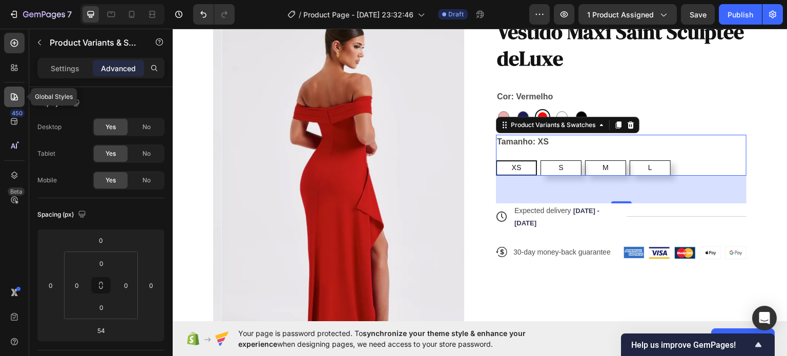
click at [12, 100] on icon at bounding box center [14, 97] width 10 height 10
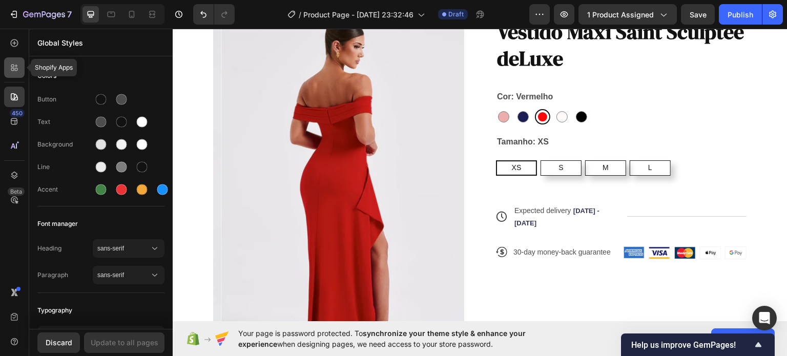
click at [11, 72] on icon at bounding box center [14, 68] width 10 height 10
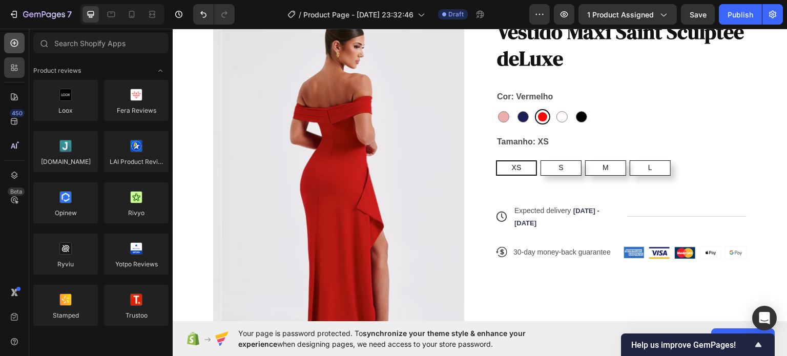
scroll to position [1805, 0]
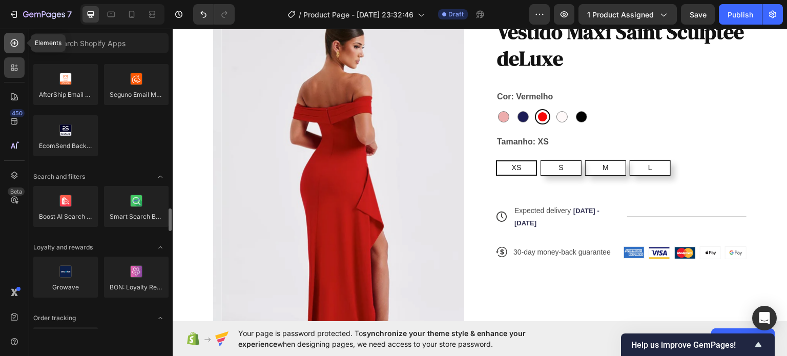
click at [14, 49] on div at bounding box center [14, 43] width 21 height 21
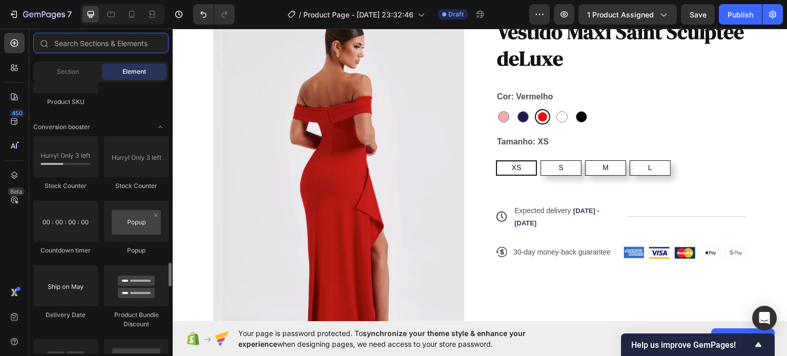
scroll to position [2071, 0]
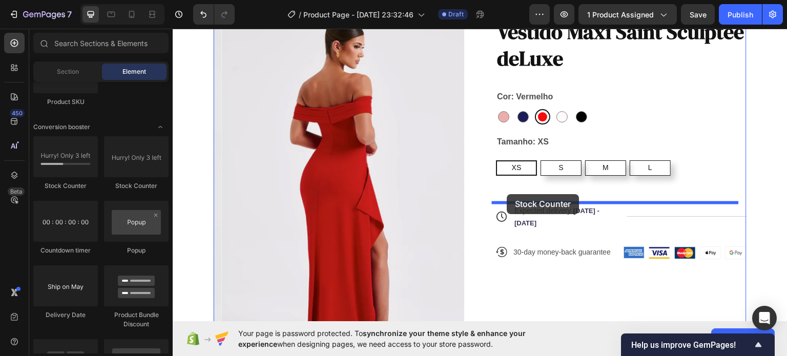
drag, startPoint x: 249, startPoint y: 179, endPoint x: 507, endPoint y: 194, distance: 259.2
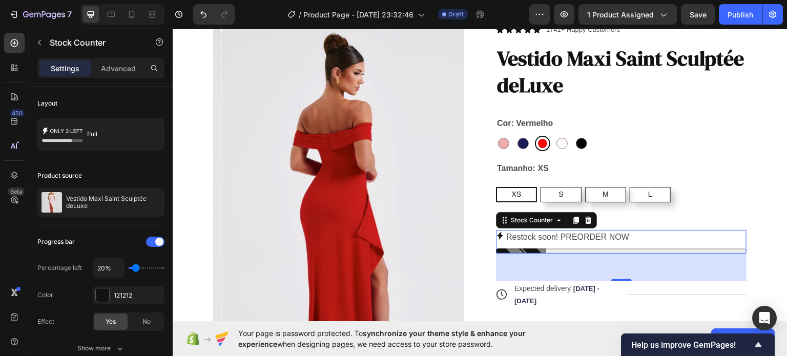
scroll to position [70, 0]
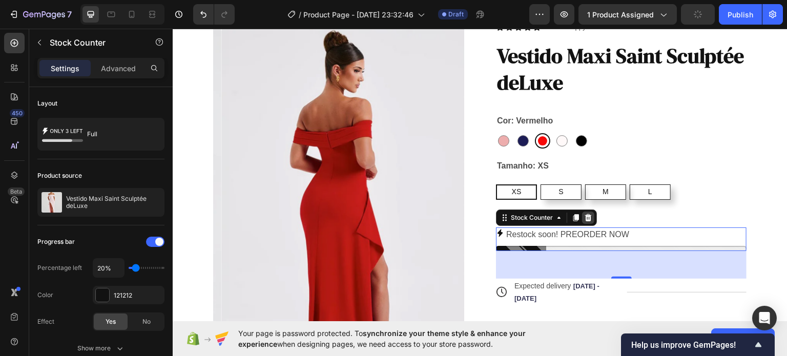
click at [585, 218] on icon at bounding box center [588, 216] width 7 height 7
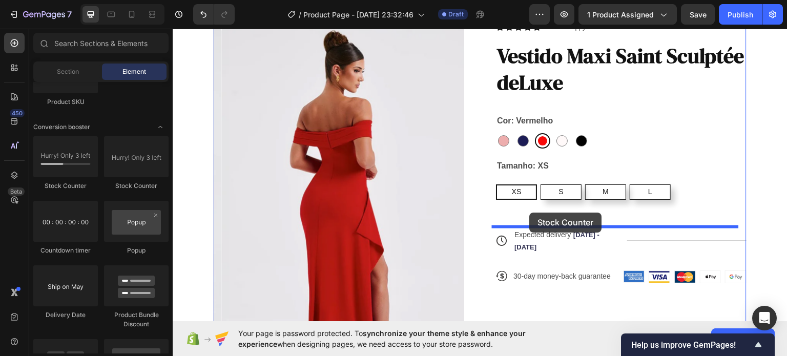
drag, startPoint x: 311, startPoint y: 188, endPoint x: 521, endPoint y: 215, distance: 212.0
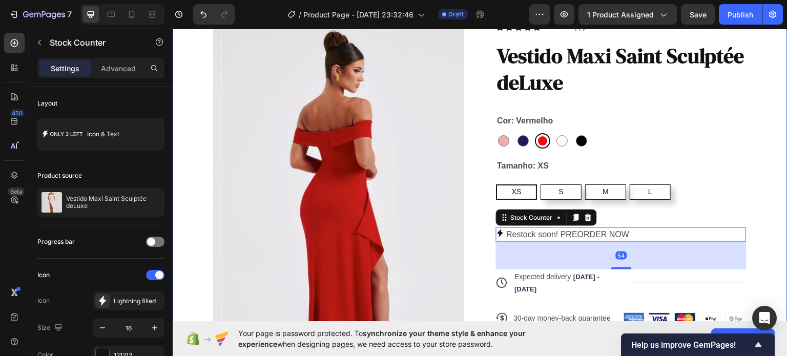
click at [778, 176] on div "Product Images Icon Icon Icon Icon Icon Icon List 1741+ Happy Customers Text Bl…" at bounding box center [480, 269] width 615 height 581
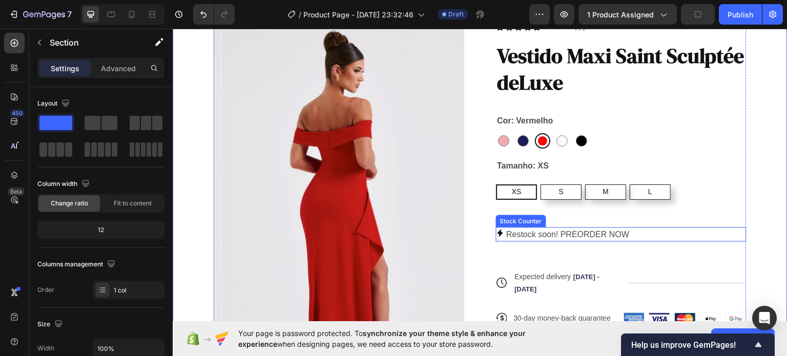
click at [643, 231] on div "Restock soon! PREORDER NOW" at bounding box center [621, 234] width 251 height 15
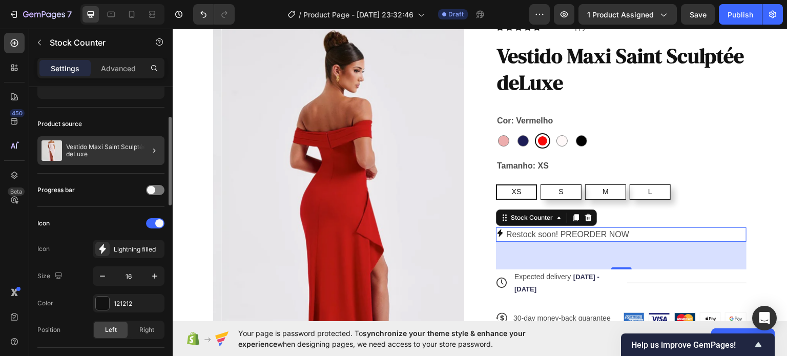
scroll to position [64, 0]
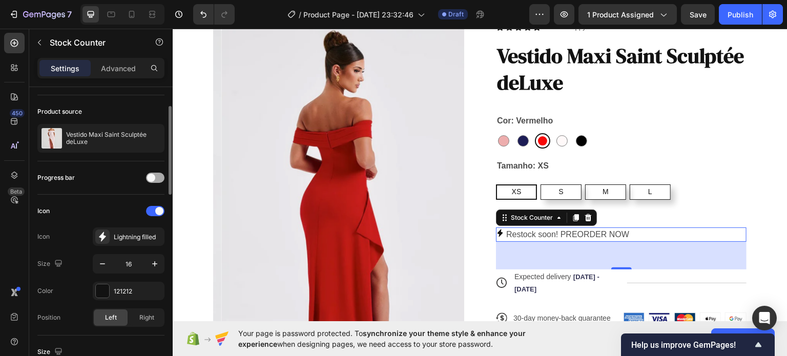
click at [154, 175] on span at bounding box center [151, 178] width 8 height 8
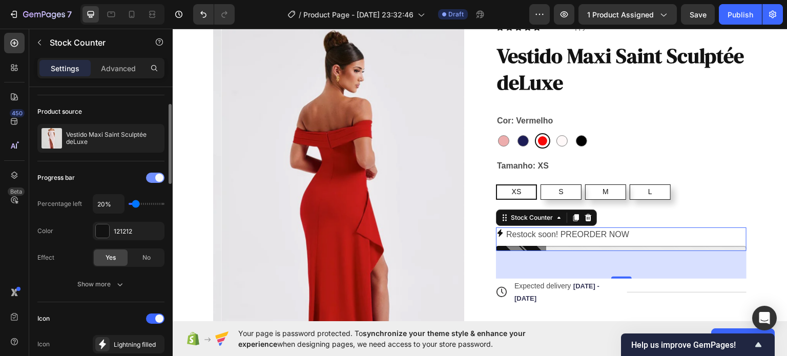
click at [155, 175] on div at bounding box center [155, 178] width 18 height 10
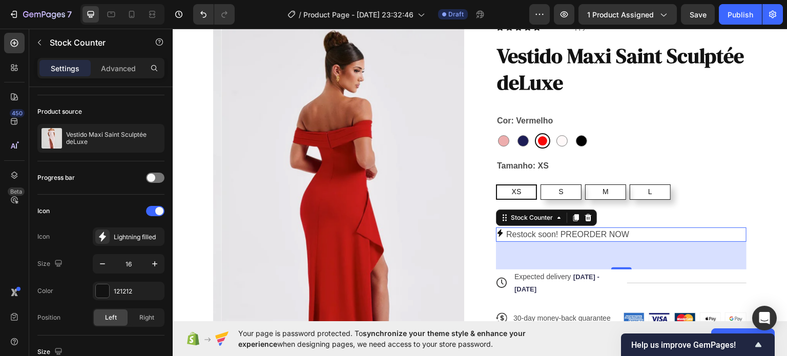
click at [590, 219] on div "Stock Counter" at bounding box center [546, 217] width 101 height 16
click at [585, 217] on icon at bounding box center [588, 217] width 8 height 8
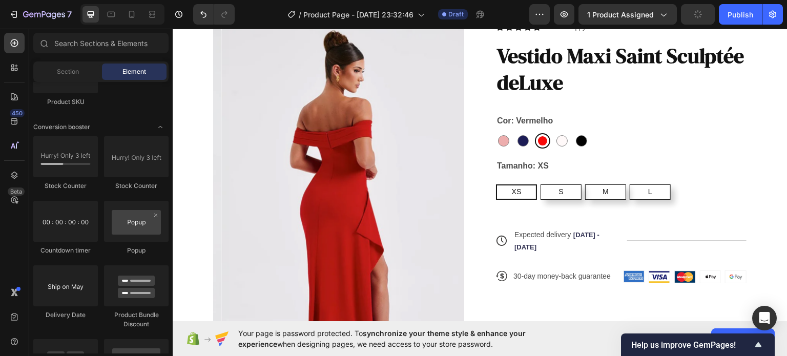
drag, startPoint x: 100, startPoint y: 172, endPoint x: 88, endPoint y: 110, distance: 63.8
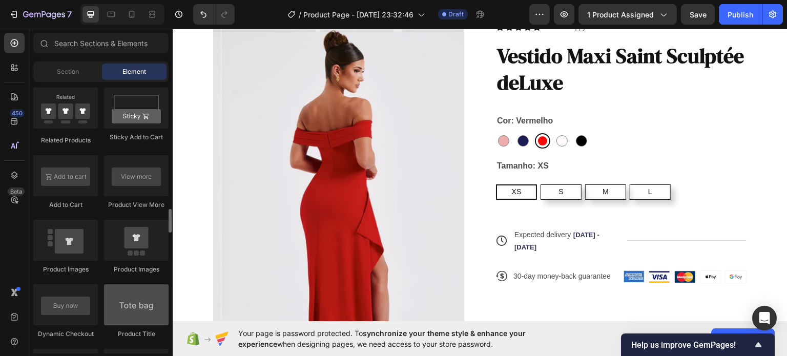
scroll to position [1445, 0]
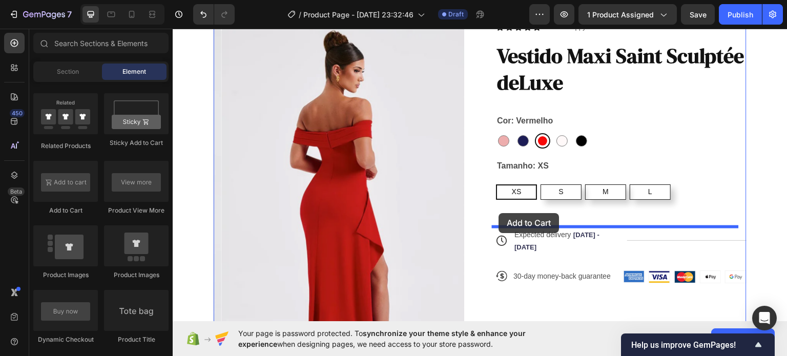
drag, startPoint x: 252, startPoint y: 216, endPoint x: 499, endPoint y: 213, distance: 247.6
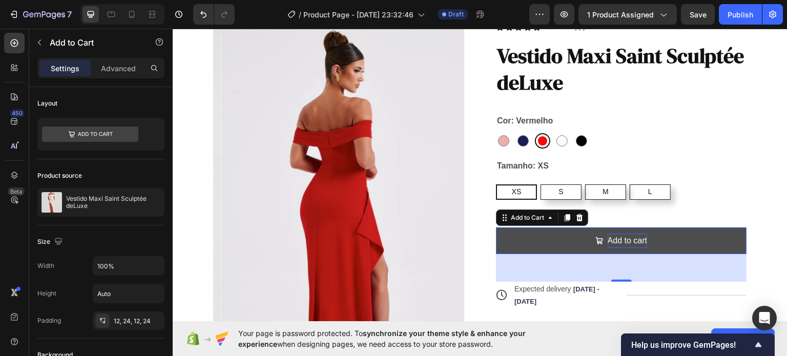
click at [639, 238] on div "Add to cart" at bounding box center [627, 240] width 39 height 15
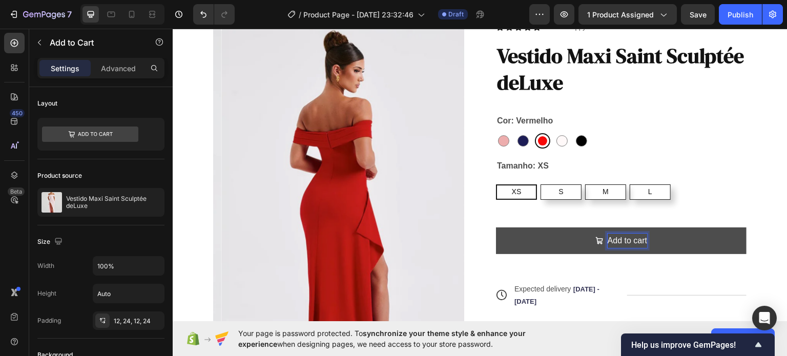
click at [639, 238] on p "Add to cart" at bounding box center [627, 240] width 39 height 15
click at [641, 238] on p "Add to cart" at bounding box center [627, 240] width 39 height 15
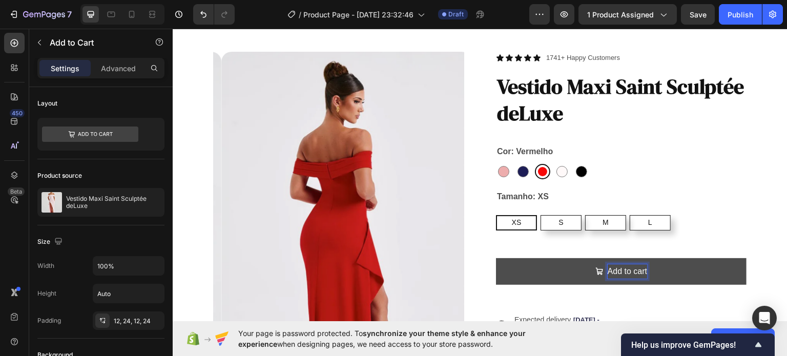
scroll to position [39, 0]
click at [201, 18] on icon "Undo/Redo" at bounding box center [203, 14] width 10 height 10
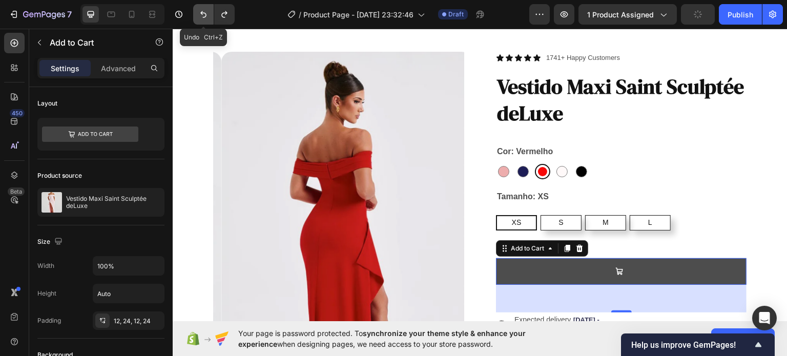
click at [201, 18] on icon "Undo/Redo" at bounding box center [203, 14] width 10 height 10
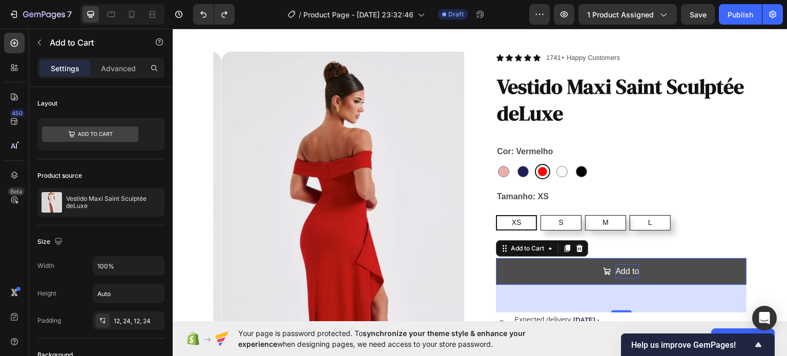
click at [639, 270] on button "Add to" at bounding box center [621, 271] width 251 height 27
click at [634, 270] on button "Add to" at bounding box center [621, 271] width 251 height 27
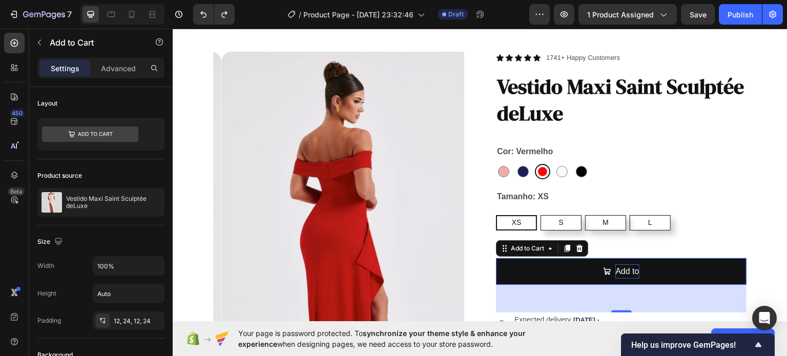
click at [629, 269] on div "Add to" at bounding box center [628, 271] width 24 height 15
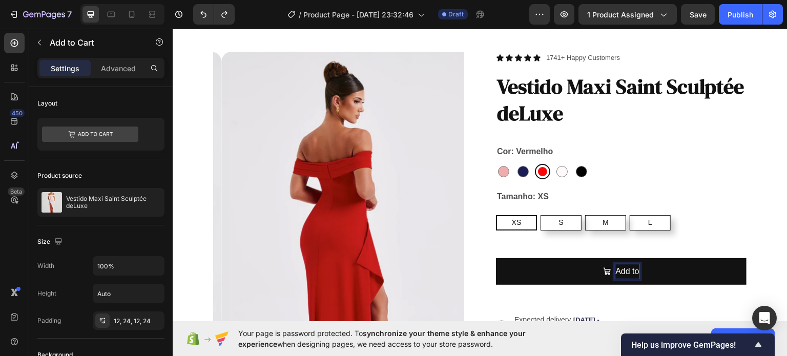
click at [633, 269] on p "Add to" at bounding box center [628, 271] width 24 height 15
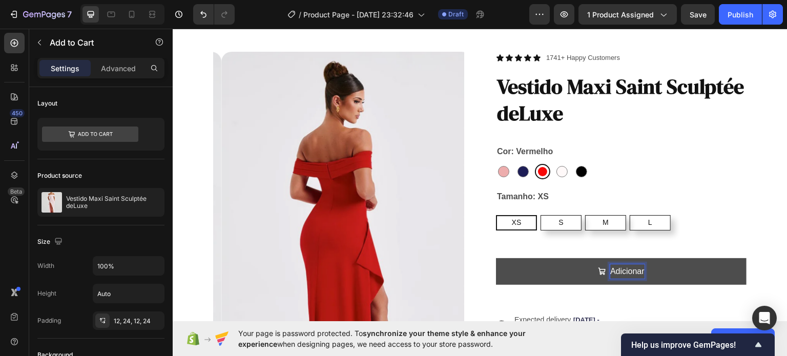
click at [496, 258] on button "Adicionar" at bounding box center [621, 271] width 251 height 27
click at [496, 258] on button "Adicionar ao" at bounding box center [621, 271] width 251 height 27
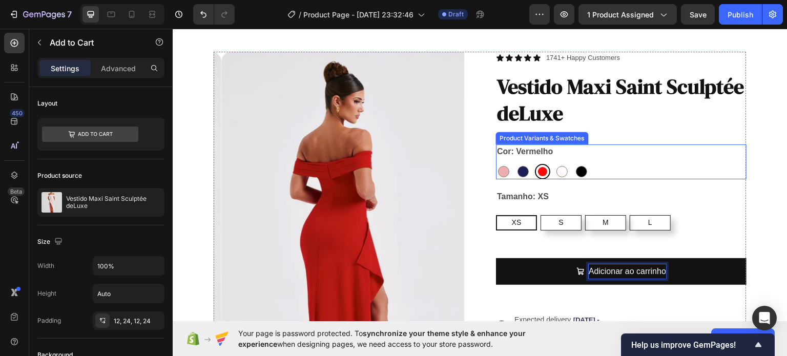
click at [686, 176] on div "Rosa Rosa Azul Azul Vermelho Vermelho Branco Branco Preto Preto" at bounding box center [621, 171] width 251 height 15
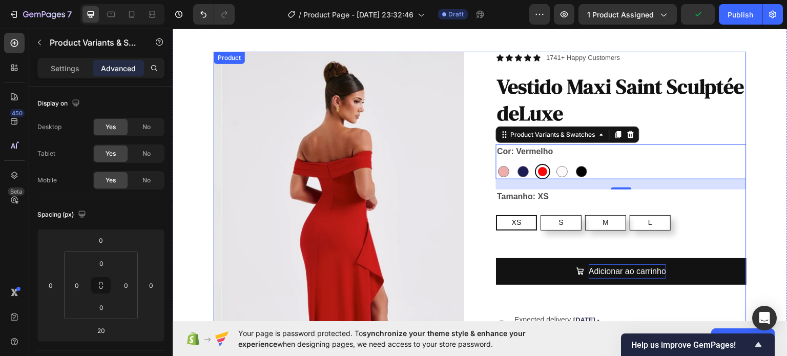
click at [661, 236] on div "Icon Icon Icon Icon Icon Icon List 1741+ Happy Customers Text Block Row Vestido…" at bounding box center [621, 295] width 251 height 488
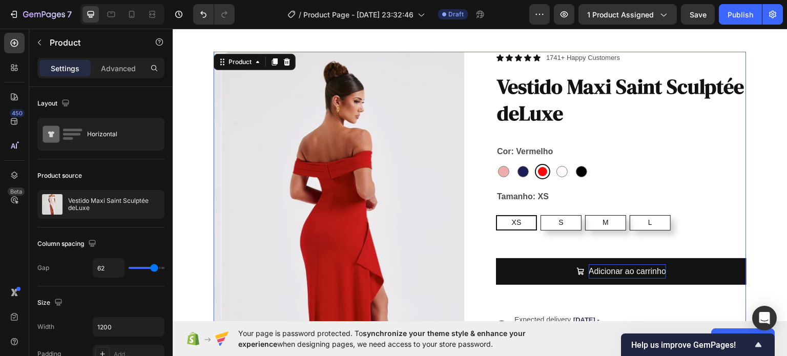
click at [691, 219] on div "XS XS XS S S S M M M L L L" at bounding box center [621, 222] width 251 height 15
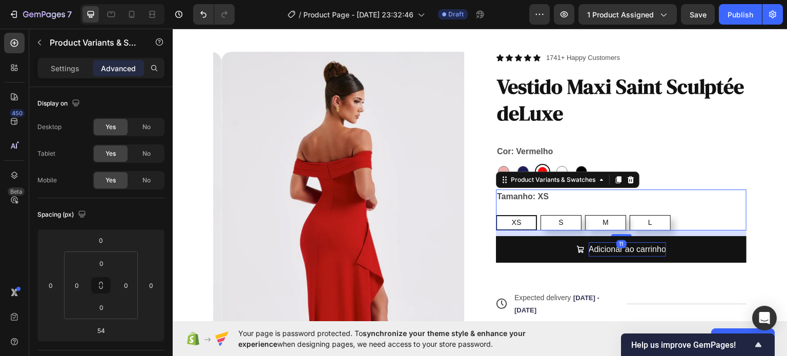
drag, startPoint x: 615, startPoint y: 255, endPoint x: 639, endPoint y: 233, distance: 33.0
click at [639, 230] on div "11" at bounding box center [621, 230] width 251 height 0
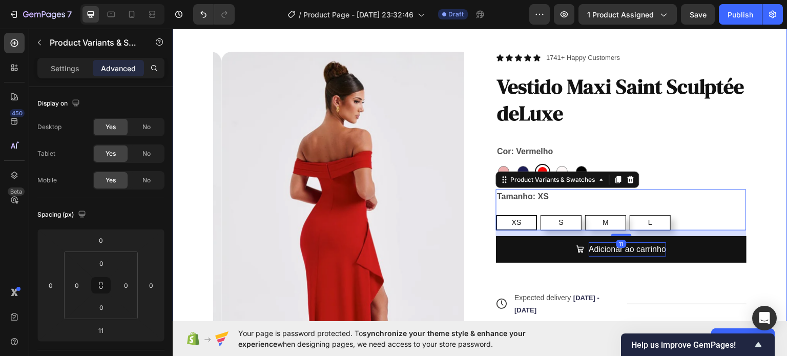
click at [771, 176] on div "Product Images Icon Icon Icon Icon Icon Icon List 1741+ Happy Customers Text Bl…" at bounding box center [480, 300] width 615 height 581
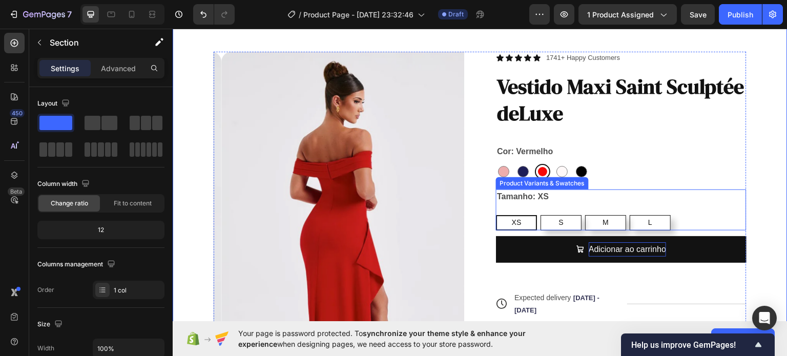
click at [701, 215] on div "XS XS XS S S S M M M L L L" at bounding box center [621, 222] width 251 height 15
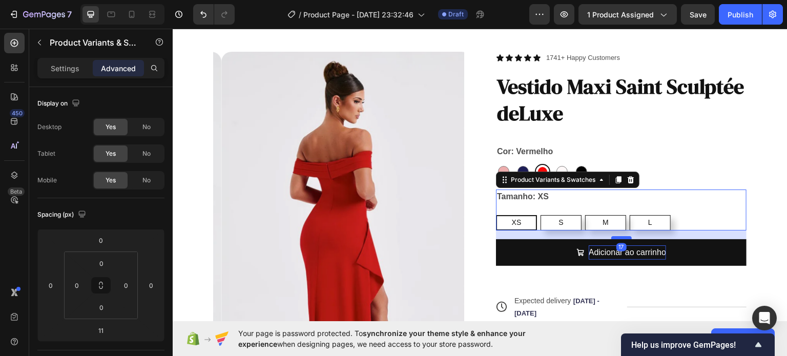
click at [617, 237] on div at bounding box center [621, 237] width 21 height 3
click at [675, 227] on div "XS XS XS S S S M M M L L L" at bounding box center [621, 222] width 251 height 15
click at [72, 73] on div "Settings" at bounding box center [64, 68] width 51 height 16
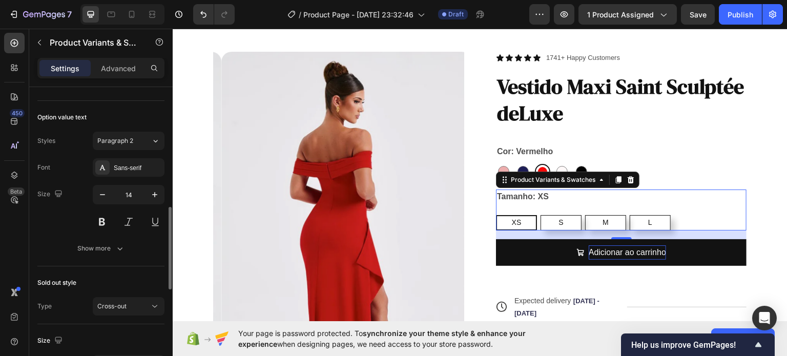
scroll to position [448, 0]
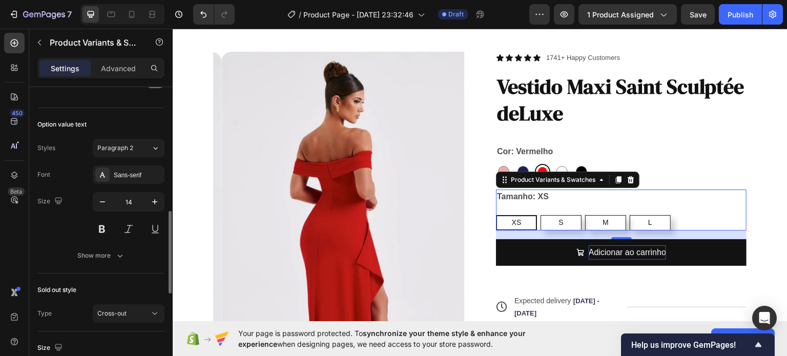
click at [95, 269] on div "Option value text Styles Paragraph 2 Font Sans-serif Size 14 Show more" at bounding box center [100, 191] width 127 height 166
click at [108, 258] on div "Show more" at bounding box center [101, 256] width 48 height 10
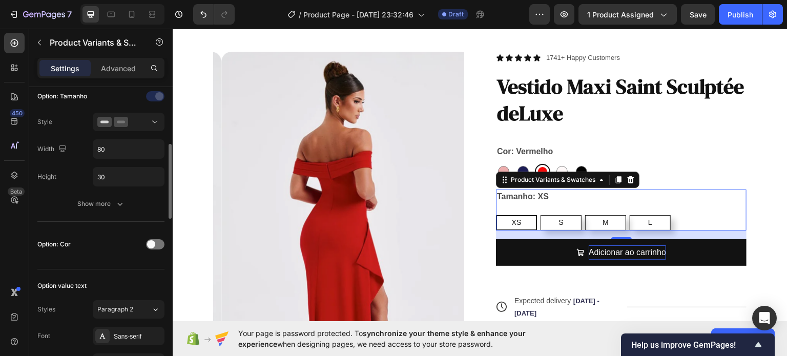
scroll to position [274, 0]
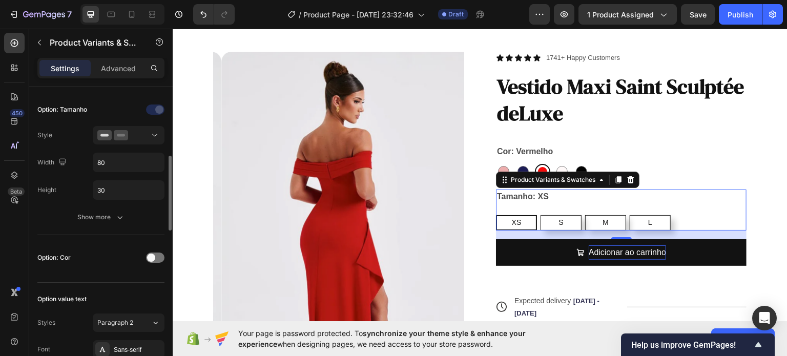
click at [90, 208] on div "Show more" at bounding box center [100, 217] width 127 height 18
click at [86, 212] on div "Show more" at bounding box center [101, 217] width 48 height 10
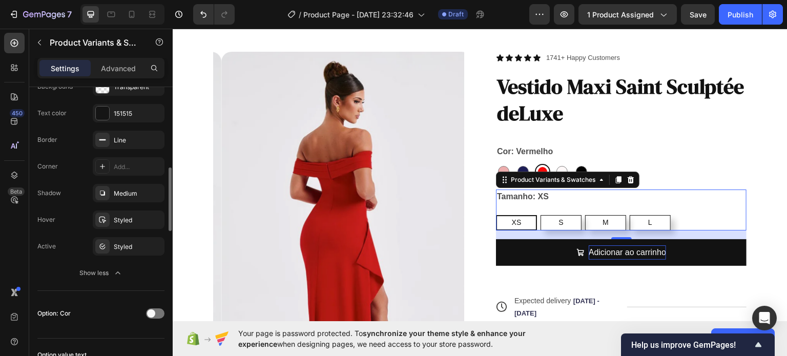
scroll to position [436, 0]
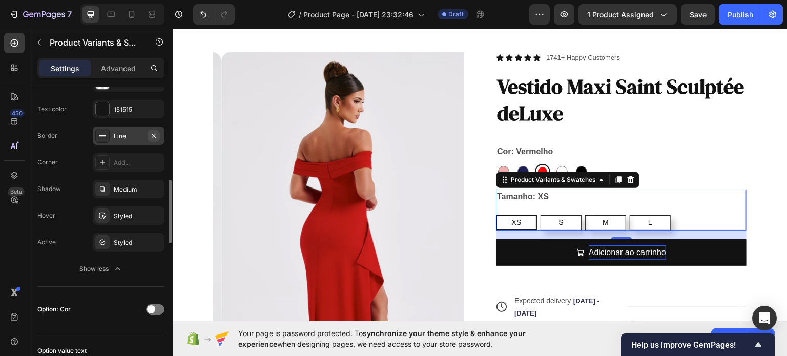
click at [150, 138] on button "button" at bounding box center [154, 136] width 12 height 12
click at [130, 134] on div "Add..." at bounding box center [138, 136] width 48 height 9
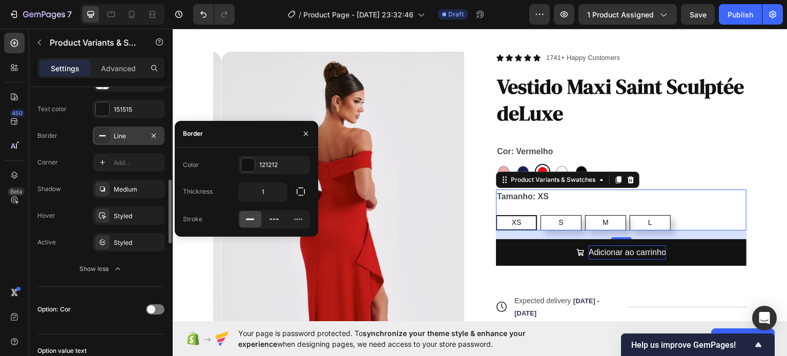
click at [245, 220] on icon at bounding box center [250, 219] width 10 height 10
click at [273, 220] on icon at bounding box center [274, 219] width 10 height 10
click at [304, 215] on div at bounding box center [298, 219] width 22 height 16
click at [273, 219] on icon at bounding box center [274, 219] width 3 height 2
click at [253, 218] on rect at bounding box center [250, 219] width 8 height 2
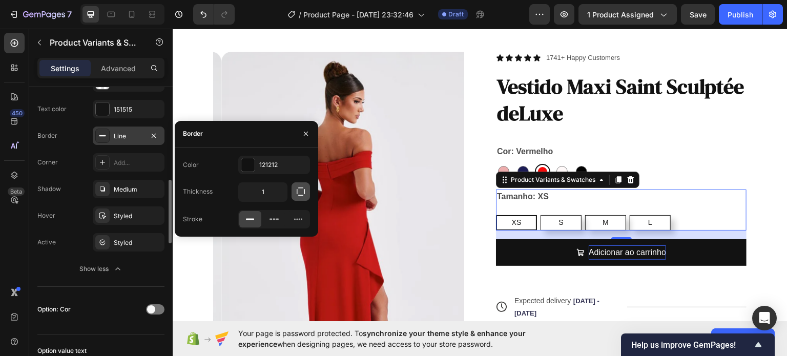
click at [301, 192] on icon "button" at bounding box center [301, 192] width 10 height 10
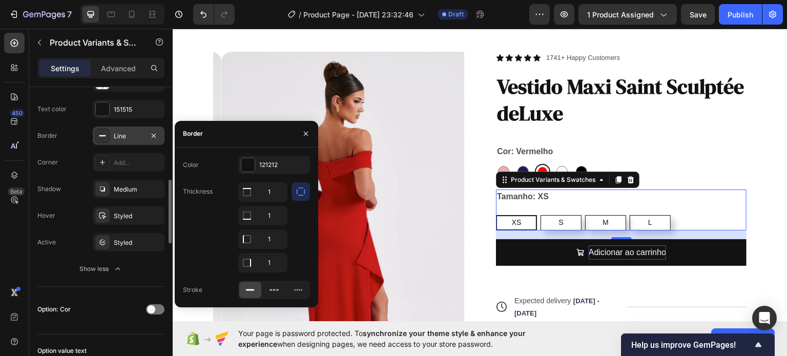
click at [301, 192] on icon "button" at bounding box center [301, 192] width 10 height 10
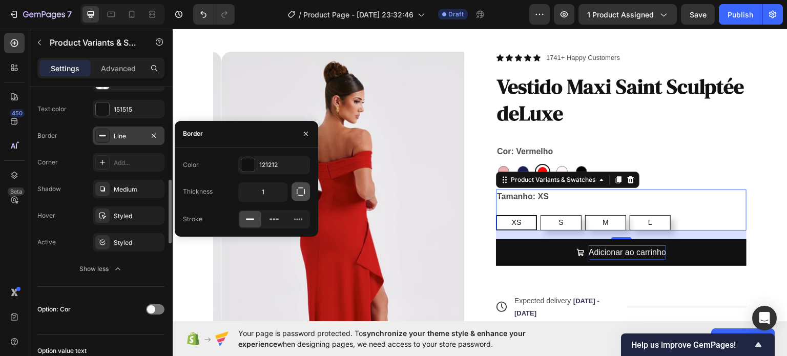
click at [301, 192] on icon "button" at bounding box center [301, 192] width 10 height 10
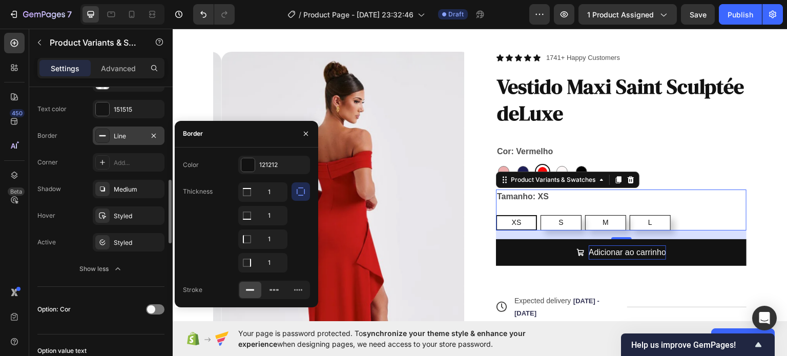
click at [301, 192] on icon "button" at bounding box center [301, 192] width 10 height 10
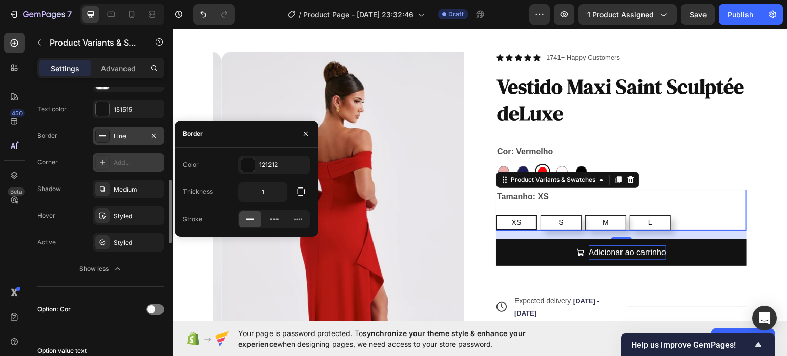
click at [117, 162] on div "Add..." at bounding box center [138, 162] width 48 height 9
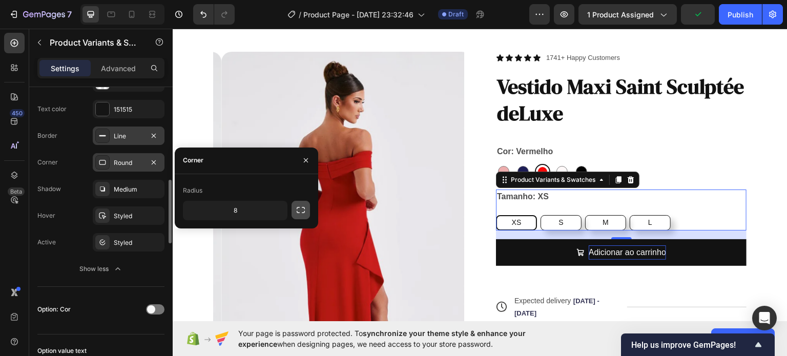
click at [303, 211] on icon "button" at bounding box center [301, 210] width 10 height 10
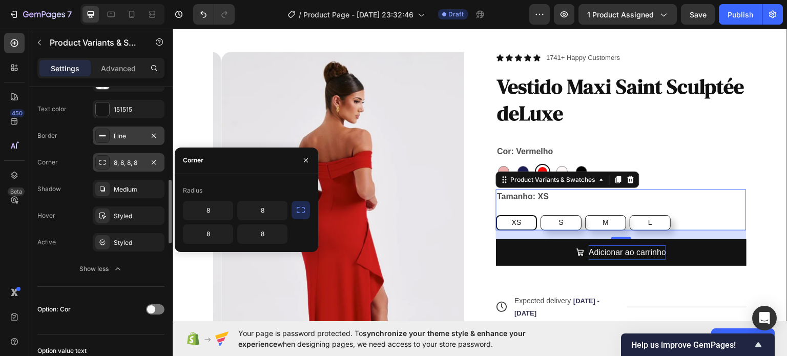
click at [261, 38] on div "Product Images Icon Icon Icon Icon Icon Icon List 1741+ Happy Customers Text Bl…" at bounding box center [480, 300] width 615 height 581
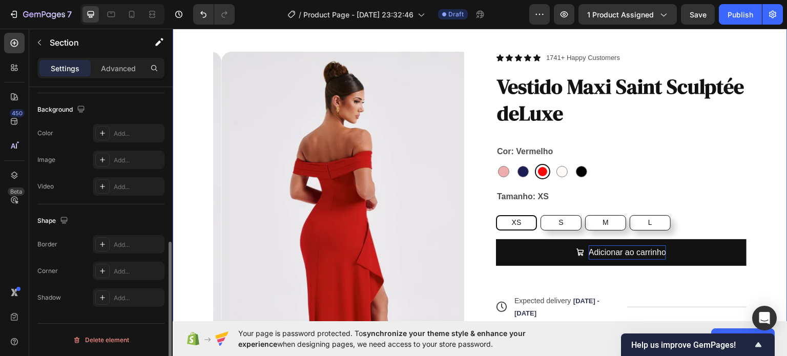
scroll to position [0, 0]
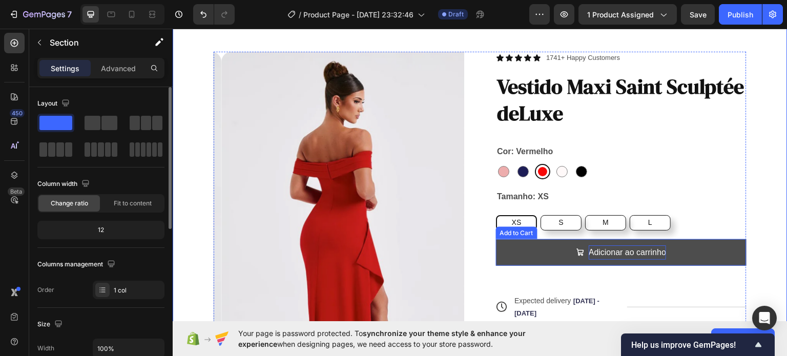
click at [710, 251] on button "Adicionar ao carrinho" at bounding box center [621, 252] width 251 height 27
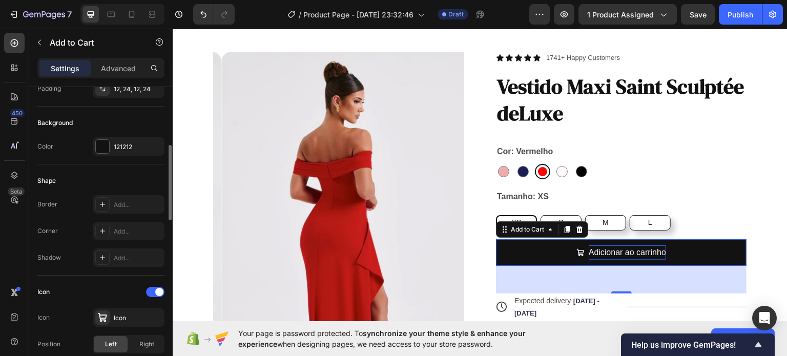
scroll to position [233, 0]
click at [148, 202] on div "Add..." at bounding box center [138, 204] width 48 height 9
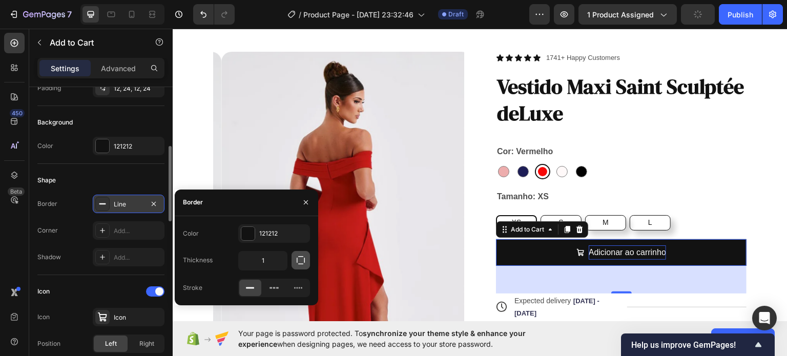
click at [301, 259] on icon "button" at bounding box center [301, 260] width 10 height 10
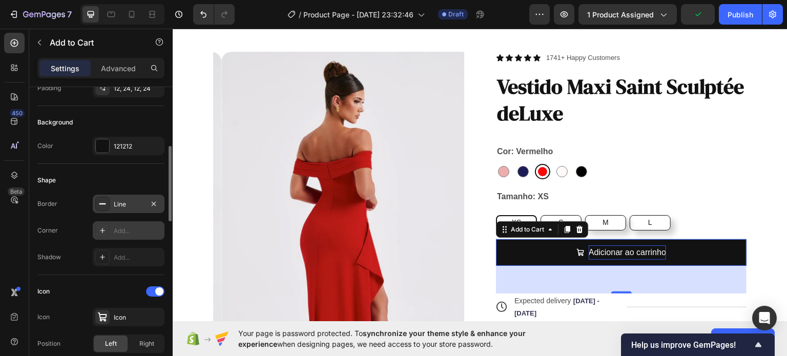
click at [136, 233] on div "Add..." at bounding box center [138, 231] width 48 height 9
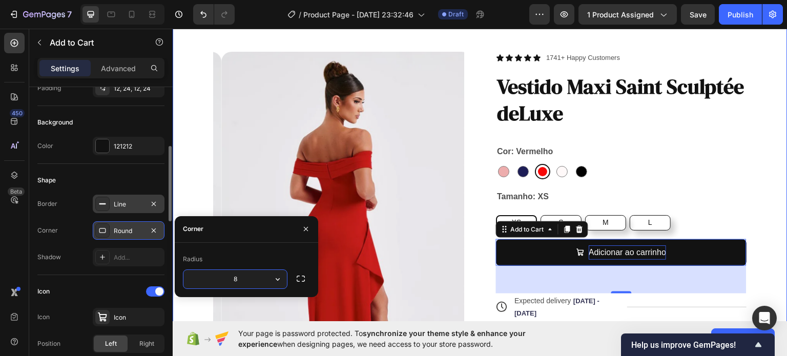
click at [293, 38] on div "Product Images Icon Icon Icon Icon Icon Icon List 1741+ Happy Customers Text Bl…" at bounding box center [480, 300] width 615 height 581
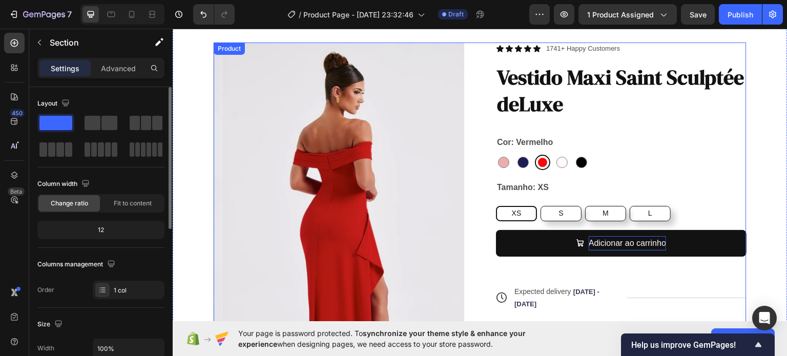
scroll to position [47, 0]
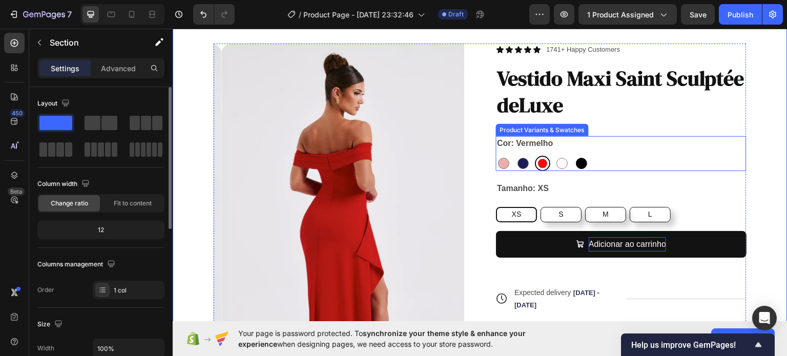
click at [582, 164] on div at bounding box center [581, 162] width 11 height 11
click at [574, 155] on input "Preto Preto" at bounding box center [574, 155] width 1 height 1
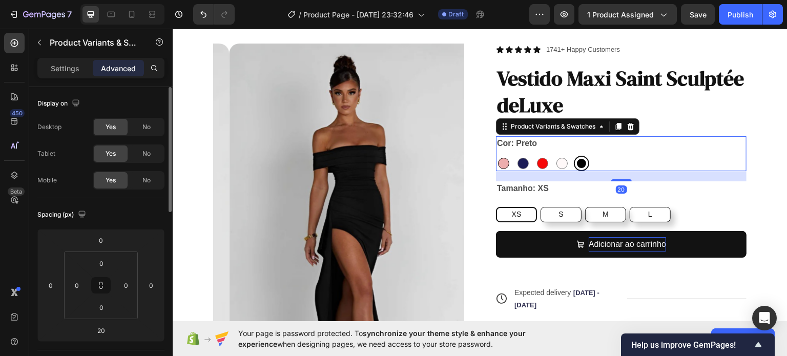
click at [503, 165] on div at bounding box center [503, 162] width 11 height 11
click at [496, 155] on input "Rosa Rosa" at bounding box center [496, 155] width 1 height 1
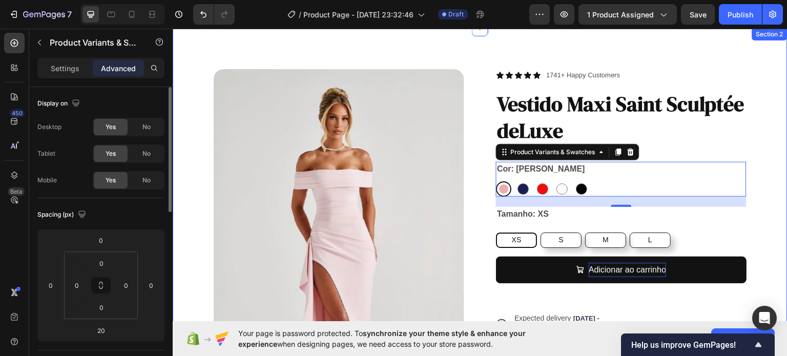
scroll to position [12, 0]
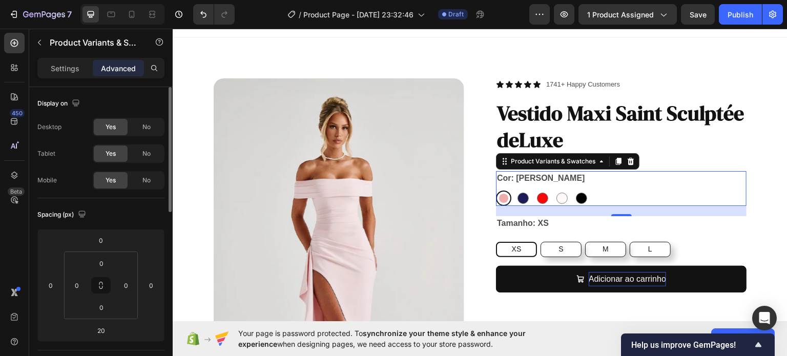
click at [392, 165] on img at bounding box center [339, 270] width 251 height 384
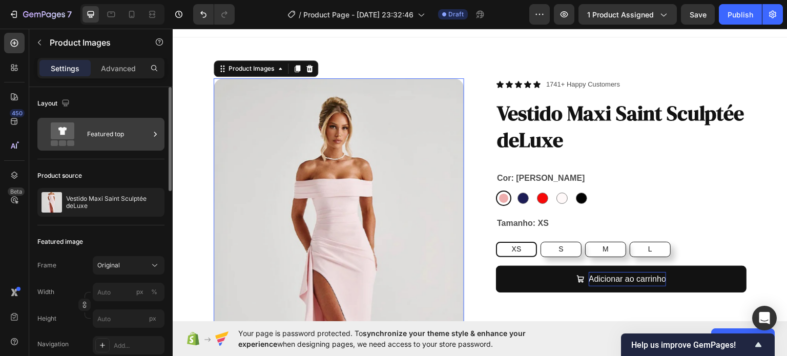
click at [129, 147] on div "Featured top" at bounding box center [100, 134] width 127 height 33
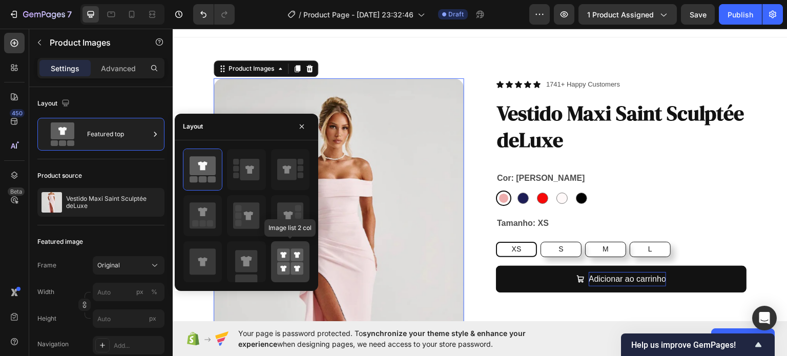
click at [289, 255] on rect at bounding box center [283, 255] width 13 height 13
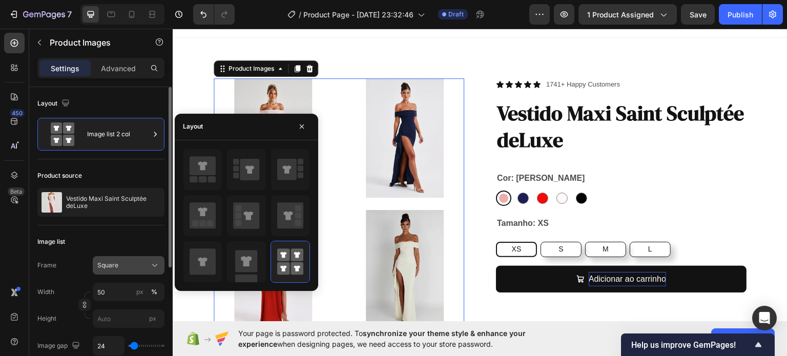
click at [130, 269] on div "Square" at bounding box center [122, 265] width 50 height 9
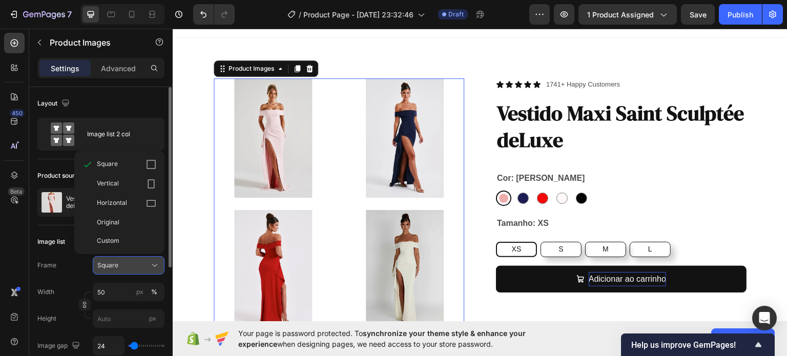
click at [130, 269] on div "Square" at bounding box center [122, 265] width 50 height 9
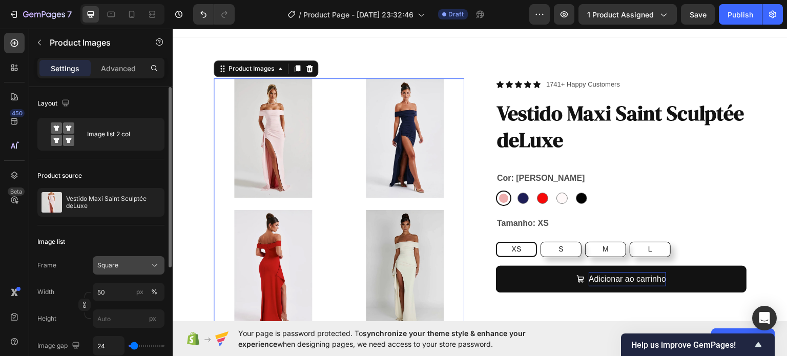
click at [130, 269] on div "Square" at bounding box center [122, 265] width 50 height 9
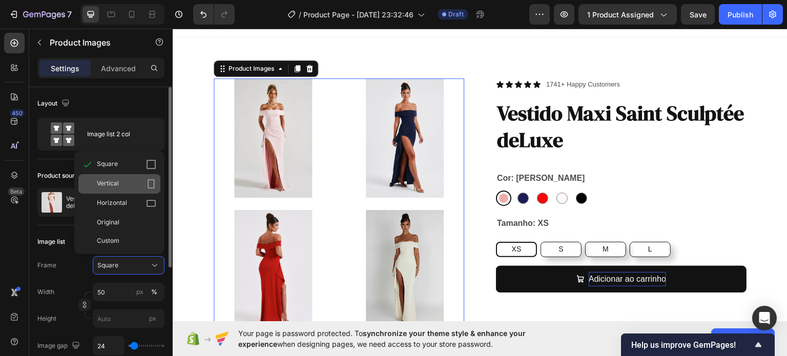
click at [149, 182] on icon at bounding box center [151, 184] width 10 height 10
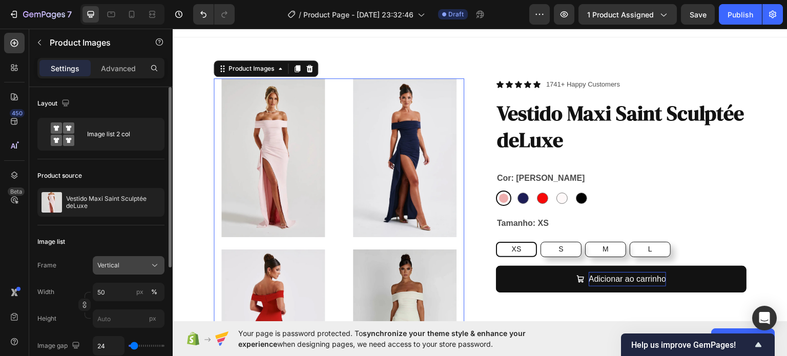
click at [140, 269] on div "Vertical" at bounding box center [122, 265] width 50 height 9
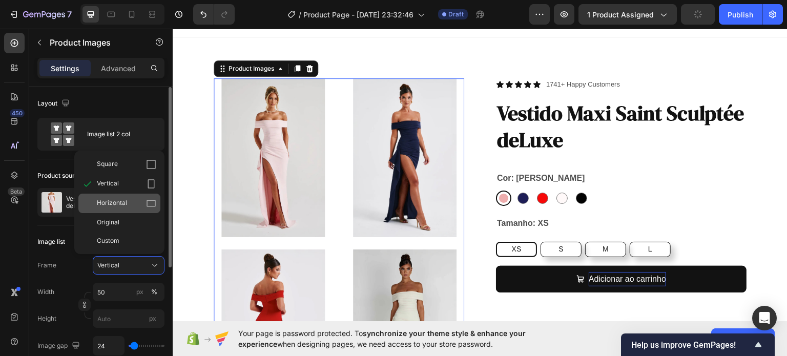
click at [151, 205] on icon at bounding box center [151, 203] width 10 height 10
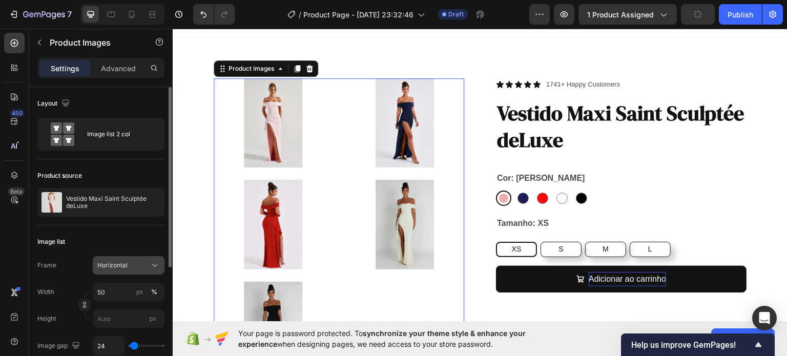
click at [133, 264] on div "Horizontal" at bounding box center [122, 265] width 50 height 9
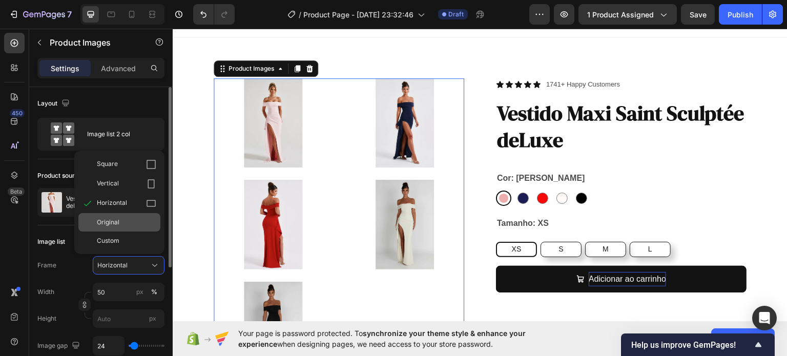
click at [134, 215] on div "Original" at bounding box center [119, 222] width 82 height 18
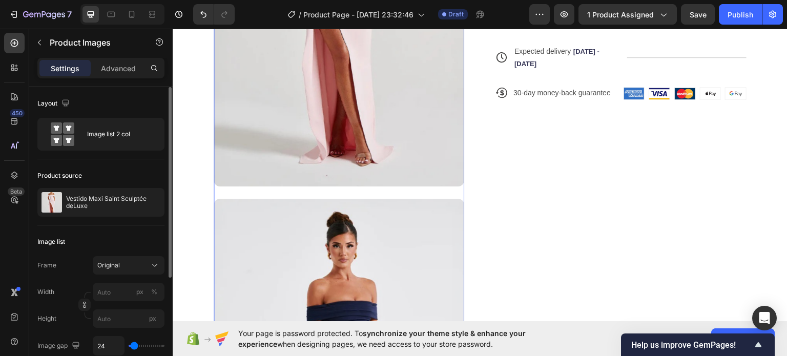
scroll to position [0, 0]
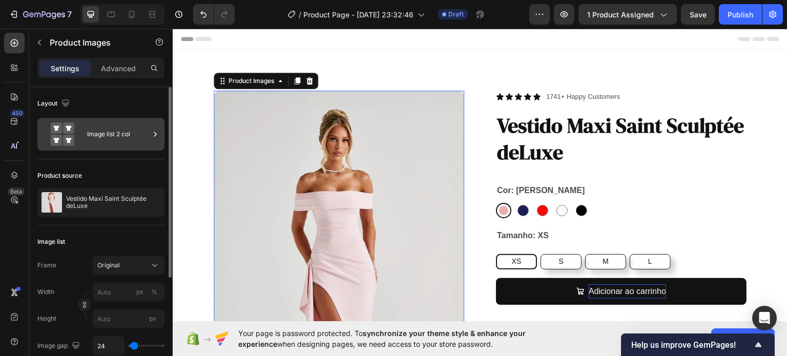
click at [113, 137] on div "Image list 2 col" at bounding box center [118, 134] width 63 height 24
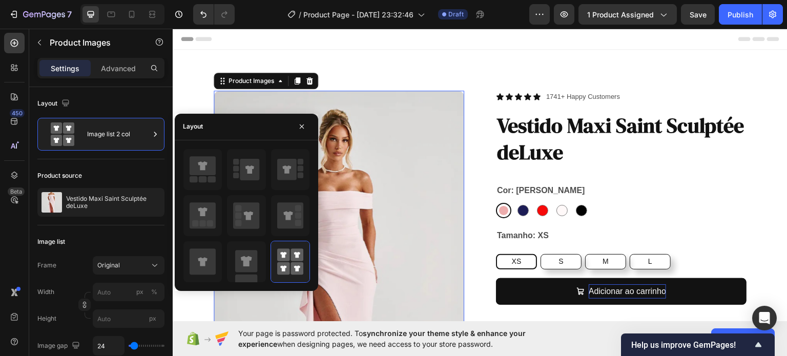
click at [224, 174] on div at bounding box center [246, 216] width 127 height 134
click at [204, 211] on icon at bounding box center [202, 212] width 9 height 9
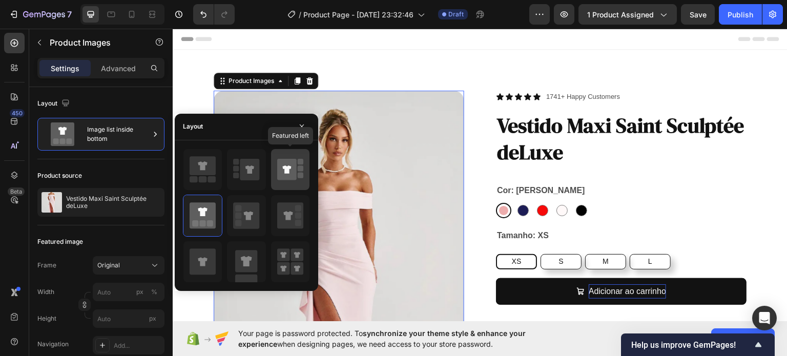
click at [287, 182] on icon at bounding box center [290, 169] width 26 height 29
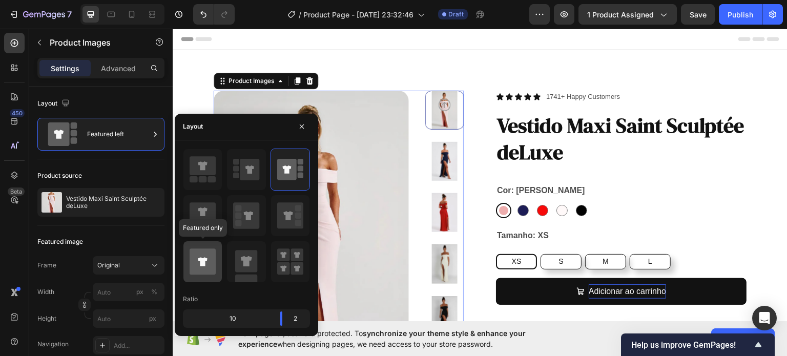
click at [208, 258] on icon at bounding box center [203, 262] width 26 height 26
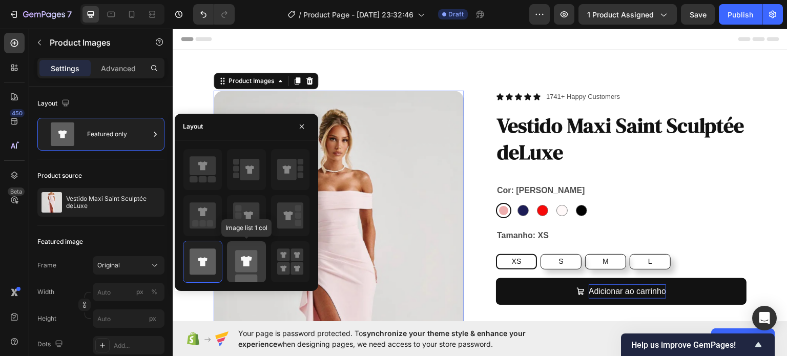
click at [239, 260] on rect at bounding box center [246, 261] width 22 height 22
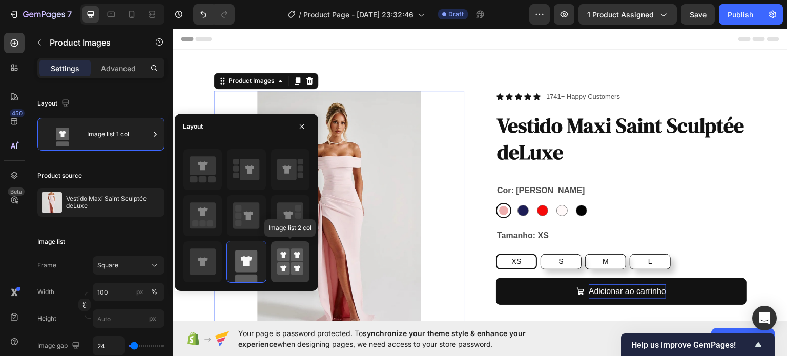
click at [297, 259] on rect at bounding box center [297, 255] width 13 height 13
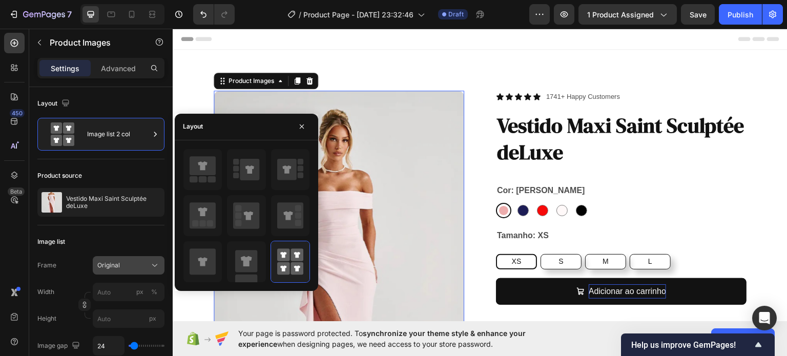
click at [124, 270] on button "Original" at bounding box center [129, 265] width 72 height 18
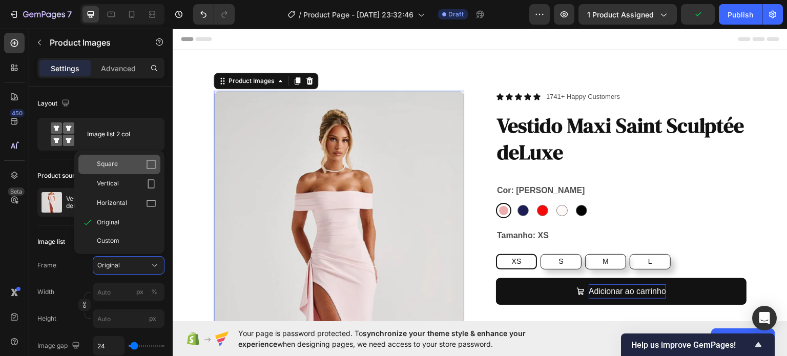
click at [152, 170] on div "Square" at bounding box center [119, 164] width 82 height 19
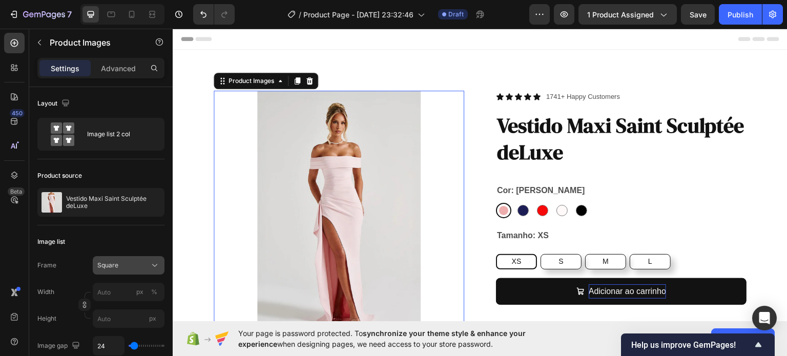
click at [132, 267] on div "Square" at bounding box center [122, 265] width 50 height 9
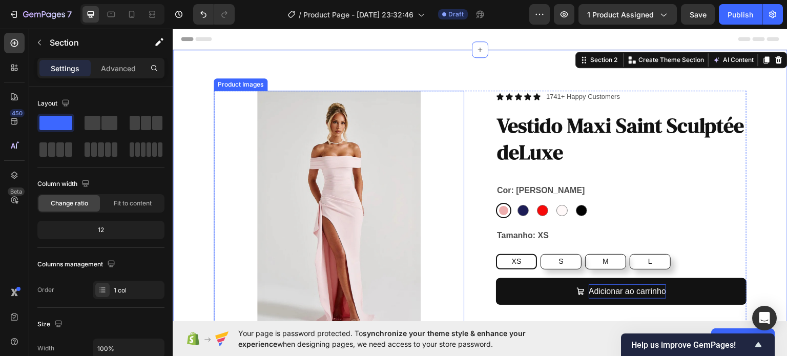
click at [346, 210] on img at bounding box center [339, 215] width 251 height 251
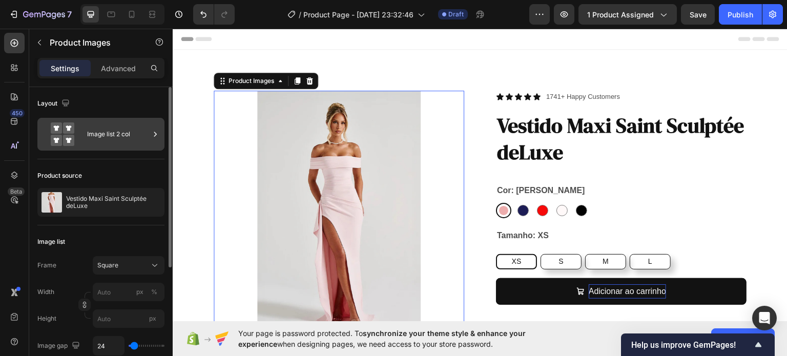
click at [112, 130] on div "Image list 2 col" at bounding box center [118, 134] width 63 height 24
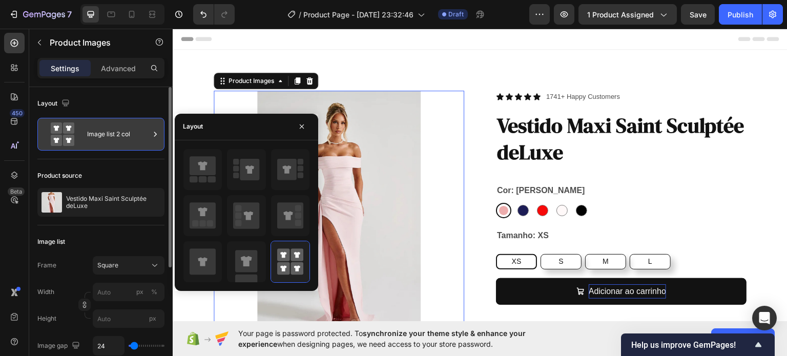
click at [112, 130] on div "Image list 2 col" at bounding box center [118, 134] width 63 height 24
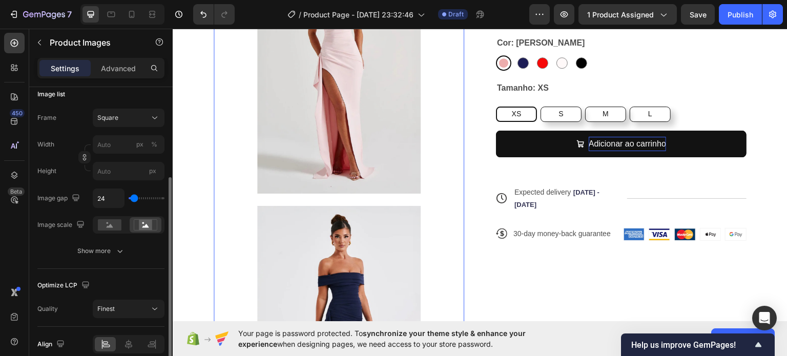
scroll to position [148, 0]
click at [107, 227] on rect at bounding box center [110, 224] width 24 height 11
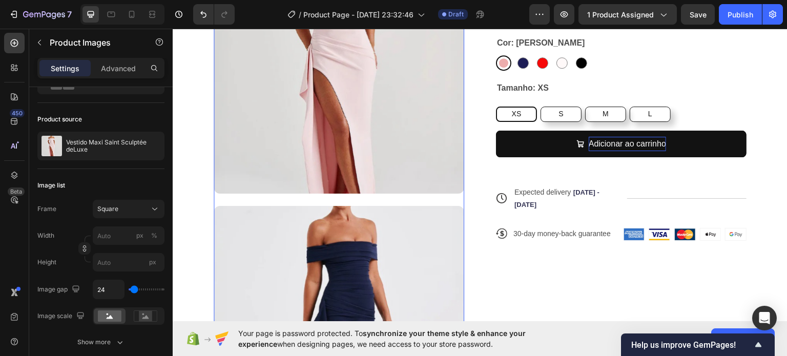
scroll to position [36, 0]
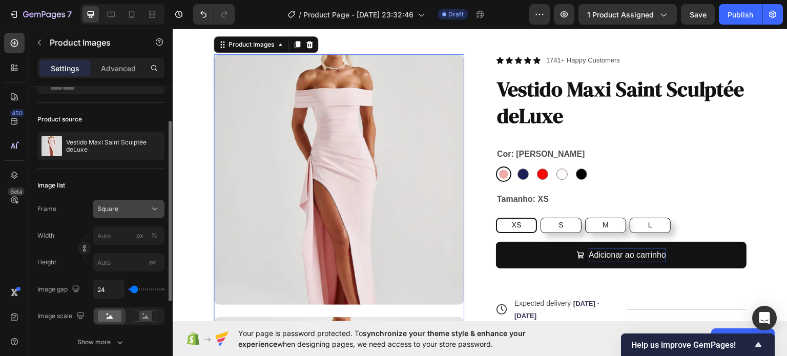
click at [130, 212] on div "Square" at bounding box center [122, 209] width 50 height 9
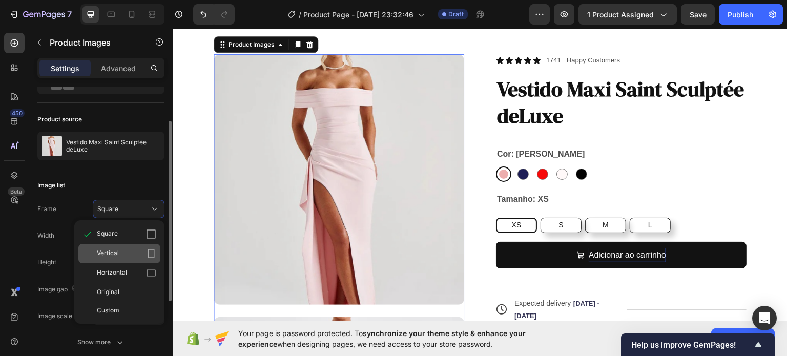
click at [152, 253] on icon at bounding box center [151, 254] width 10 height 10
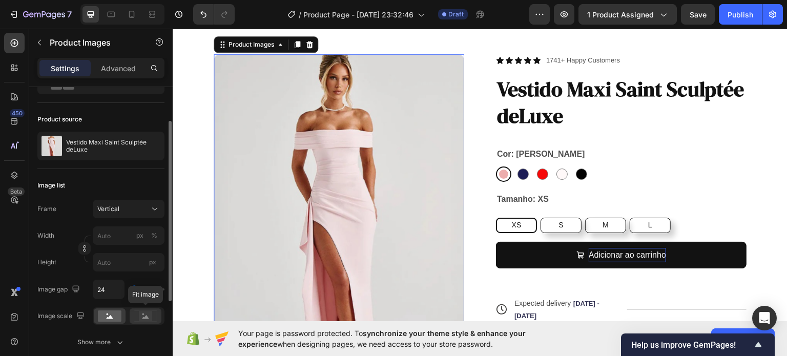
click at [151, 321] on rect at bounding box center [145, 316] width 23 height 11
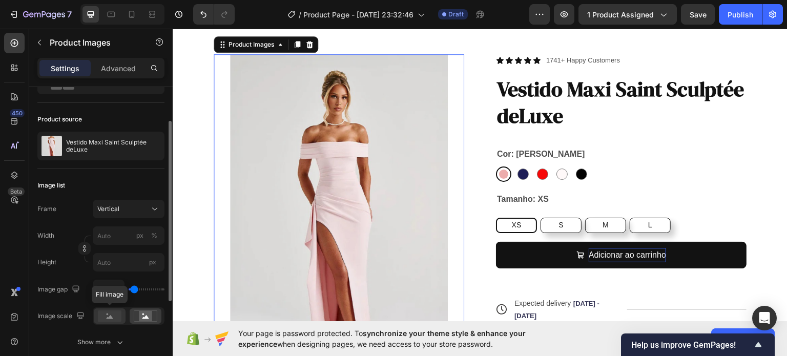
click at [107, 309] on div at bounding box center [110, 316] width 32 height 15
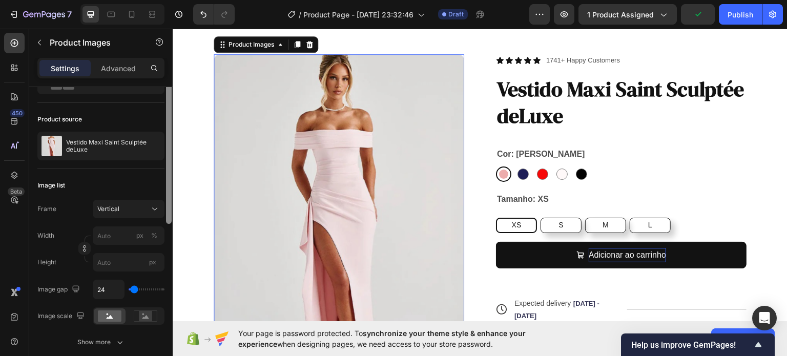
scroll to position [0, 0]
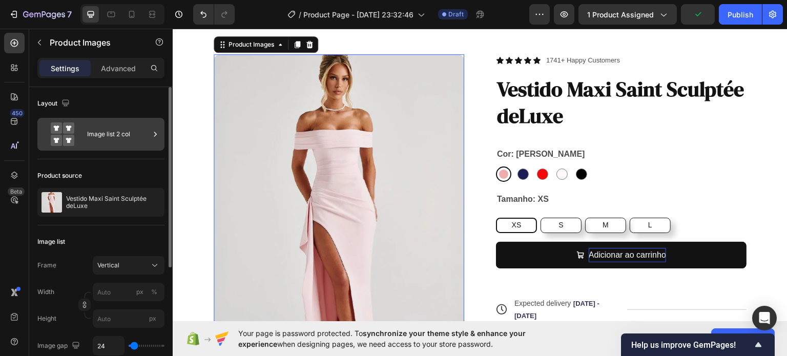
click at [114, 144] on div "Image list 2 col" at bounding box center [118, 134] width 63 height 24
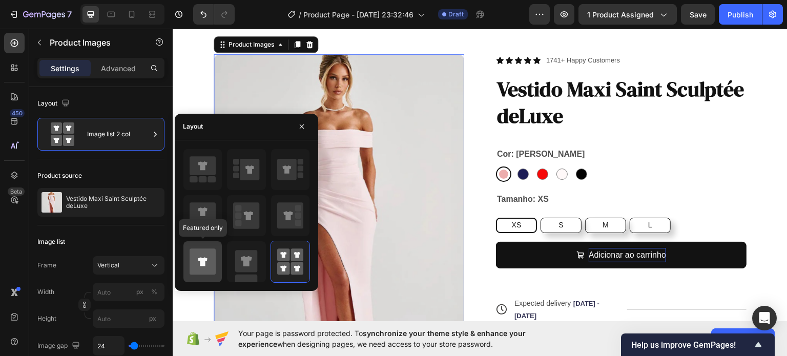
click at [216, 258] on div at bounding box center [202, 261] width 38 height 41
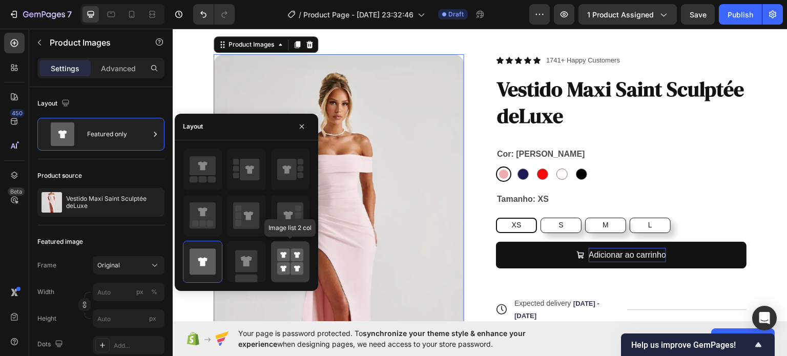
click at [287, 267] on rect at bounding box center [283, 268] width 13 height 13
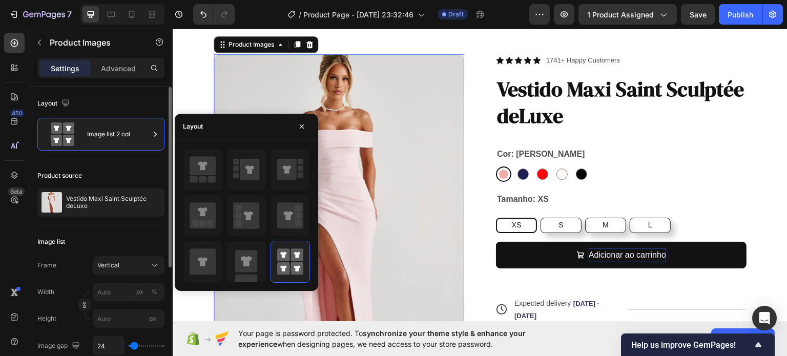
click at [132, 234] on div "Image list" at bounding box center [100, 242] width 127 height 16
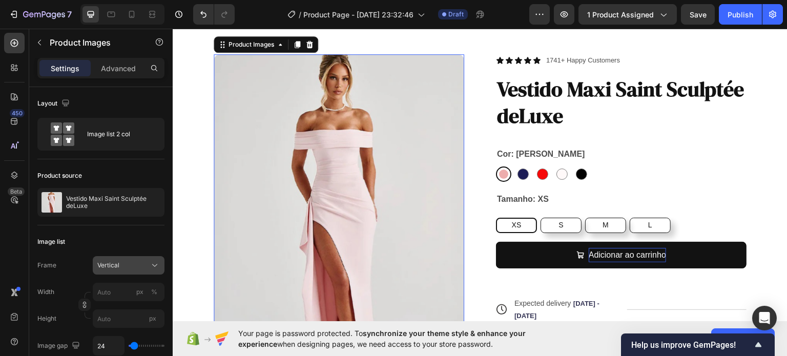
click at [139, 261] on div "Vertical" at bounding box center [122, 265] width 50 height 9
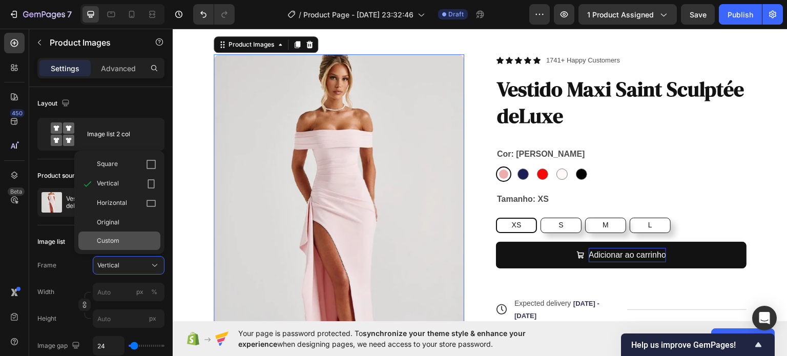
click at [121, 236] on div "Custom" at bounding box center [126, 240] width 59 height 9
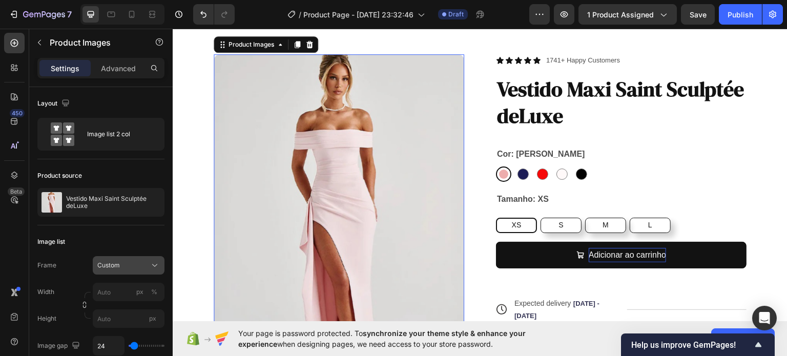
click at [129, 268] on div "Custom" at bounding box center [122, 265] width 50 height 9
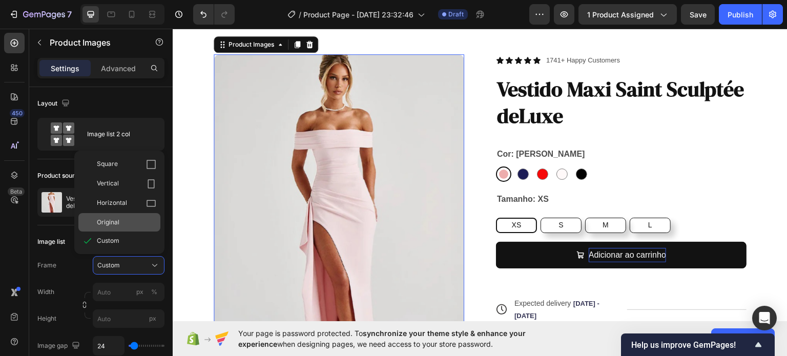
click at [157, 227] on div "Original" at bounding box center [119, 222] width 82 height 18
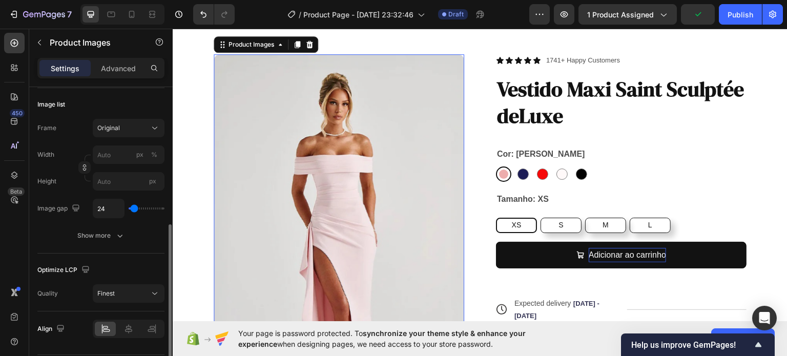
scroll to position [168, 0]
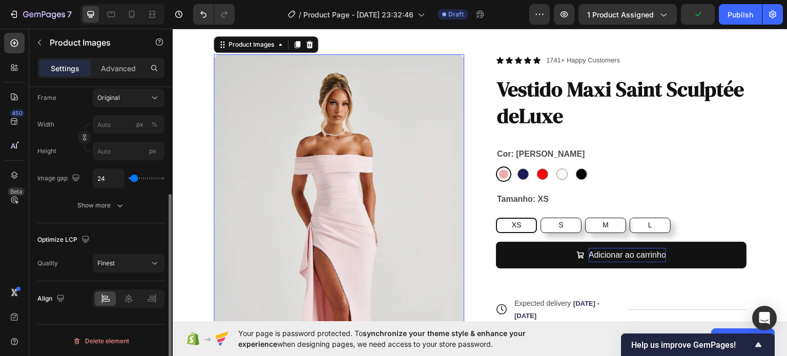
click at [139, 254] on button "Finest" at bounding box center [129, 263] width 72 height 18
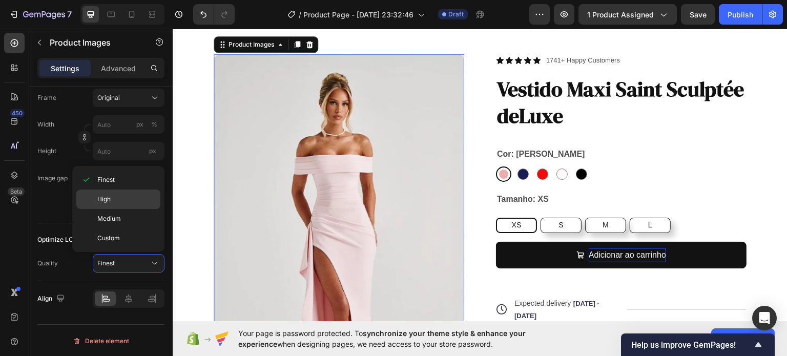
click at [124, 192] on div "High" at bounding box center [118, 199] width 84 height 19
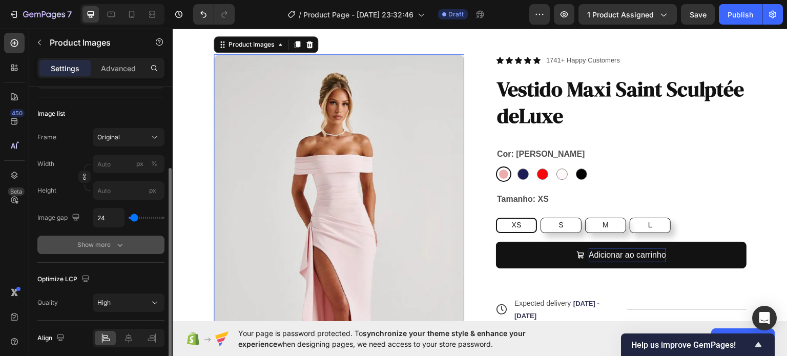
scroll to position [128, 0]
click at [110, 240] on div "Show more" at bounding box center [101, 245] width 48 height 10
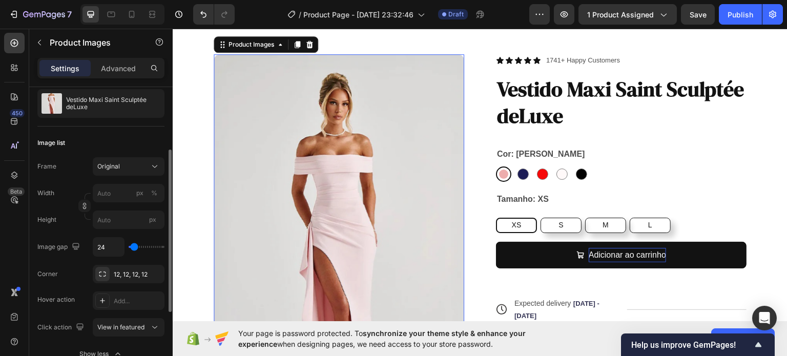
scroll to position [89, 0]
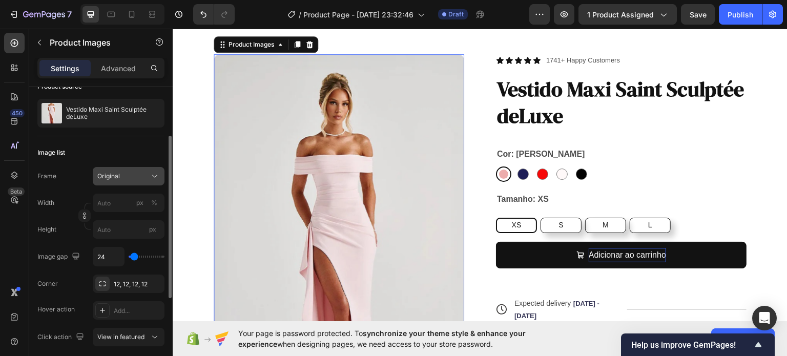
click at [148, 170] on button "Original" at bounding box center [129, 176] width 72 height 18
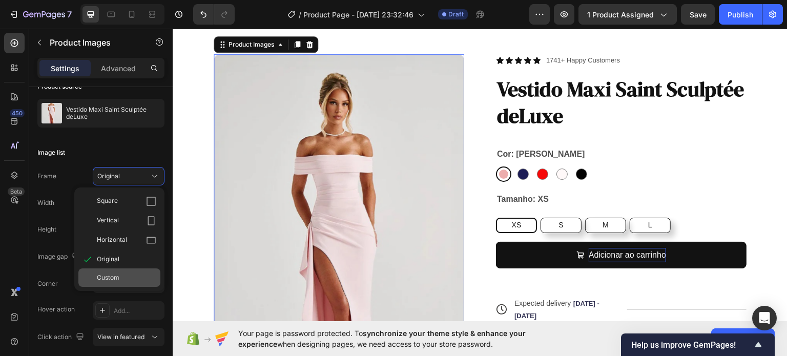
click at [125, 278] on div "Custom" at bounding box center [126, 277] width 59 height 9
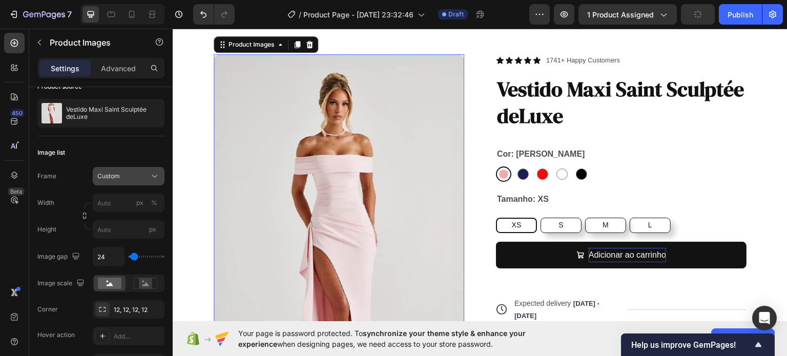
click at [132, 174] on div "Custom" at bounding box center [122, 176] width 50 height 9
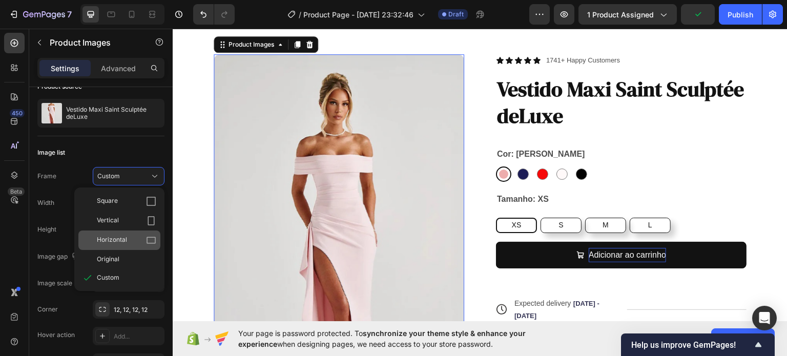
click at [153, 238] on icon at bounding box center [151, 240] width 10 height 10
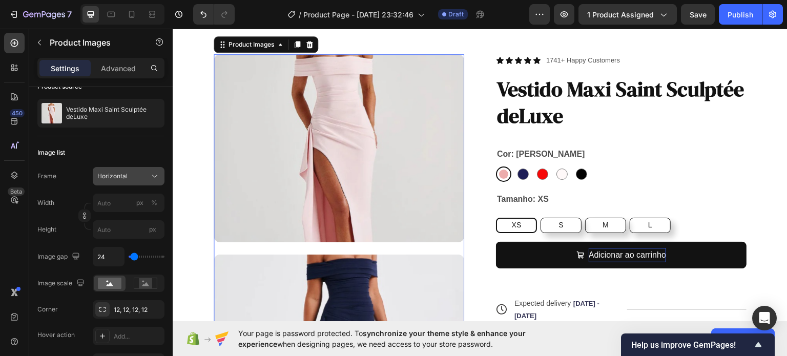
click at [152, 179] on icon at bounding box center [155, 176] width 10 height 10
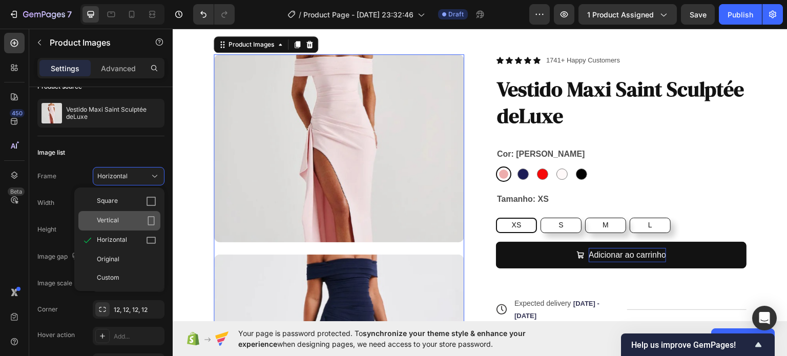
click at [153, 216] on icon at bounding box center [151, 220] width 7 height 9
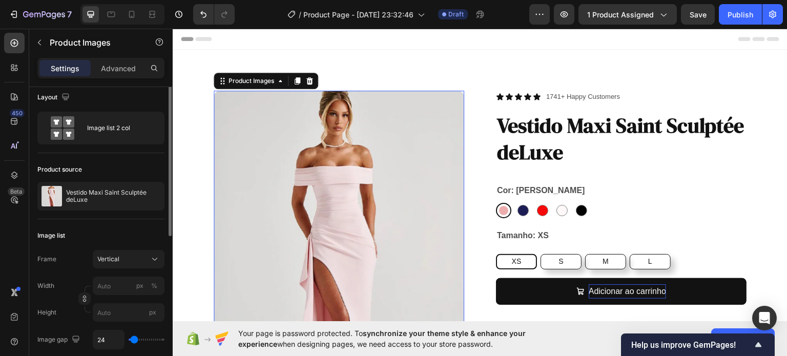
scroll to position [0, 0]
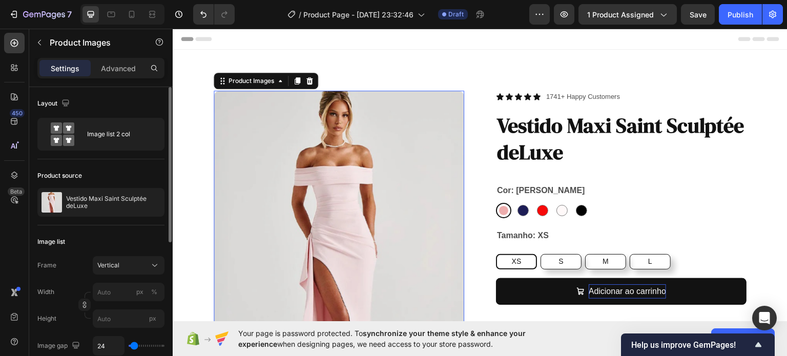
click at [125, 117] on div "Layout Image list 2 col" at bounding box center [100, 123] width 127 height 72
click at [151, 134] on icon at bounding box center [155, 134] width 10 height 10
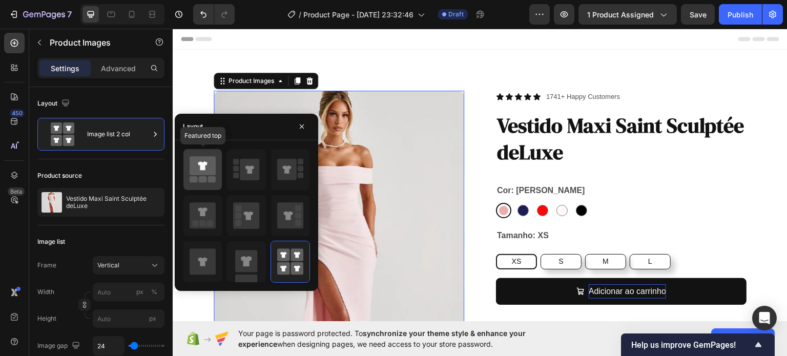
click at [212, 169] on icon at bounding box center [203, 165] width 26 height 19
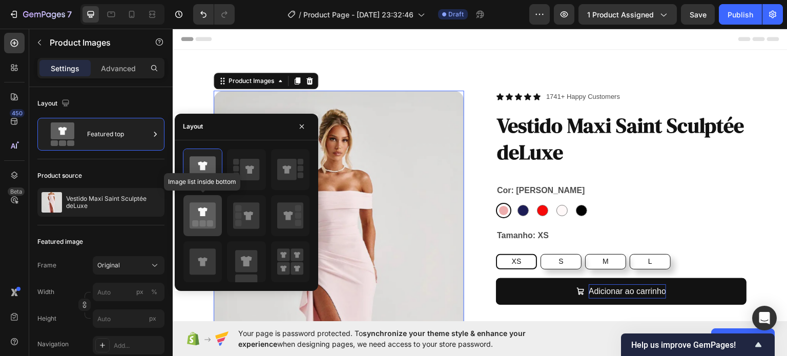
click at [207, 216] on icon at bounding box center [203, 215] width 26 height 26
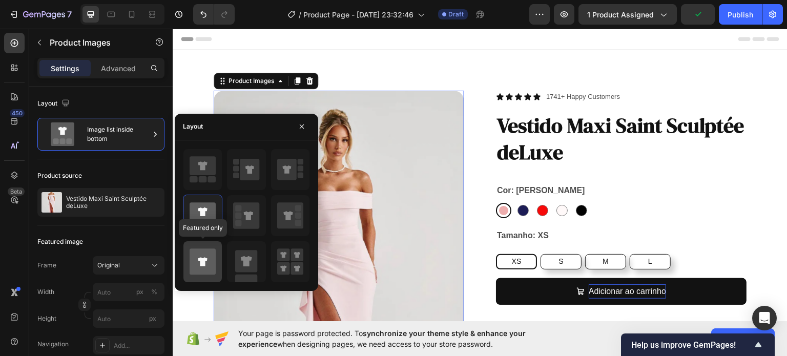
click at [204, 251] on icon at bounding box center [203, 262] width 26 height 26
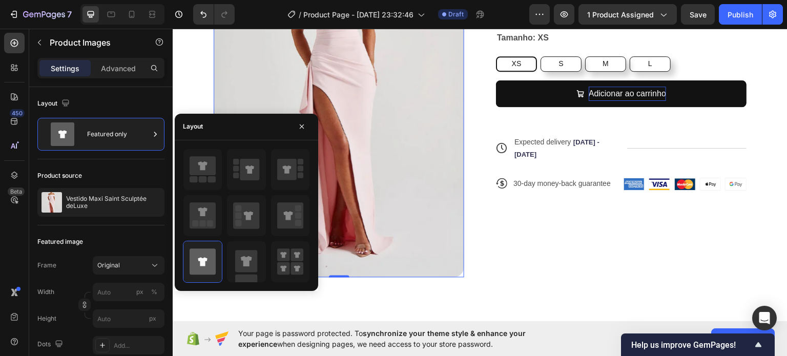
scroll to position [216, 0]
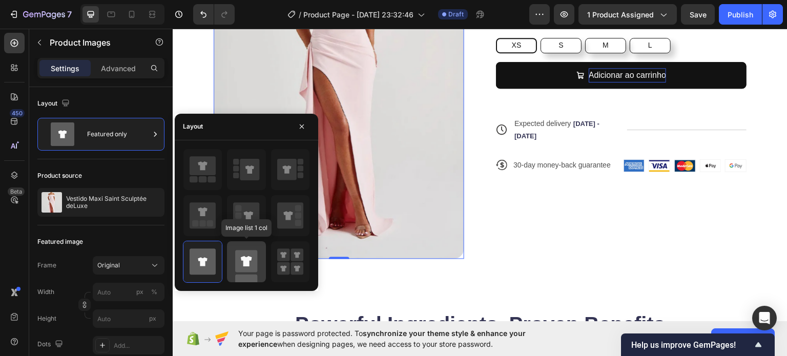
click at [249, 264] on icon at bounding box center [246, 261] width 11 height 10
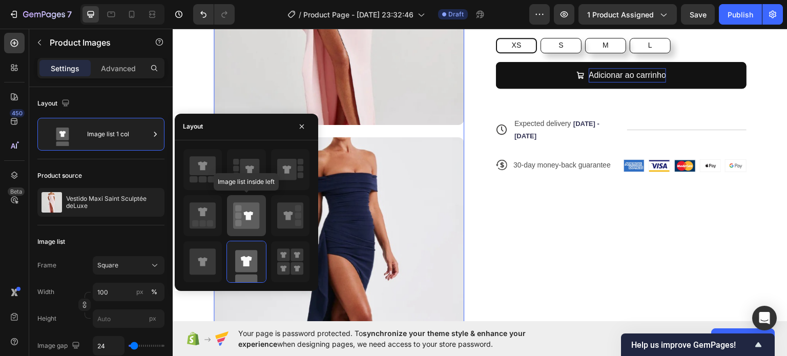
click at [254, 203] on icon at bounding box center [246, 215] width 26 height 26
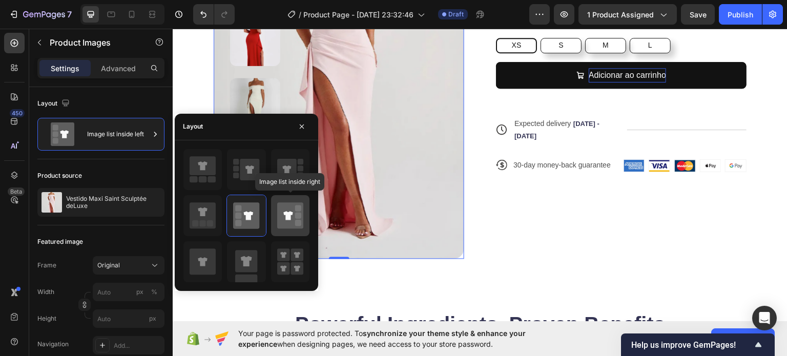
click at [285, 209] on icon at bounding box center [290, 215] width 26 height 26
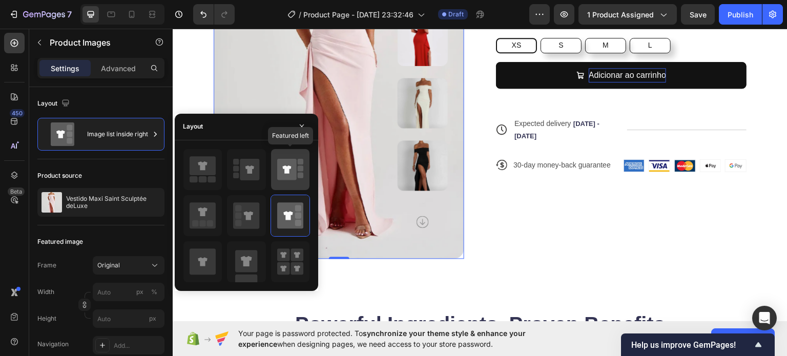
click at [292, 159] on icon at bounding box center [286, 170] width 19 height 22
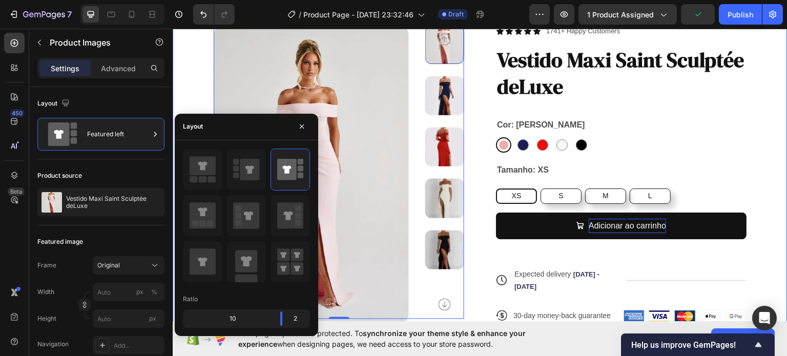
scroll to position [0, 0]
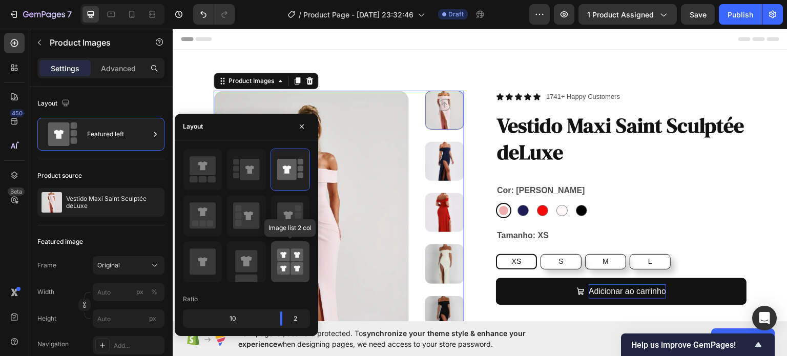
click at [307, 254] on div at bounding box center [290, 261] width 38 height 41
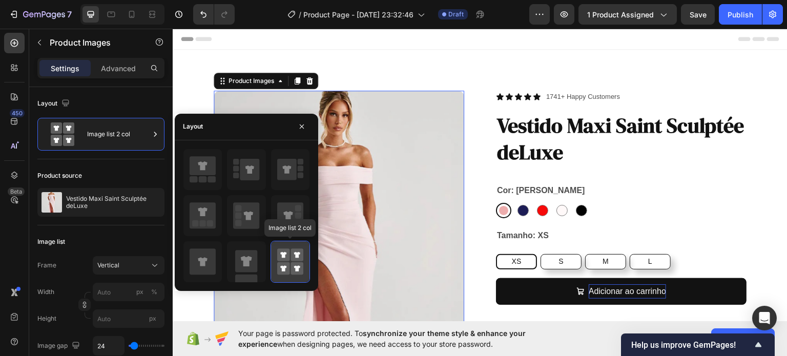
click at [307, 254] on div at bounding box center [290, 261] width 38 height 41
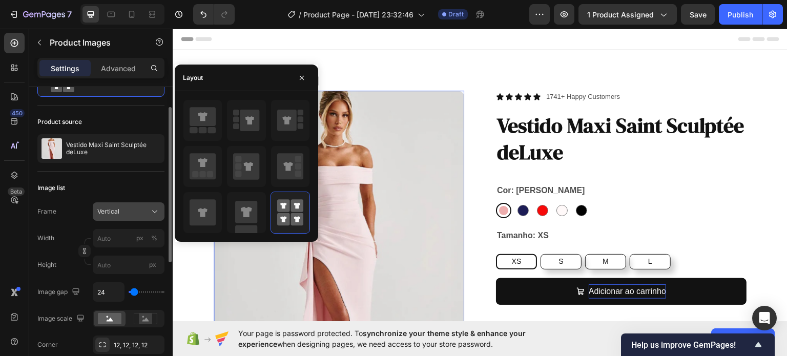
scroll to position [56, 0]
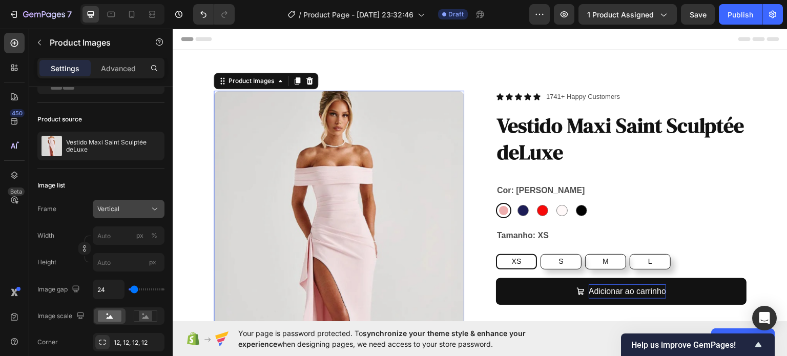
click at [136, 214] on button "Vertical" at bounding box center [129, 209] width 72 height 18
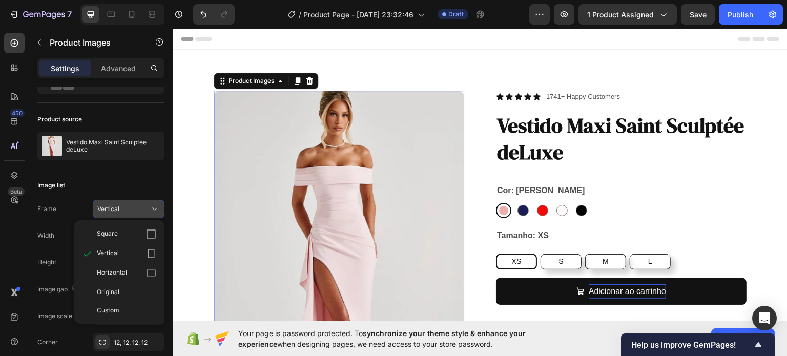
click at [136, 214] on button "Vertical" at bounding box center [129, 209] width 72 height 18
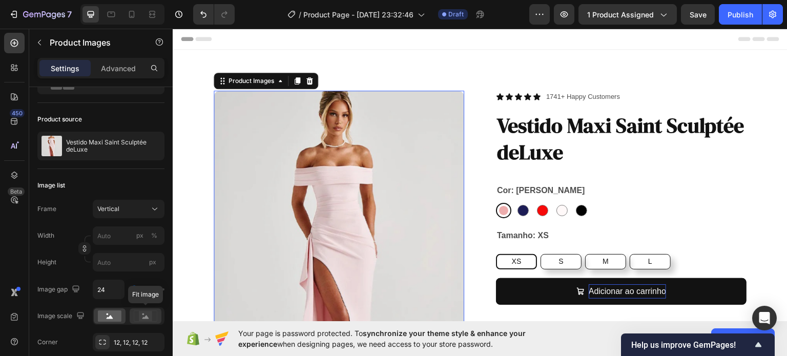
click at [145, 316] on icon at bounding box center [145, 317] width 7 height 4
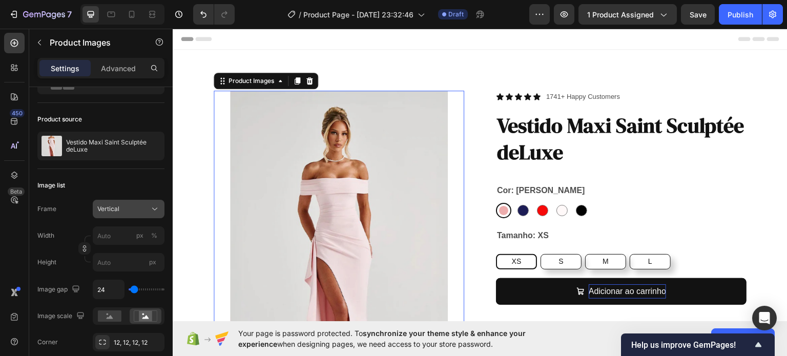
click at [137, 207] on div "Vertical" at bounding box center [122, 209] width 50 height 9
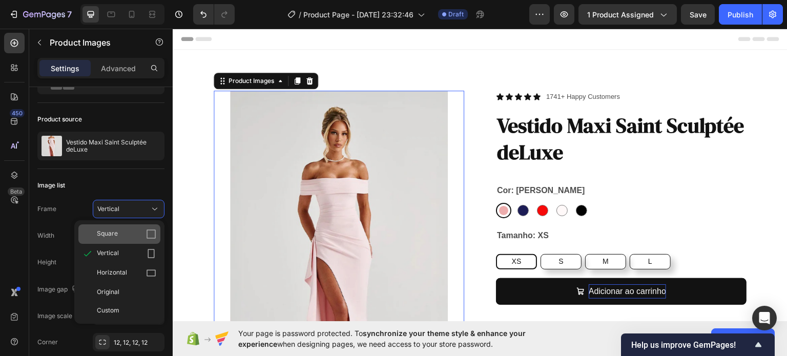
click at [152, 234] on icon at bounding box center [151, 234] width 10 height 10
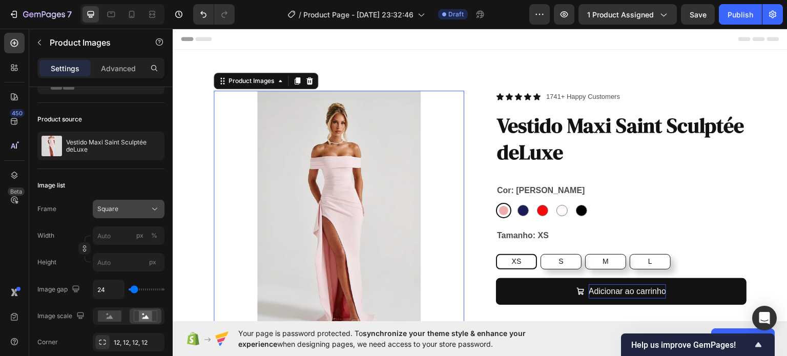
click at [145, 210] on div "Square" at bounding box center [122, 209] width 50 height 9
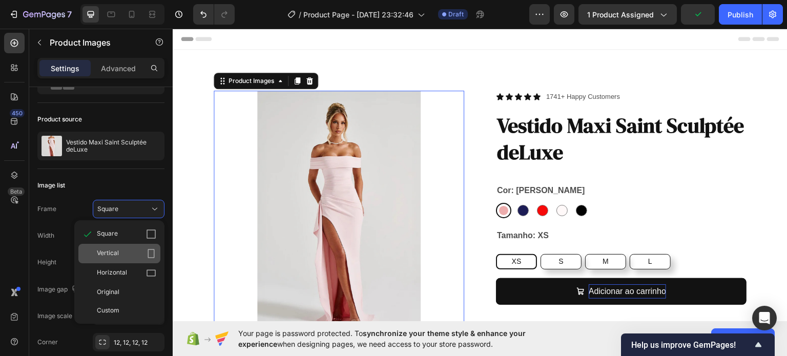
click at [151, 254] on icon at bounding box center [151, 254] width 10 height 10
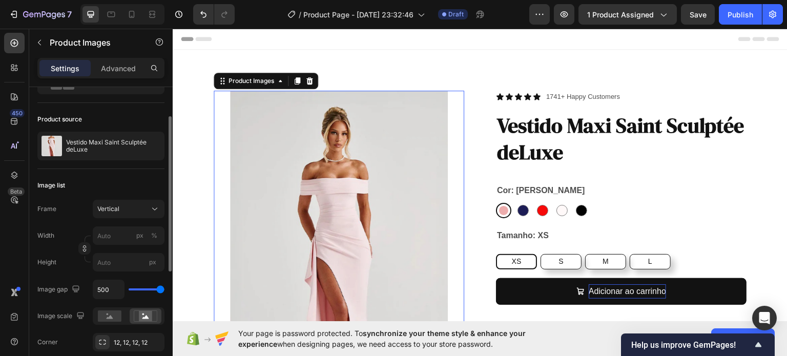
drag, startPoint x: 134, startPoint y: 290, endPoint x: 162, endPoint y: 289, distance: 27.7
click at [162, 289] on input "range" at bounding box center [147, 290] width 36 height 2
drag, startPoint x: 162, startPoint y: 289, endPoint x: 131, endPoint y: 290, distance: 30.8
click at [131, 290] on input "range" at bounding box center [147, 290] width 36 height 2
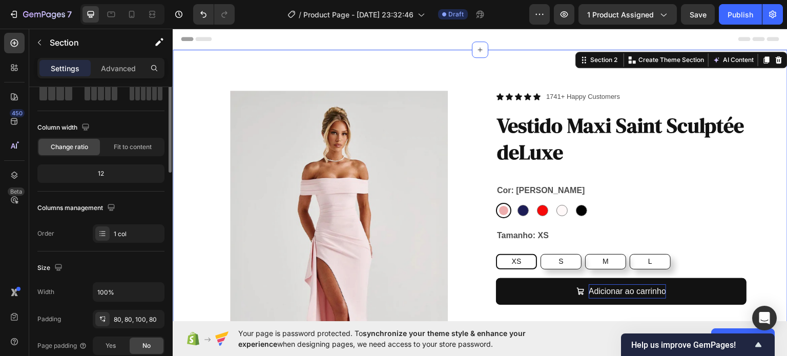
scroll to position [0, 0]
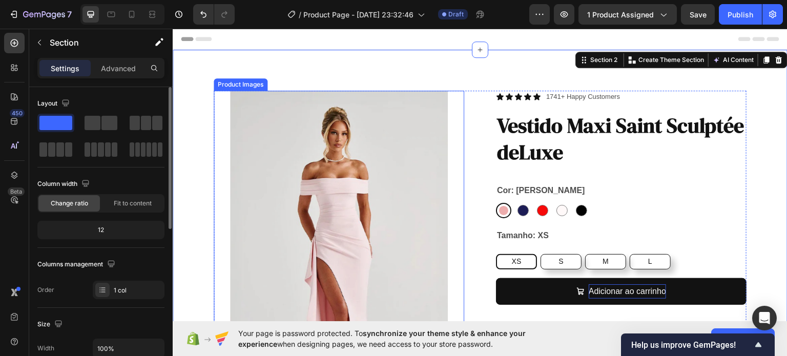
click at [354, 167] on img at bounding box center [339, 257] width 251 height 334
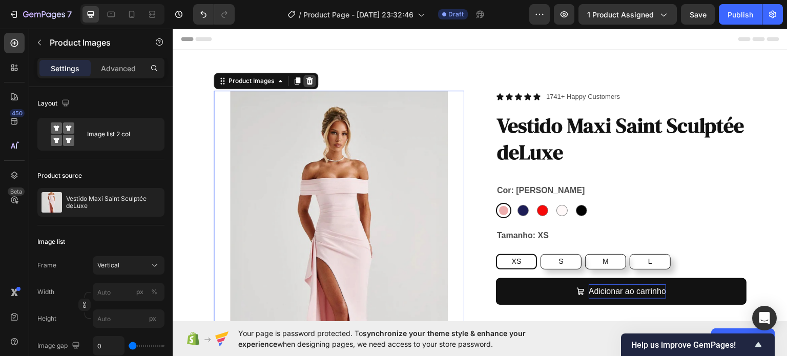
click at [312, 79] on icon at bounding box center [310, 80] width 7 height 7
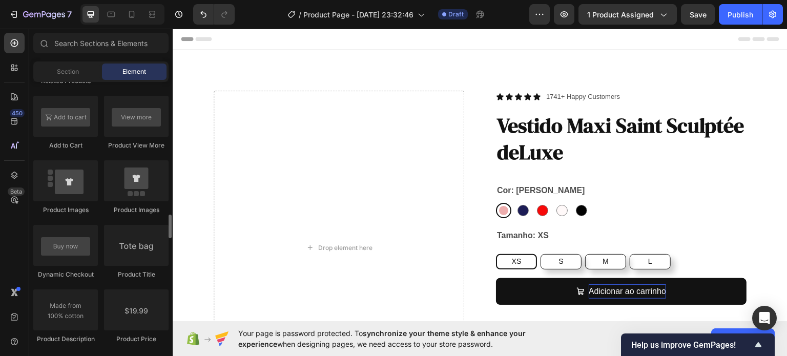
scroll to position [1511, 0]
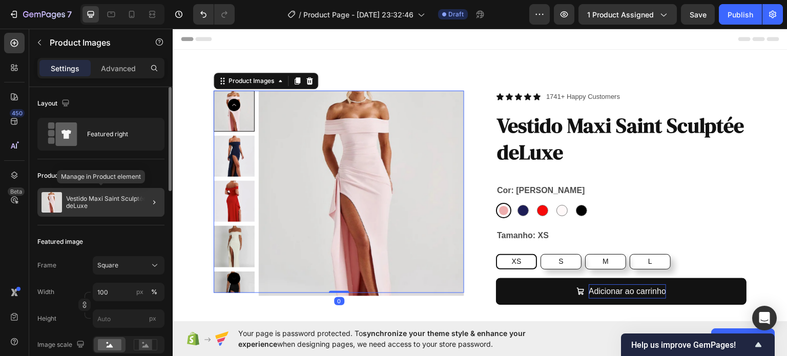
click at [119, 195] on p "Vestido Maxi Saint Sculptée deLuxe" at bounding box center [113, 202] width 94 height 14
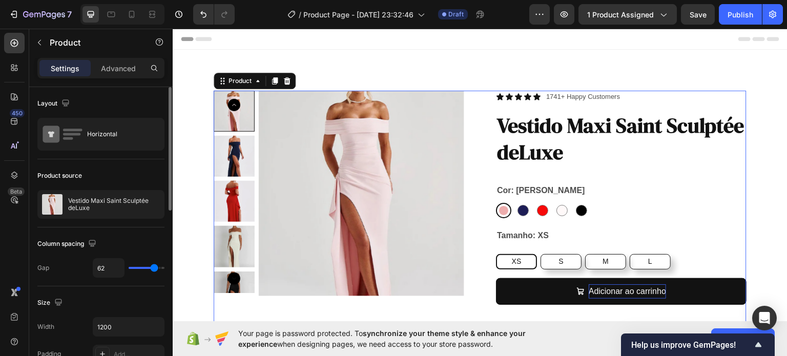
click at [0, 0] on div at bounding box center [0, 0] width 0 height 0
click at [118, 195] on div "Vestido Maxi Saint Sculptée deLuxe" at bounding box center [100, 204] width 127 height 29
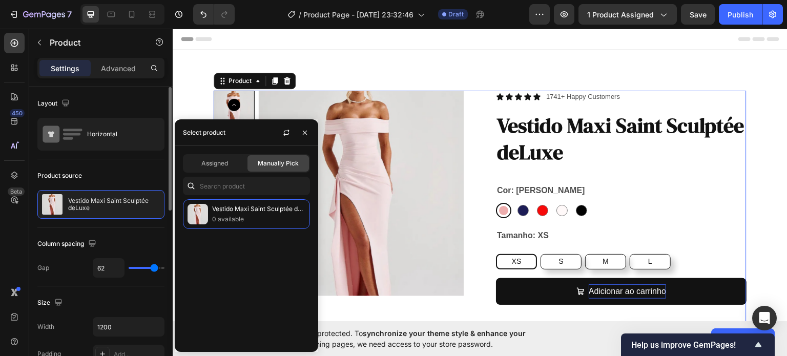
click at [119, 115] on div "Layout Horizontal" at bounding box center [100, 123] width 127 height 72
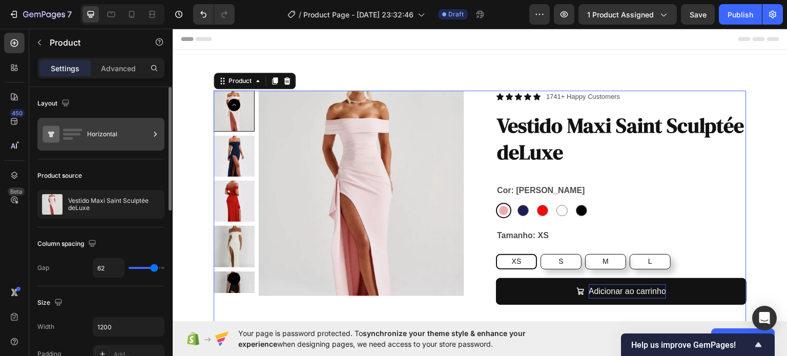
click at [118, 139] on div "Horizontal" at bounding box center [118, 134] width 63 height 24
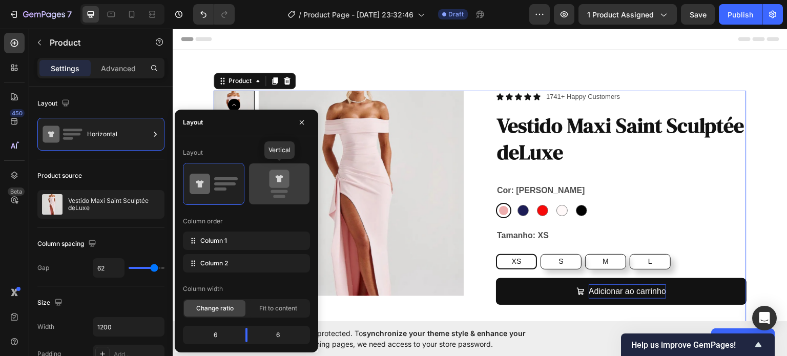
click at [277, 186] on icon at bounding box center [279, 179] width 20 height 18
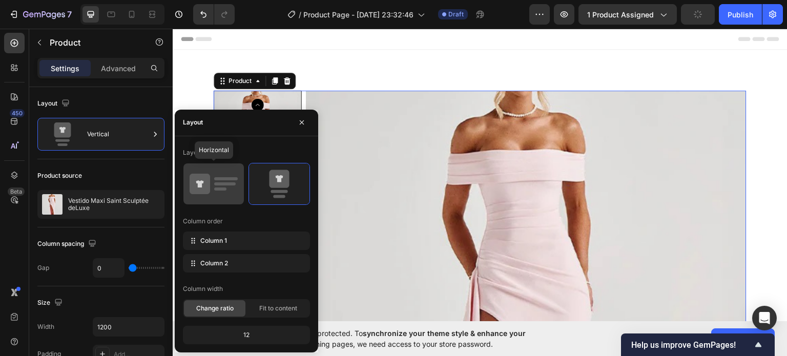
click at [207, 175] on icon at bounding box center [200, 184] width 21 height 21
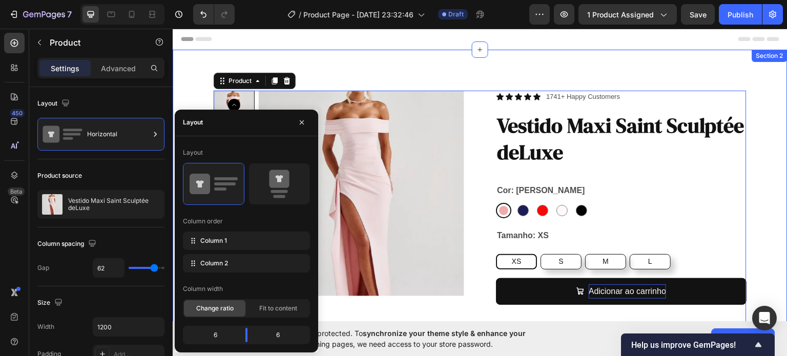
click at [384, 60] on div "Product Images Icon Icon Icon Icon Icon Icon List 1741+ Happy Customers Text Bl…" at bounding box center [480, 252] width 615 height 406
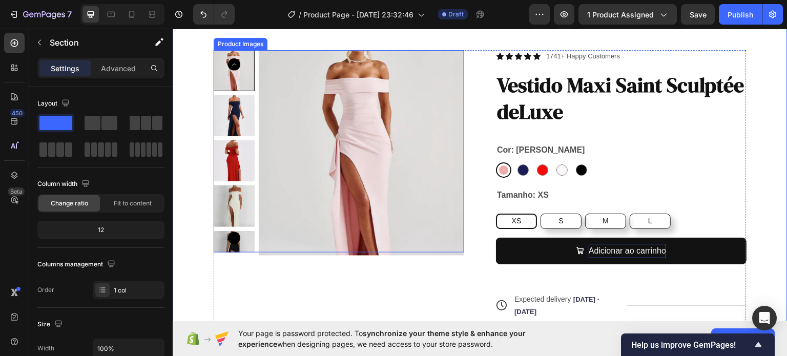
scroll to position [29, 0]
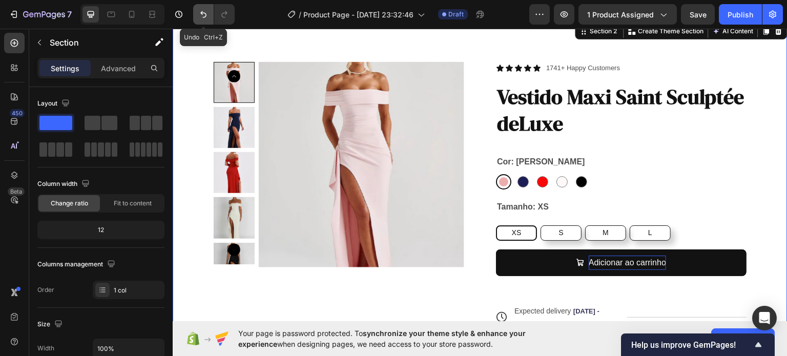
click at [207, 18] on icon "Undo/Redo" at bounding box center [203, 14] width 10 height 10
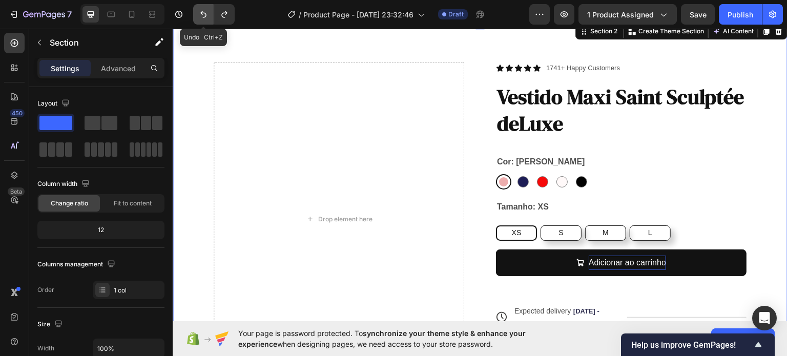
click at [207, 18] on icon "Undo/Redo" at bounding box center [203, 14] width 10 height 10
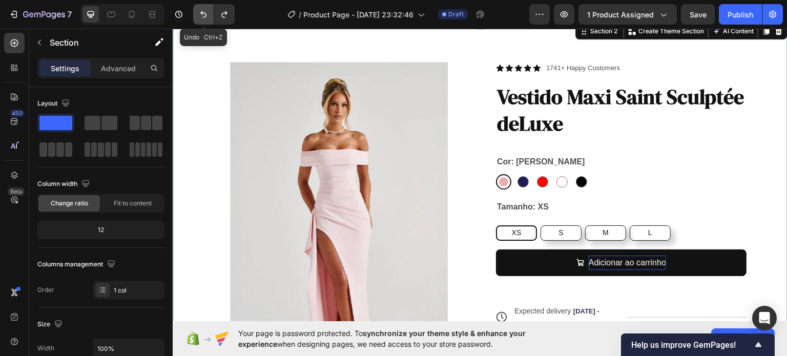
click at [207, 18] on icon "Undo/Redo" at bounding box center [203, 14] width 10 height 10
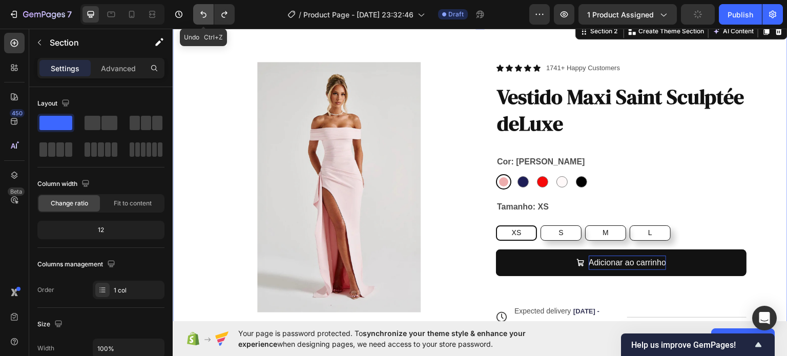
click at [207, 18] on icon "Undo/Redo" at bounding box center [203, 14] width 10 height 10
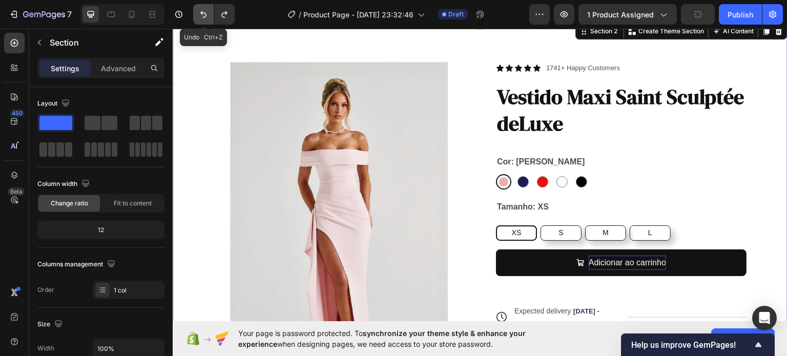
click at [207, 18] on icon "Undo/Redo" at bounding box center [203, 14] width 10 height 10
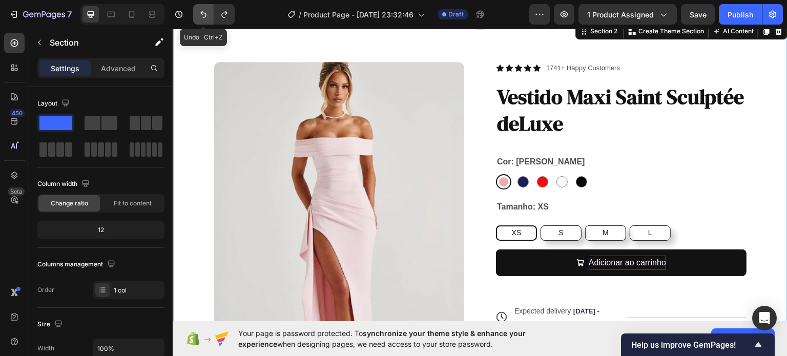
click at [207, 18] on icon "Undo/Redo" at bounding box center [203, 14] width 10 height 10
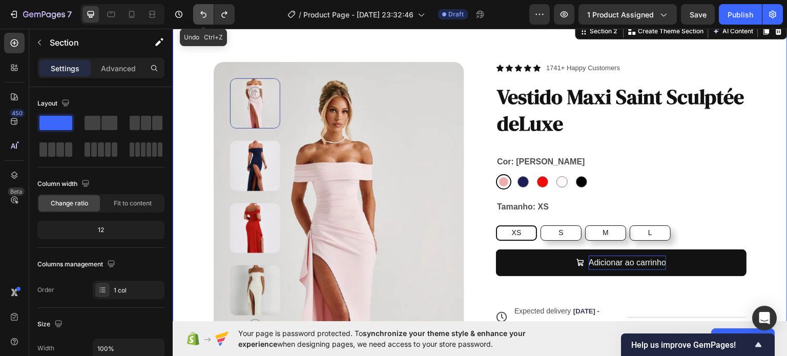
click at [207, 18] on icon "Undo/Redo" at bounding box center [203, 14] width 10 height 10
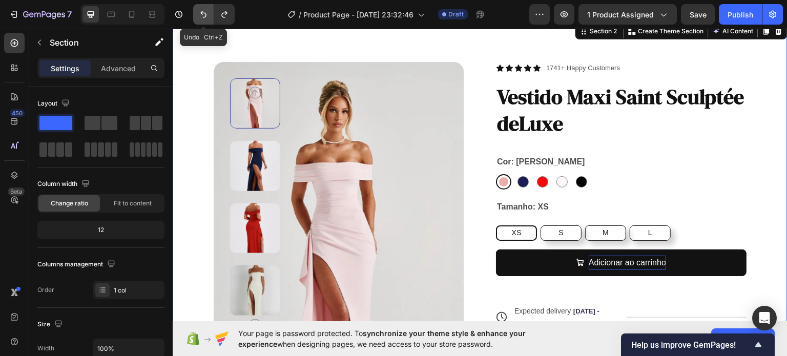
click at [207, 18] on icon "Undo/Redo" at bounding box center [203, 14] width 10 height 10
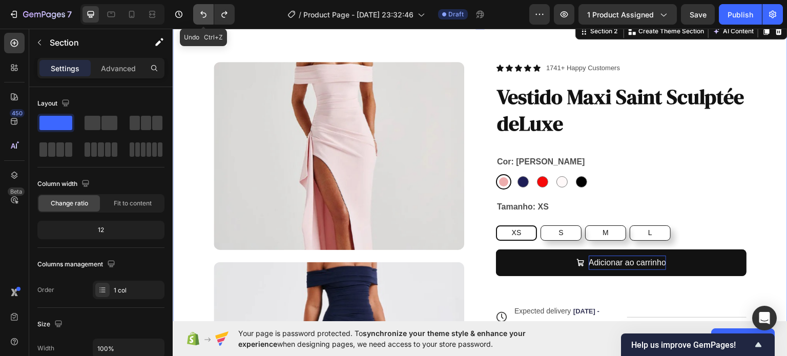
click at [207, 18] on icon "Undo/Redo" at bounding box center [203, 14] width 10 height 10
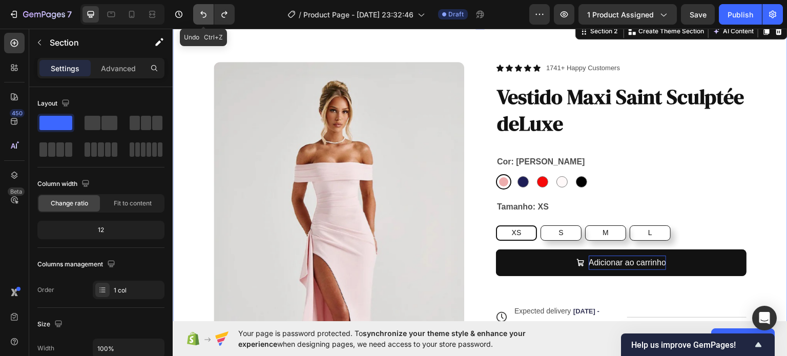
click at [207, 18] on icon "Undo/Redo" at bounding box center [203, 14] width 10 height 10
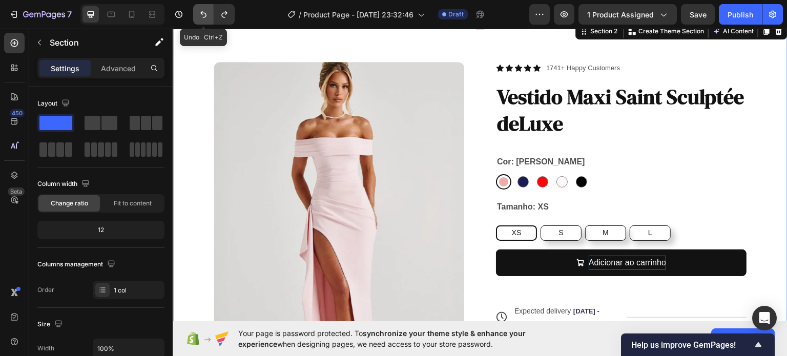
click at [207, 18] on icon "Undo/Redo" at bounding box center [203, 14] width 10 height 10
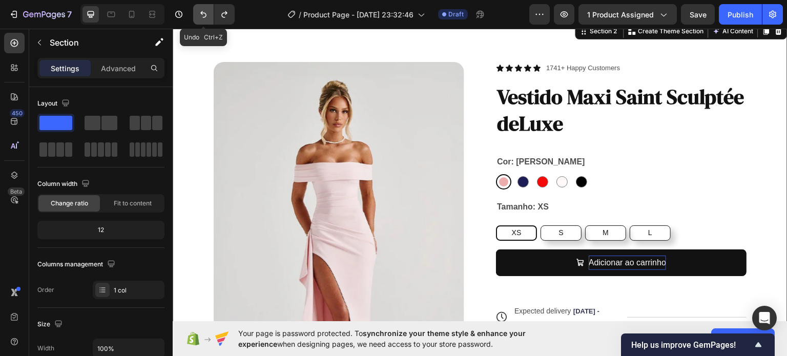
click at [207, 18] on icon "Undo/Redo" at bounding box center [203, 14] width 10 height 10
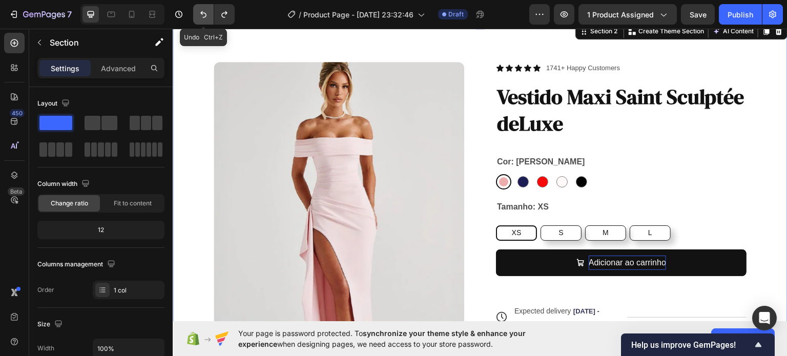
click at [207, 18] on icon "Undo/Redo" at bounding box center [203, 14] width 10 height 10
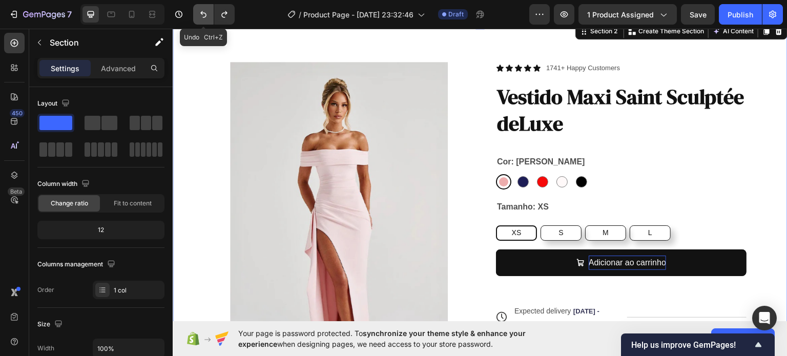
click at [207, 18] on icon "Undo/Redo" at bounding box center [203, 14] width 10 height 10
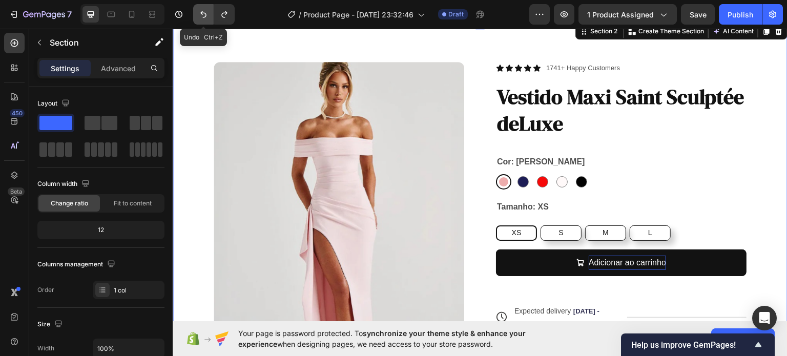
click at [207, 18] on icon "Undo/Redo" at bounding box center [203, 14] width 10 height 10
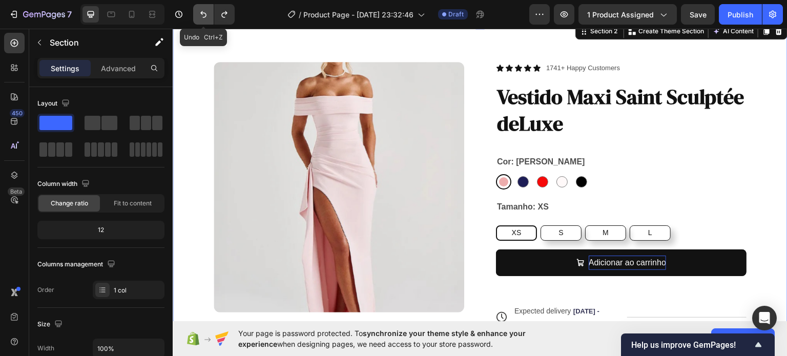
click at [207, 18] on icon "Undo/Redo" at bounding box center [203, 14] width 10 height 10
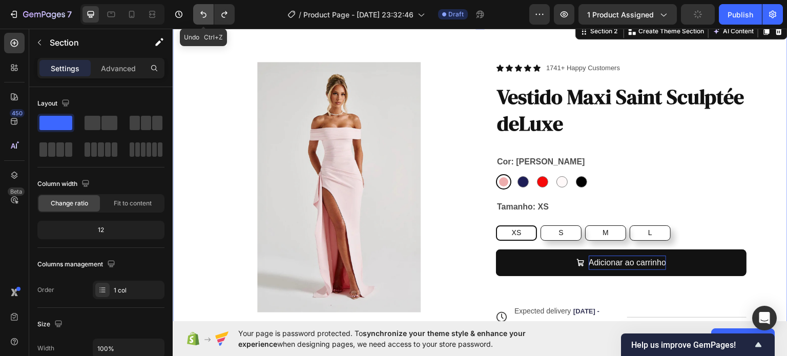
click at [207, 18] on icon "Undo/Redo" at bounding box center [203, 14] width 10 height 10
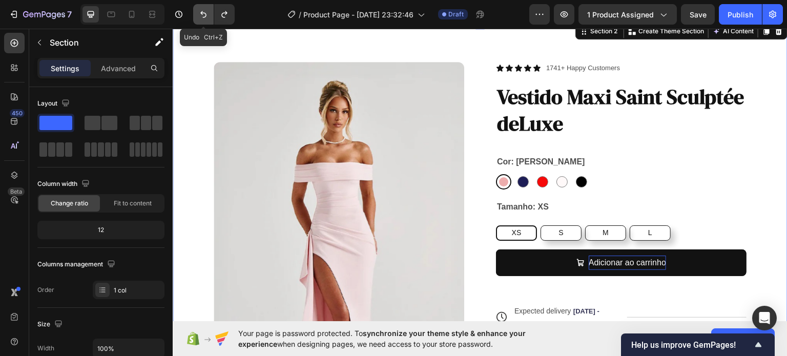
click at [207, 18] on icon "Undo/Redo" at bounding box center [203, 14] width 10 height 10
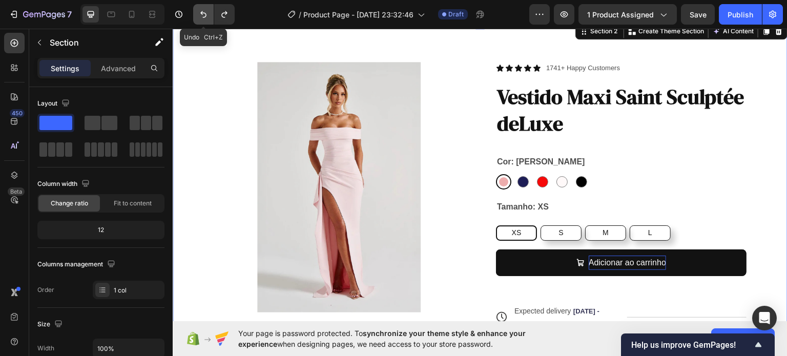
click at [207, 18] on icon "Undo/Redo" at bounding box center [203, 14] width 10 height 10
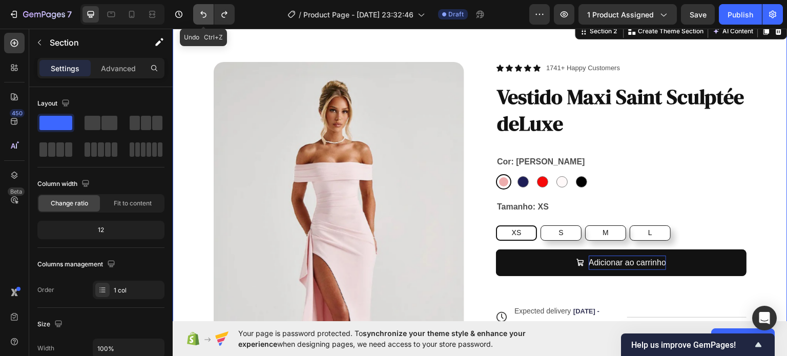
click at [207, 18] on icon "Undo/Redo" at bounding box center [203, 14] width 10 height 10
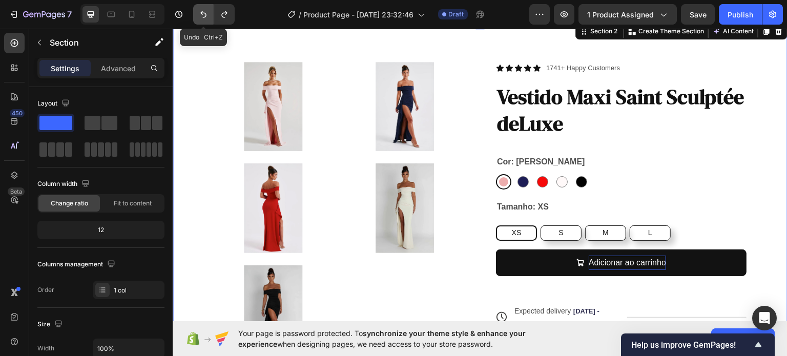
click at [207, 18] on icon "Undo/Redo" at bounding box center [203, 14] width 10 height 10
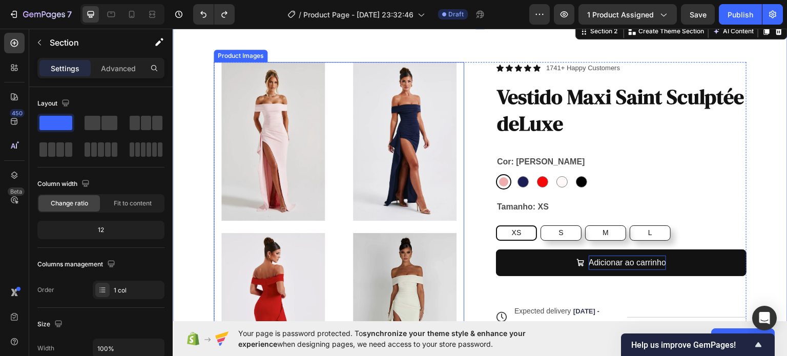
click at [277, 158] on img at bounding box center [273, 141] width 119 height 159
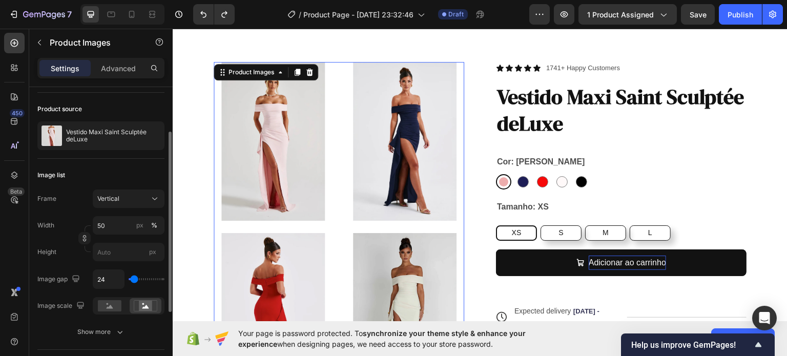
scroll to position [70, 0]
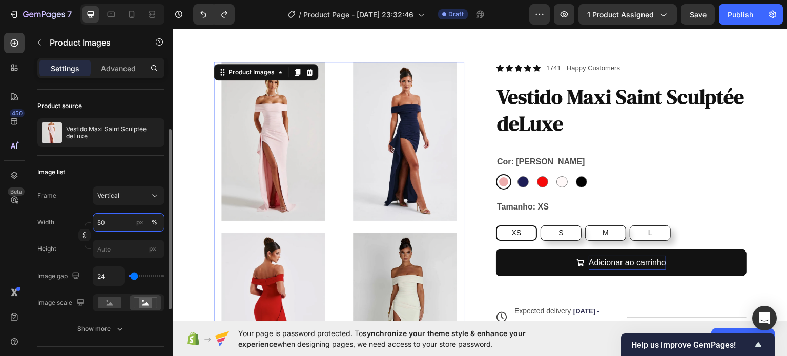
click at [130, 221] on input "50" at bounding box center [129, 222] width 72 height 18
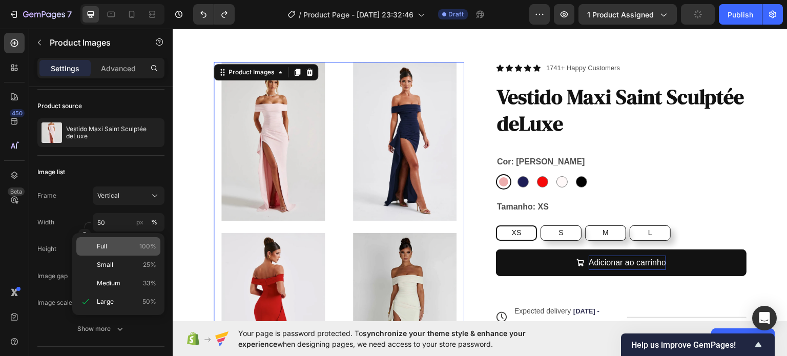
click at [121, 242] on p "Full 100%" at bounding box center [126, 246] width 59 height 9
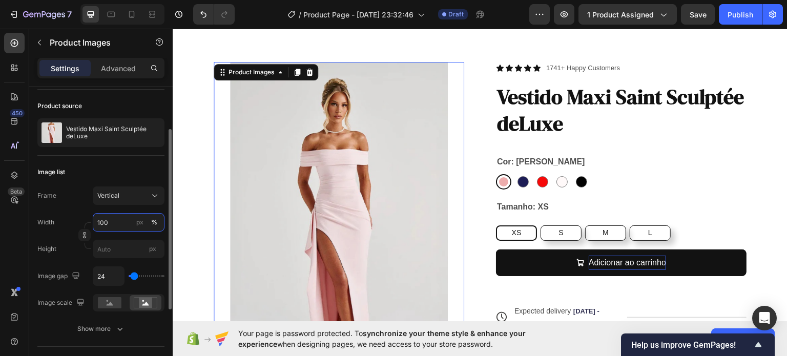
click at [127, 218] on input "100" at bounding box center [129, 222] width 72 height 18
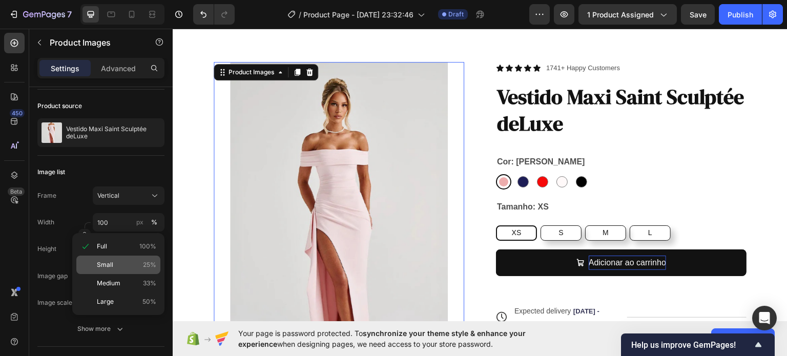
click at [122, 267] on p "Small 25%" at bounding box center [126, 264] width 59 height 9
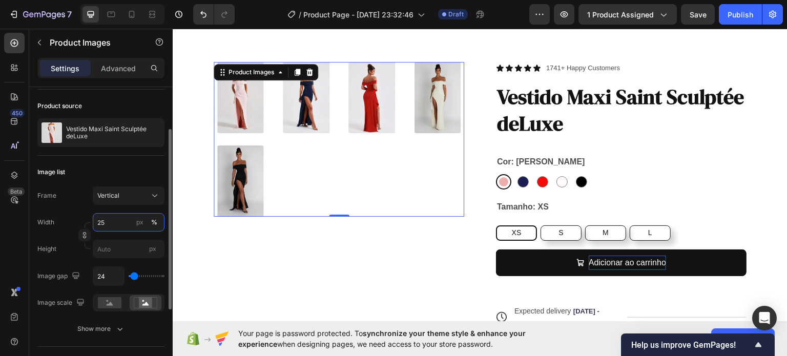
click at [124, 229] on input "25" at bounding box center [129, 222] width 72 height 18
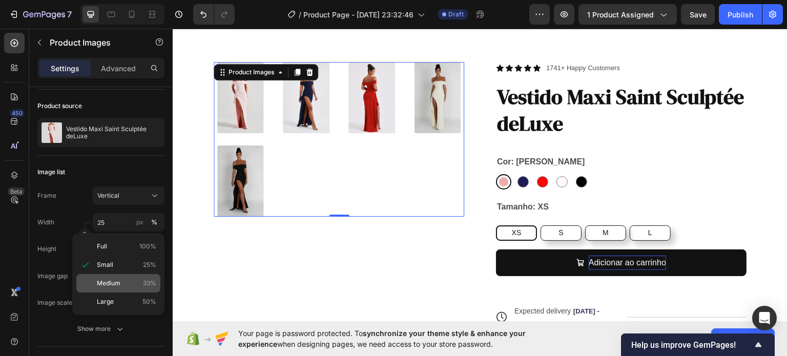
click at [127, 282] on p "Medium 33%" at bounding box center [126, 283] width 59 height 9
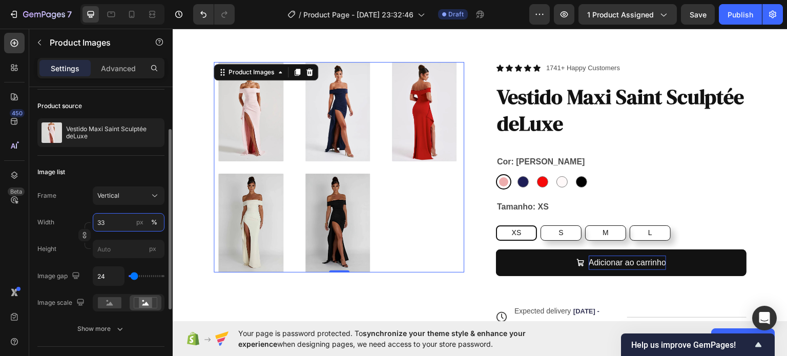
click at [118, 217] on input "33" at bounding box center [129, 222] width 72 height 18
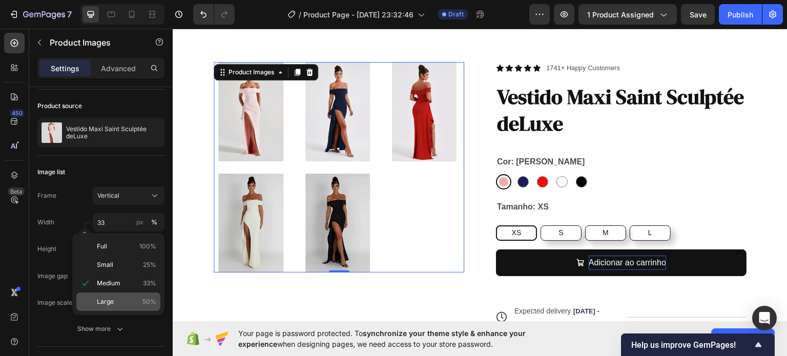
click at [112, 301] on span "Large" at bounding box center [105, 301] width 17 height 9
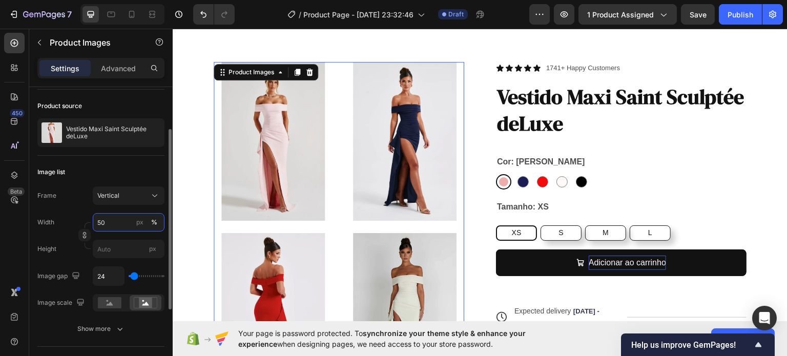
click at [119, 223] on input "50" at bounding box center [129, 222] width 72 height 18
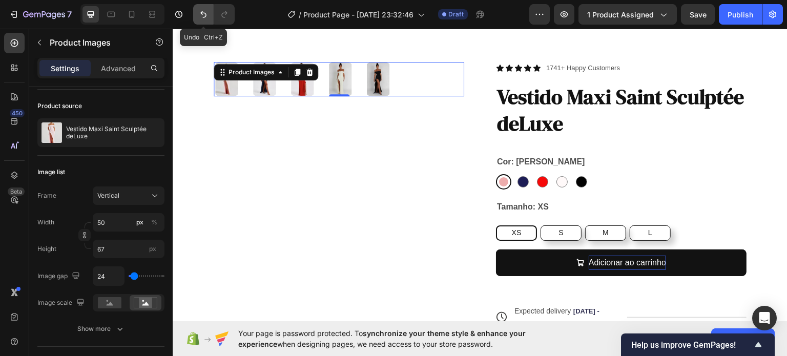
click at [208, 12] on icon "Undo/Redo" at bounding box center [203, 14] width 10 height 10
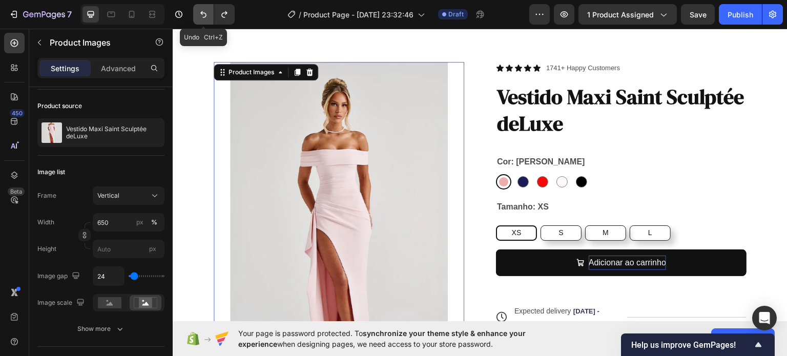
click at [208, 12] on icon "Undo/Redo" at bounding box center [203, 14] width 10 height 10
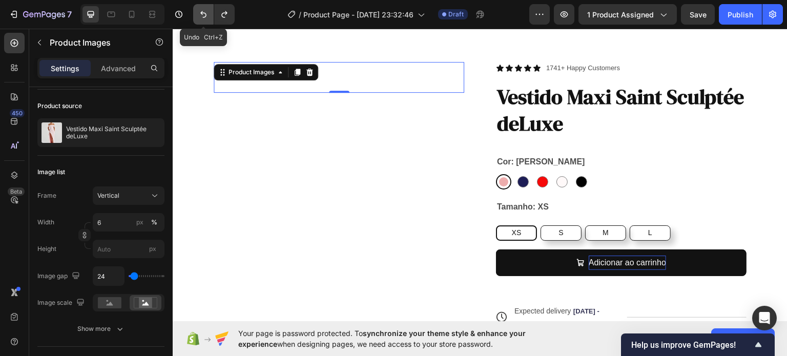
click at [208, 12] on icon "Undo/Redo" at bounding box center [203, 14] width 10 height 10
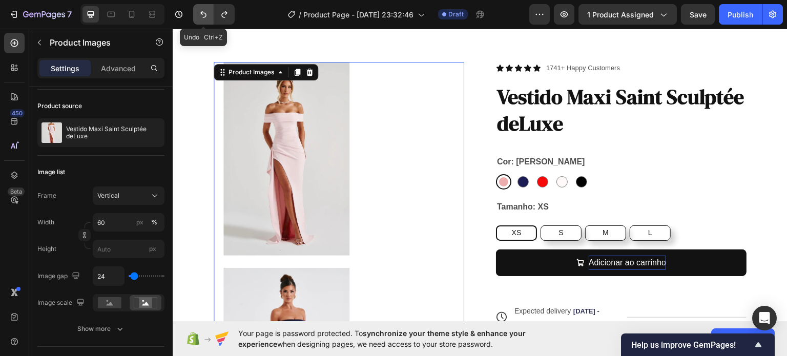
click at [208, 12] on icon "Undo/Redo" at bounding box center [203, 14] width 10 height 10
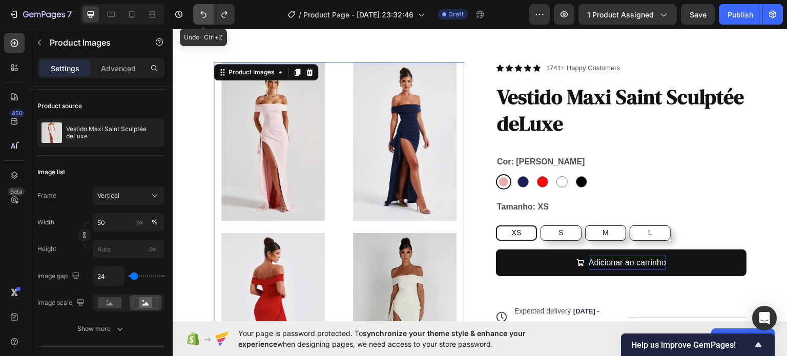
click at [208, 12] on icon "Undo/Redo" at bounding box center [203, 14] width 10 height 10
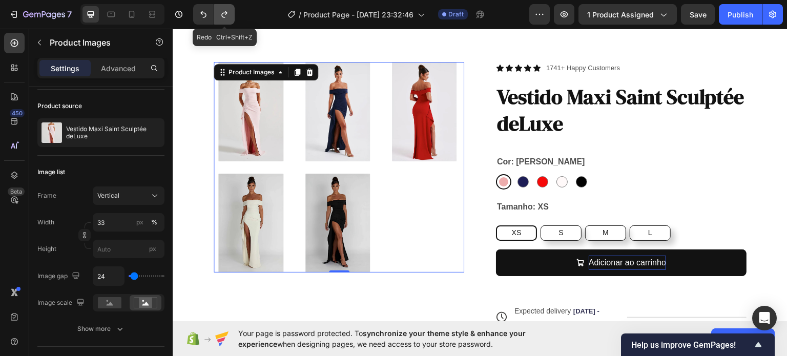
click at [227, 14] on icon "Undo/Redo" at bounding box center [224, 14] width 10 height 10
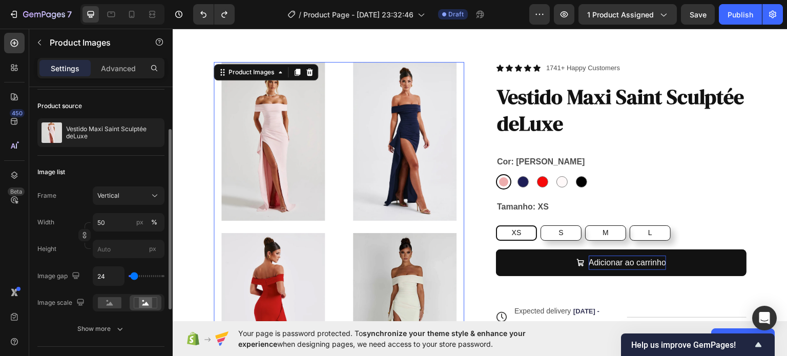
click at [134, 276] on input "range" at bounding box center [147, 276] width 36 height 2
click at [115, 303] on rect at bounding box center [110, 302] width 24 height 11
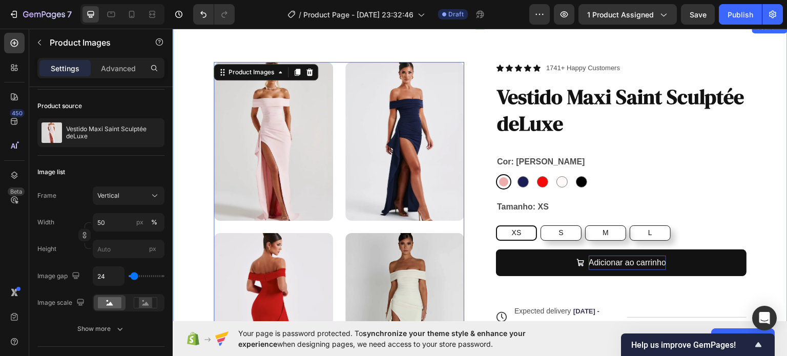
click at [392, 48] on div "Product Images 0 Icon Icon Icon Icon Icon Icon List 1741+ Happy Customers Text …" at bounding box center [480, 318] width 615 height 594
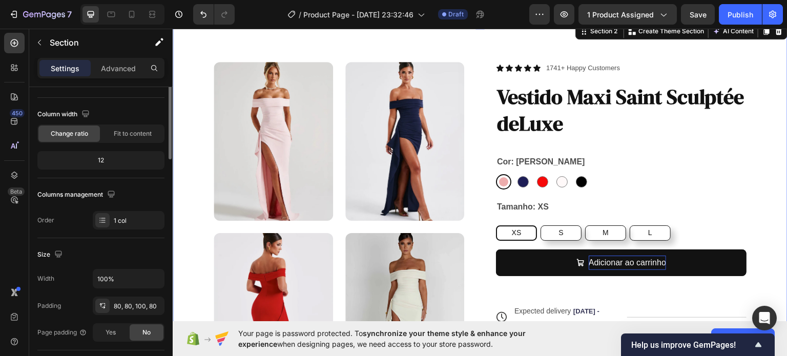
scroll to position [0, 0]
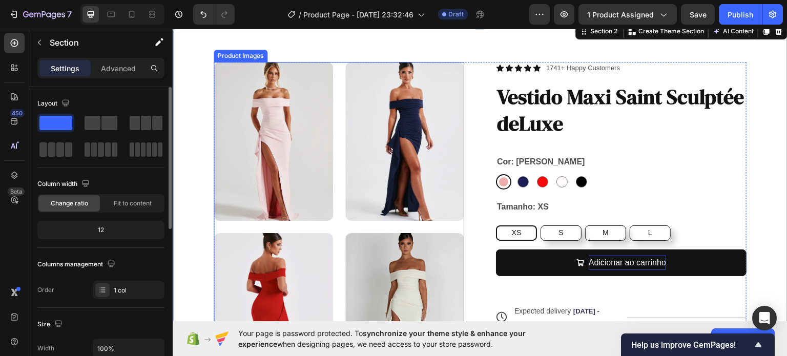
click at [382, 91] on img at bounding box center [404, 141] width 119 height 159
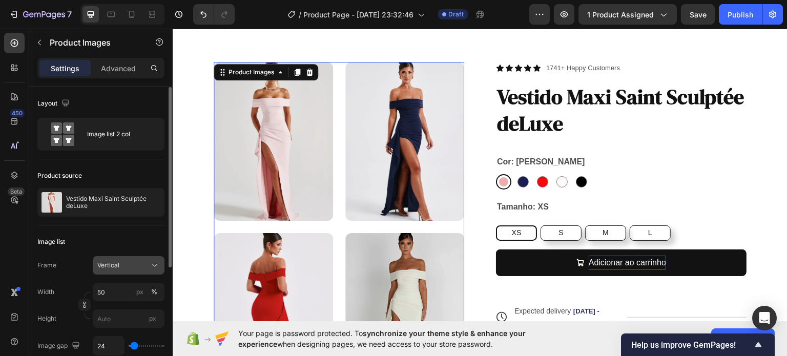
click at [138, 266] on div "Vertical" at bounding box center [122, 265] width 50 height 9
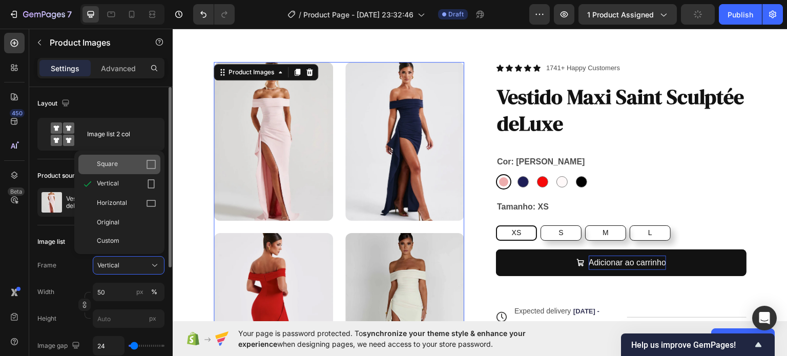
click at [151, 164] on icon at bounding box center [151, 164] width 10 height 10
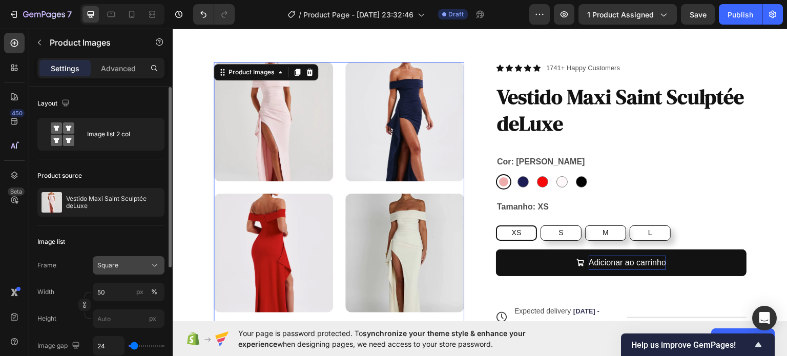
click at [141, 265] on div "Square" at bounding box center [122, 265] width 50 height 9
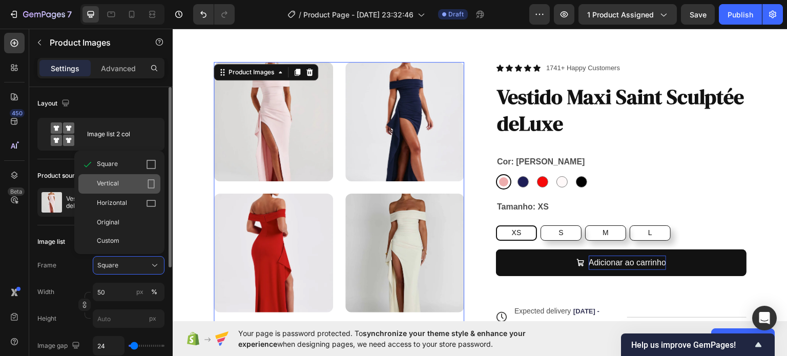
click at [151, 185] on icon at bounding box center [151, 184] width 10 height 10
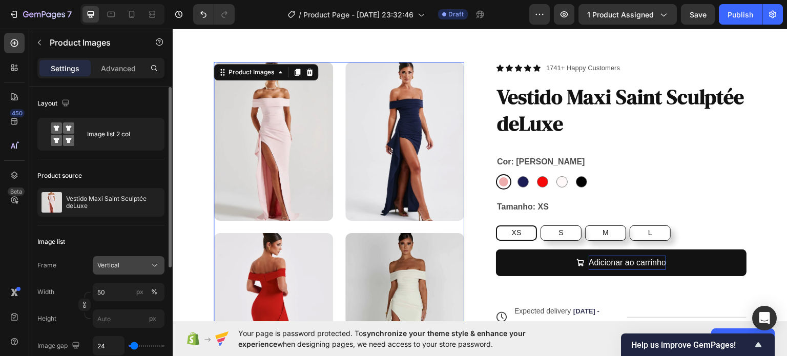
click at [139, 268] on div "Vertical" at bounding box center [122, 265] width 50 height 9
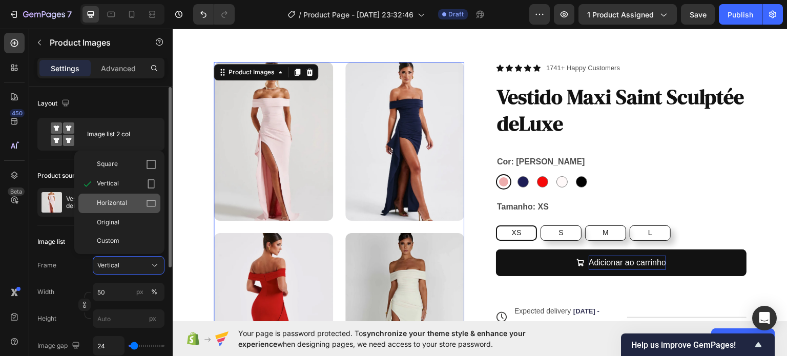
click at [149, 201] on icon at bounding box center [151, 203] width 10 height 10
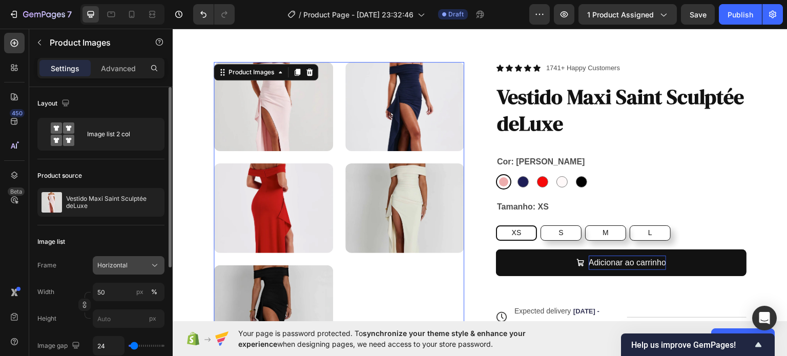
click at [145, 264] on div "Horizontal" at bounding box center [122, 265] width 50 height 9
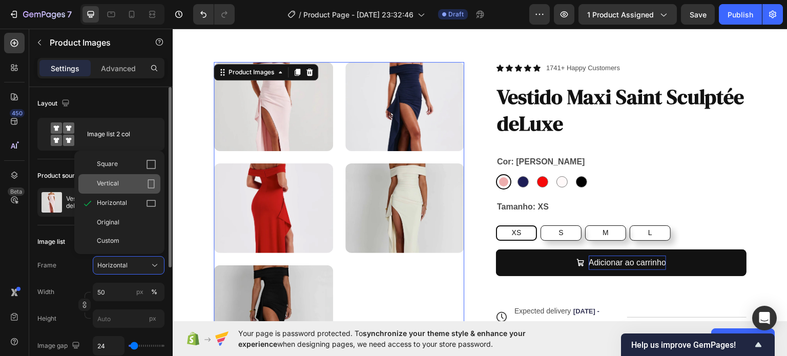
click at [149, 185] on icon at bounding box center [151, 184] width 10 height 10
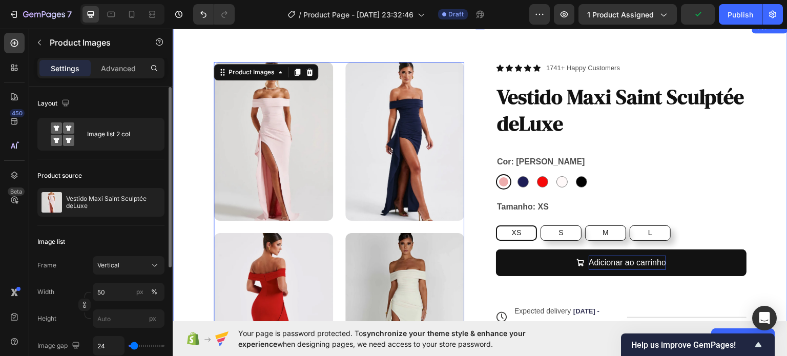
click at [499, 50] on div "Product Images 0 Icon Icon Icon Icon Icon Icon List 1741+ Happy Customers Text …" at bounding box center [480, 318] width 615 height 594
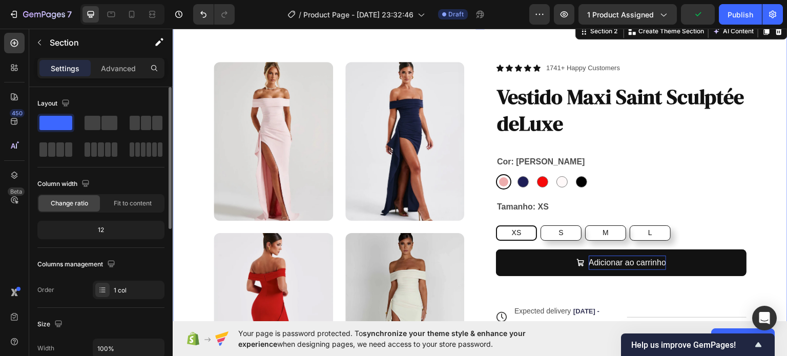
click at [364, 111] on img at bounding box center [404, 141] width 119 height 159
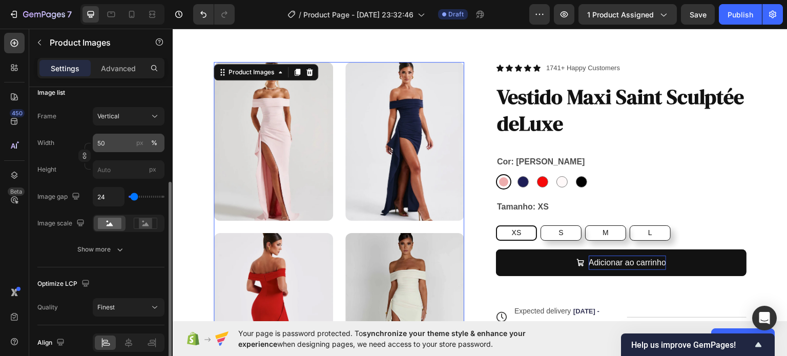
scroll to position [154, 0]
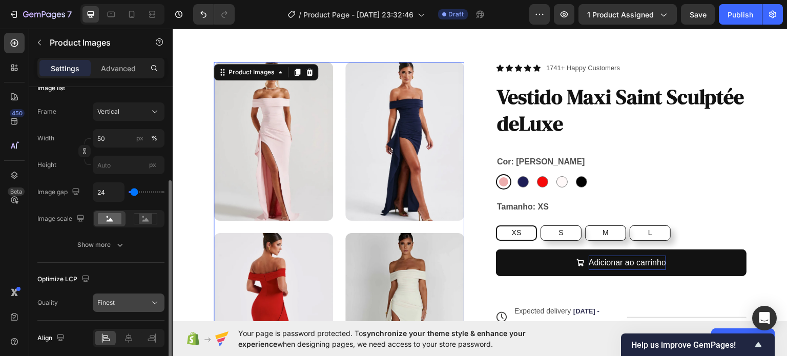
click at [126, 299] on div "Finest" at bounding box center [123, 302] width 52 height 9
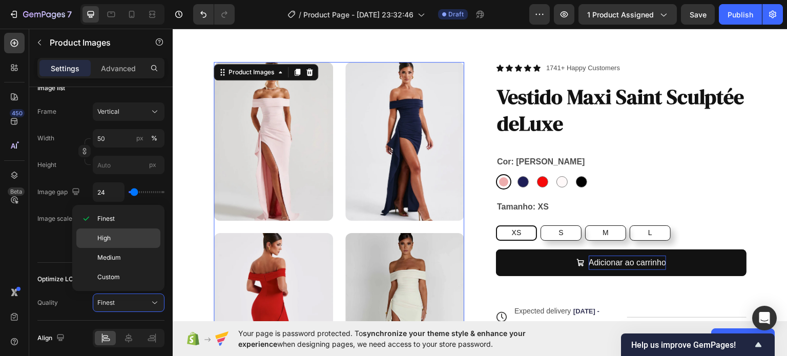
click at [129, 243] on div "High" at bounding box center [118, 238] width 84 height 19
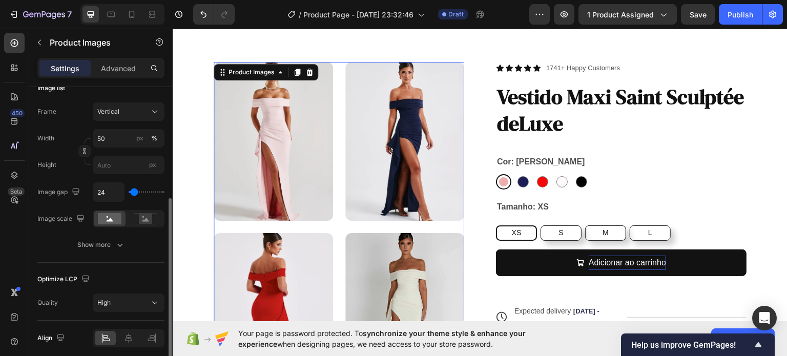
scroll to position [193, 0]
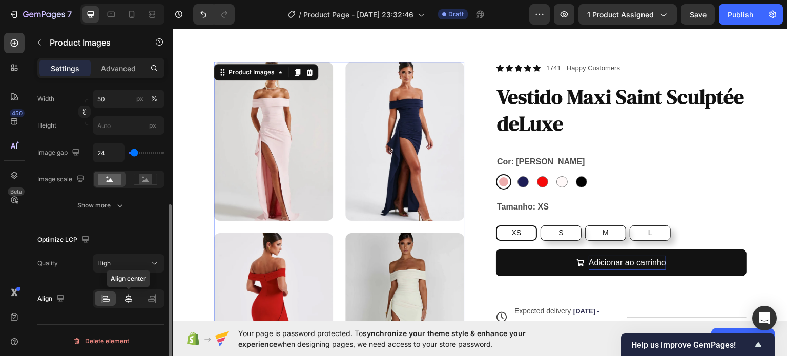
click at [127, 301] on icon at bounding box center [129, 299] width 10 height 10
click at [107, 299] on icon at bounding box center [106, 300] width 7 height 3
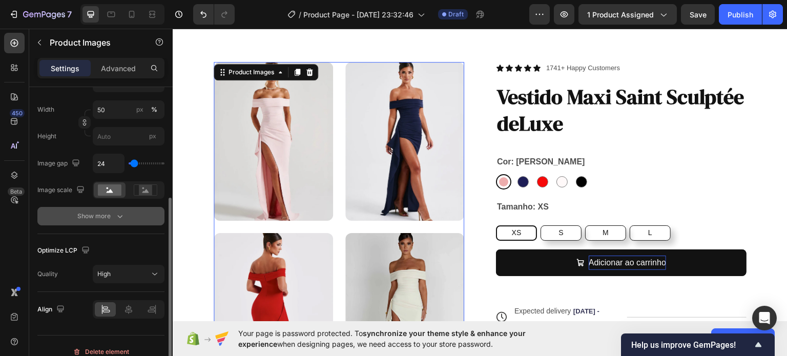
click at [107, 220] on div "Show more" at bounding box center [101, 216] width 48 height 10
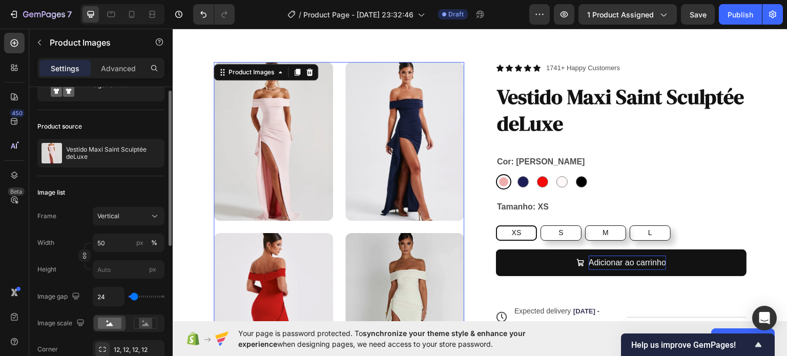
scroll to position [0, 0]
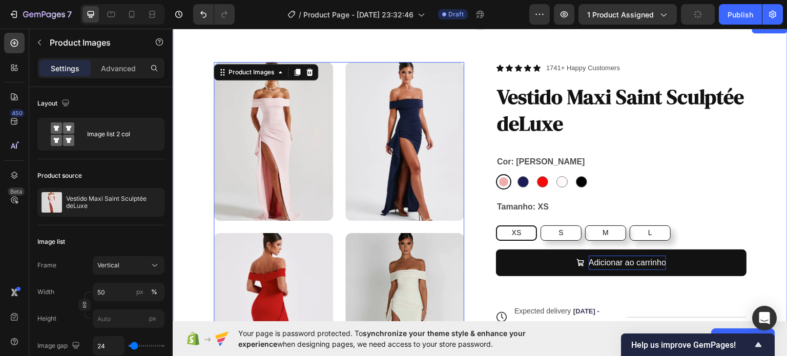
click at [503, 43] on div "Product Images 0 Icon Icon Icon Icon Icon Icon List 1741+ Happy Customers Text …" at bounding box center [480, 318] width 615 height 594
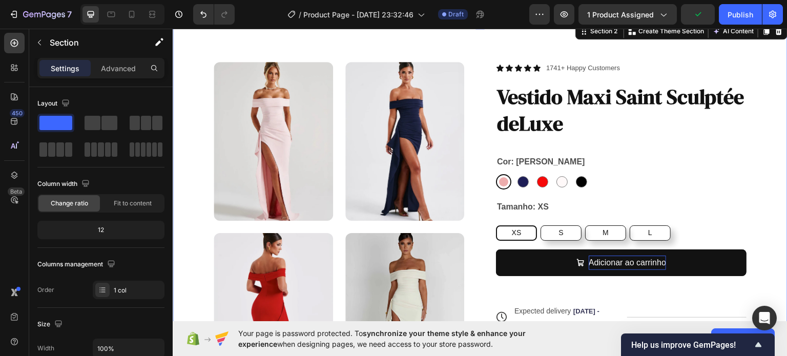
click at [423, 91] on img at bounding box center [404, 141] width 119 height 159
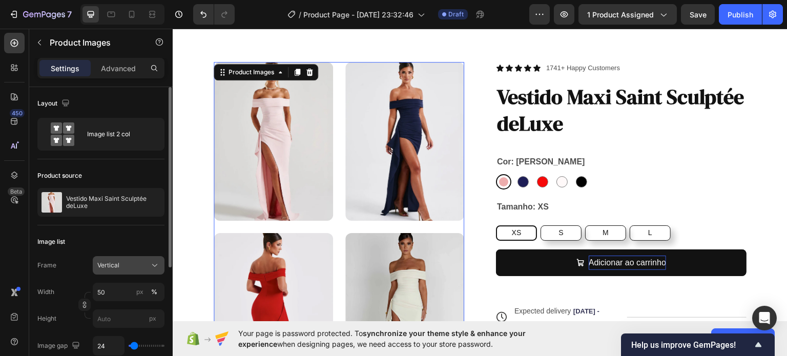
click at [133, 267] on div "Vertical" at bounding box center [122, 265] width 50 height 9
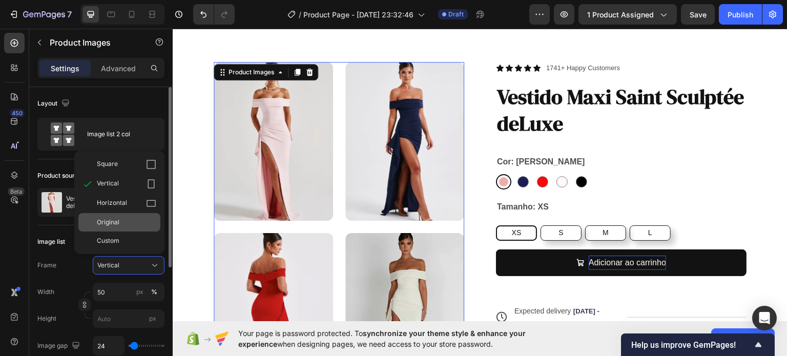
click at [138, 219] on div "Original" at bounding box center [126, 222] width 59 height 9
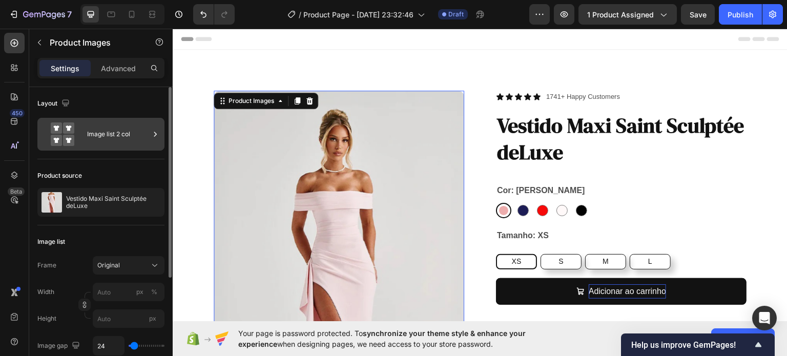
click at [136, 133] on div "Image list 2 col" at bounding box center [118, 134] width 63 height 24
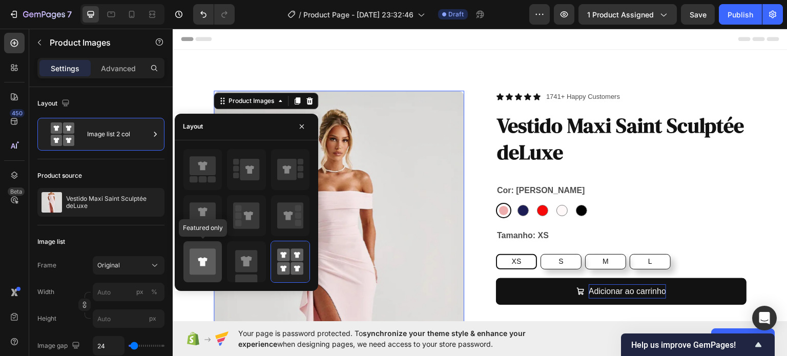
click at [205, 258] on icon at bounding box center [202, 261] width 9 height 9
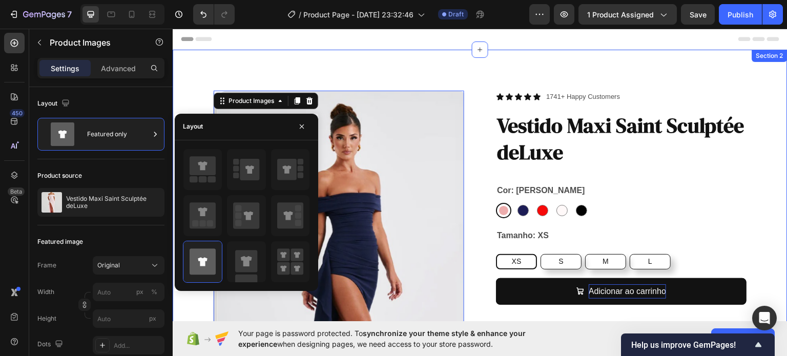
click at [378, 69] on div "Product Images 0 Icon Icon Icon Icon Icon Icon List 1741+ Happy Customers Text …" at bounding box center [480, 287] width 615 height 477
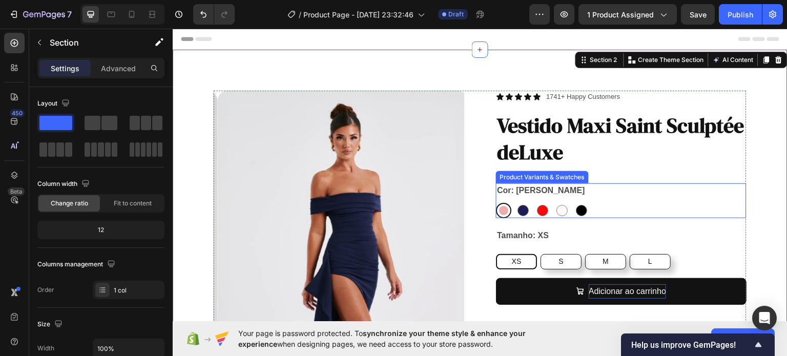
click at [514, 201] on div "Cor: Rosa Rosa Rosa Azul Azul Vermelho Vermelho Branco Branco Preto Preto" at bounding box center [621, 200] width 251 height 35
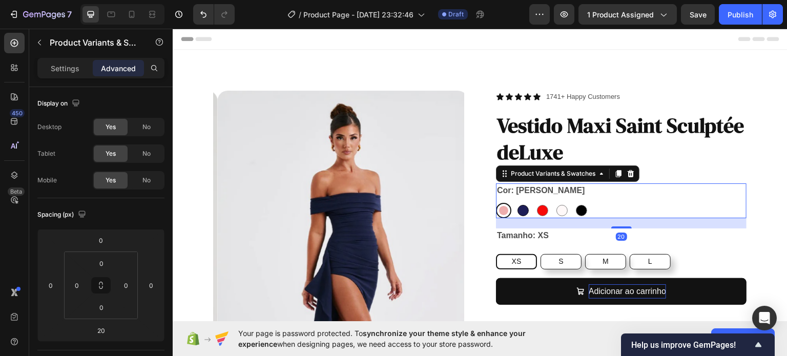
click at [518, 209] on div at bounding box center [523, 210] width 11 height 11
click at [516, 202] on input "Azul Azul" at bounding box center [515, 202] width 1 height 1
click at [504, 209] on div at bounding box center [503, 210] width 11 height 11
click at [496, 202] on input "Rosa Rosa" at bounding box center [496, 202] width 1 height 1
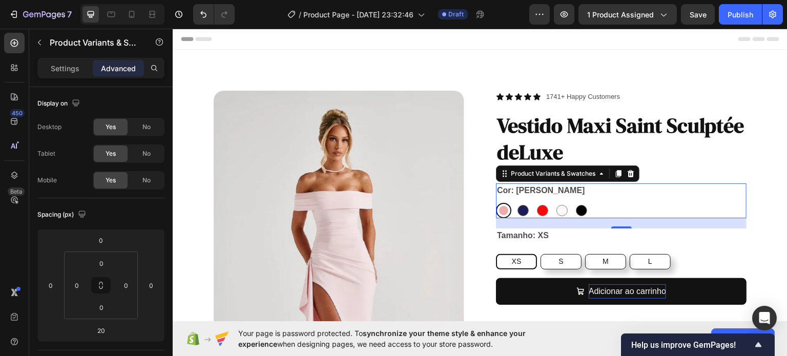
click at [555, 206] on div at bounding box center [562, 209] width 15 height 15
click at [554, 202] on input "Branco Branco" at bounding box center [554, 202] width 1 height 1
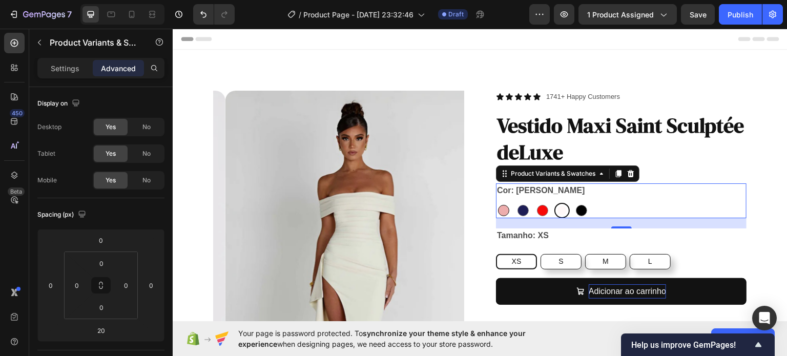
click at [500, 208] on div at bounding box center [503, 210] width 11 height 11
click at [496, 202] on input "Rosa Rosa" at bounding box center [496, 202] width 1 height 1
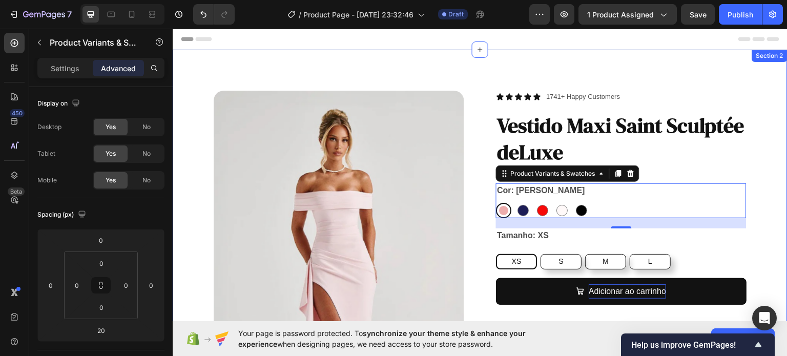
click at [282, 162] on img at bounding box center [339, 282] width 251 height 384
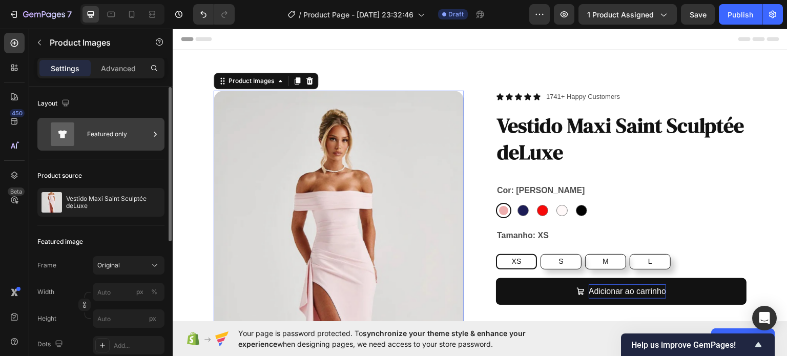
click at [120, 132] on div "Featured only" at bounding box center [118, 134] width 63 height 24
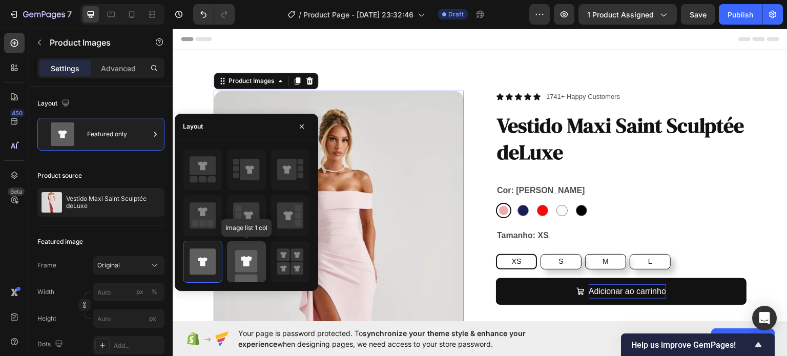
click at [257, 264] on rect at bounding box center [246, 261] width 22 height 22
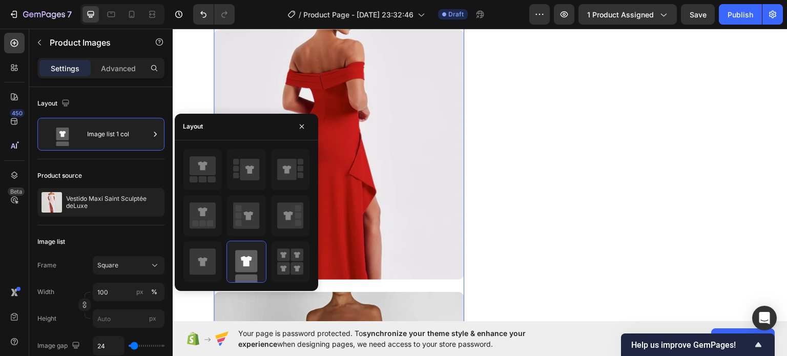
scroll to position [603, 0]
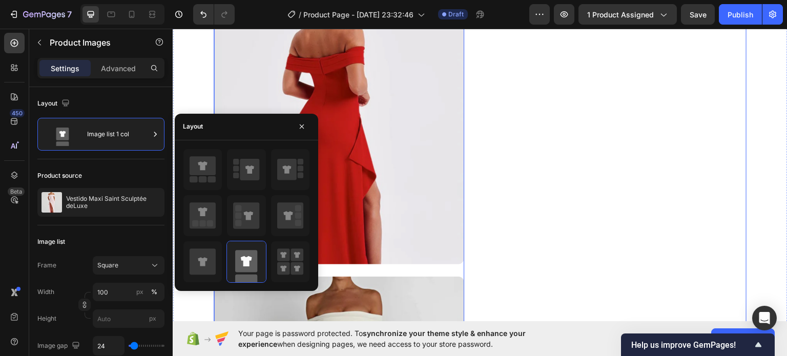
click at [526, 186] on div "Icon Icon Icon Icon Icon Icon List 1741+ Happy Customers Text Block Row Vestido…" at bounding box center [621, 138] width 251 height 1302
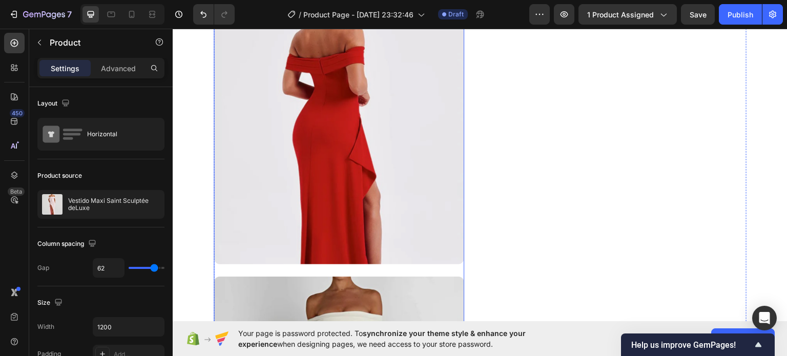
click at [339, 177] on img at bounding box center [339, 138] width 251 height 251
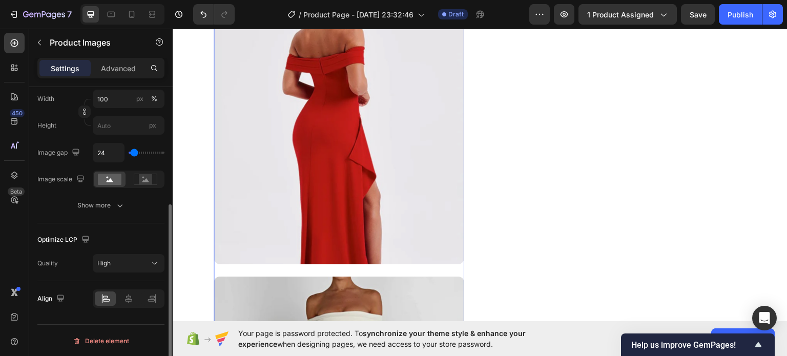
scroll to position [193, 0]
click at [107, 201] on div "Show more" at bounding box center [101, 206] width 48 height 10
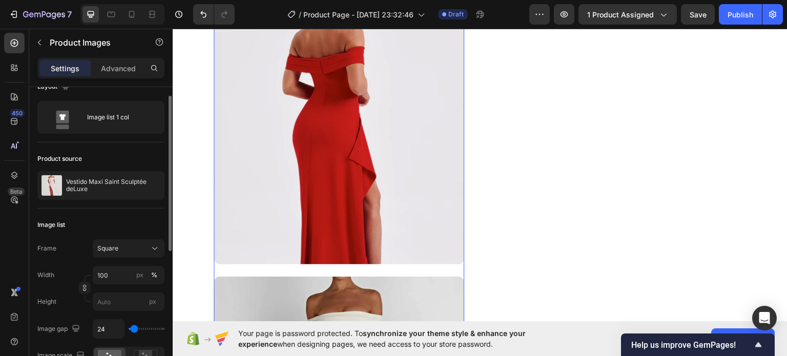
scroll to position [17, 0]
click at [111, 249] on span "Square" at bounding box center [107, 247] width 21 height 9
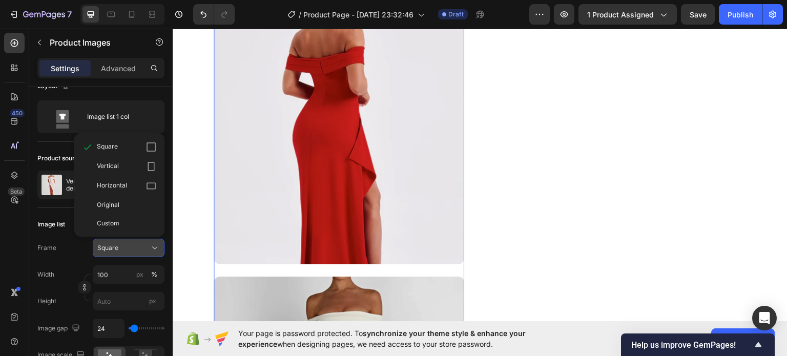
click at [111, 249] on span "Square" at bounding box center [107, 247] width 21 height 9
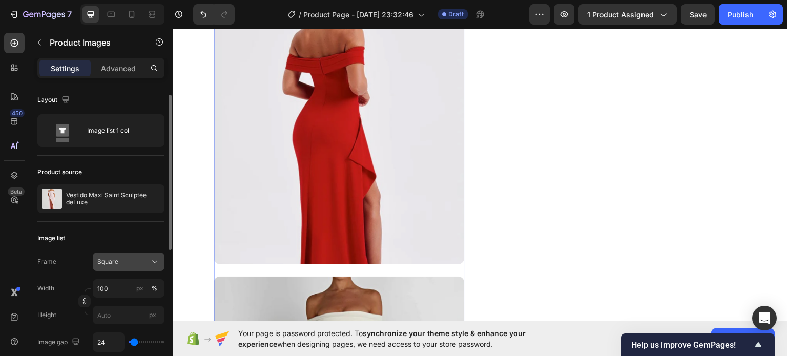
scroll to position [0, 0]
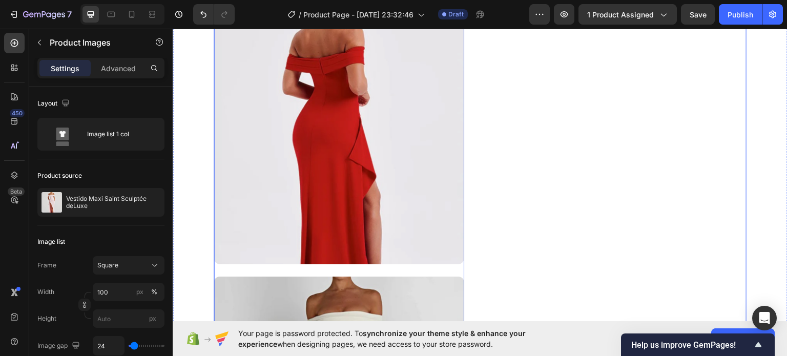
click at [535, 190] on div "Icon Icon Icon Icon Icon Icon List 1741+ Happy Customers Text Block Row Vestido…" at bounding box center [621, 138] width 251 height 1302
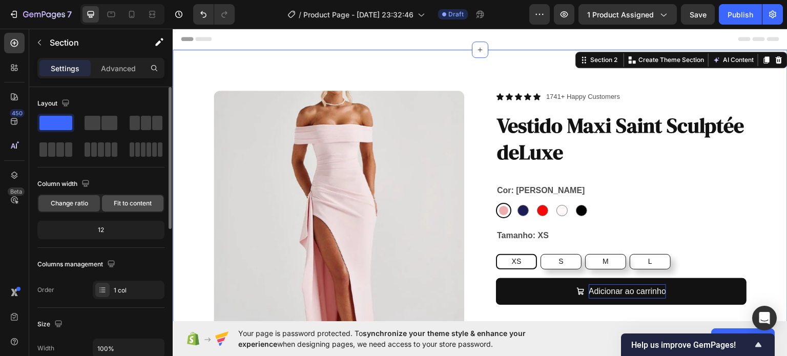
click at [139, 207] on span "Fit to content" at bounding box center [133, 203] width 38 height 9
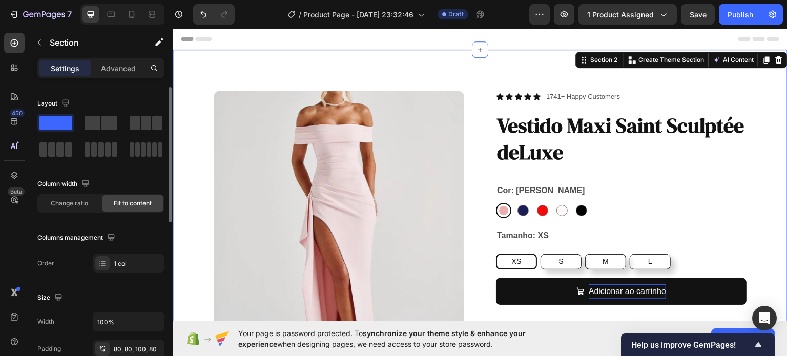
click at [81, 216] on div "Column width Change ratio Fit to content" at bounding box center [100, 199] width 127 height 46
click at [62, 206] on span "Change ratio" at bounding box center [69, 203] width 37 height 9
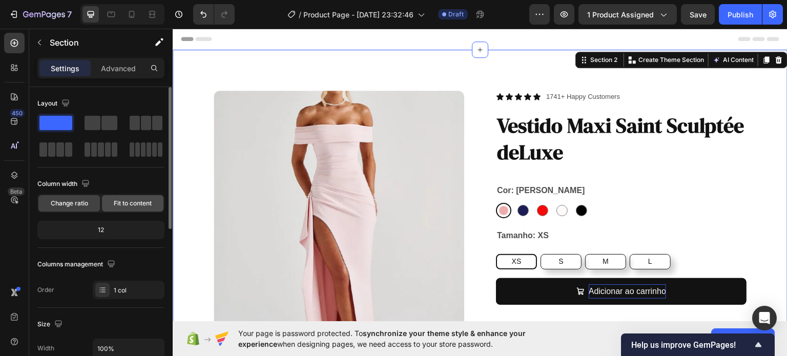
click at [128, 210] on div "Fit to content" at bounding box center [133, 203] width 62 height 16
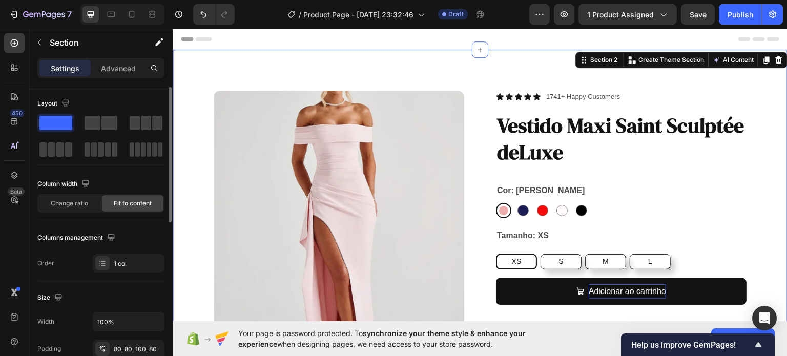
click at [157, 278] on div "Layout Column width Change ratio Fit to content Columns management Order 1 col" at bounding box center [100, 184] width 127 height 194
click at [148, 269] on div "1 col" at bounding box center [129, 263] width 72 height 18
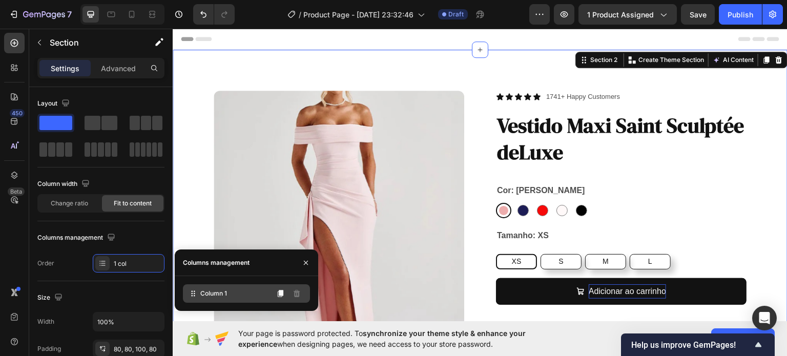
click at [244, 295] on div "Column 1" at bounding box center [246, 293] width 127 height 18
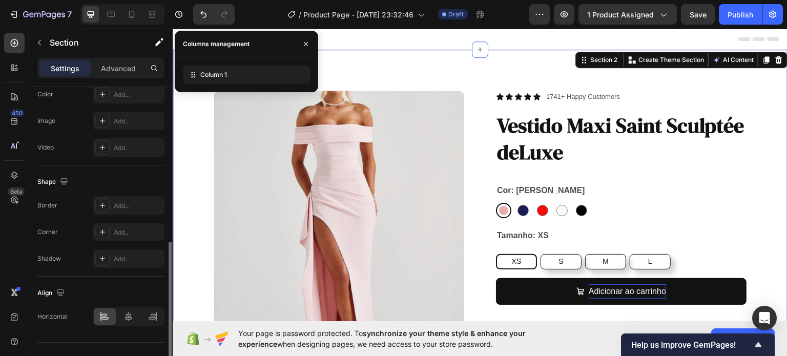
scroll to position [357, 0]
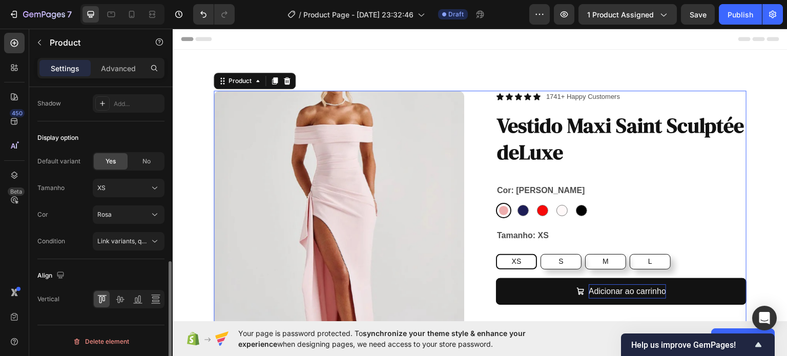
scroll to position [419, 0]
click at [121, 303] on icon at bounding box center [120, 300] width 10 height 10
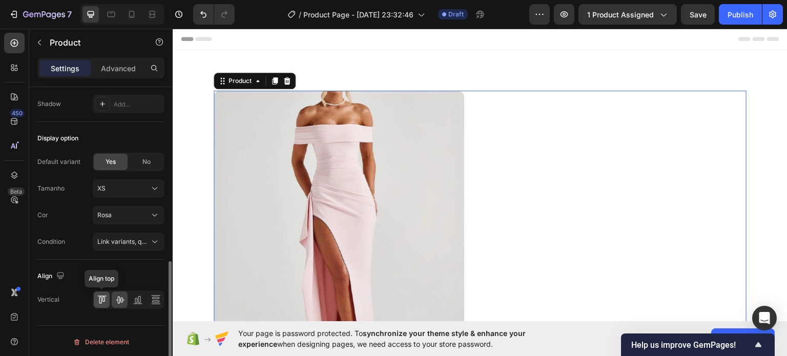
click at [97, 299] on icon at bounding box center [102, 300] width 10 height 10
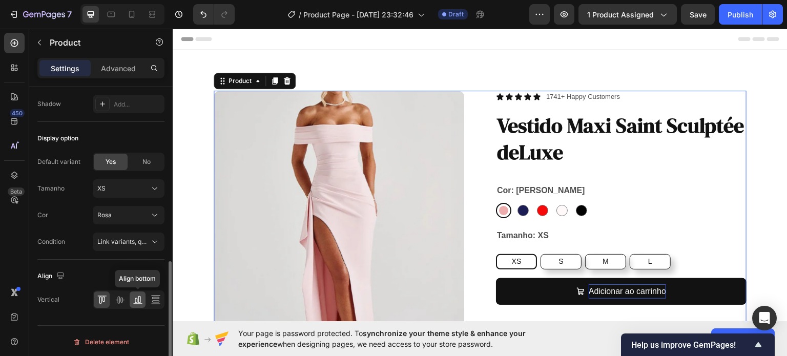
click at [142, 303] on icon at bounding box center [138, 300] width 10 height 10
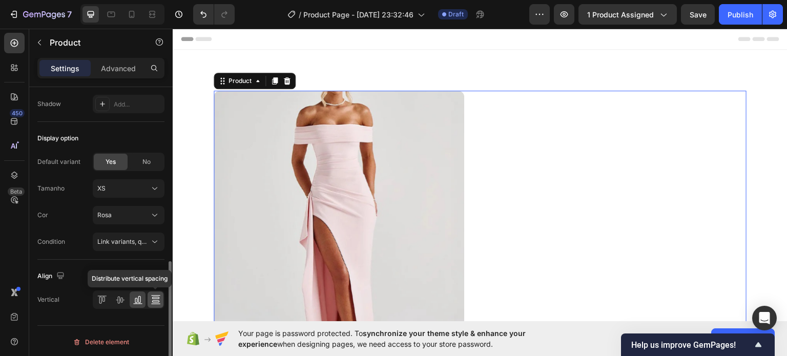
click at [155, 300] on icon at bounding box center [156, 300] width 10 height 10
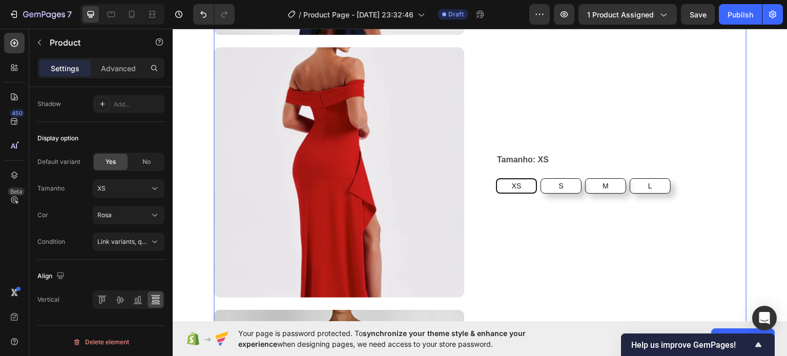
scroll to position [562, 0]
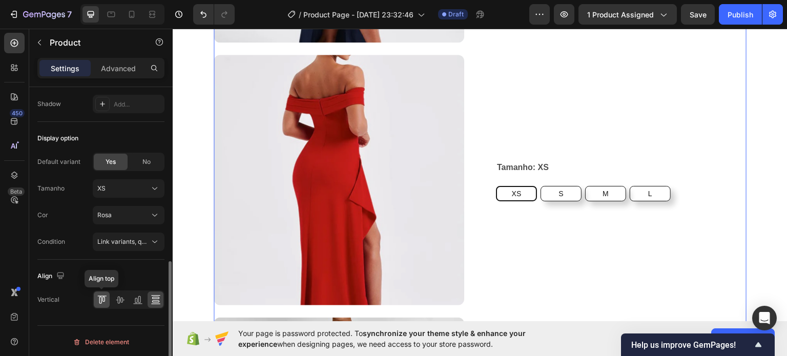
click at [101, 298] on icon at bounding box center [102, 300] width 10 height 10
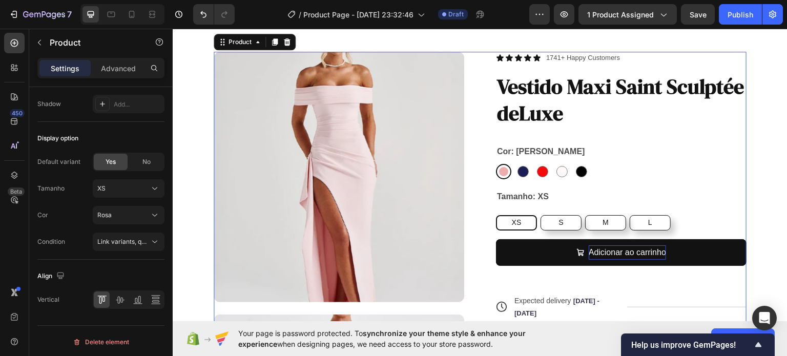
scroll to position [0, 0]
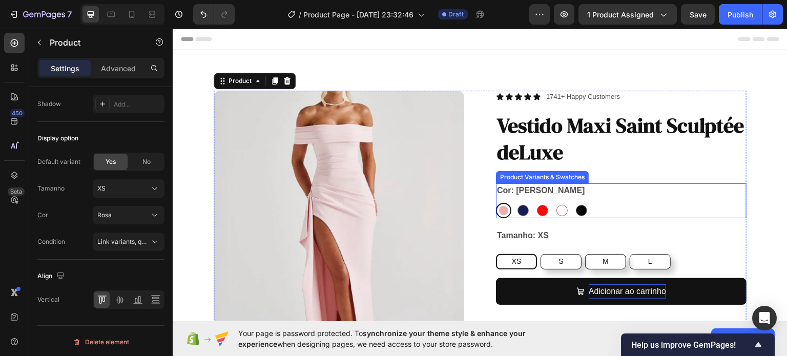
click at [402, 167] on img at bounding box center [339, 215] width 251 height 251
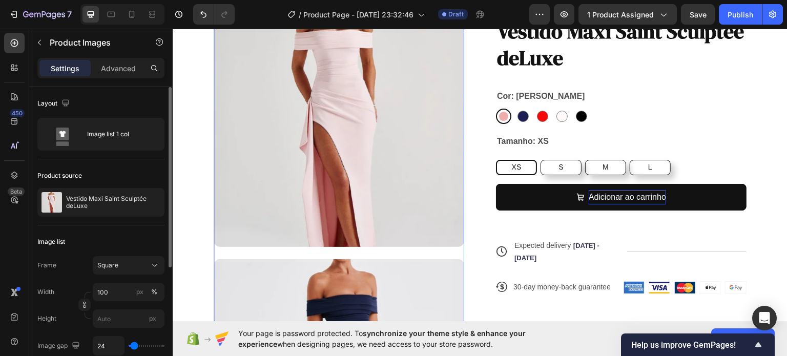
scroll to position [105, 0]
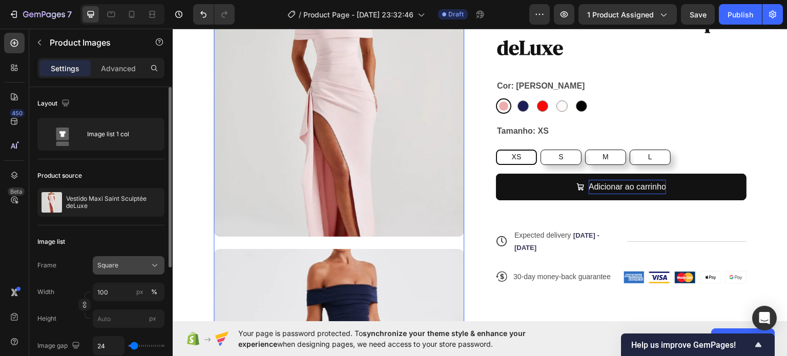
click at [117, 265] on span "Square" at bounding box center [107, 265] width 21 height 9
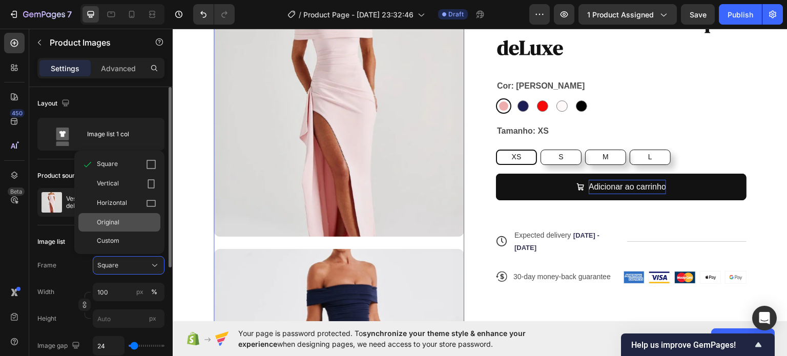
click at [133, 227] on div "Original" at bounding box center [119, 222] width 82 height 18
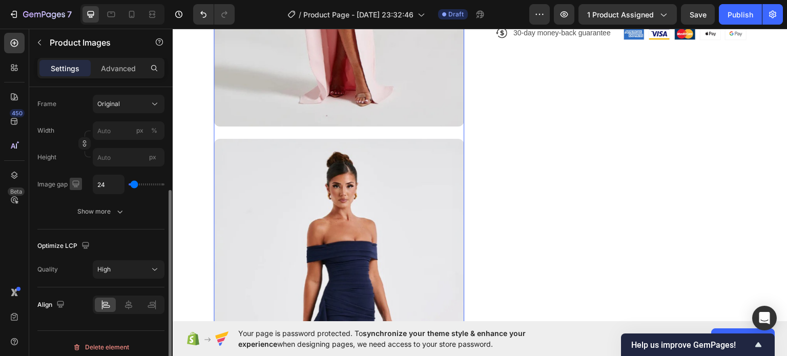
scroll to position [161, 0]
click at [90, 213] on div "Show more" at bounding box center [101, 212] width 48 height 10
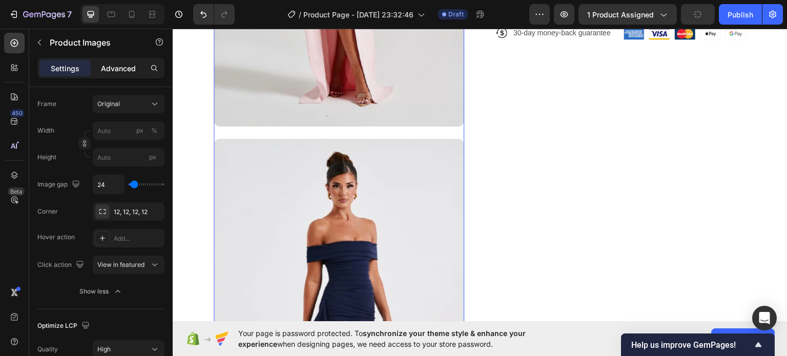
click at [121, 68] on p "Advanced" at bounding box center [118, 68] width 35 height 11
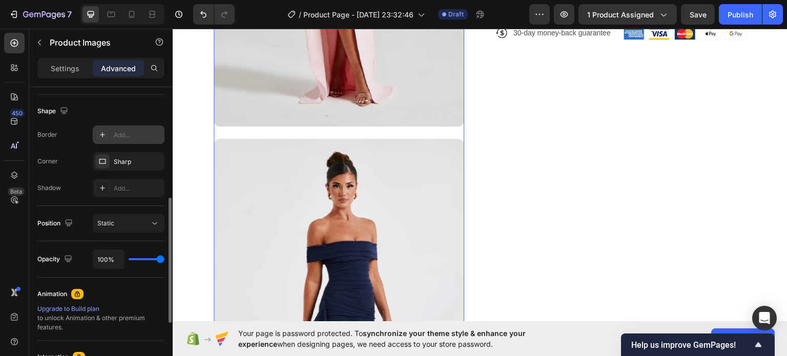
scroll to position [258, 0]
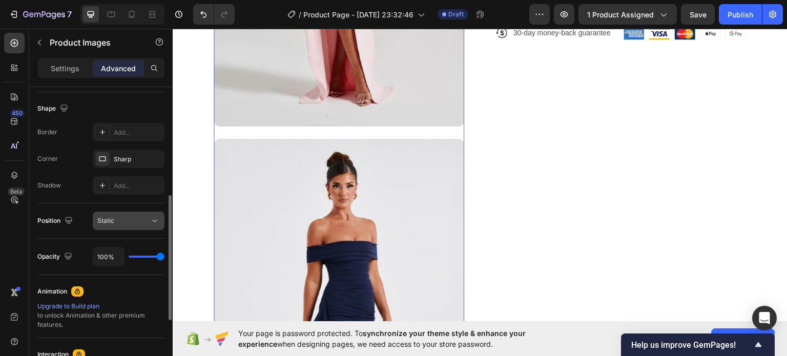
click at [119, 216] on div "Static" at bounding box center [128, 221] width 63 height 10
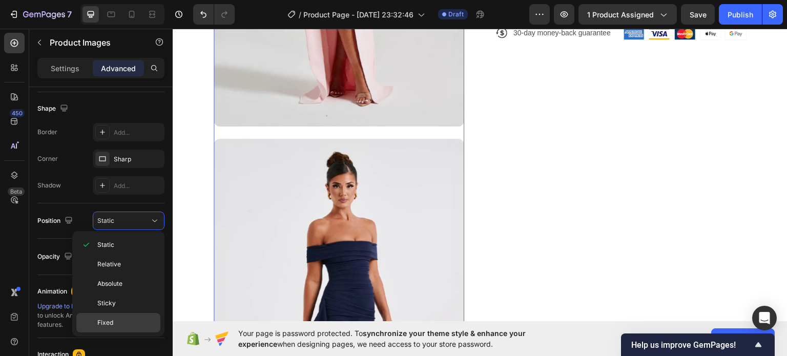
click at [115, 320] on p "Fixed" at bounding box center [126, 322] width 58 height 9
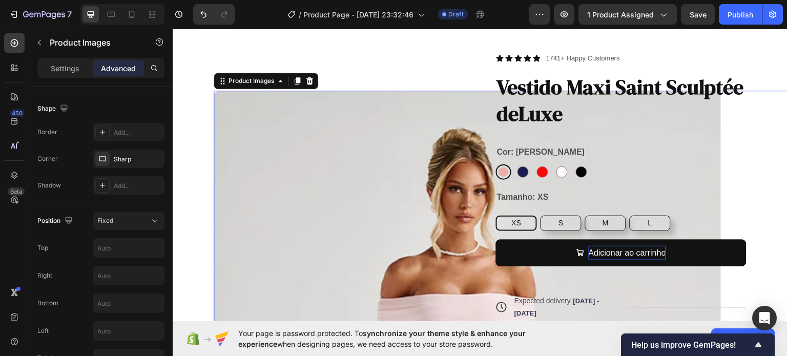
scroll to position [0, 0]
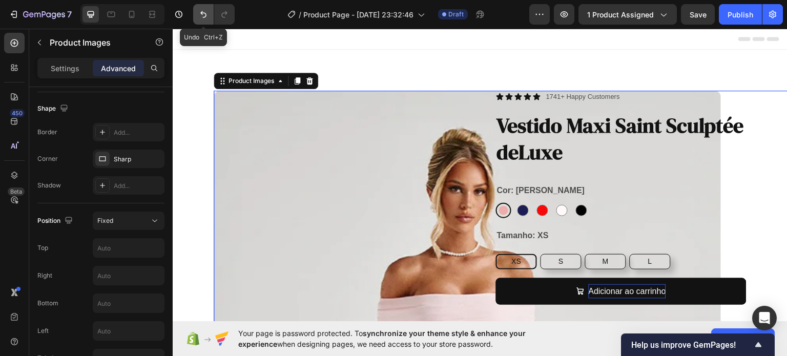
click at [206, 14] on icon "Undo/Redo" at bounding box center [203, 14] width 6 height 7
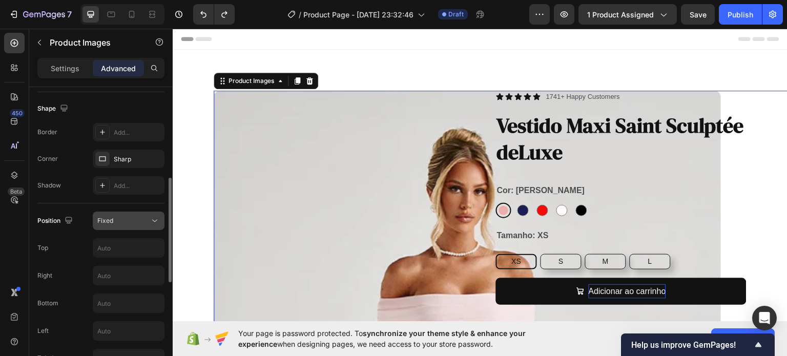
click at [121, 220] on div "Fixed" at bounding box center [123, 220] width 52 height 9
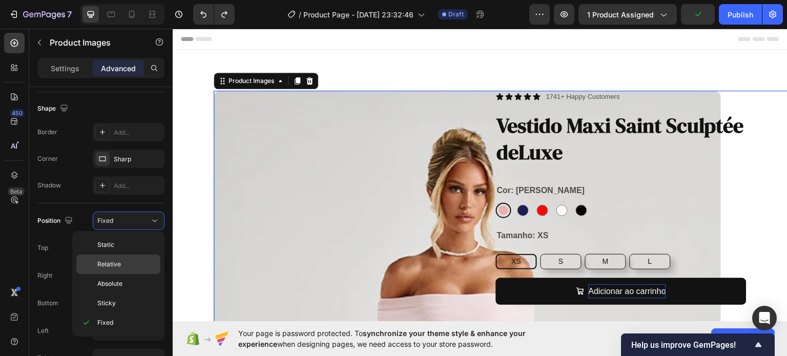
click at [119, 264] on span "Relative" at bounding box center [109, 264] width 24 height 9
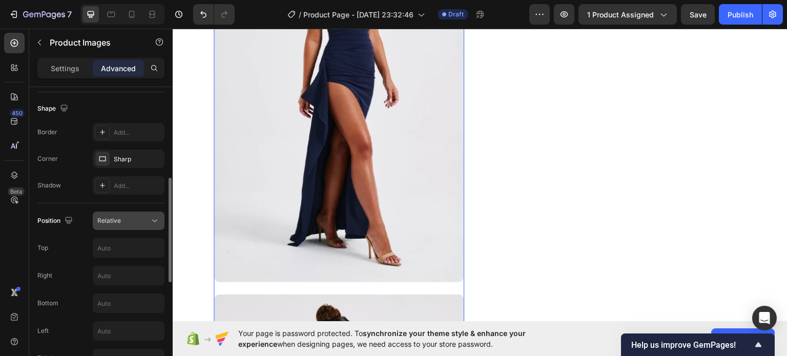
click at [121, 216] on div "Relative" at bounding box center [123, 220] width 52 height 9
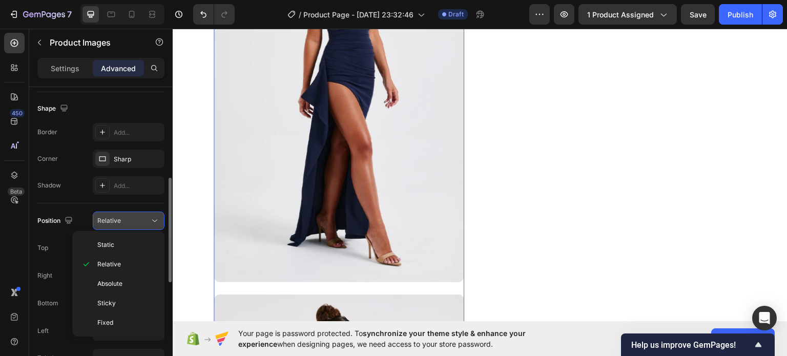
scroll to position [590, 0]
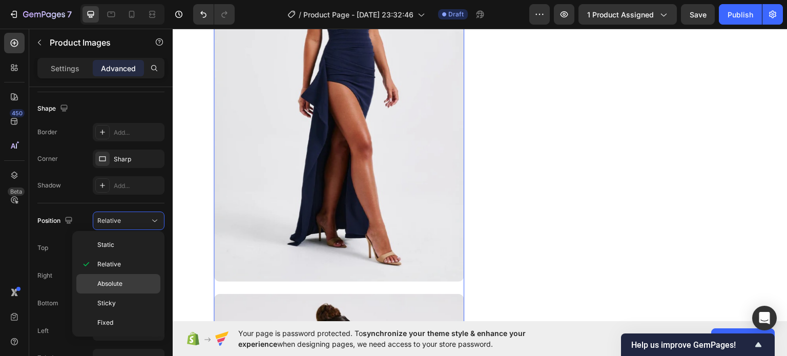
click at [109, 285] on span "Absolute" at bounding box center [109, 283] width 25 height 9
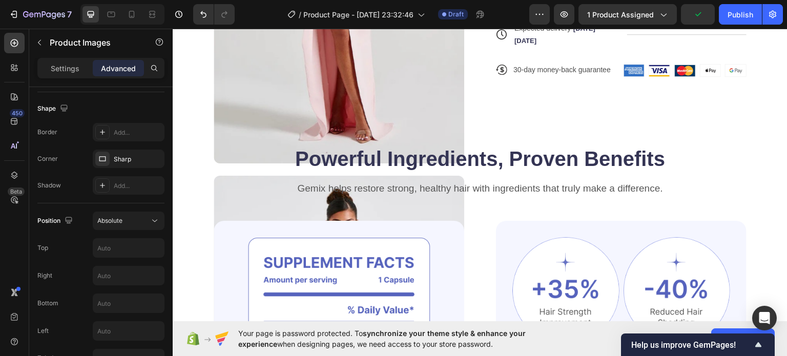
scroll to position [359, 0]
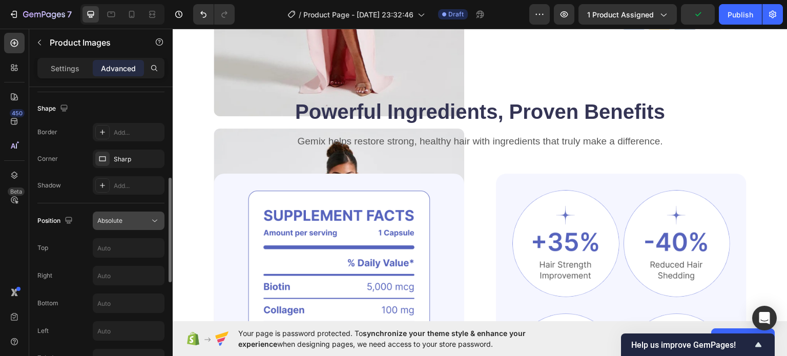
click at [120, 213] on button "Absolute" at bounding box center [129, 221] width 72 height 18
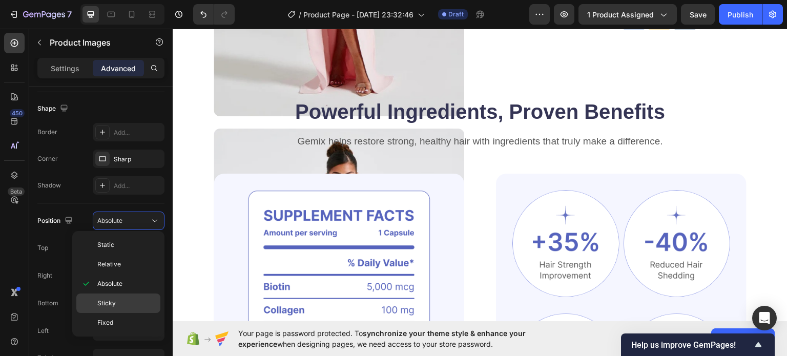
click at [118, 305] on p "Sticky" at bounding box center [126, 303] width 58 height 9
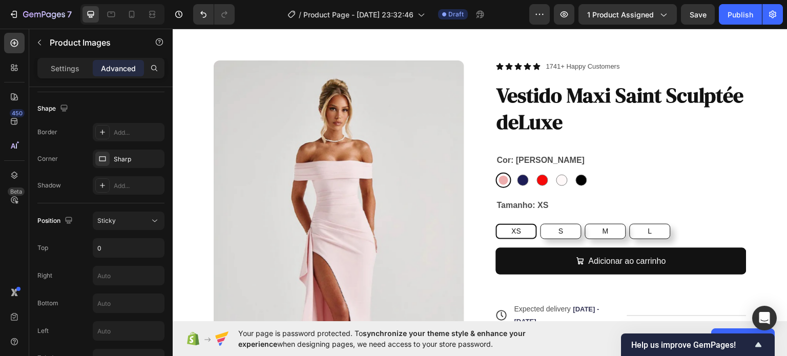
scroll to position [0, 0]
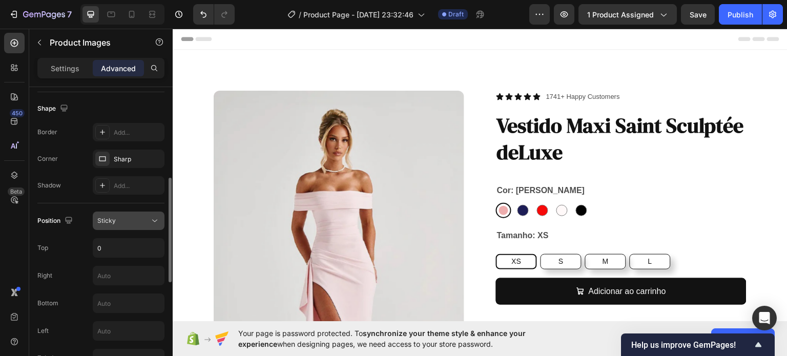
click at [131, 218] on div "Sticky" at bounding box center [123, 220] width 52 height 9
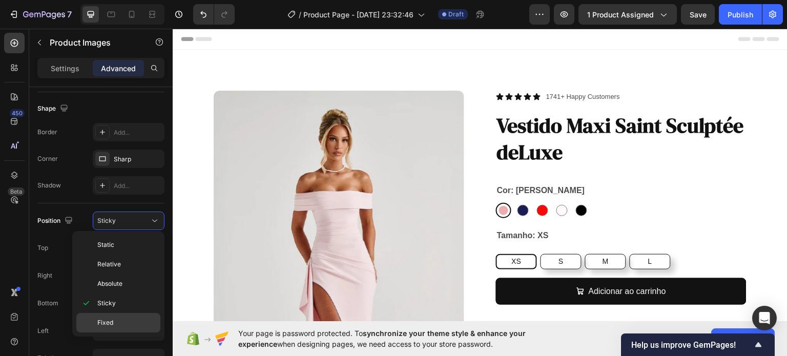
click at [107, 325] on span "Fixed" at bounding box center [105, 322] width 16 height 9
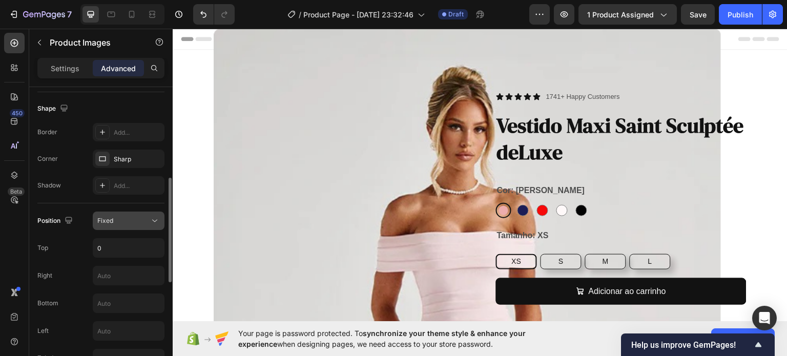
click at [132, 220] on div "Fixed" at bounding box center [123, 220] width 52 height 9
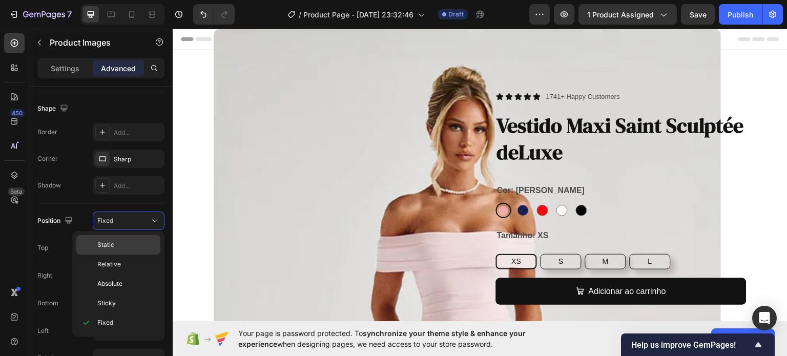
click at [121, 241] on p "Static" at bounding box center [126, 244] width 58 height 9
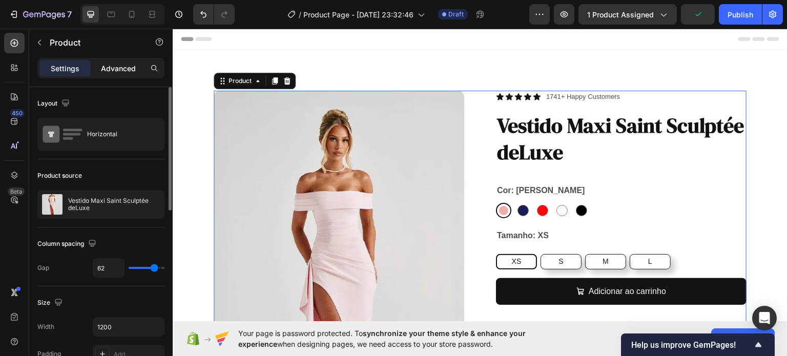
click at [100, 68] on div "Advanced" at bounding box center [118, 68] width 51 height 16
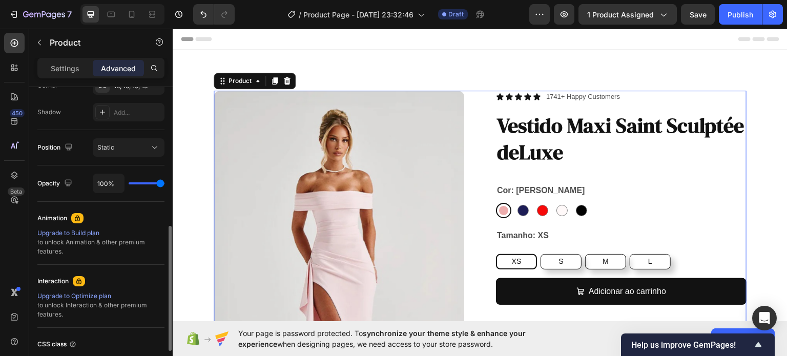
scroll to position [332, 0]
click at [115, 145] on div "Static" at bounding box center [123, 146] width 52 height 9
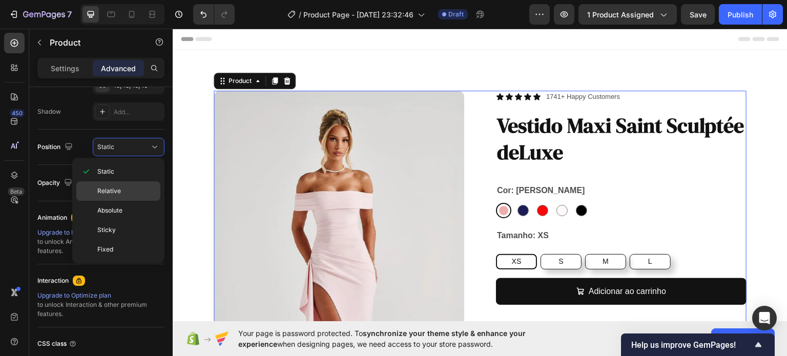
click at [122, 188] on p "Relative" at bounding box center [126, 191] width 58 height 9
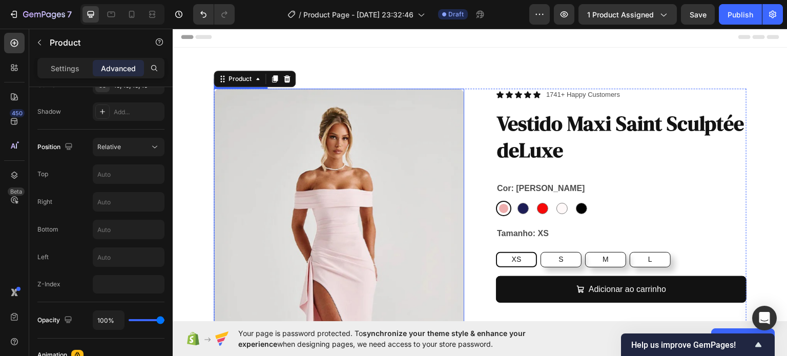
scroll to position [0, 0]
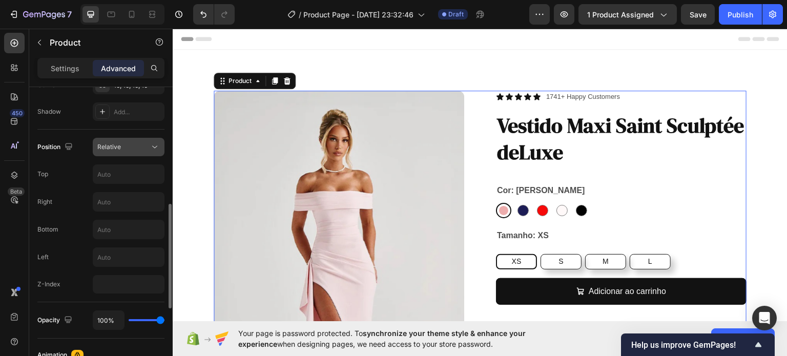
click at [127, 145] on div "Relative" at bounding box center [123, 146] width 52 height 9
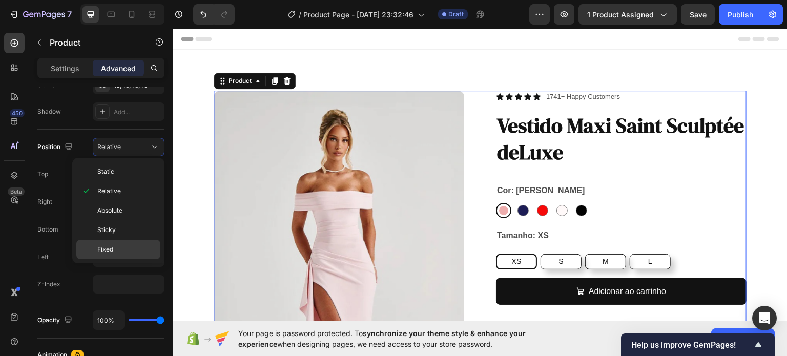
click at [111, 246] on span "Fixed" at bounding box center [105, 249] width 16 height 9
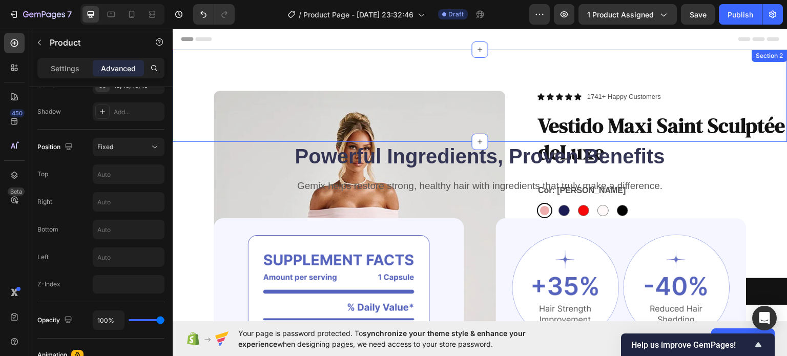
click at [519, 78] on div "Product Images Icon Icon Icon Icon Icon Icon List 1741+ Happy Customers Text Bl…" at bounding box center [480, 95] width 615 height 92
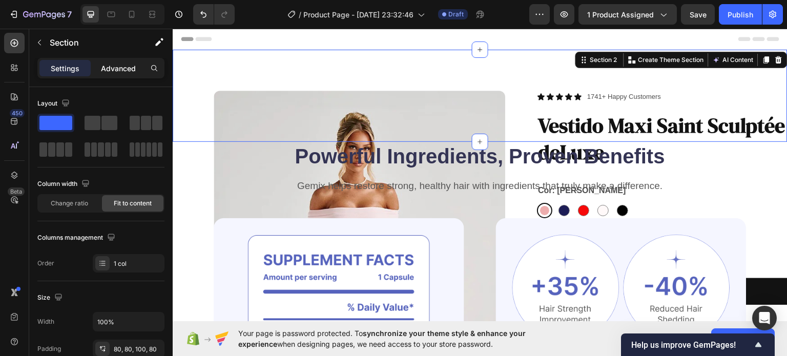
click at [127, 73] on p "Advanced" at bounding box center [118, 68] width 35 height 11
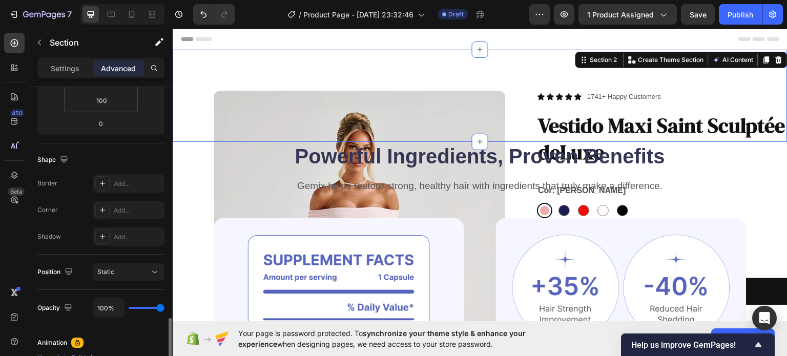
scroll to position [309, 0]
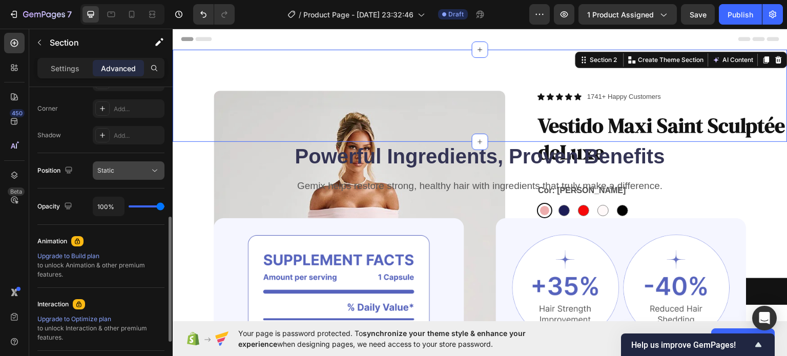
click at [130, 176] on button "Static" at bounding box center [129, 170] width 72 height 18
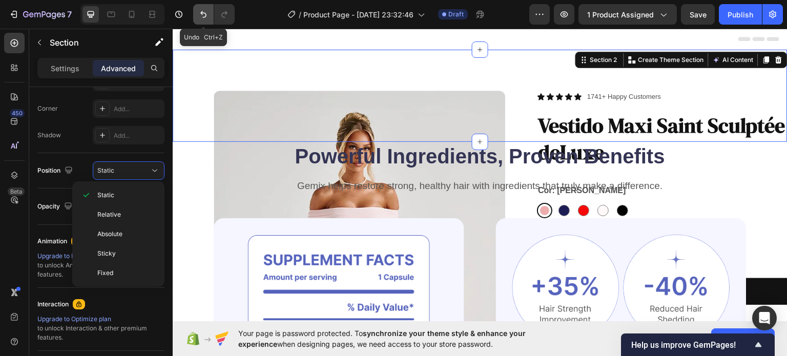
click at [201, 15] on icon "Undo/Redo" at bounding box center [203, 14] width 10 height 10
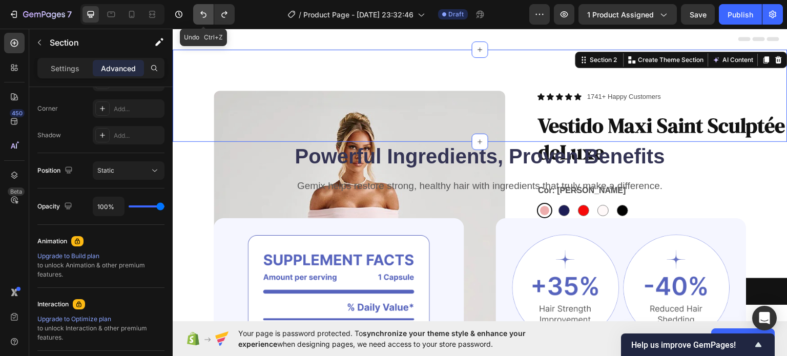
click at [201, 15] on icon "Undo/Redo" at bounding box center [203, 14] width 10 height 10
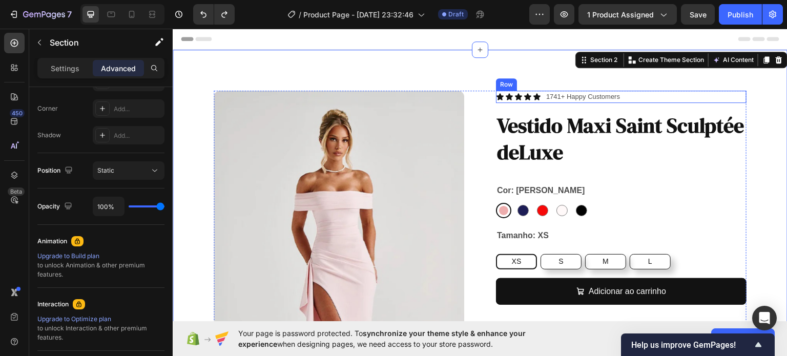
click at [718, 92] on div "Icon Icon Icon Icon Icon Icon List 1741+ Happy Customers Text Block Row" at bounding box center [621, 96] width 251 height 12
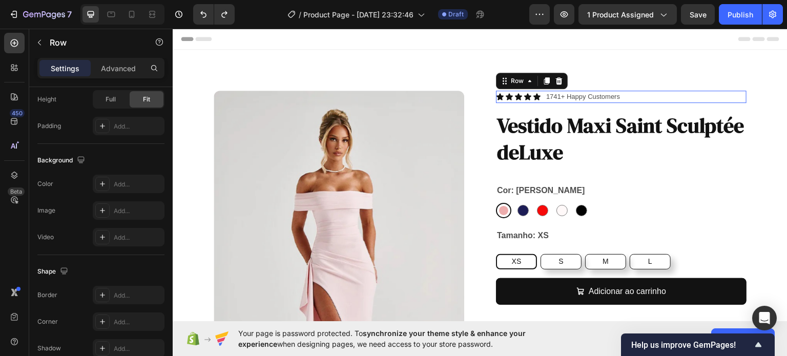
scroll to position [0, 0]
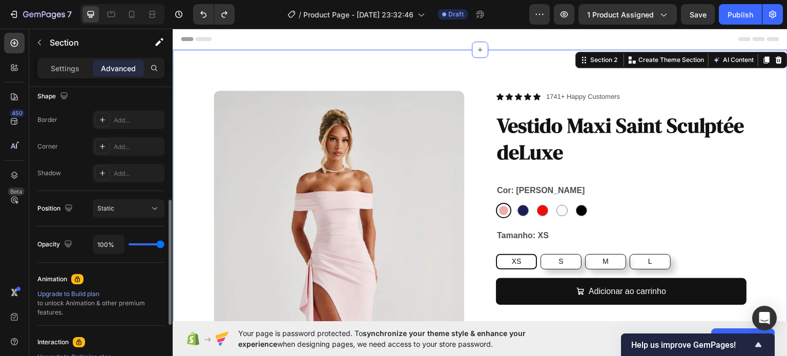
scroll to position [270, 0]
click at [145, 205] on div "Static" at bounding box center [123, 209] width 52 height 9
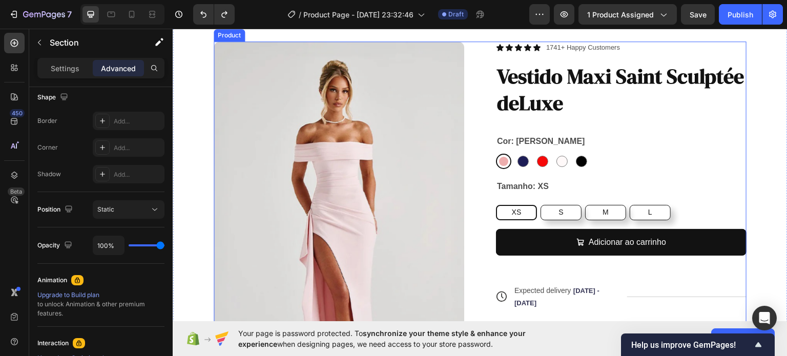
scroll to position [49, 0]
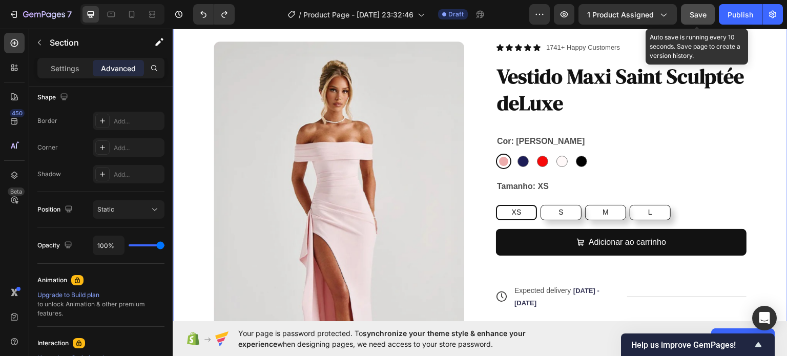
click at [694, 16] on span "Save" at bounding box center [698, 14] width 17 height 9
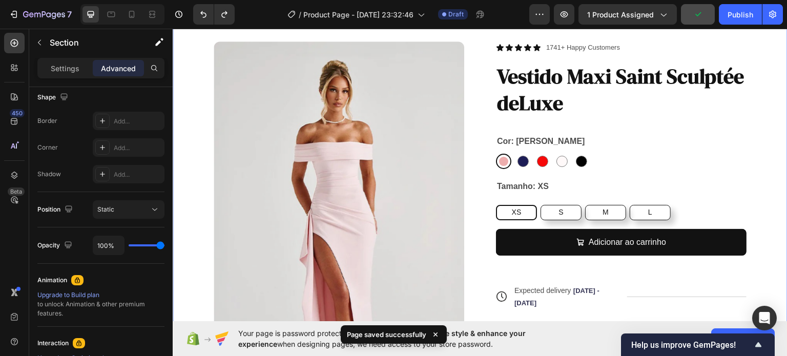
click at [741, 25] on div "7 / Product Page - Sep 27, 23:32:46 Draft Preview 1 product assigned Publish" at bounding box center [393, 14] width 787 height 29
click at [733, 13] on div "Publish" at bounding box center [741, 14] width 26 height 11
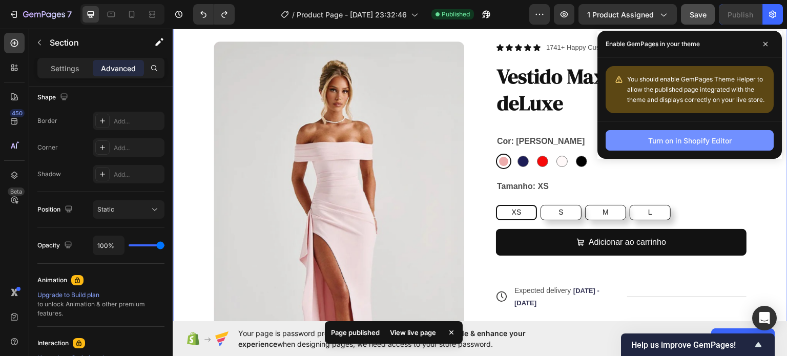
click at [656, 130] on button "Turn on in Shopify Editor" at bounding box center [690, 140] width 168 height 21
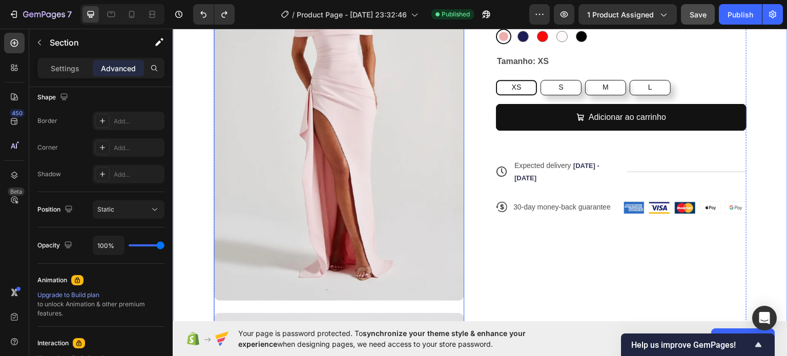
scroll to position [176, 0]
